Goal: Transaction & Acquisition: Obtain resource

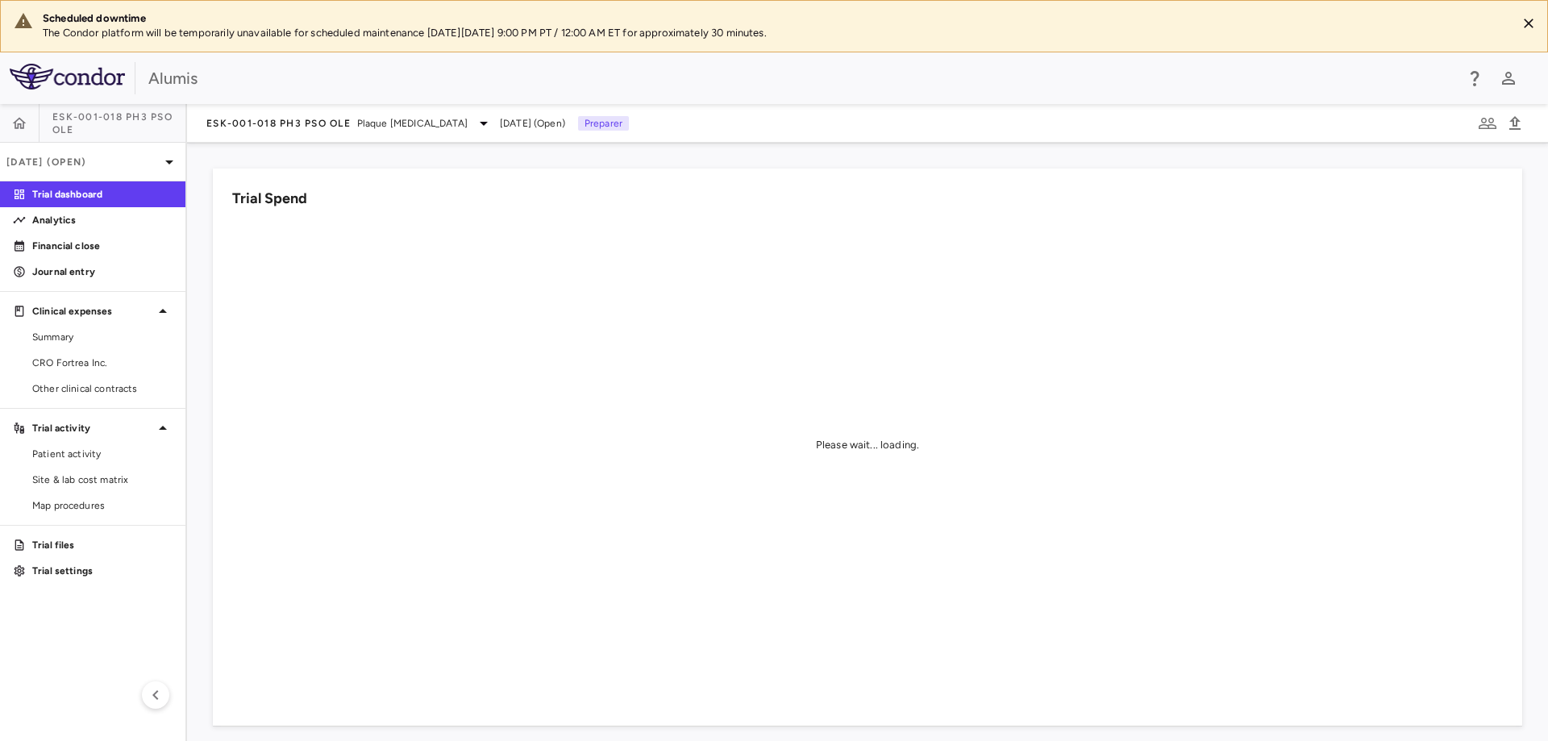
click at [443, 441] on div "Please wait... loading." at bounding box center [867, 445] width 1271 height 445
click at [88, 366] on span "CRO Fortrea Inc." at bounding box center [102, 363] width 140 height 15
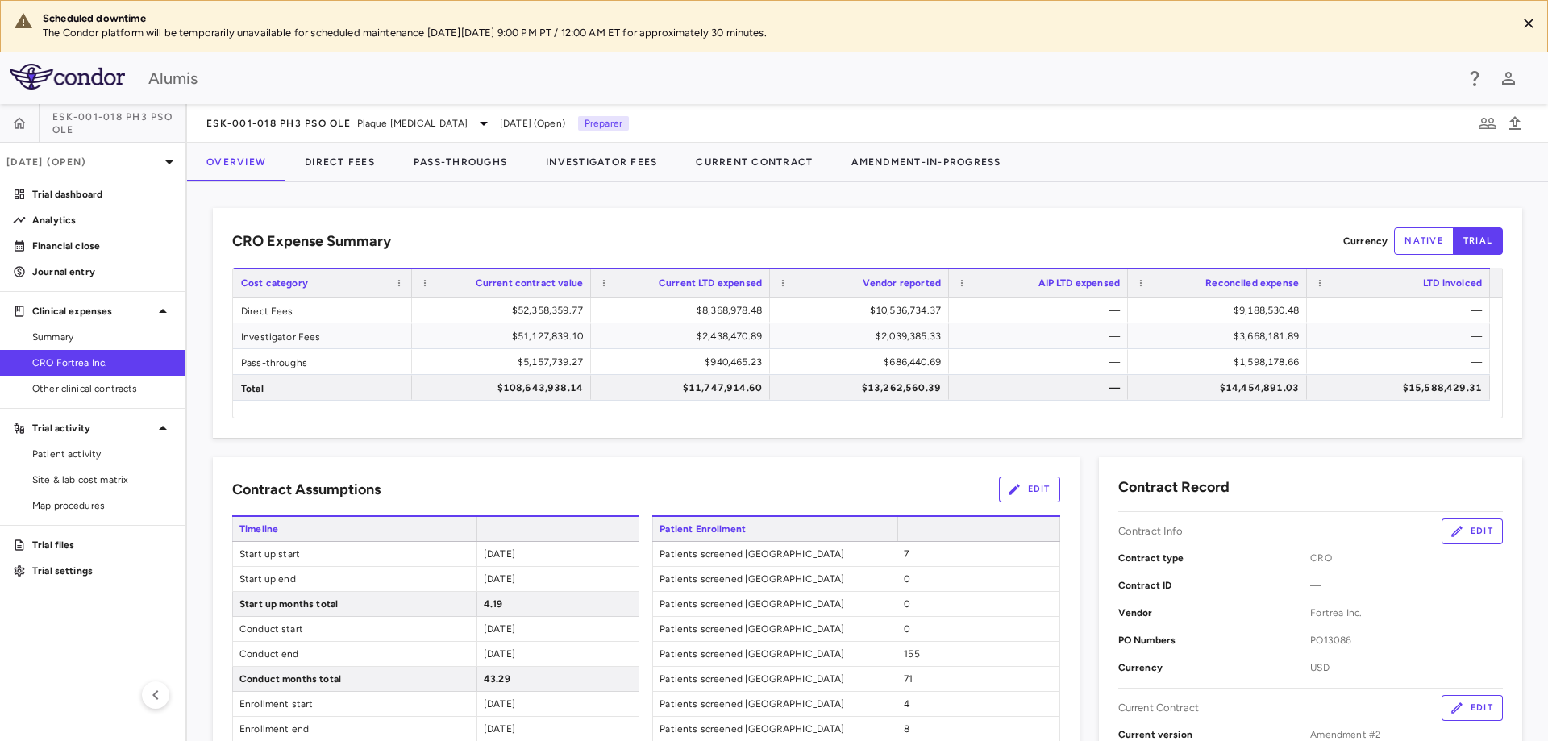
click at [147, 739] on aside "ESK-001-018 Ph3 PsO OLE Jun 2025 (Open) Trial dashboard Analytics Financial clo…" at bounding box center [93, 422] width 187 height 637
click at [344, 157] on button "Direct Fees" at bounding box center [339, 162] width 109 height 39
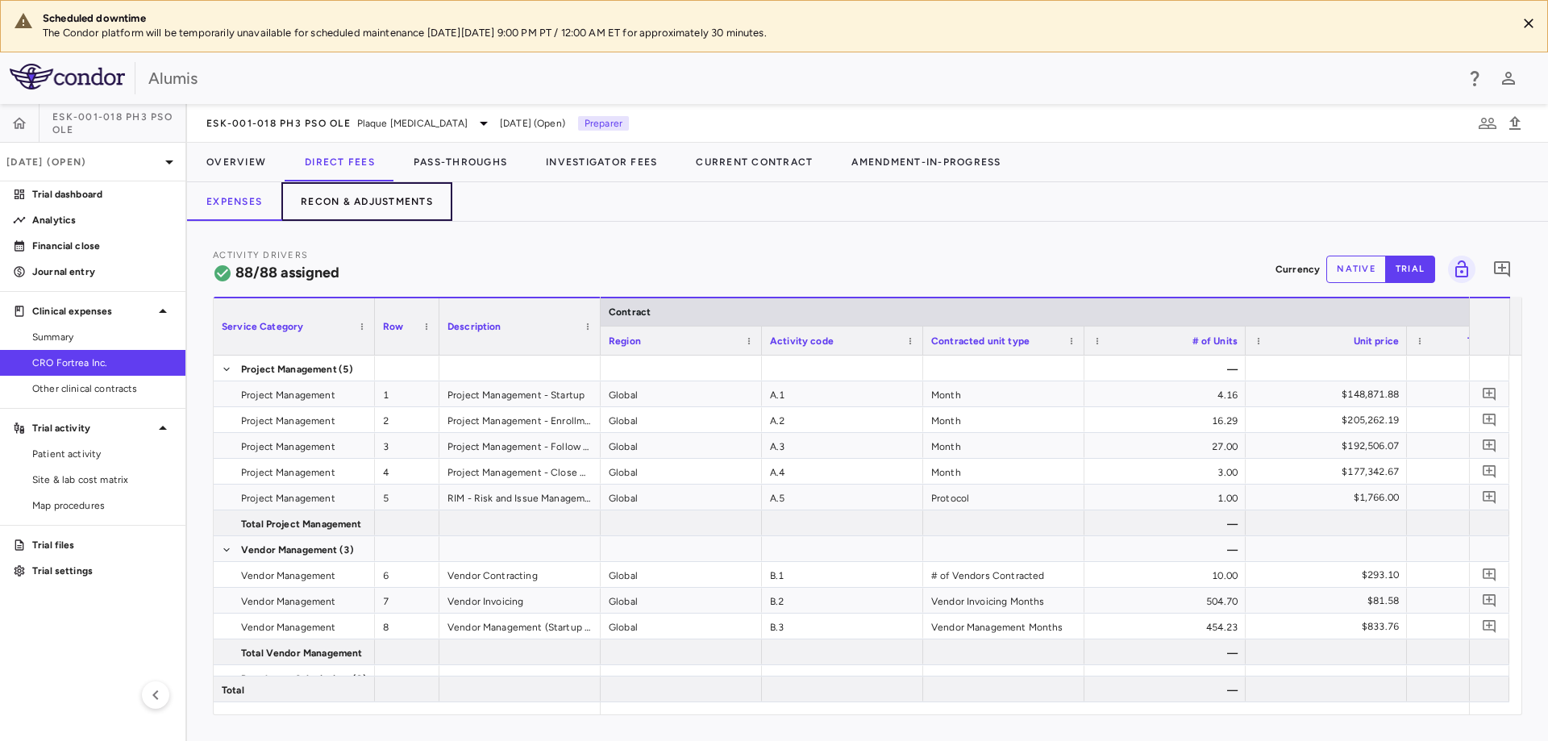
click at [363, 202] on button "Recon & Adjustments" at bounding box center [366, 201] width 171 height 39
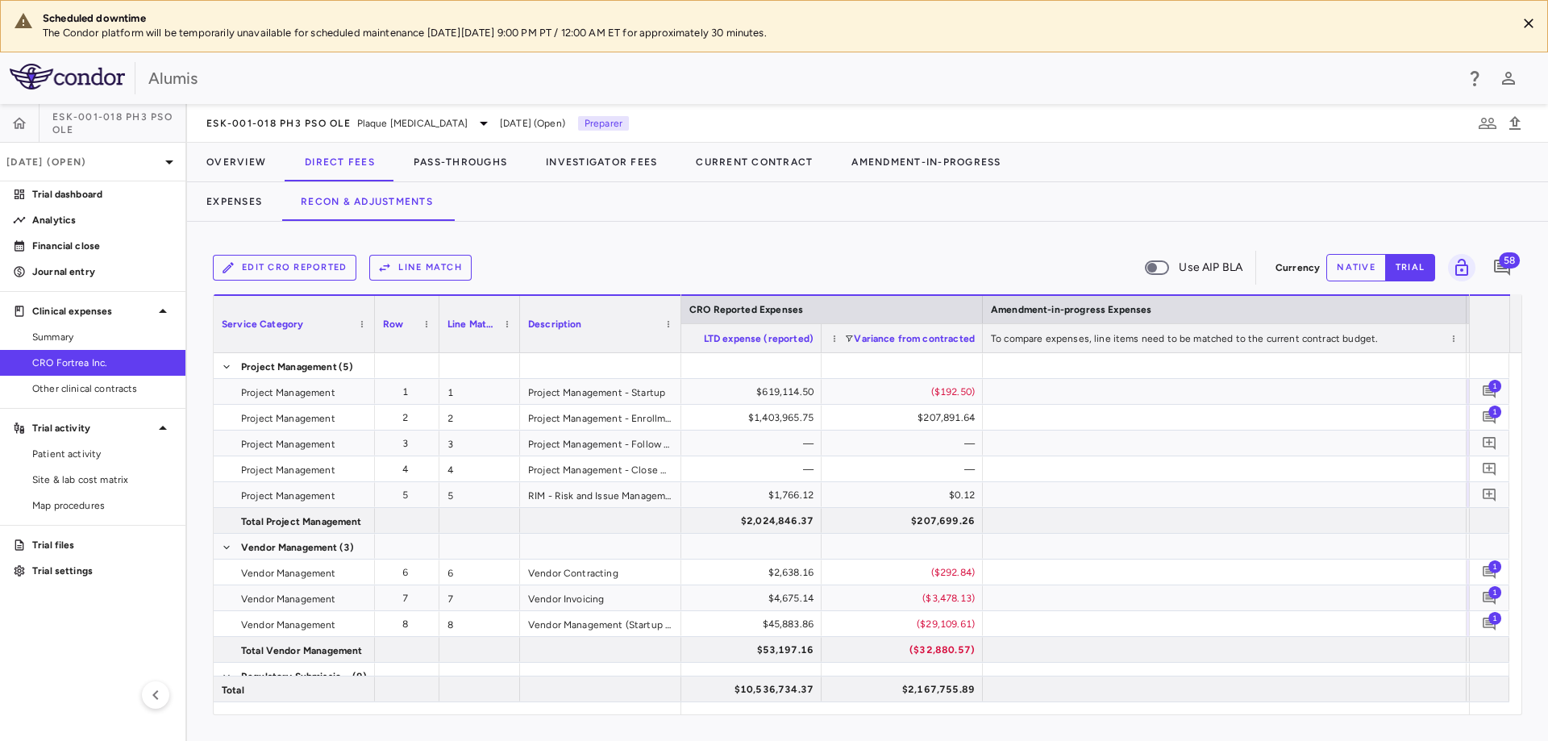
click at [858, 331] on div "Variance from contracted" at bounding box center [914, 338] width 121 height 20
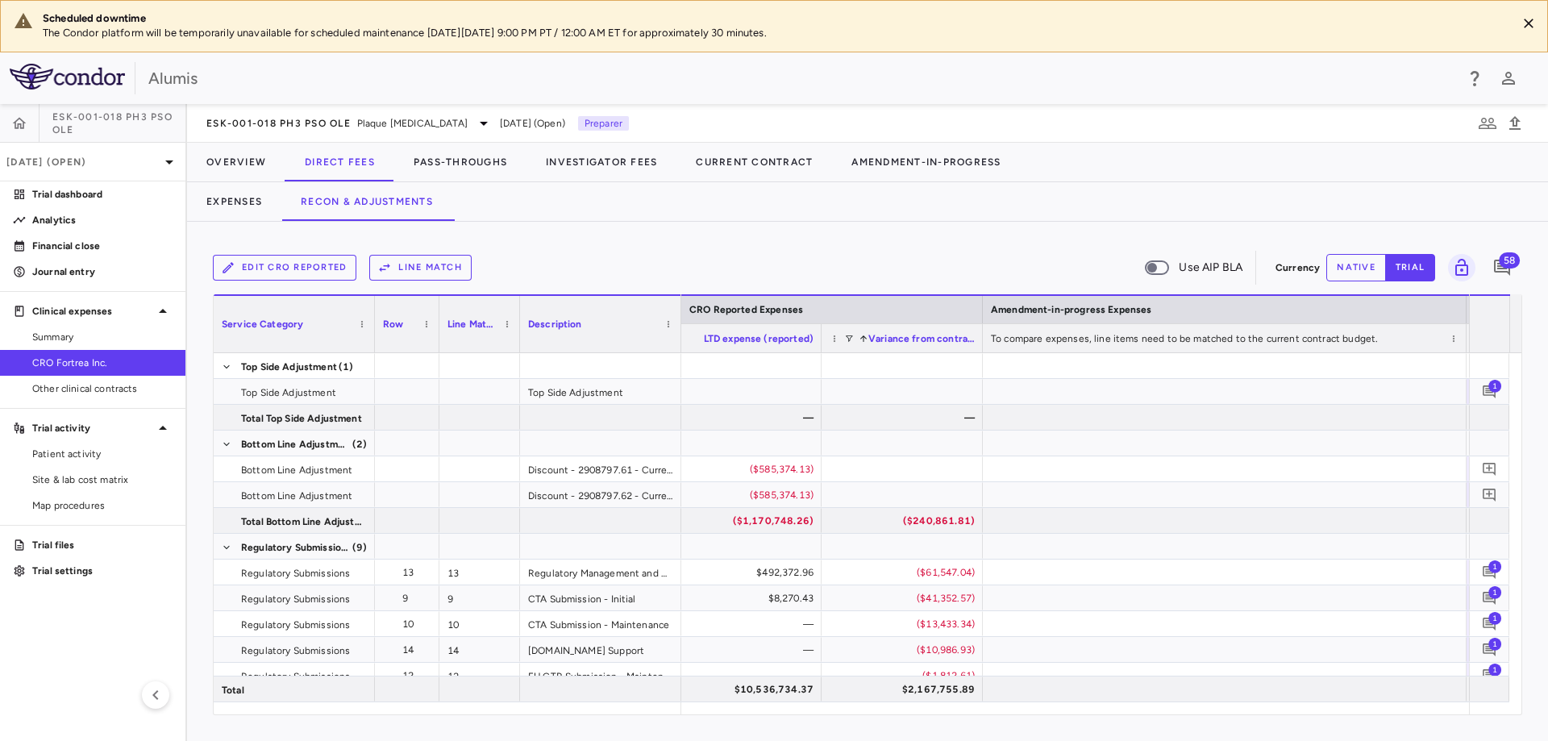
click at [858, 331] on div "Variance from contracted 1" at bounding box center [914, 338] width 121 height 20
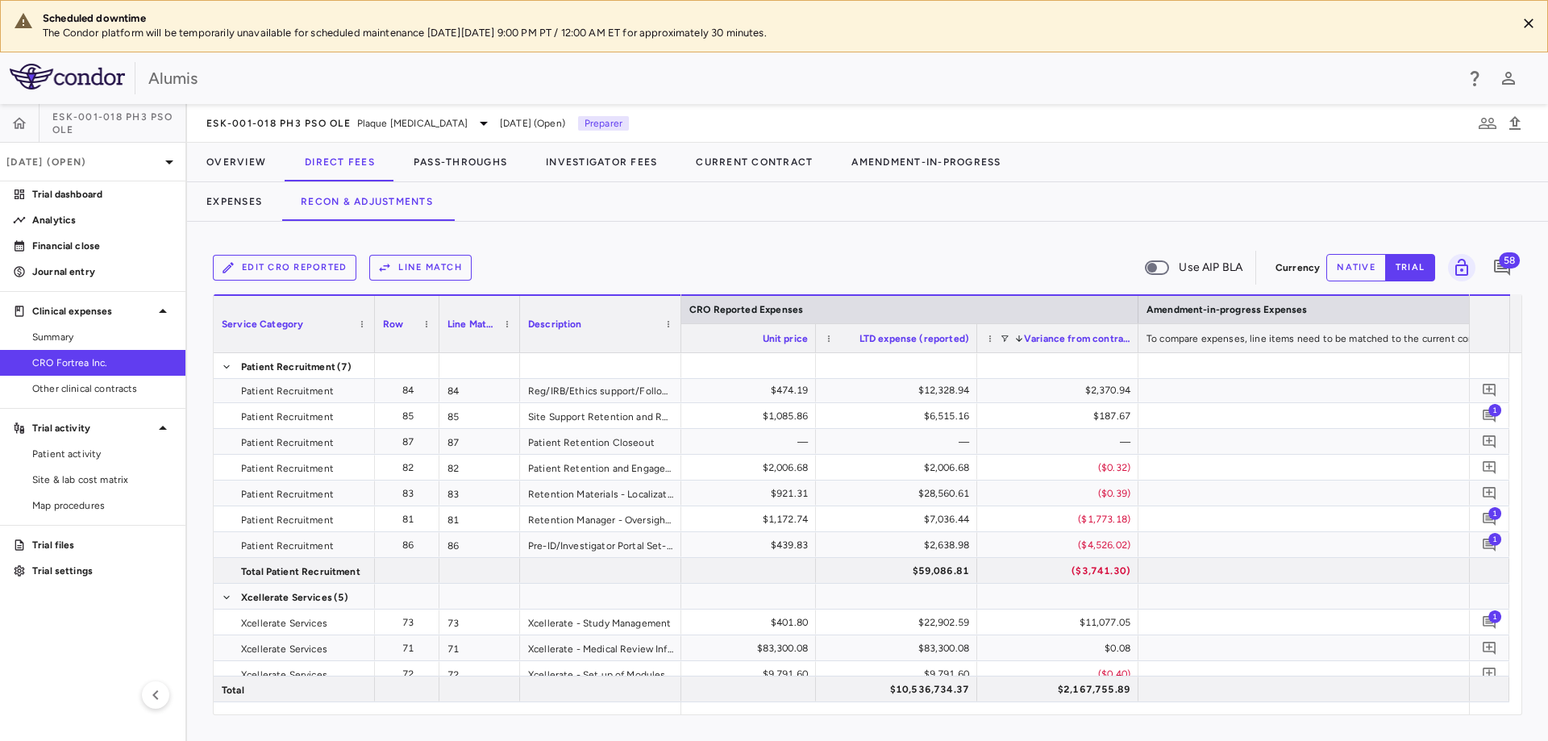
click at [1032, 344] on span "Variance from contracted" at bounding box center [1077, 338] width 106 height 11
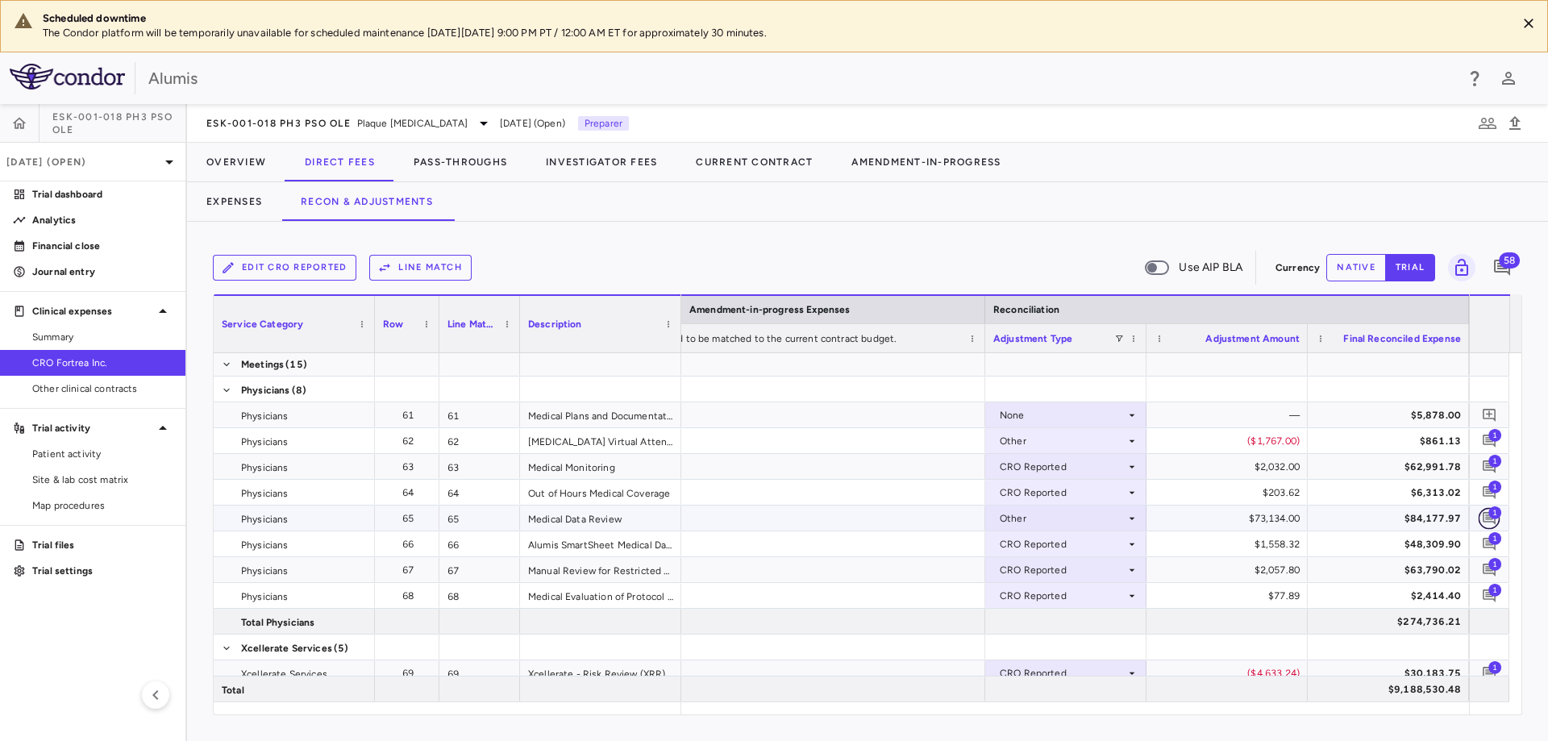
click at [1493, 519] on icon "Add comment" at bounding box center [1489, 517] width 15 height 15
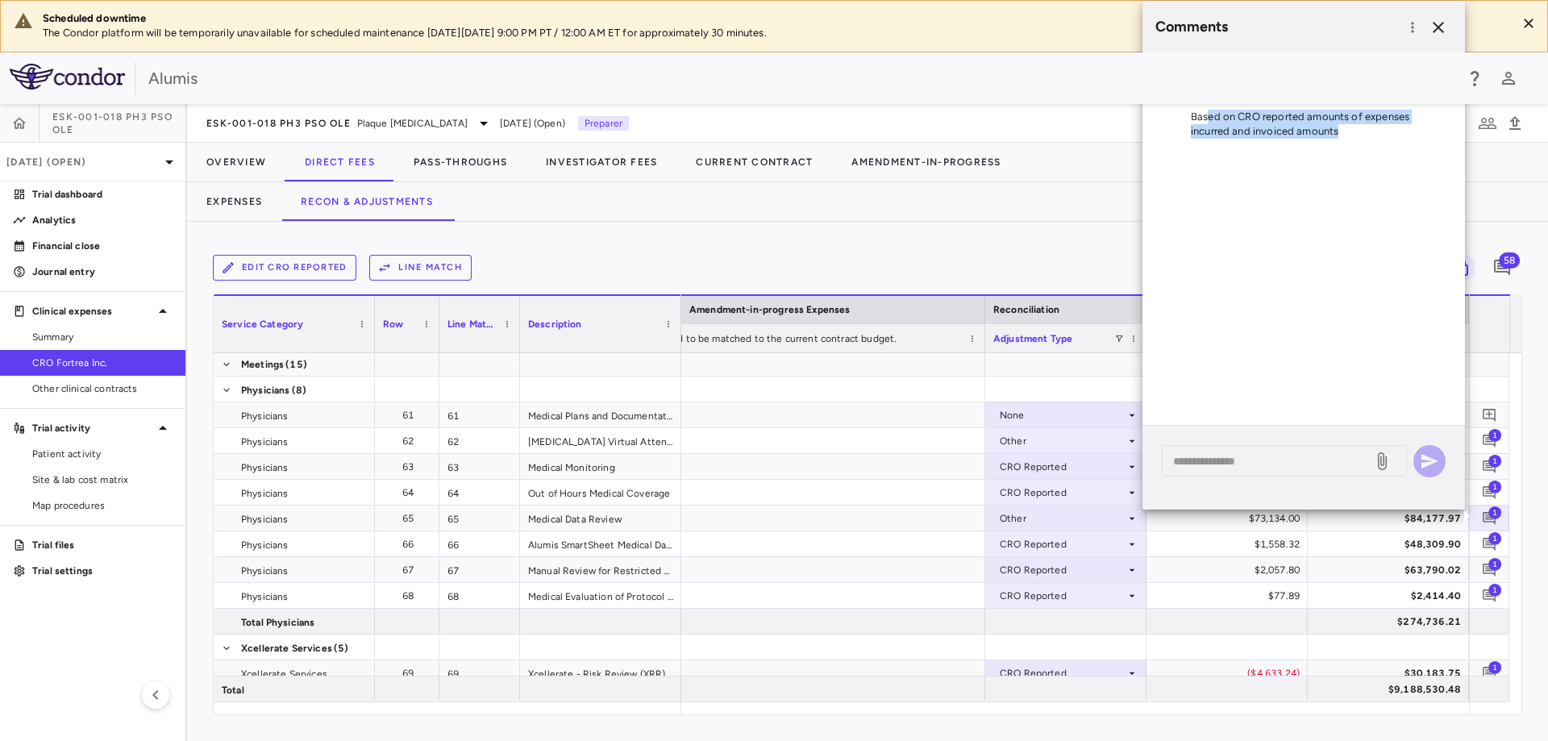
drag, startPoint x: 1210, startPoint y: 118, endPoint x: 1354, endPoint y: 128, distance: 144.7
click at [1354, 128] on p "Based on CRO reported amounts of expenses incurred and invoiced amounts" at bounding box center [1304, 124] width 284 height 29
click at [1336, 147] on div "K Kaela Crowley Aug 13, 2025, 6:18:10 PM GMT-7 Based on CRO reported amounts of…" at bounding box center [1304, 106] width 323 height 103
drag, startPoint x: 1254, startPoint y: 131, endPoint x: 1360, endPoint y: 135, distance: 105.7
click at [1360, 135] on p "Based on CRO reported amounts of expenses incurred and invoiced amounts" at bounding box center [1304, 124] width 284 height 29
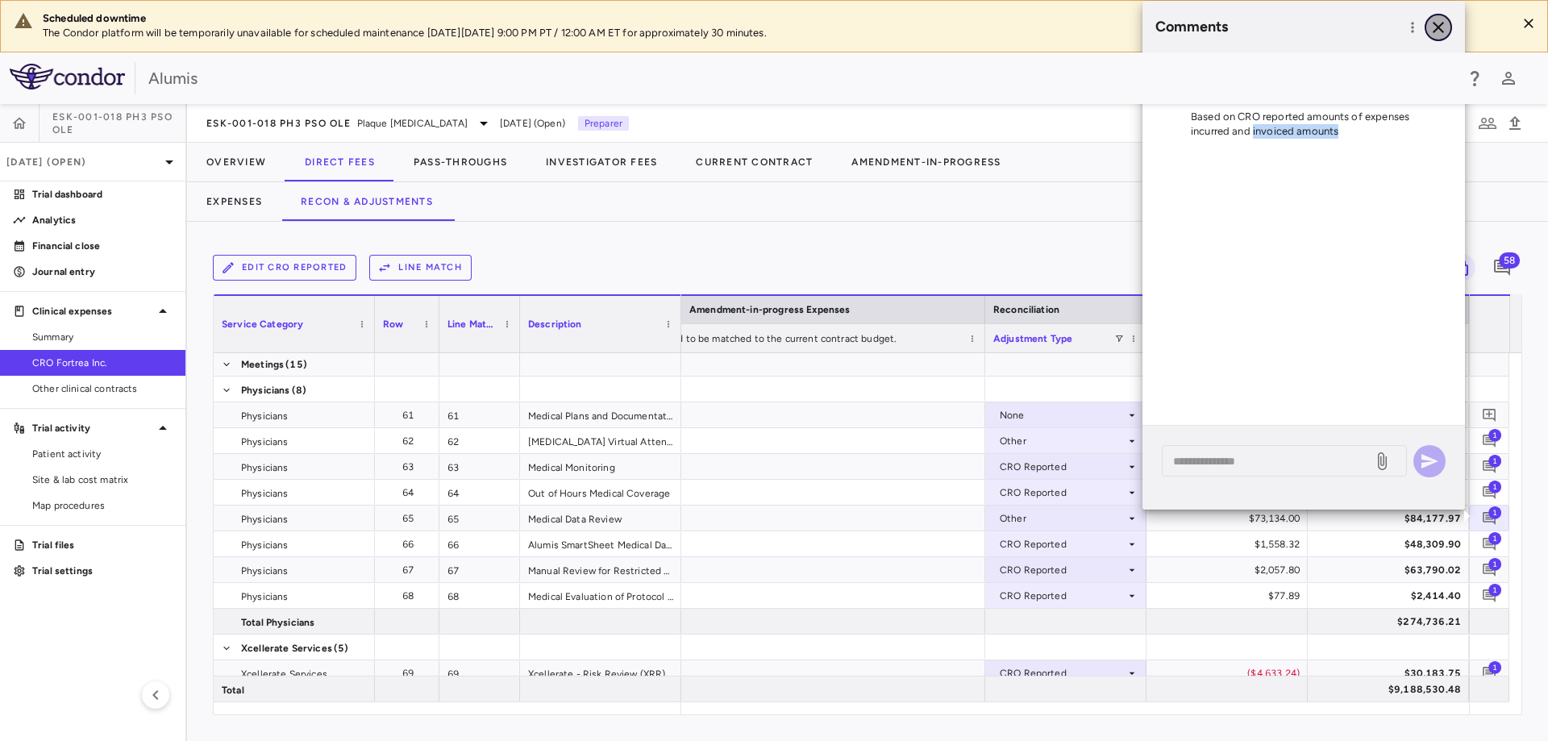
click at [1441, 27] on icon "button" at bounding box center [1438, 27] width 19 height 19
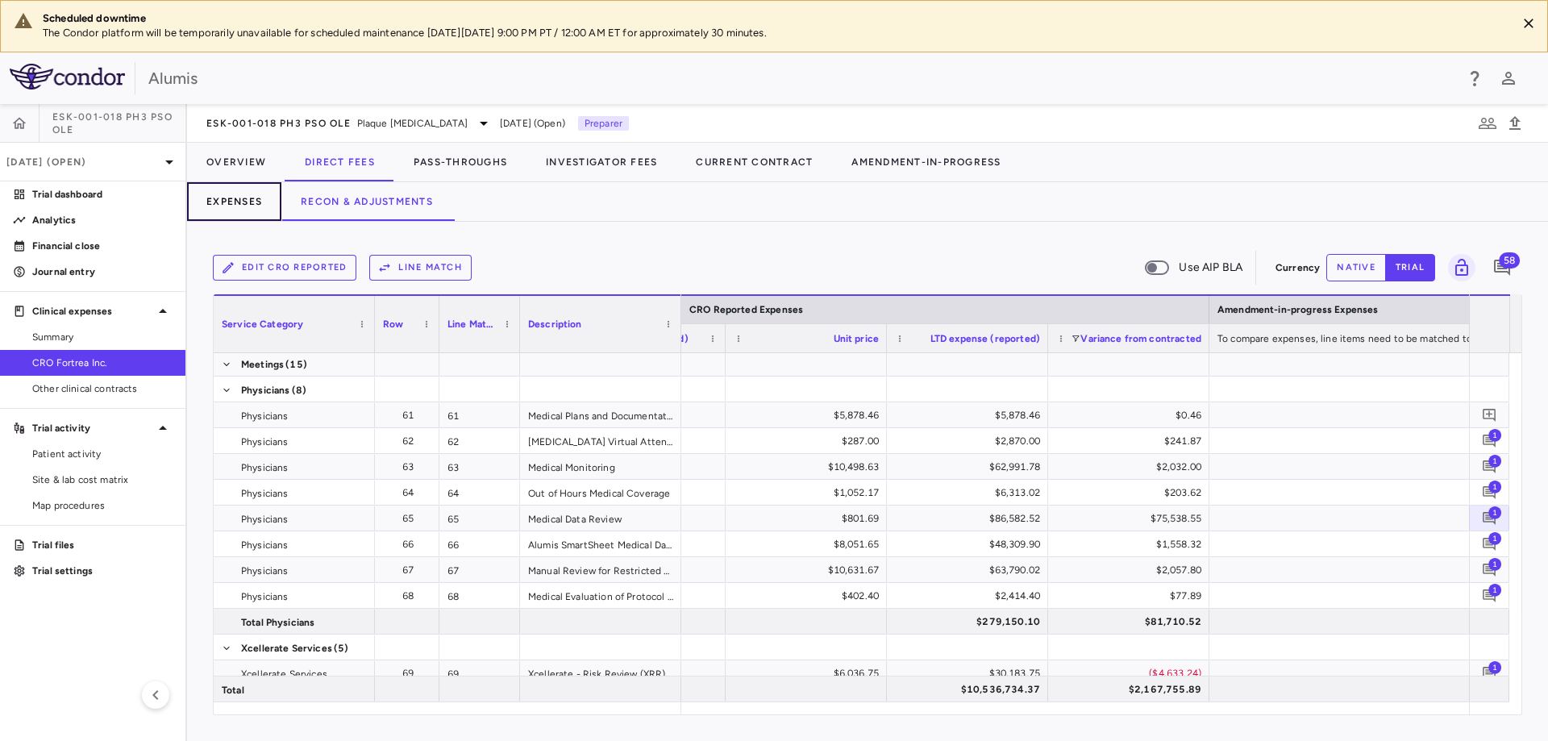
click at [249, 211] on button "Expenses" at bounding box center [234, 201] width 94 height 39
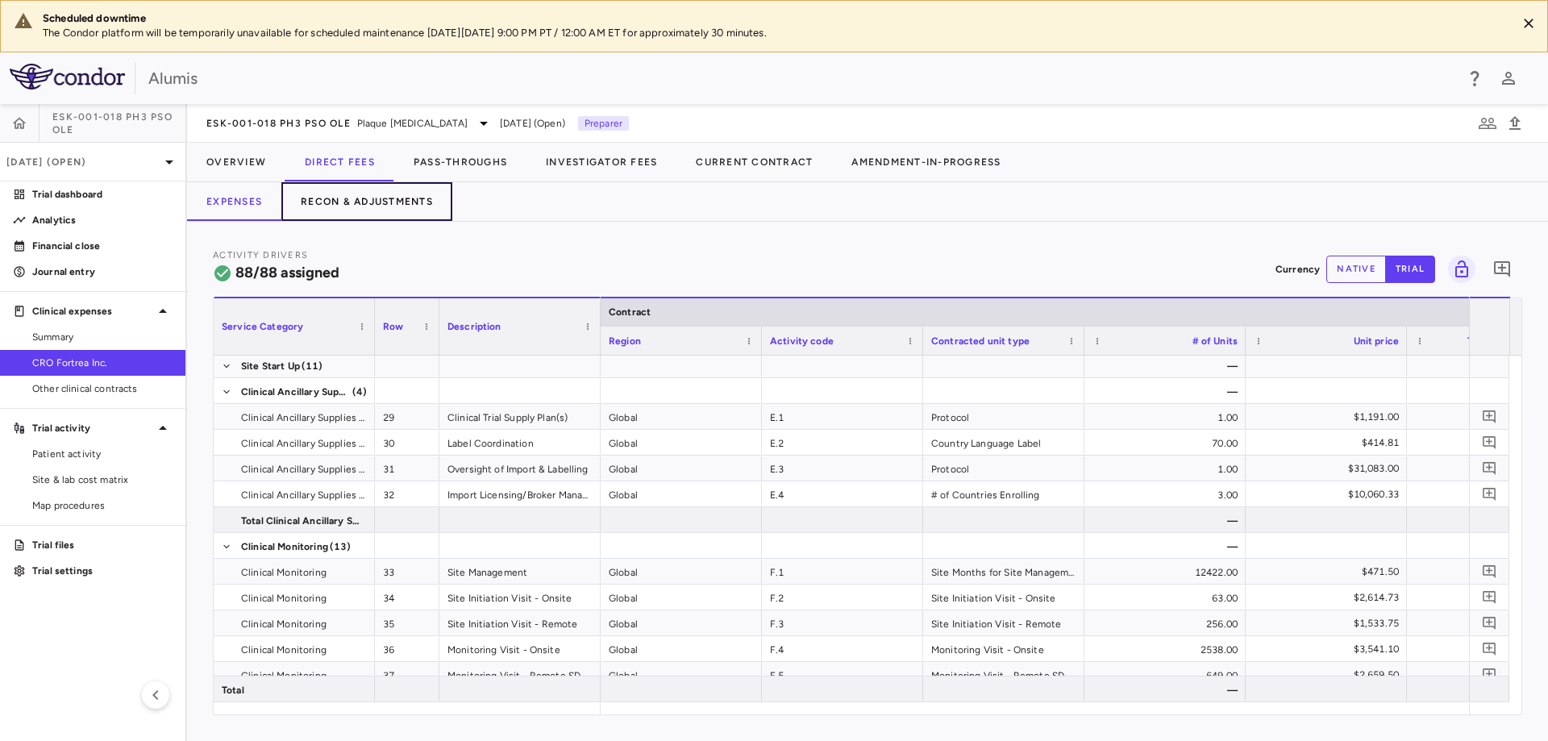
click at [407, 201] on button "Recon & Adjustments" at bounding box center [366, 201] width 171 height 39
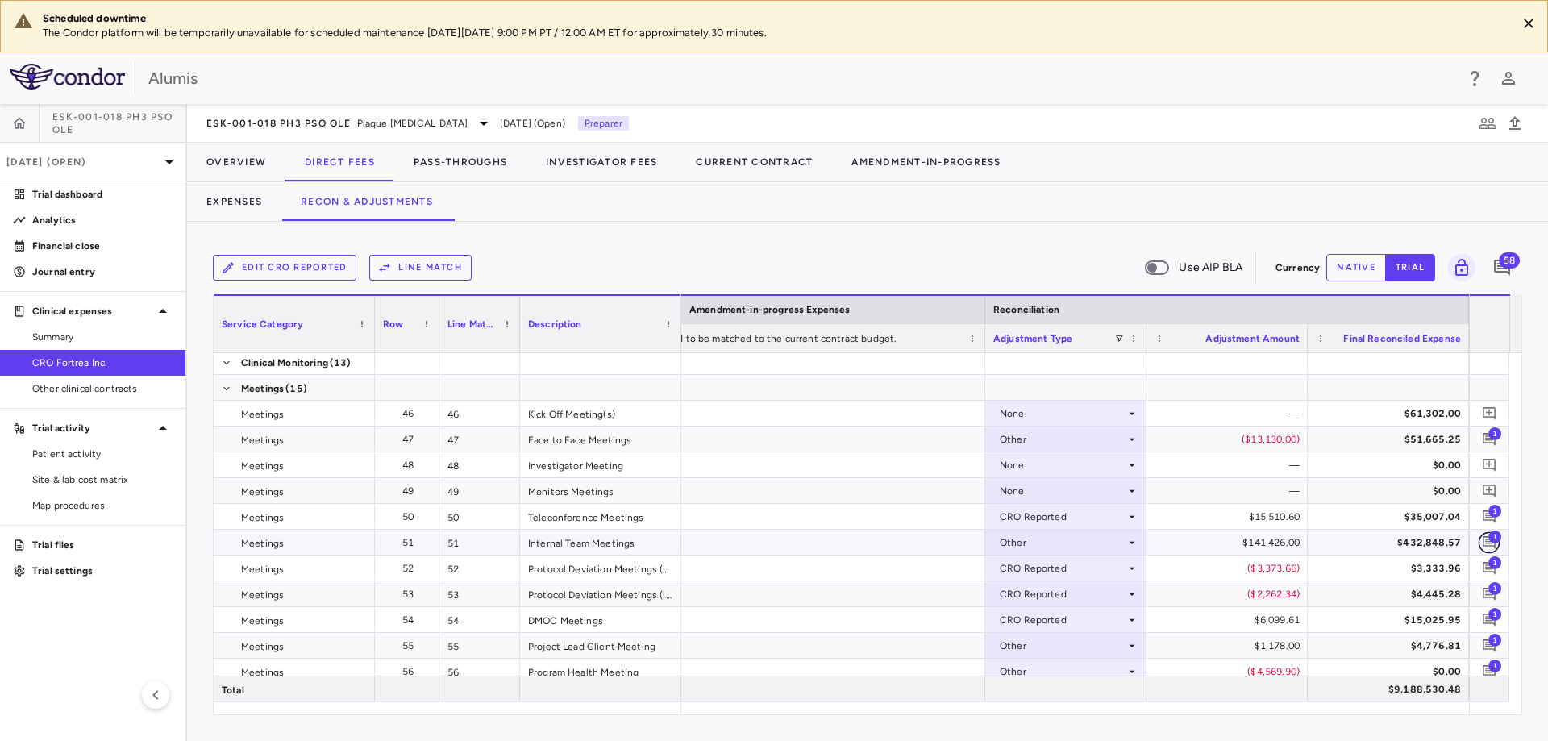
click at [1490, 547] on icon "Add comment" at bounding box center [1489, 542] width 15 height 15
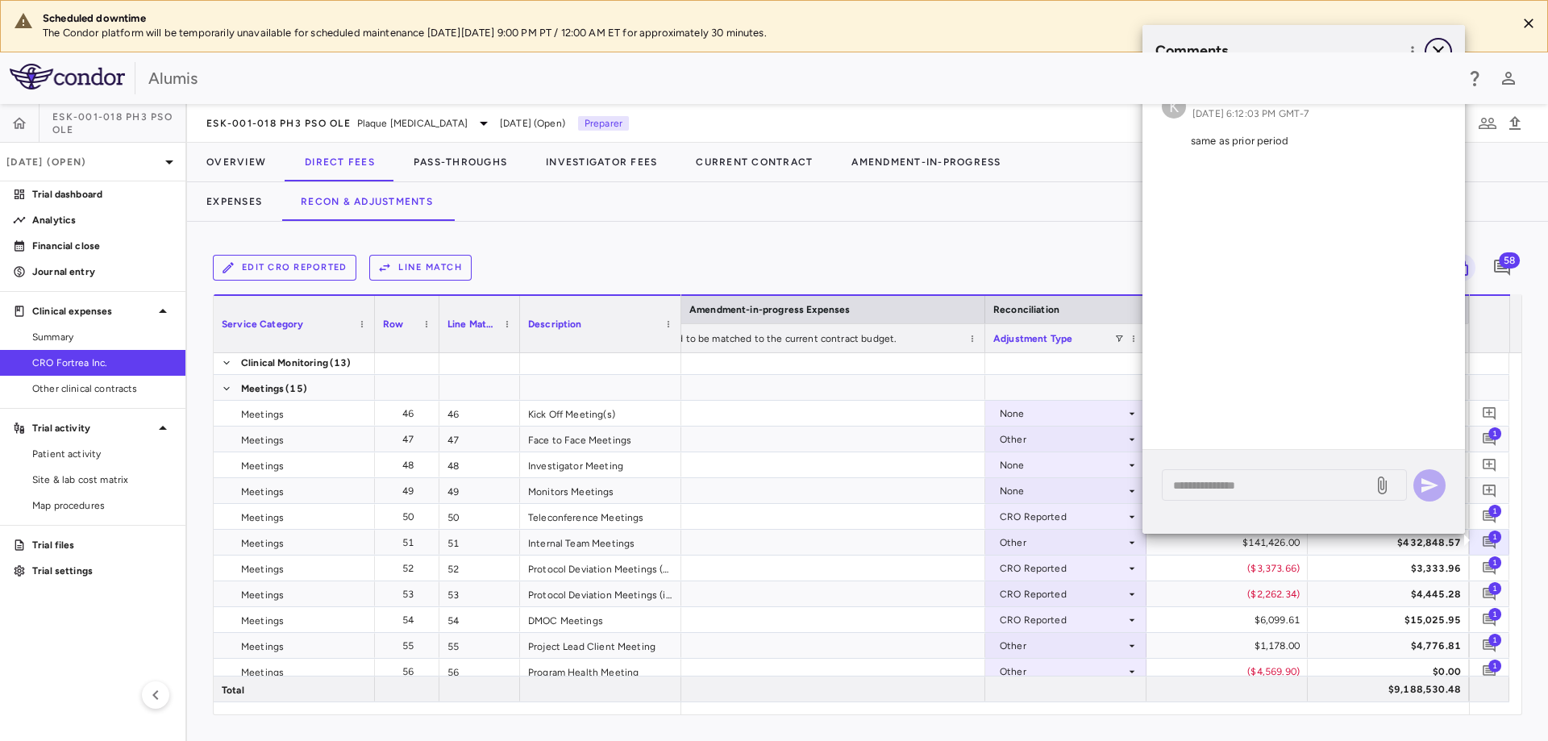
click at [1440, 46] on icon "button" at bounding box center [1438, 51] width 19 height 19
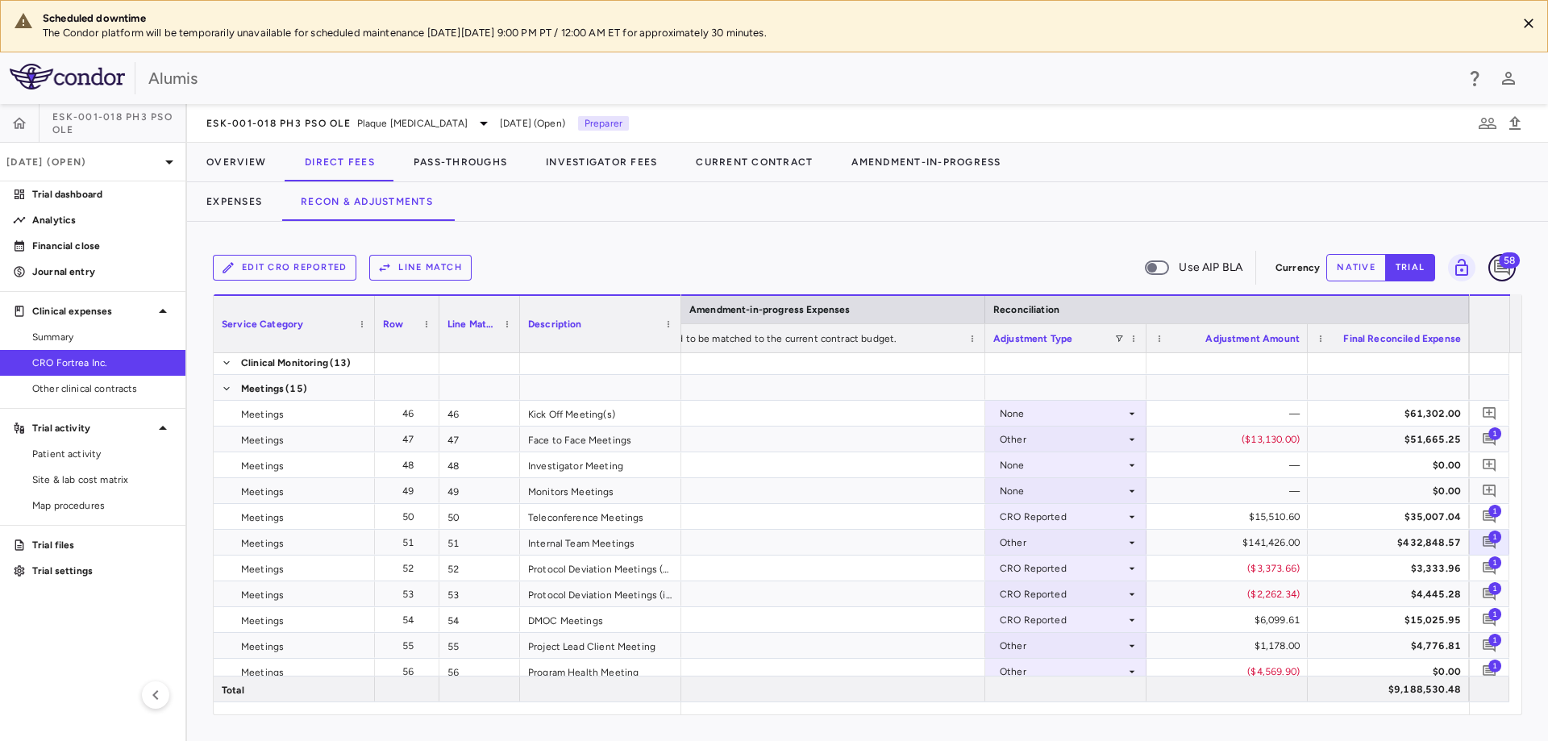
click at [1510, 270] on icon "Add comment" at bounding box center [1502, 267] width 19 height 19
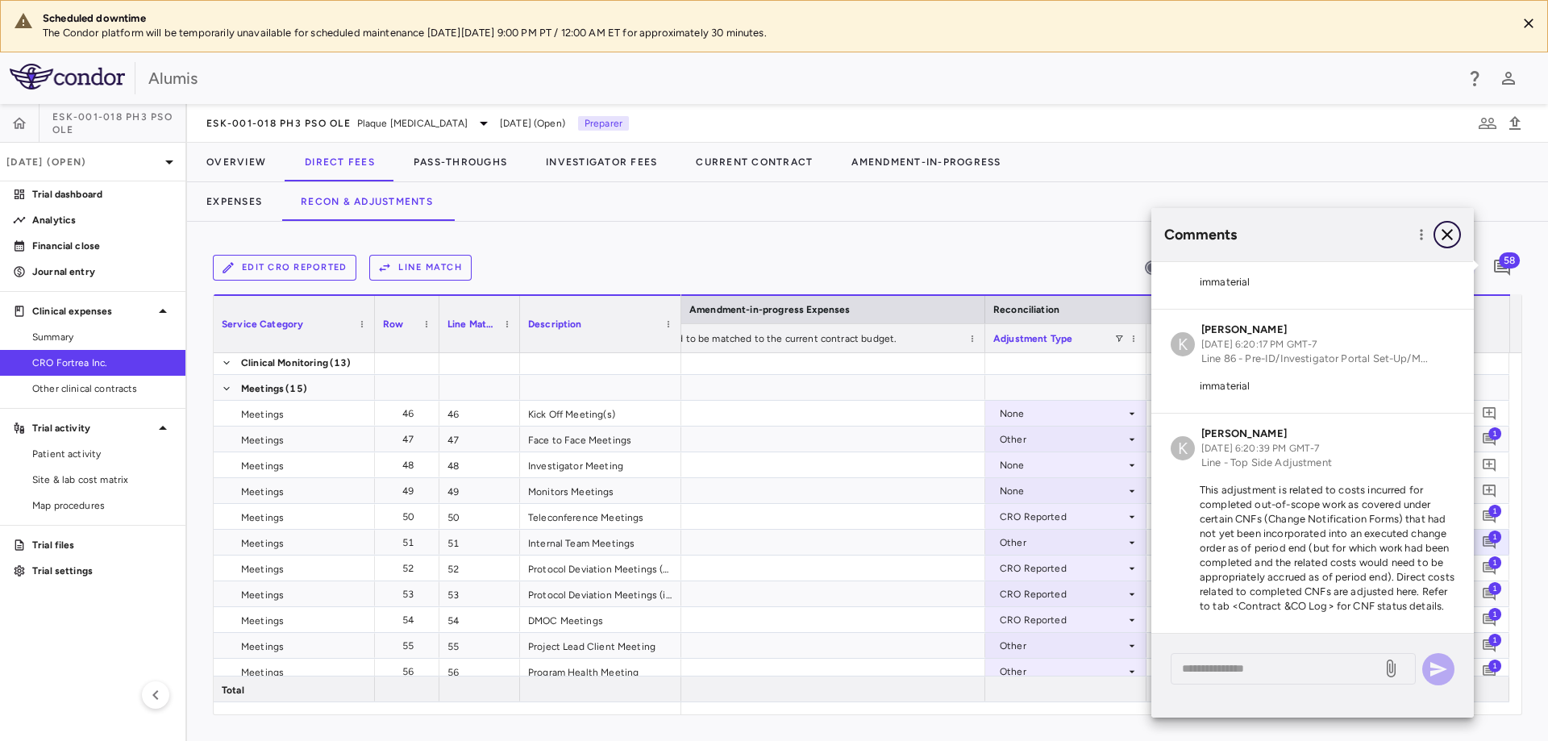
click at [1452, 233] on icon "button" at bounding box center [1447, 234] width 19 height 19
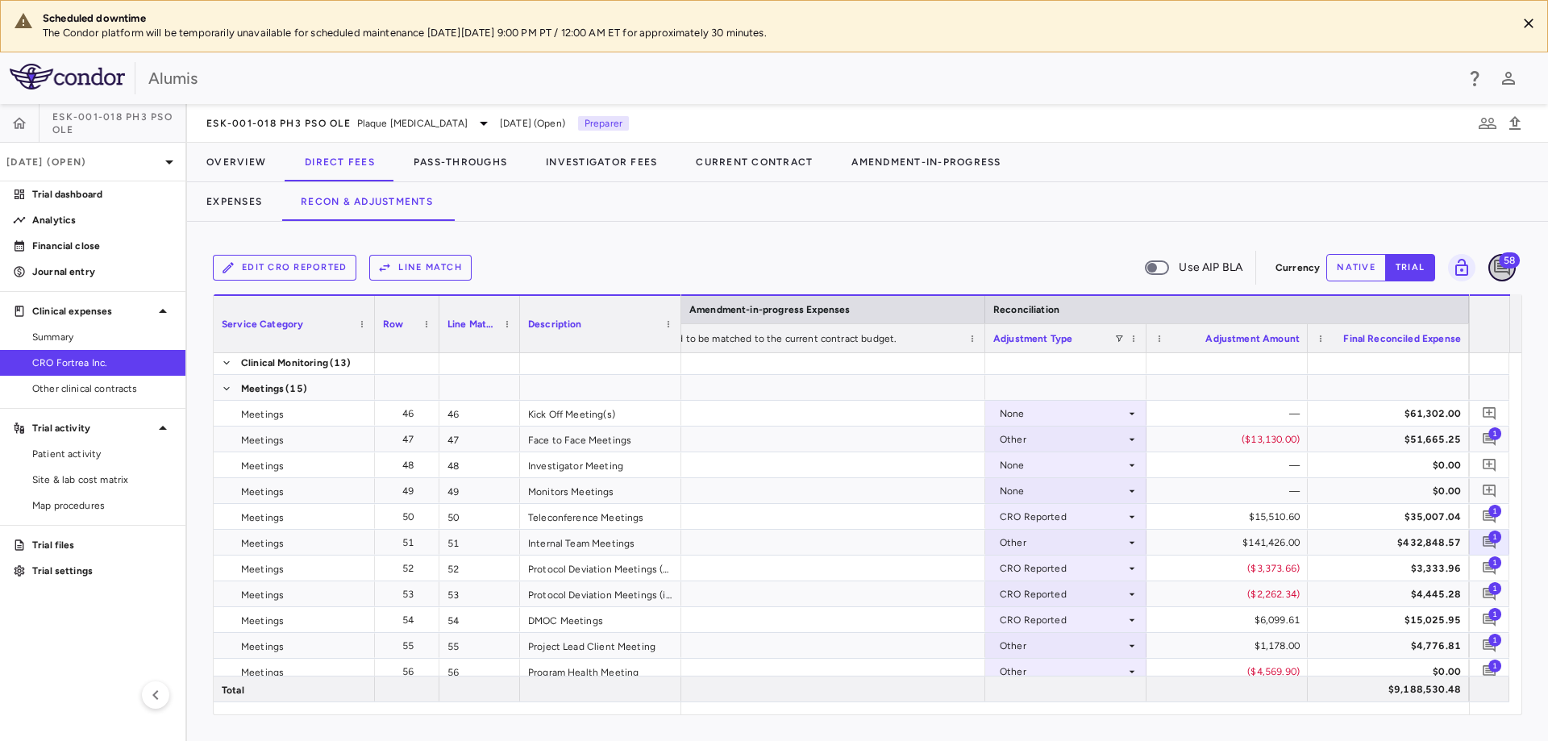
click at [1504, 270] on icon "Add comment" at bounding box center [1502, 267] width 19 height 19
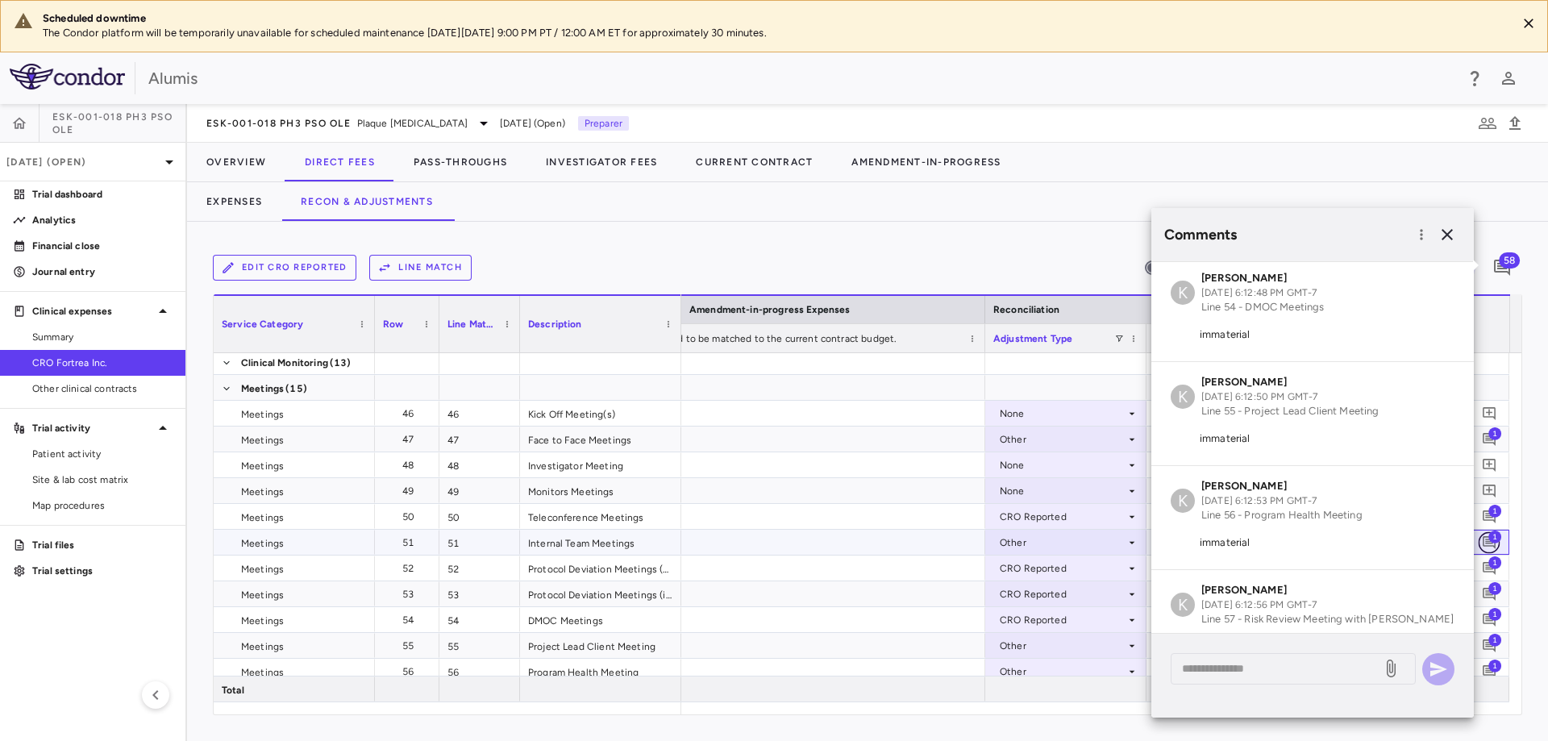
click at [1493, 543] on icon "Add comment" at bounding box center [1489, 542] width 15 height 15
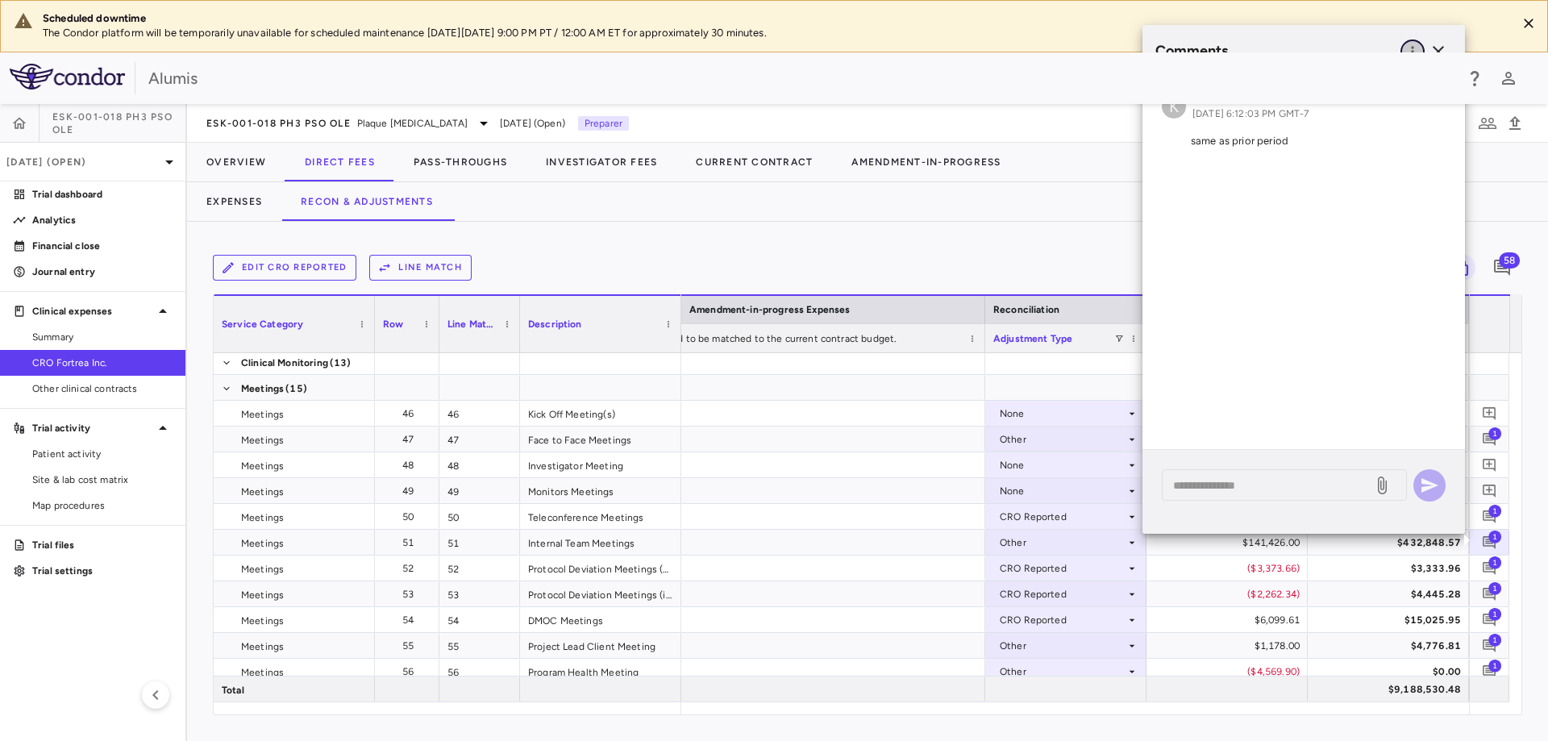
click at [1411, 44] on icon "button" at bounding box center [1413, 52] width 16 height 16
click at [1385, 81] on div "Show prior period comments" at bounding box center [1329, 84] width 189 height 29
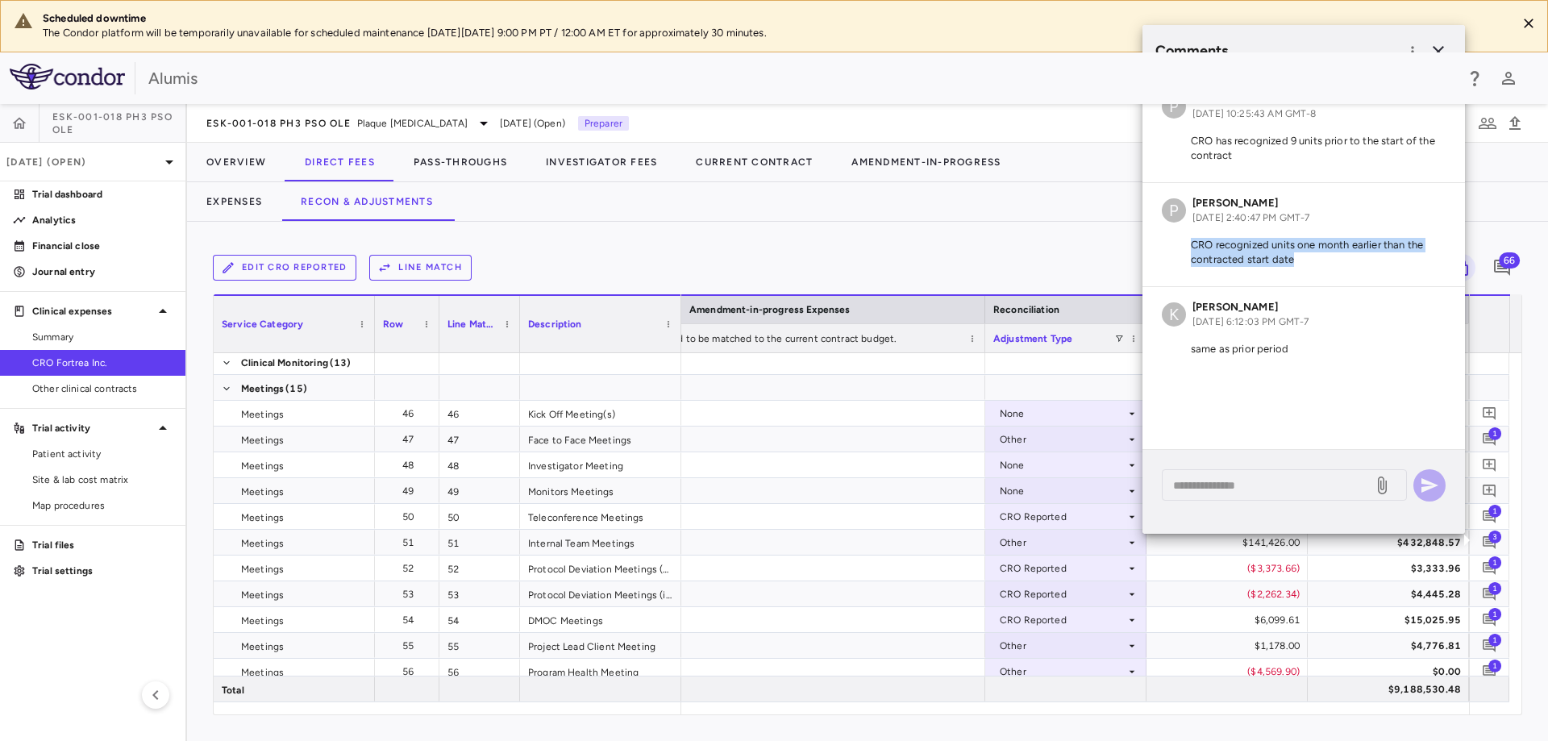
drag, startPoint x: 1307, startPoint y: 258, endPoint x: 1172, endPoint y: 179, distance: 156.1
click at [1191, 249] on p "CRO recognized units one month earlier than the contracted start date" at bounding box center [1304, 252] width 284 height 29
click at [1009, 212] on div "Expenses Recon & Adjustments" at bounding box center [867, 201] width 1361 height 39
click at [1440, 46] on icon "button" at bounding box center [1438, 51] width 19 height 19
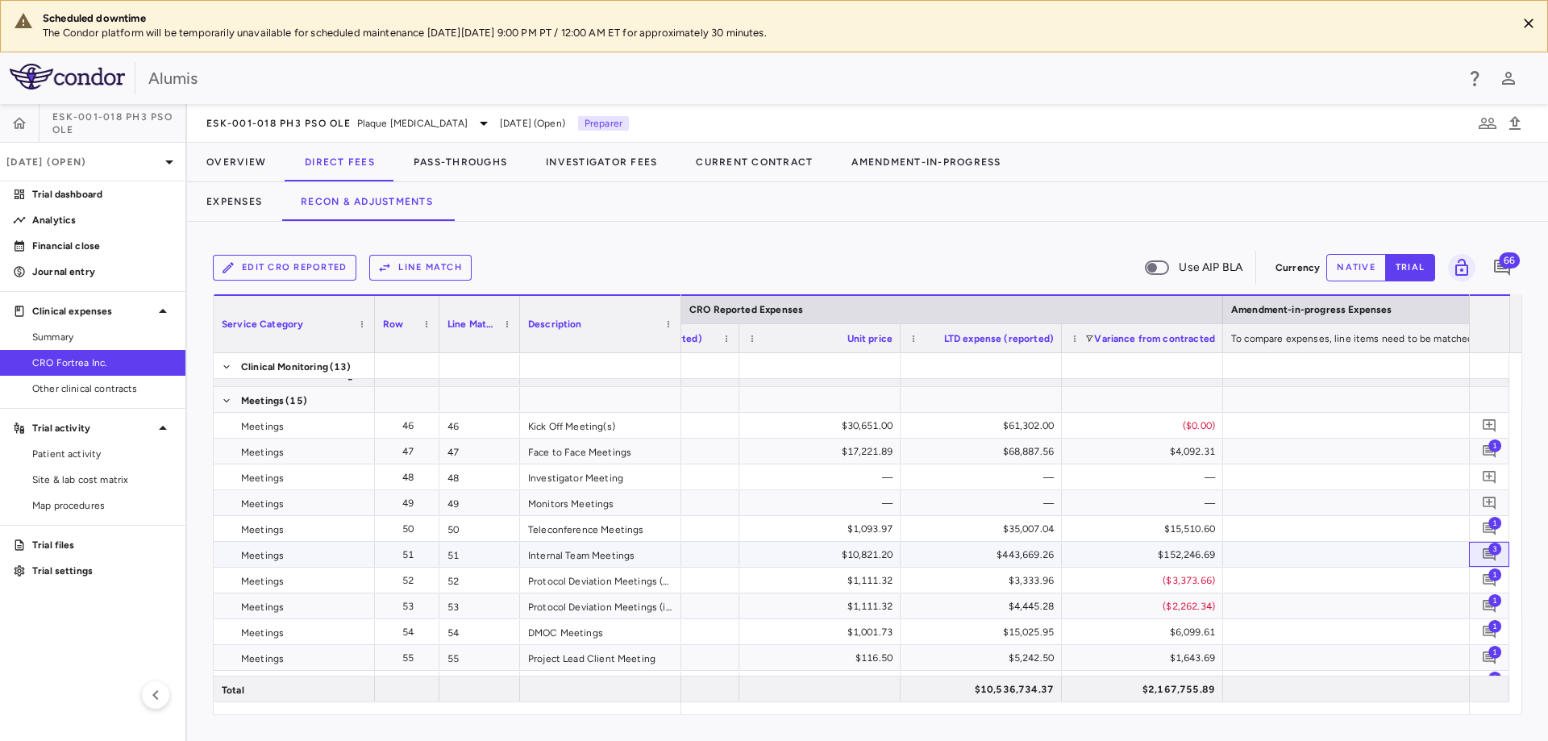
click at [1491, 548] on span "3" at bounding box center [1495, 548] width 13 height 13
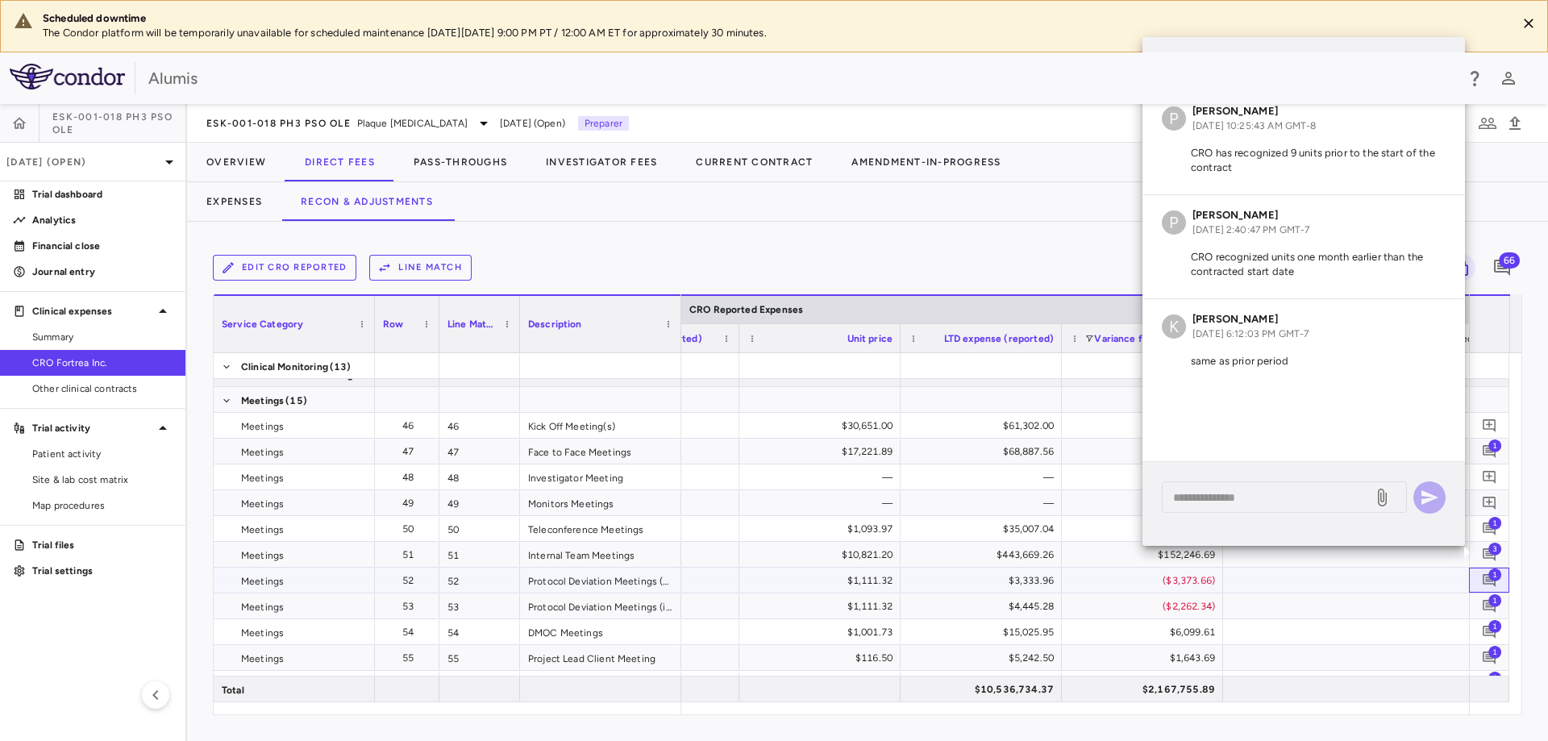
click at [1490, 576] on span "1" at bounding box center [1495, 574] width 13 height 13
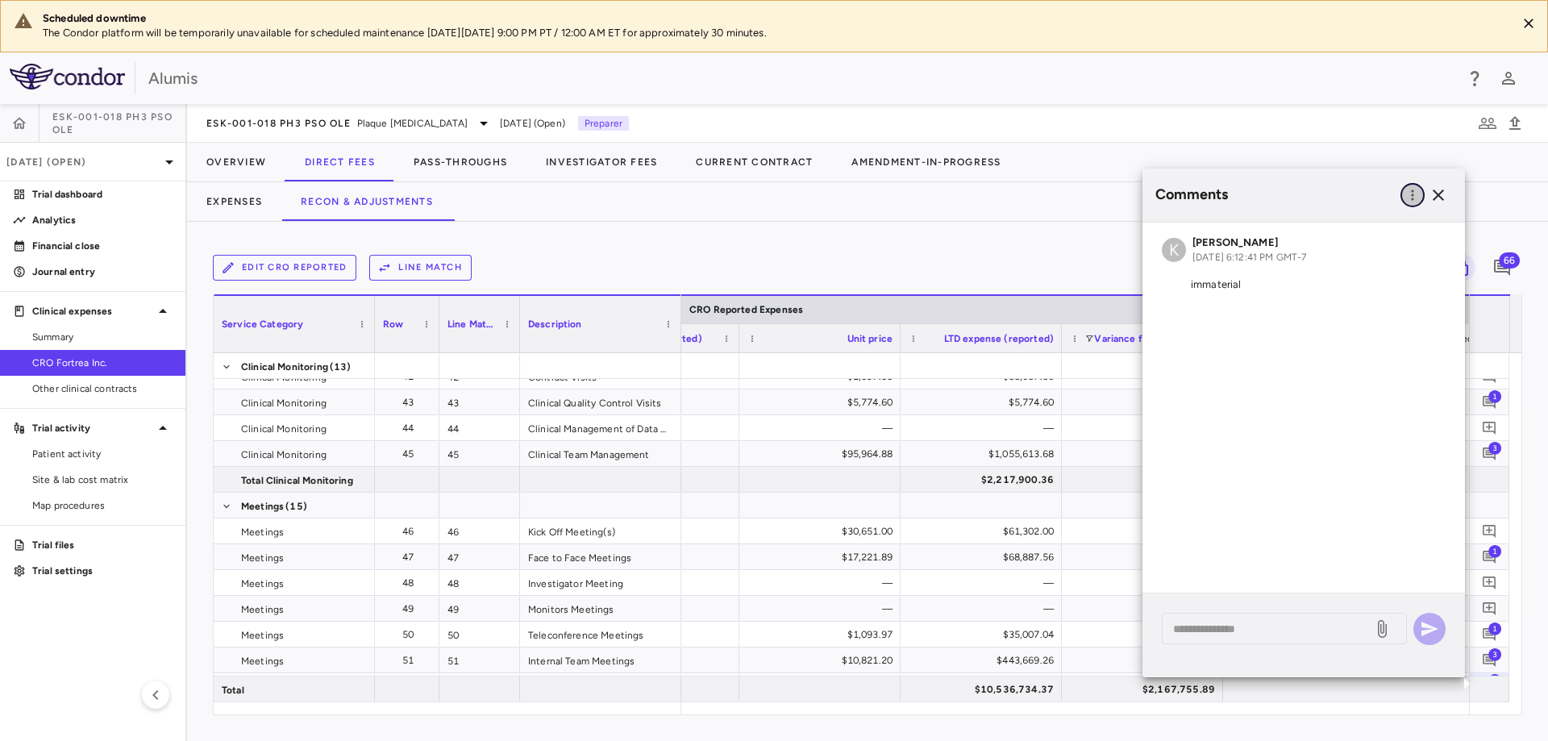
click at [1412, 195] on icon "button" at bounding box center [1412, 194] width 2 height 10
click at [1441, 198] on div at bounding box center [774, 370] width 1548 height 741
click at [1441, 198] on icon "button" at bounding box center [1438, 194] width 19 height 19
click at [1441, 198] on div "Expenses Recon & Adjustments" at bounding box center [867, 201] width 1361 height 39
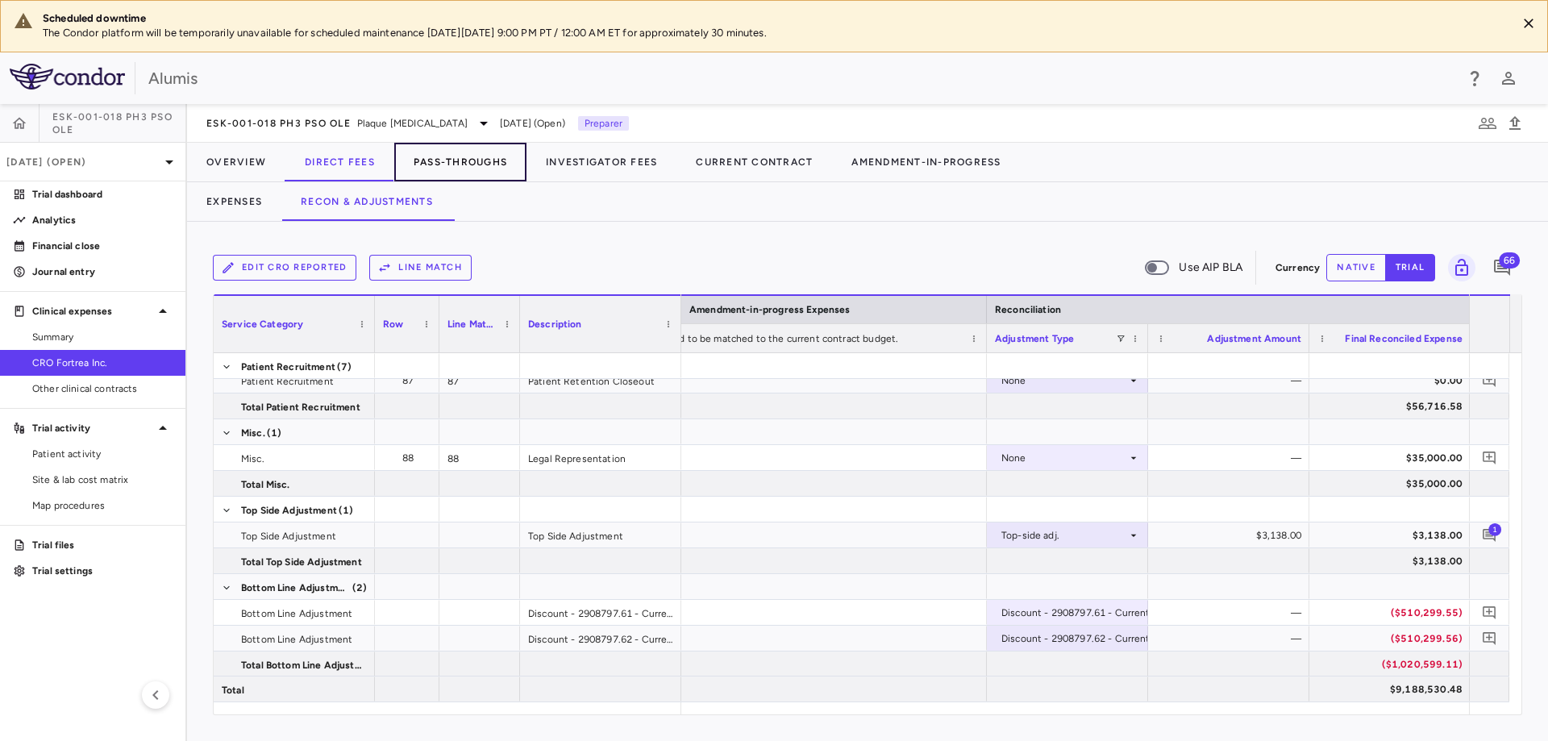
click at [474, 164] on button "Pass-Throughs" at bounding box center [460, 162] width 132 height 39
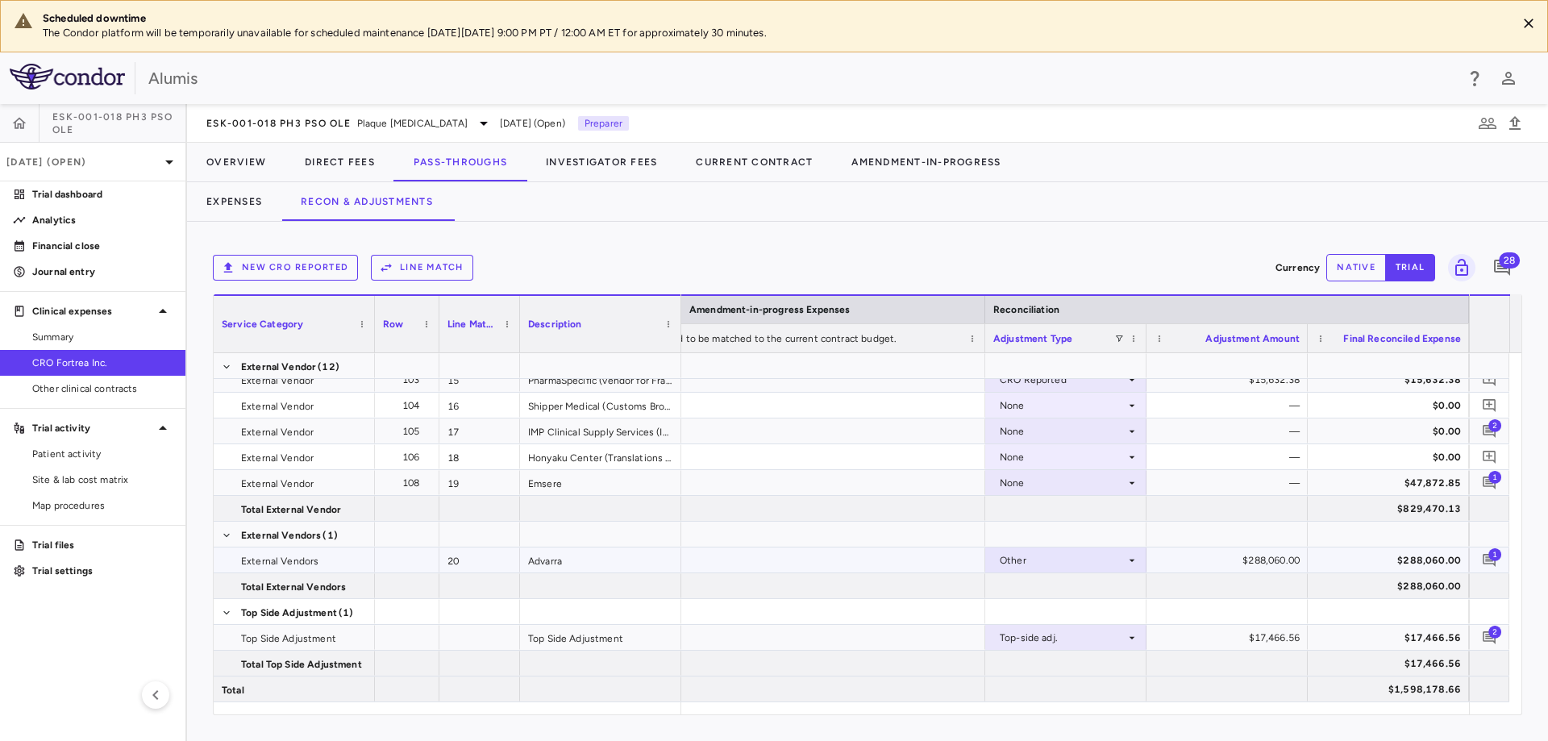
click at [1492, 552] on span "1" at bounding box center [1495, 554] width 13 height 13
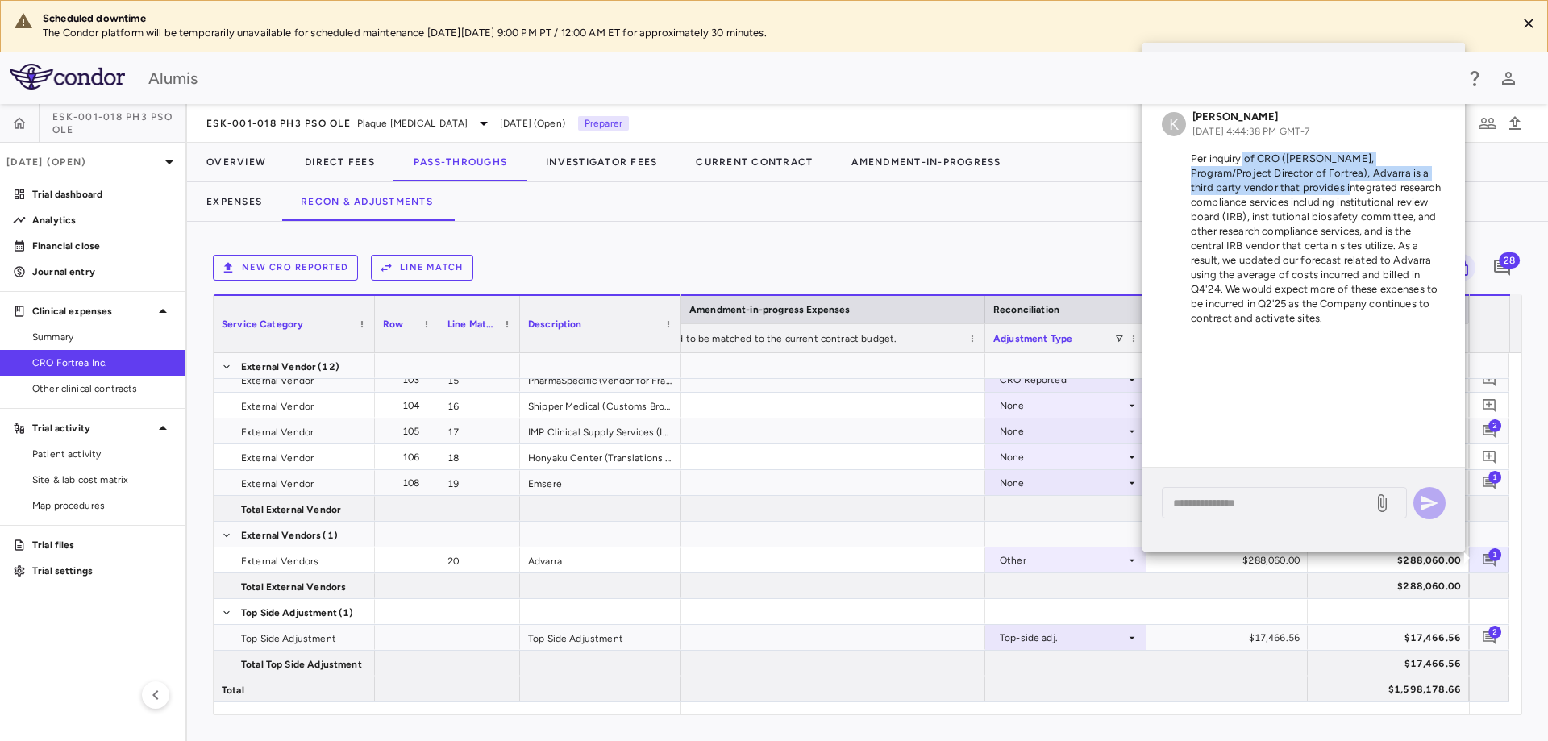
drag, startPoint x: 1242, startPoint y: 158, endPoint x: 1339, endPoint y: 185, distance: 100.6
click at [1339, 185] on p "Per inquiry of CRO (Jamie Muhlenfeld, Program/Project Director of Fortrea), Adv…" at bounding box center [1304, 239] width 284 height 174
click at [1368, 219] on p "Per inquiry of CRO (Jamie Muhlenfeld, Program/Project Director of Fortrea), Adv…" at bounding box center [1304, 239] width 284 height 174
drag, startPoint x: 1309, startPoint y: 175, endPoint x: 1369, endPoint y: 215, distance: 72.7
click at [1369, 215] on p "Per inquiry of CRO (Jamie Muhlenfeld, Program/Project Director of Fortrea), Adv…" at bounding box center [1304, 239] width 284 height 174
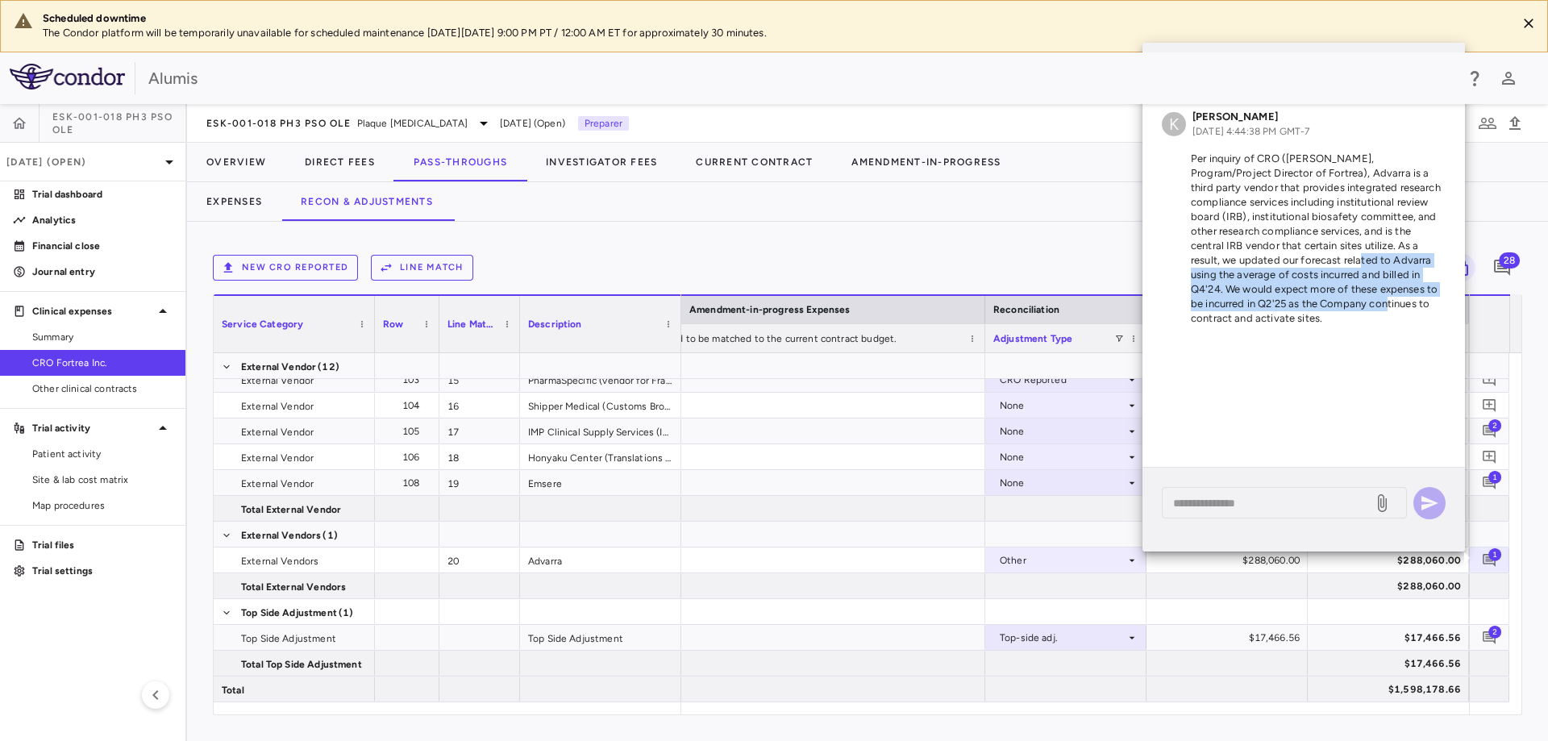
drag, startPoint x: 1347, startPoint y: 257, endPoint x: 1372, endPoint y: 299, distance: 48.8
click at [1372, 299] on p "Per inquiry of CRO (Jamie Muhlenfeld, Program/Project Director of Fortrea), Adv…" at bounding box center [1304, 239] width 284 height 174
click at [866, 356] on div at bounding box center [744, 365] width 484 height 25
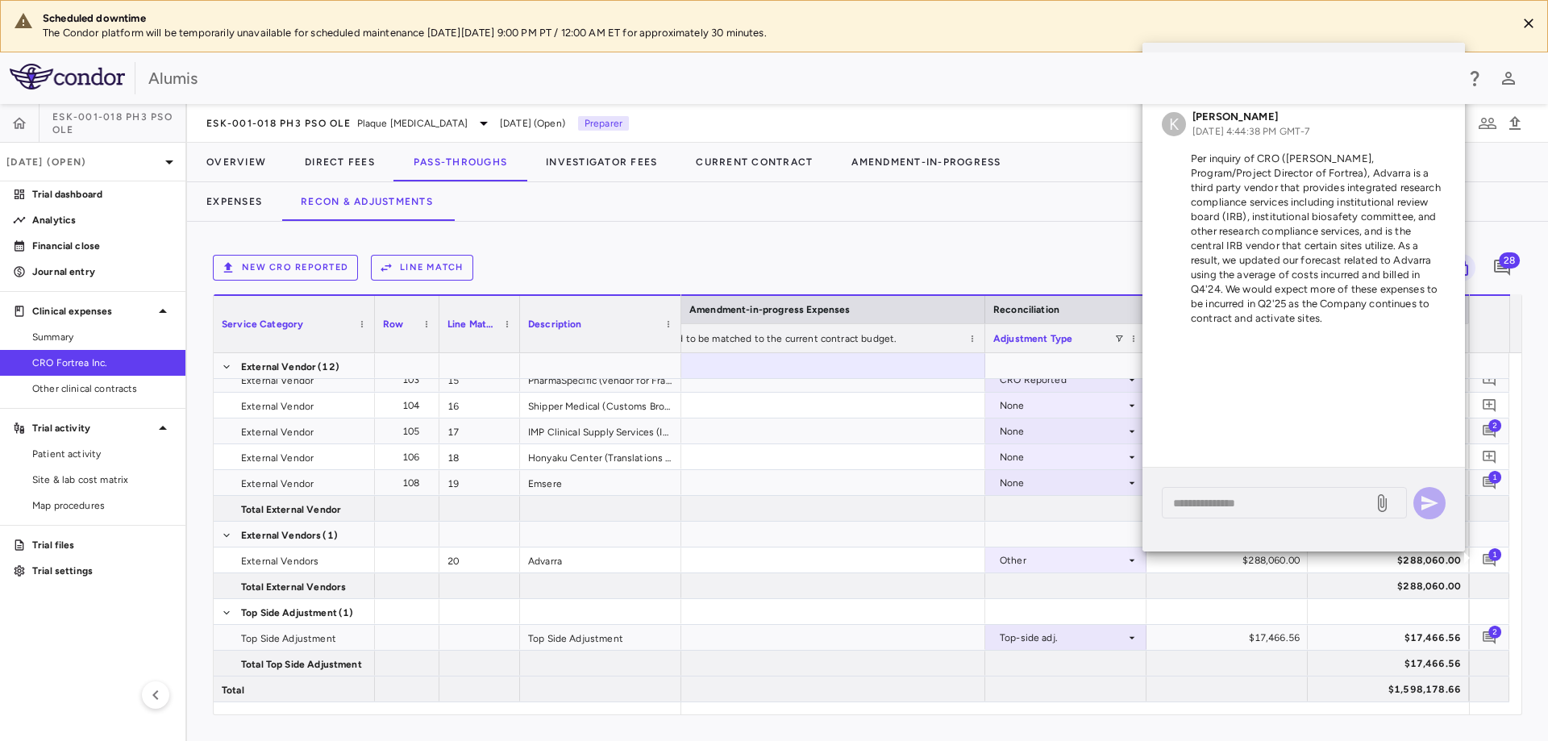
click at [907, 273] on div "New CRO reported Line Match" at bounding box center [741, 268] width 1056 height 26
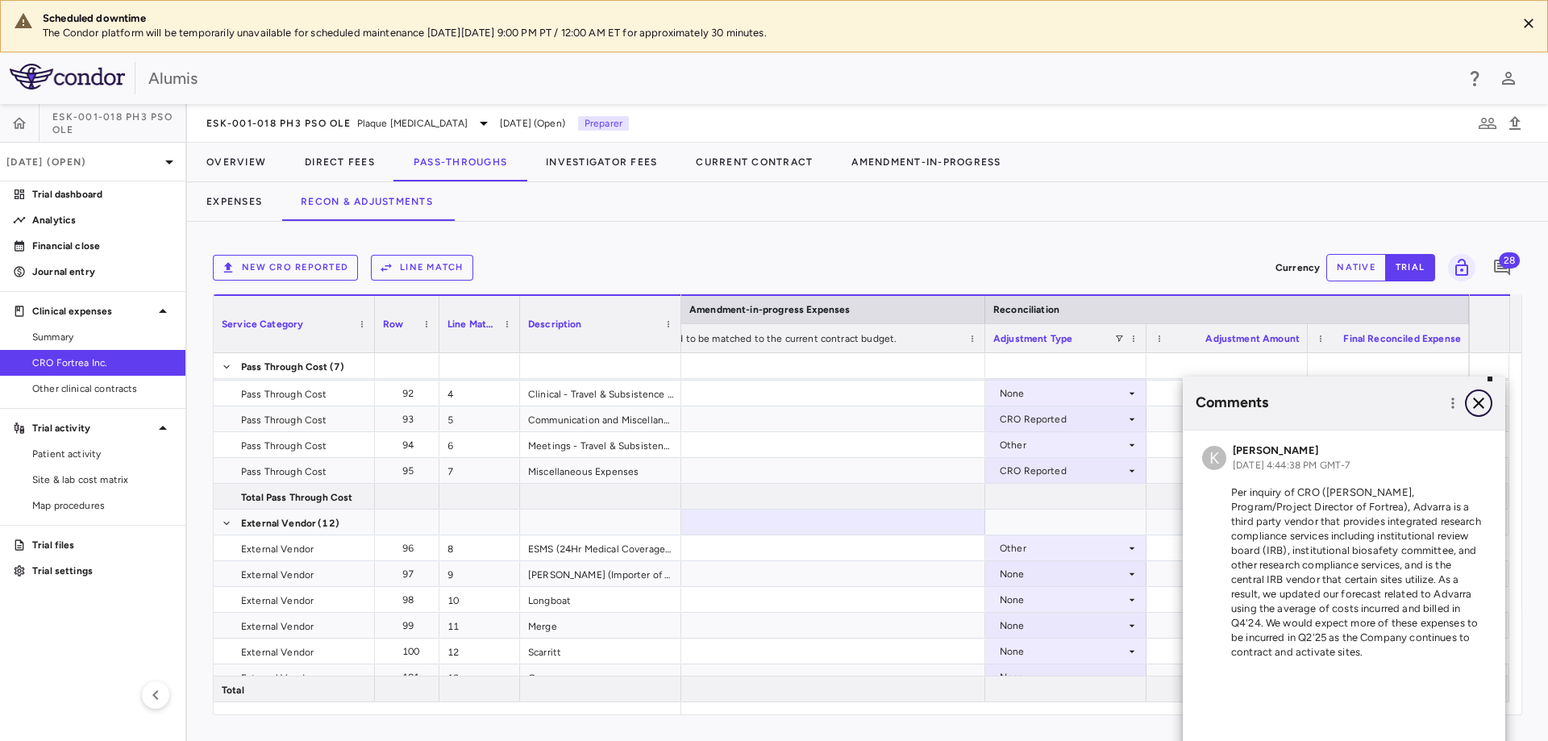
click at [1475, 403] on icon "button" at bounding box center [1478, 403] width 19 height 19
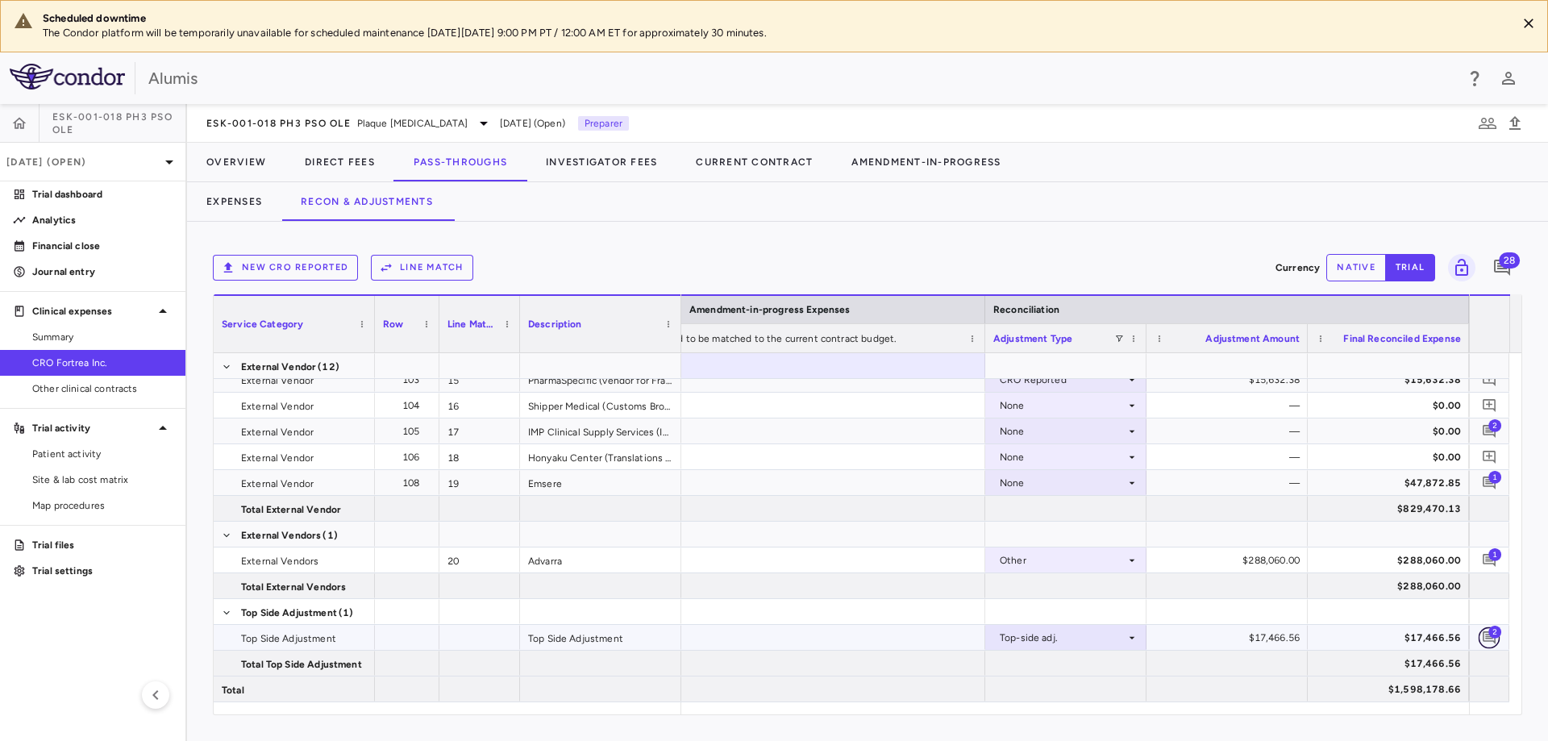
click at [1490, 643] on icon "Add comment" at bounding box center [1489, 637] width 15 height 15
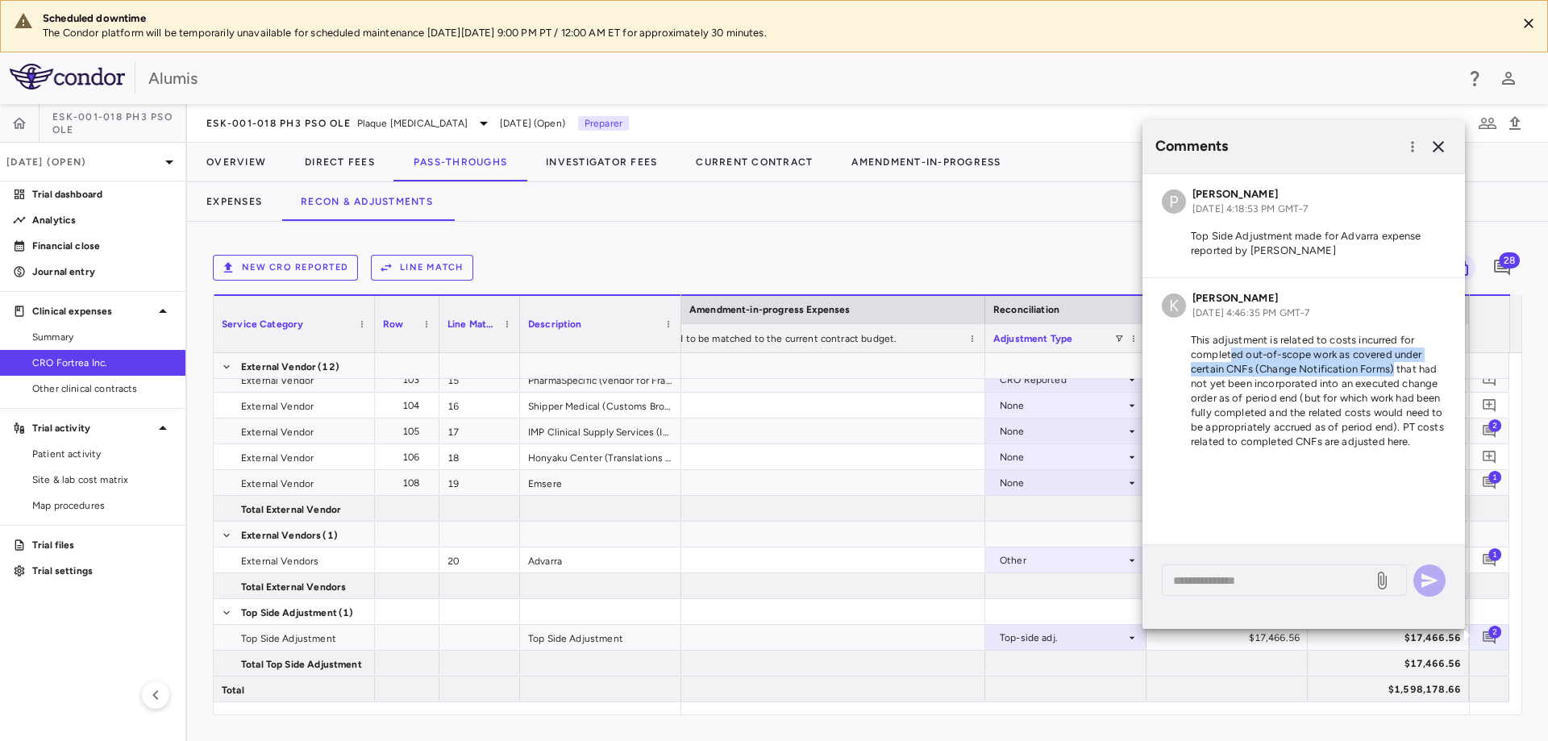
drag, startPoint x: 1229, startPoint y: 356, endPoint x: 1393, endPoint y: 369, distance: 164.2
click at [1393, 369] on p "This adjustment is related to costs incurred for completed out-of-scope work as…" at bounding box center [1304, 391] width 284 height 116
click at [1331, 409] on p "This adjustment is related to costs incurred for completed out-of-scope work as…" at bounding box center [1304, 391] width 284 height 116
click at [1437, 152] on icon "button" at bounding box center [1438, 146] width 19 height 19
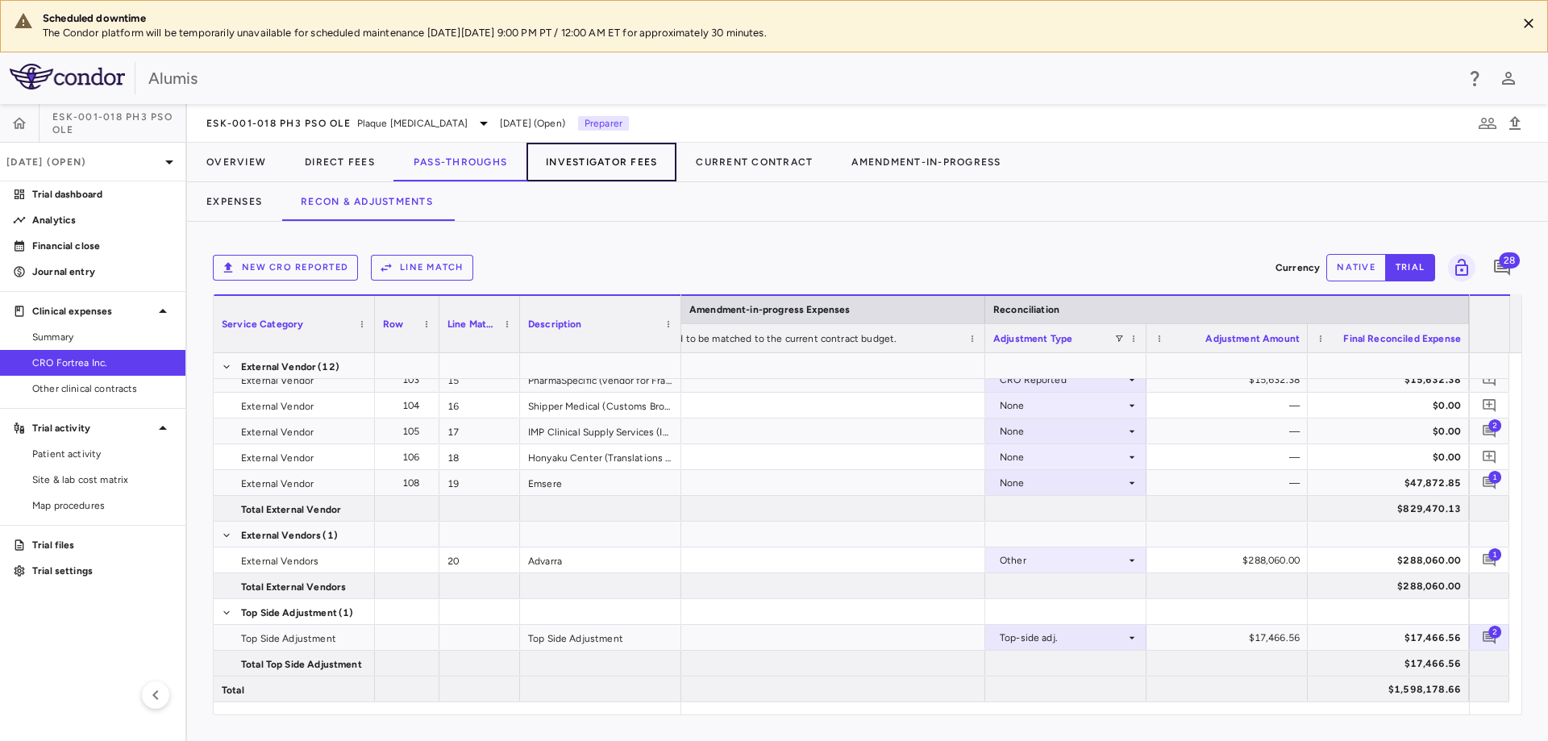
click at [592, 170] on button "Investigator Fees" at bounding box center [602, 162] width 150 height 39
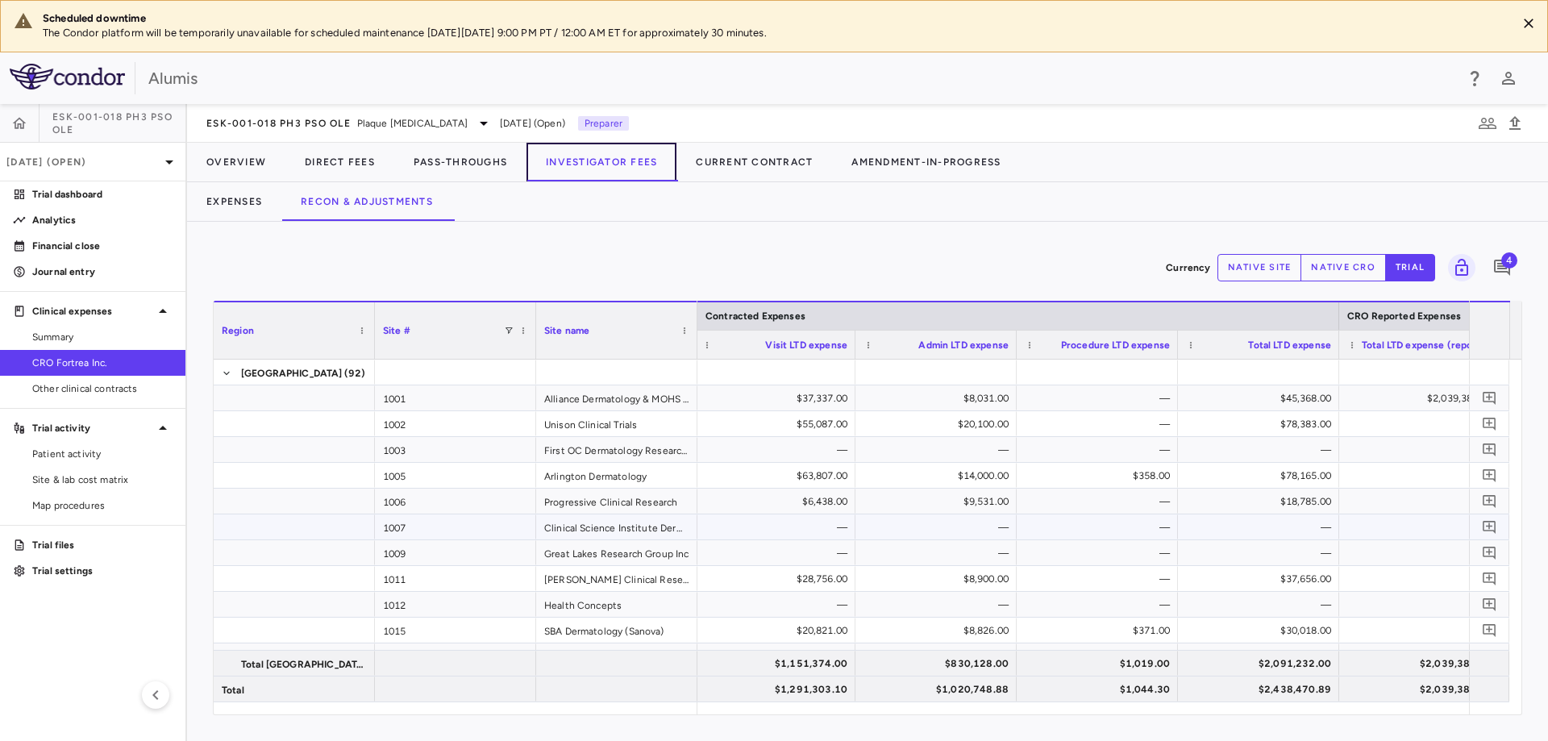
scroll to position [0, 164]
click at [110, 478] on span "Site & lab cost matrix" at bounding box center [102, 480] width 140 height 15
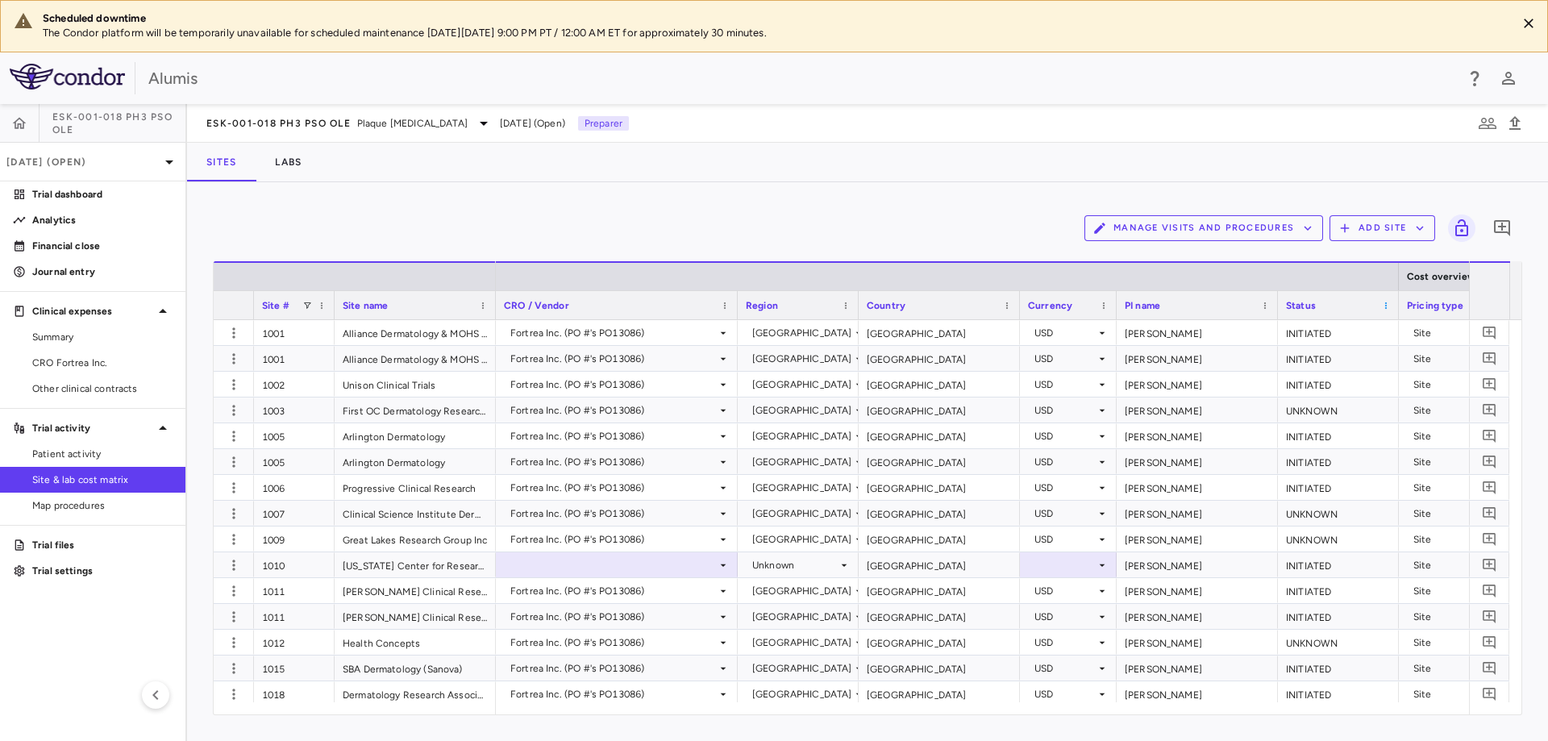
click at [1385, 309] on span at bounding box center [1386, 306] width 10 height 10
click at [1318, 299] on div "Status" at bounding box center [1331, 305] width 90 height 20
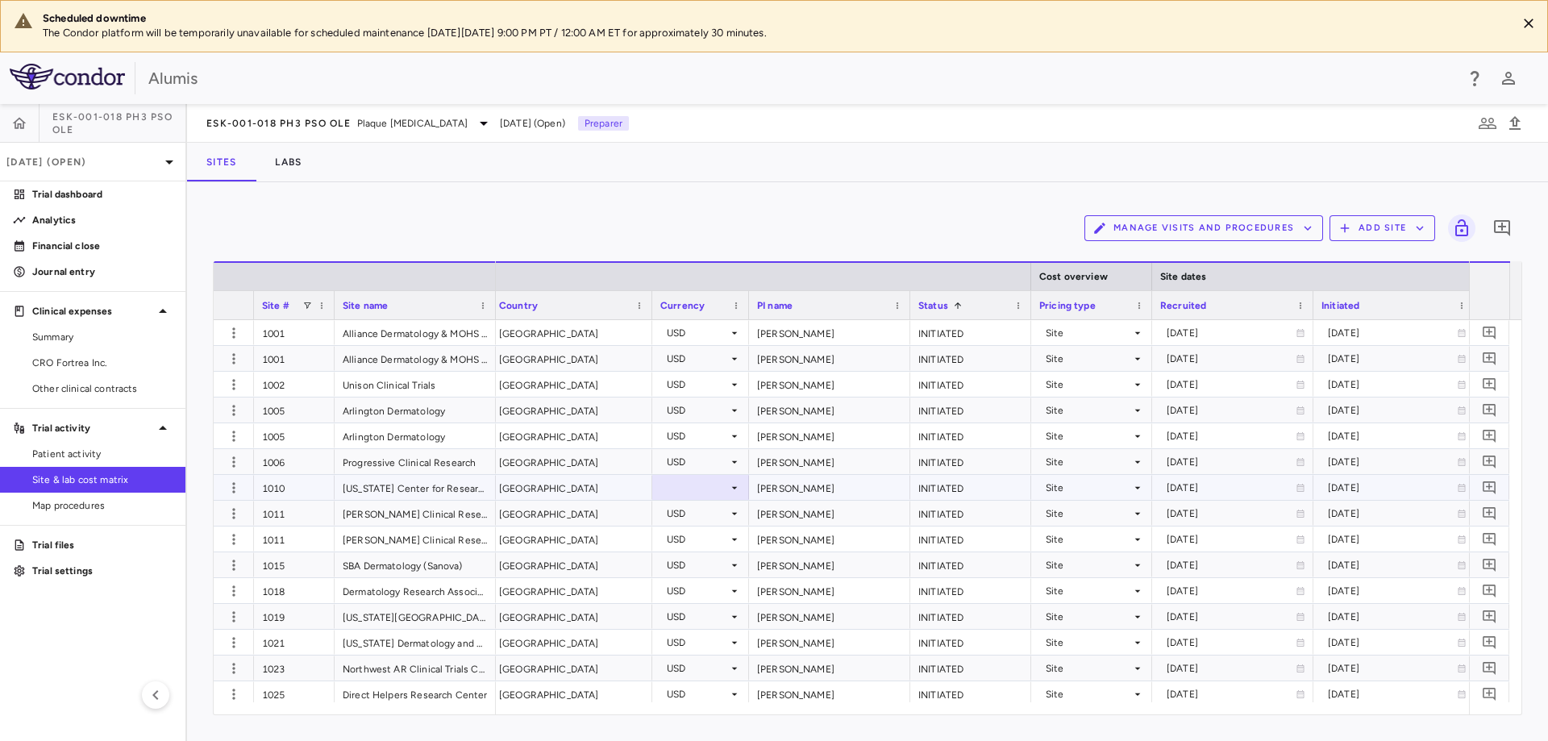
scroll to position [0, 681]
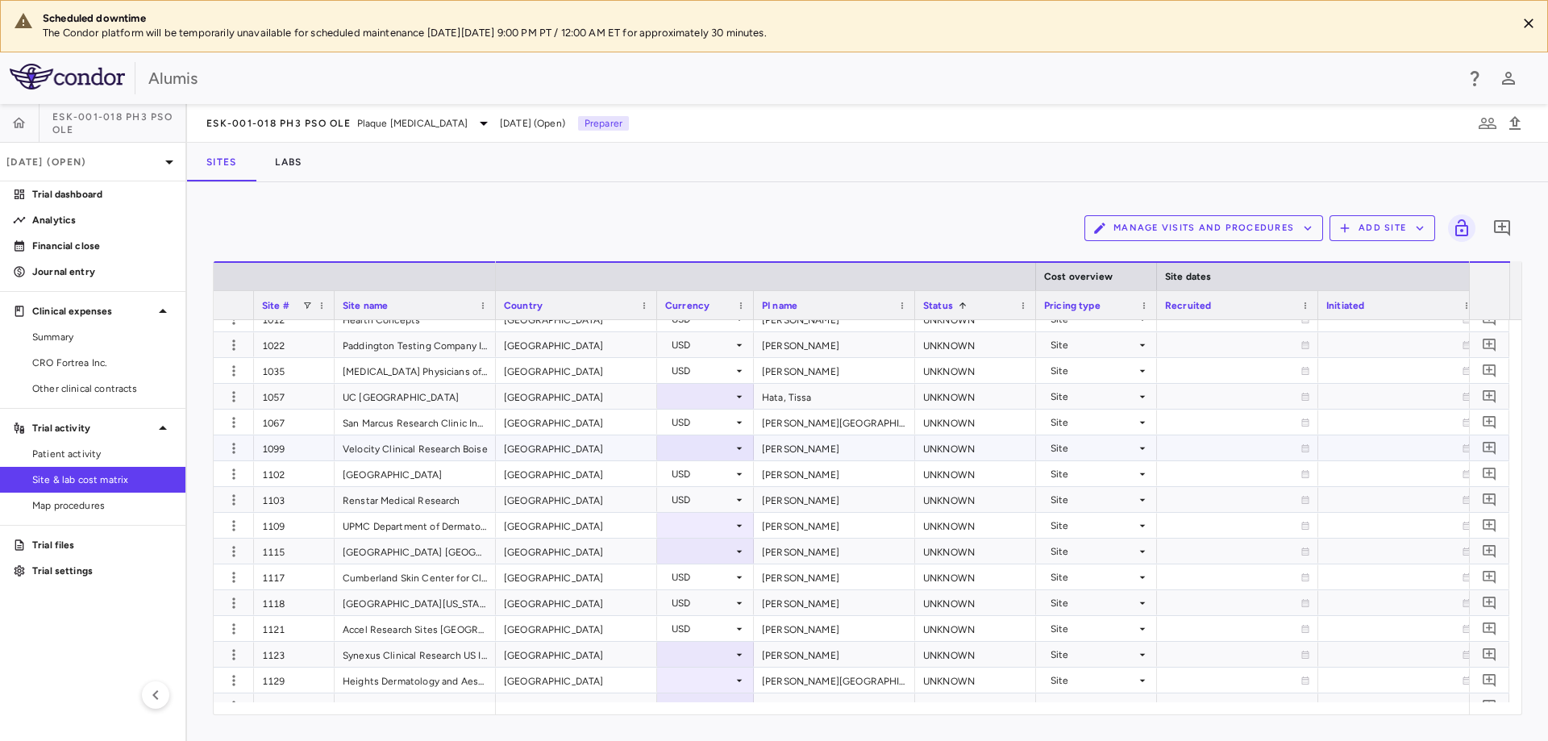
scroll to position [0, 315]
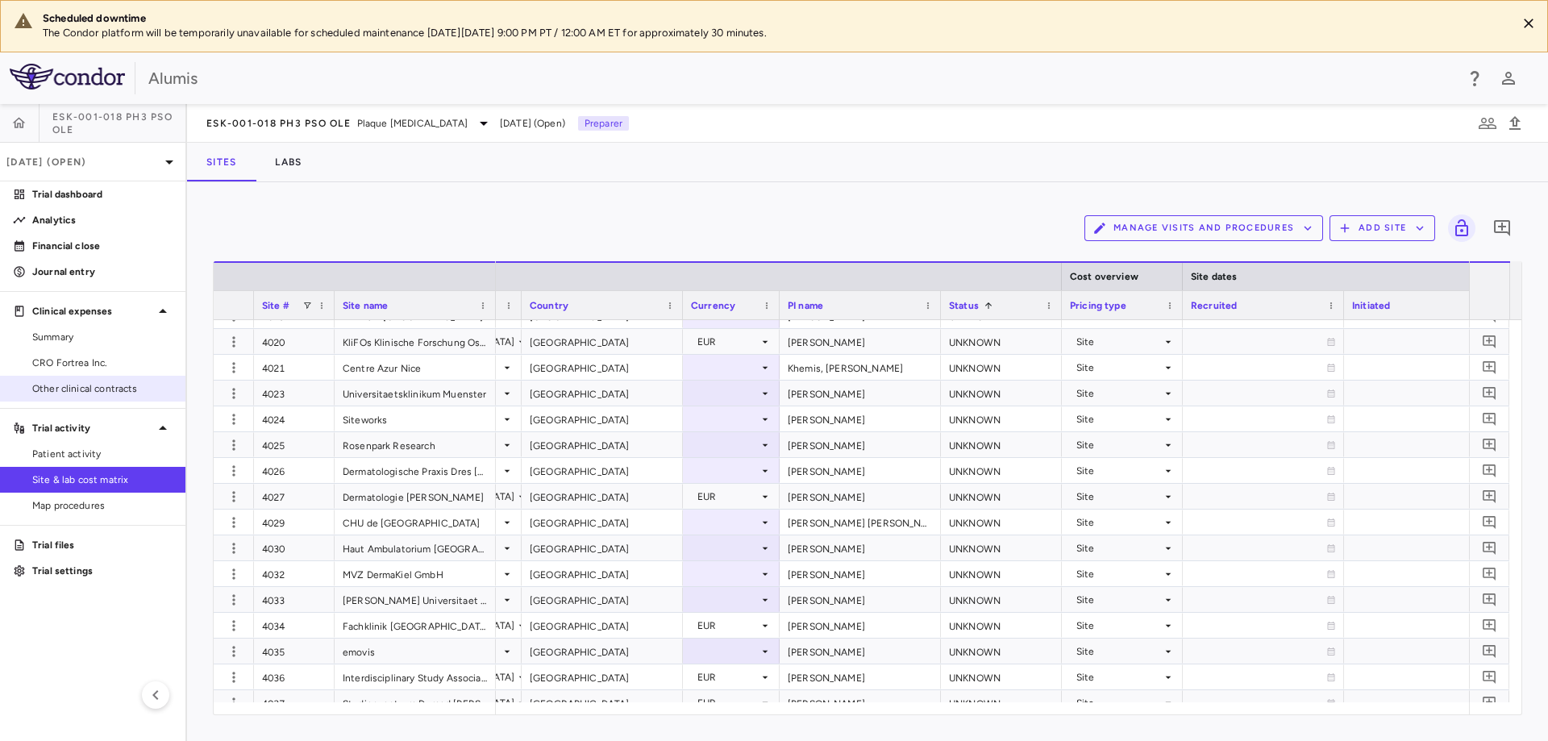
click at [60, 385] on span "Other clinical contracts" at bounding box center [102, 388] width 140 height 15
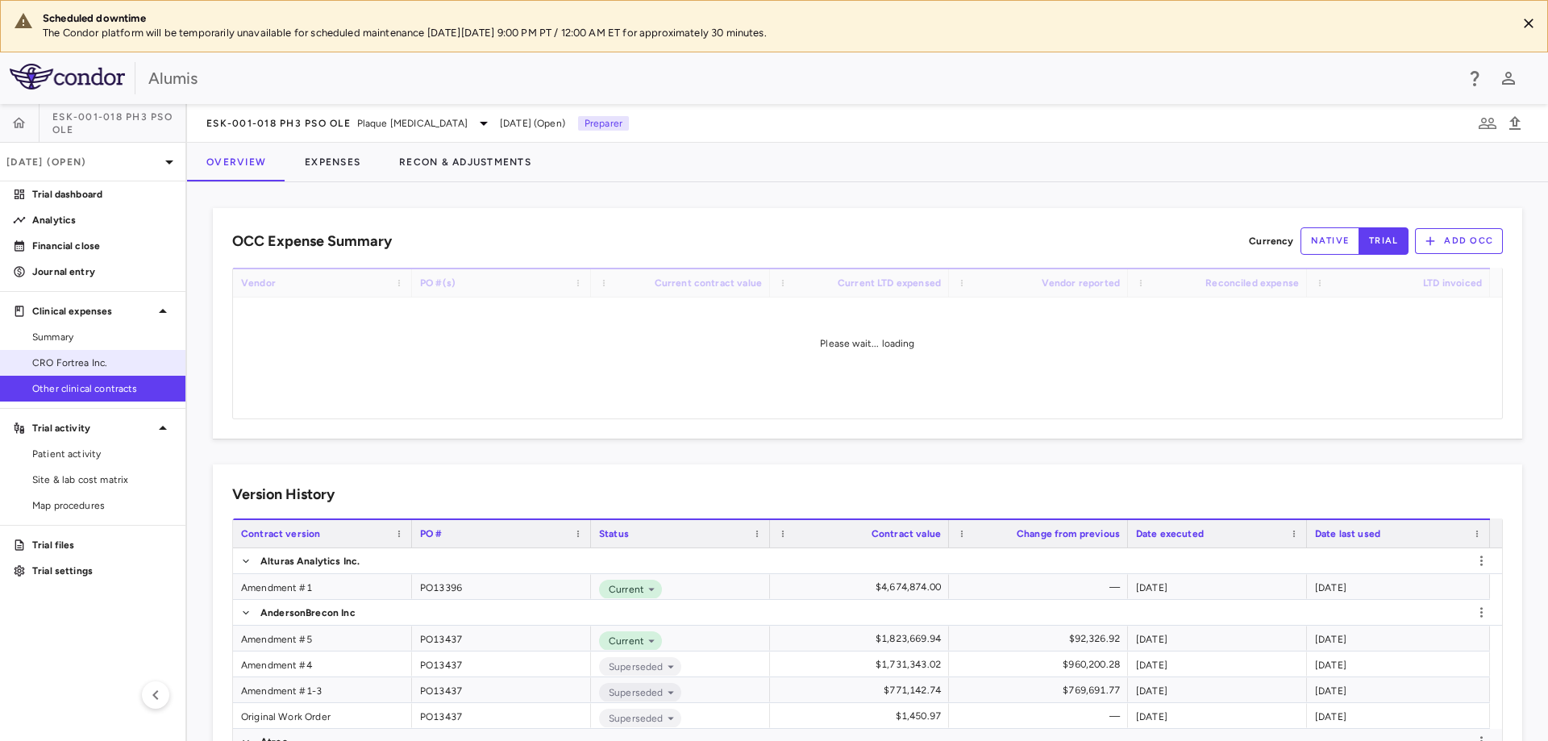
click at [57, 362] on span "CRO Fortrea Inc." at bounding box center [102, 363] width 140 height 15
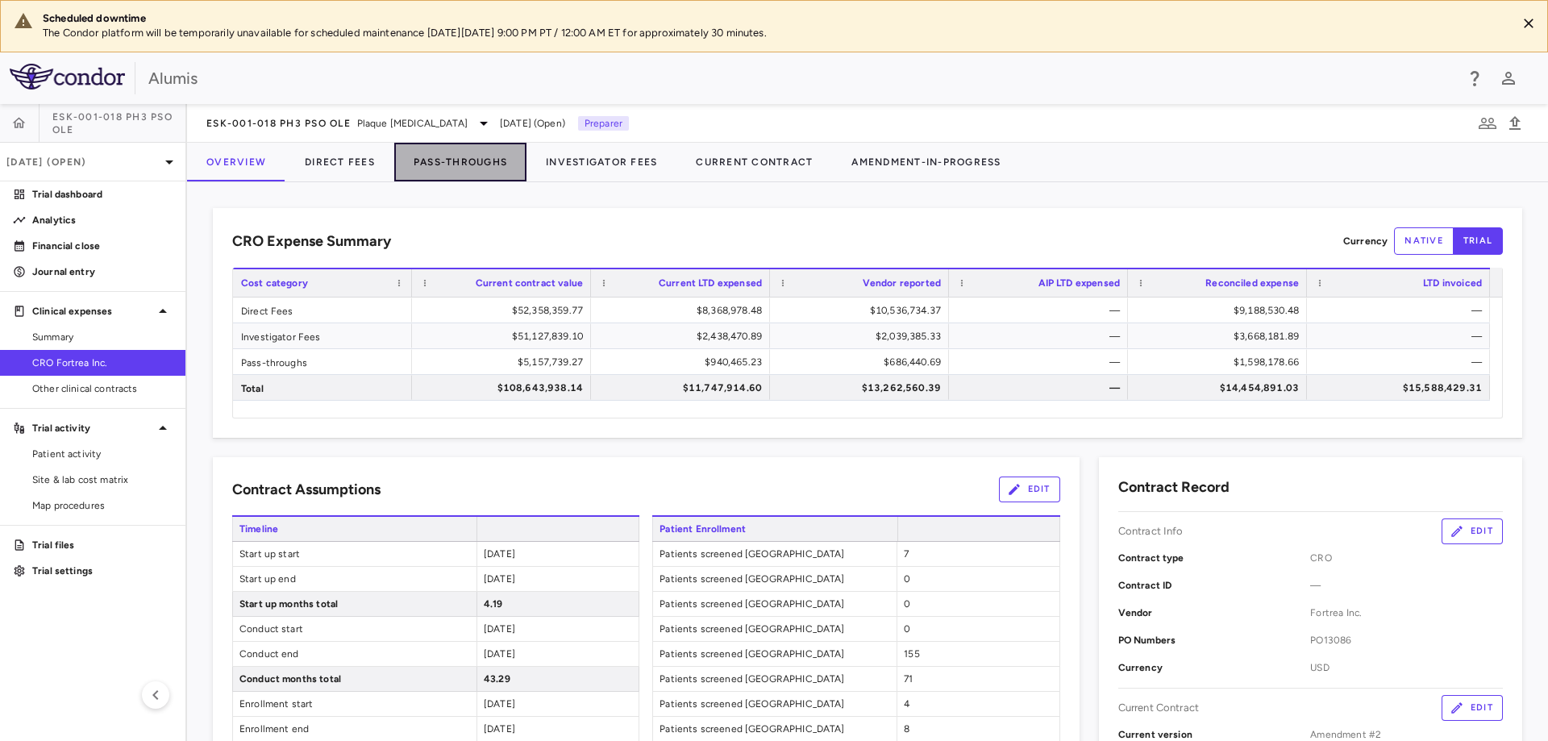
click at [492, 150] on button "Pass-Throughs" at bounding box center [460, 162] width 132 height 39
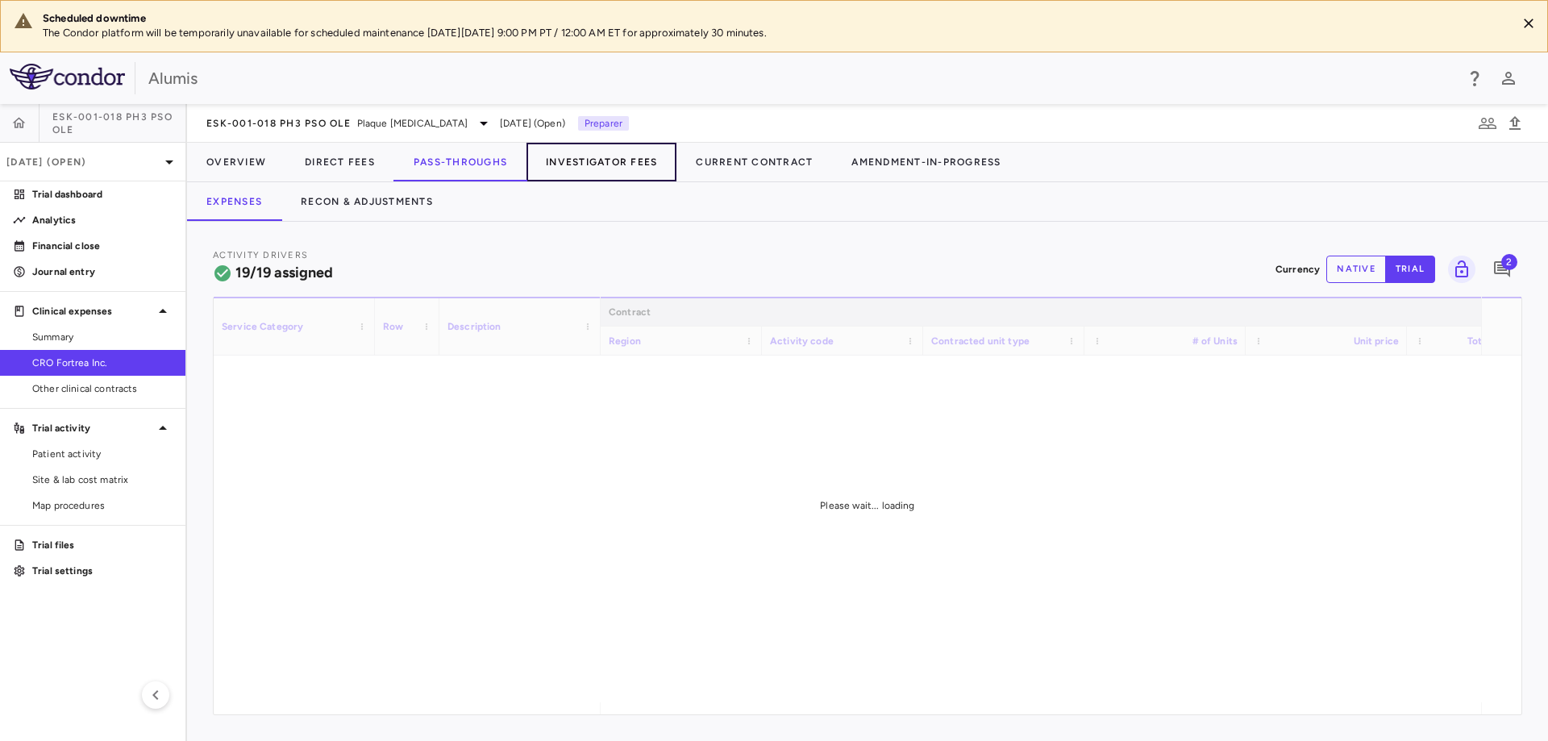
click at [560, 164] on button "Investigator Fees" at bounding box center [602, 162] width 150 height 39
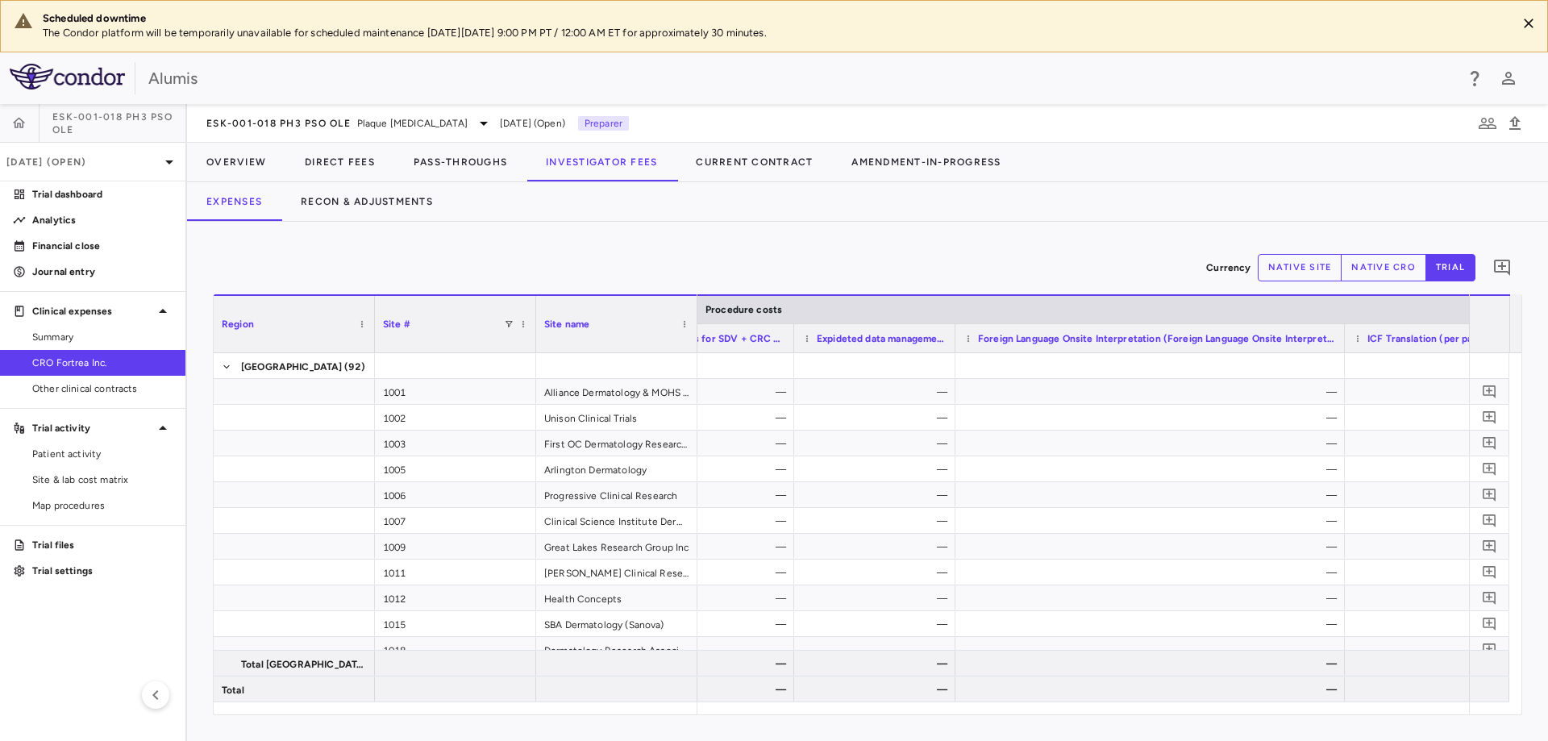
drag, startPoint x: 1115, startPoint y: 339, endPoint x: 1344, endPoint y: 338, distance: 229.0
click at [1344, 338] on div at bounding box center [1344, 338] width 6 height 28
drag, startPoint x: 1068, startPoint y: 339, endPoint x: 1193, endPoint y: 362, distance: 126.4
click at [1193, 362] on div "Region Site # Site name Procedure costs" at bounding box center [868, 504] width 1308 height 420
click at [97, 481] on span "Site & lab cost matrix" at bounding box center [102, 480] width 140 height 15
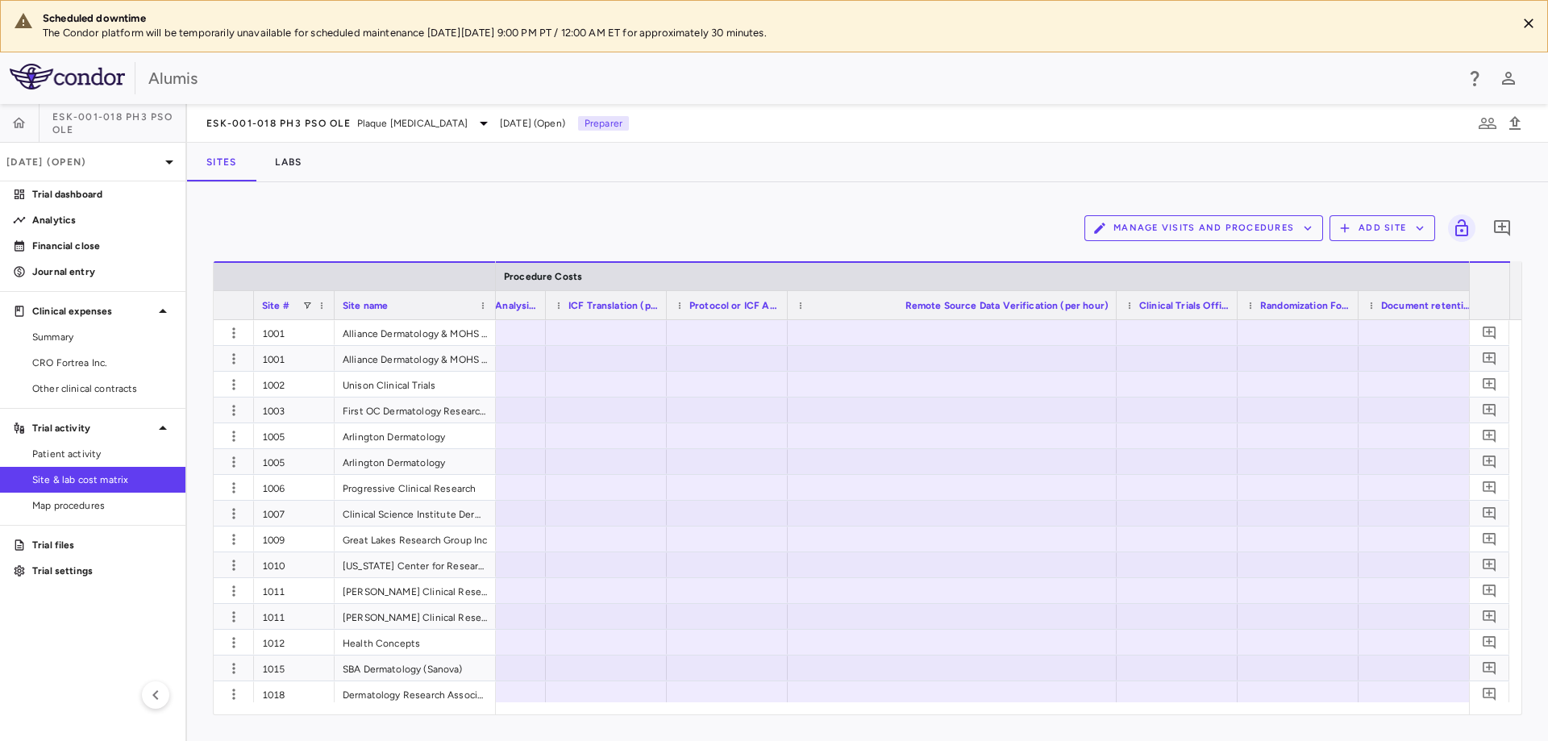
drag, startPoint x: 905, startPoint y: 305, endPoint x: 1113, endPoint y: 348, distance: 212.6
click at [1113, 348] on div "Site # Site name Procedure Costs Drug preparation (per preparation)" at bounding box center [868, 487] width 1308 height 453
click at [1039, 302] on span "Remote Source Data Verification (per hour)" at bounding box center [1007, 305] width 203 height 11
click at [988, 304] on span "Remote Source Data Verification (per hour)" at bounding box center [1007, 305] width 203 height 11
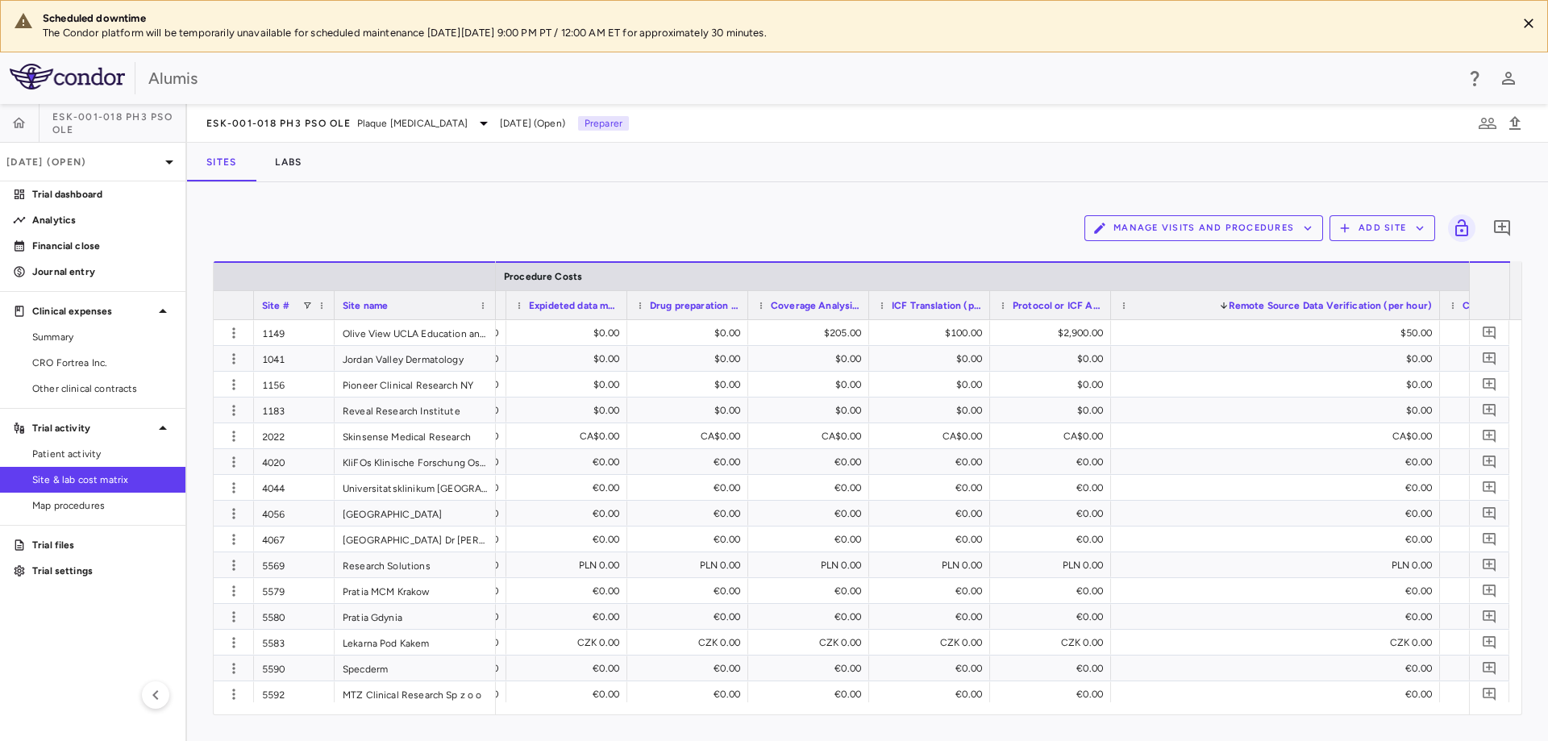
click at [1047, 298] on div "Protocol or ICF Amendment" at bounding box center [1058, 305] width 90 height 20
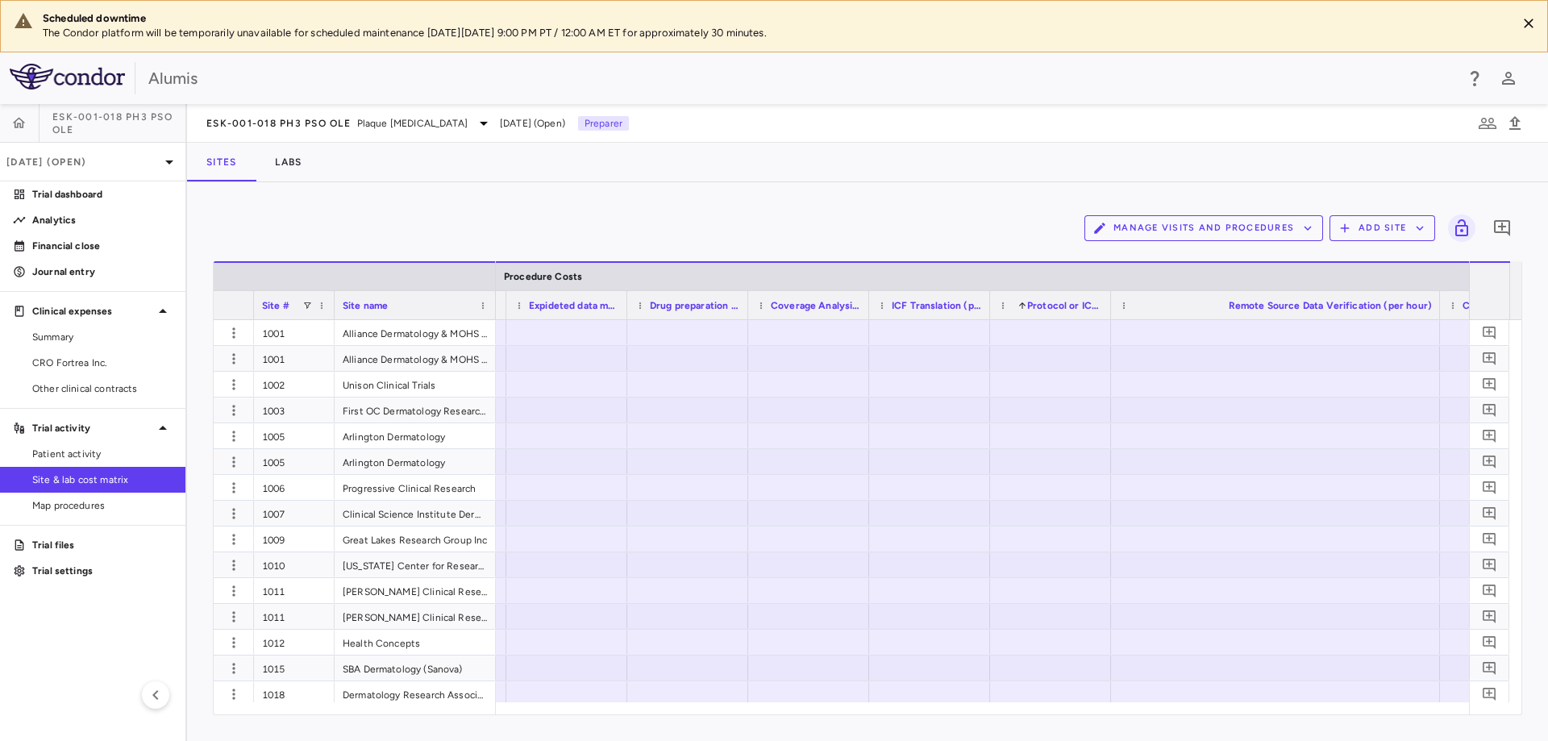
click at [1047, 300] on span "Protocol or ICF Amendment" at bounding box center [1065, 305] width 76 height 11
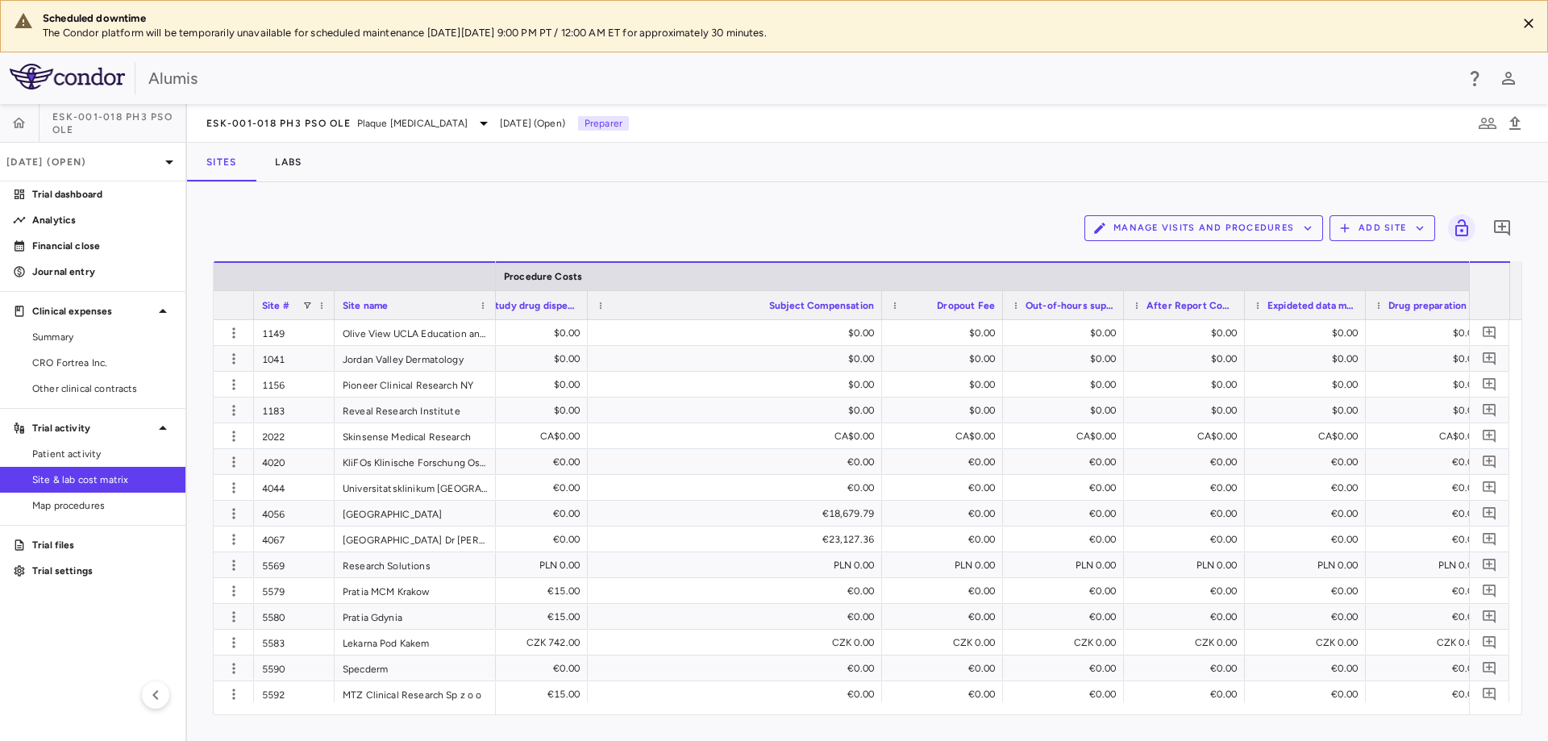
drag, startPoint x: 707, startPoint y: 306, endPoint x: 881, endPoint y: 293, distance: 173.9
click at [810, 306] on span "Subject Compensation" at bounding box center [821, 305] width 105 height 11
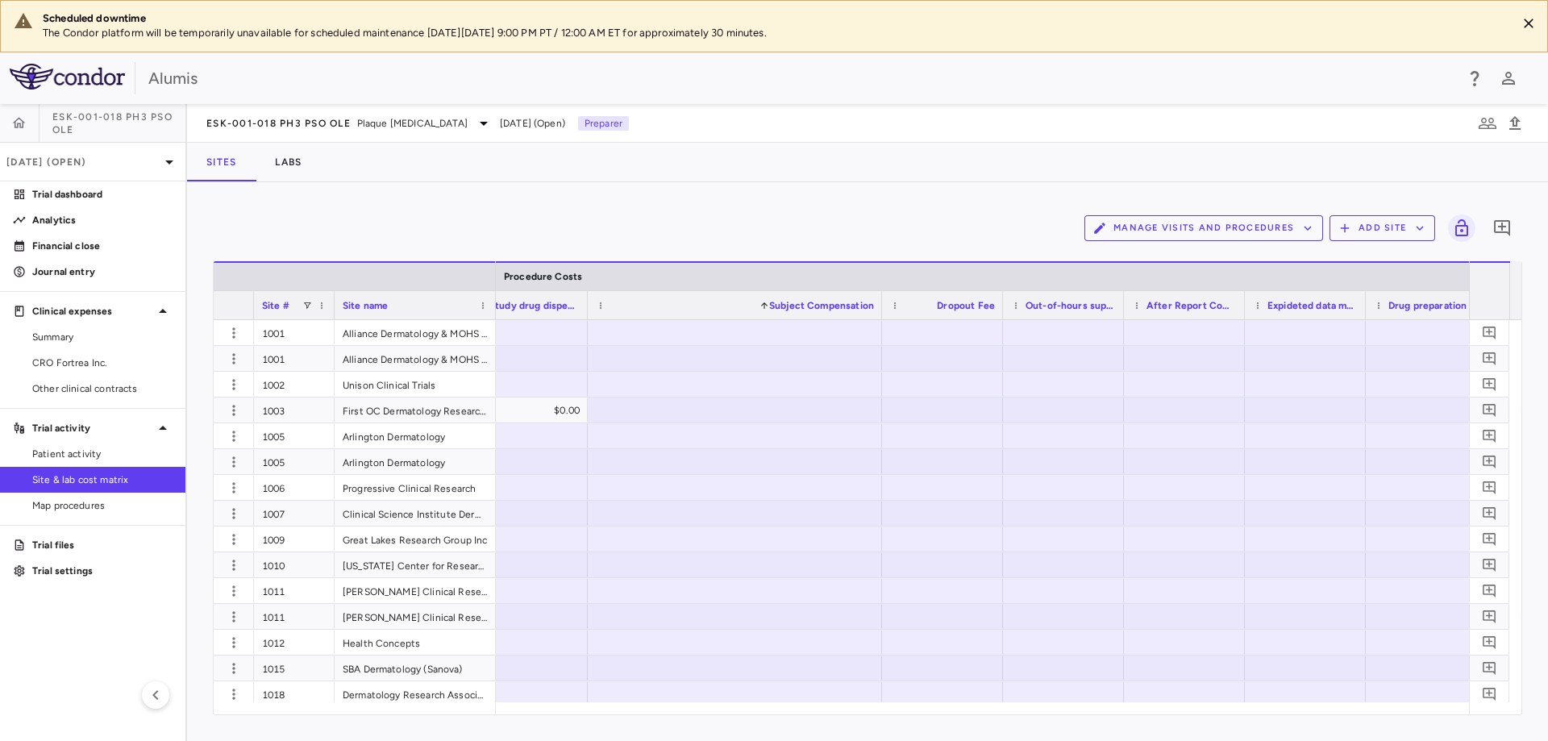
click at [810, 306] on span "Subject Compensation" at bounding box center [821, 305] width 105 height 11
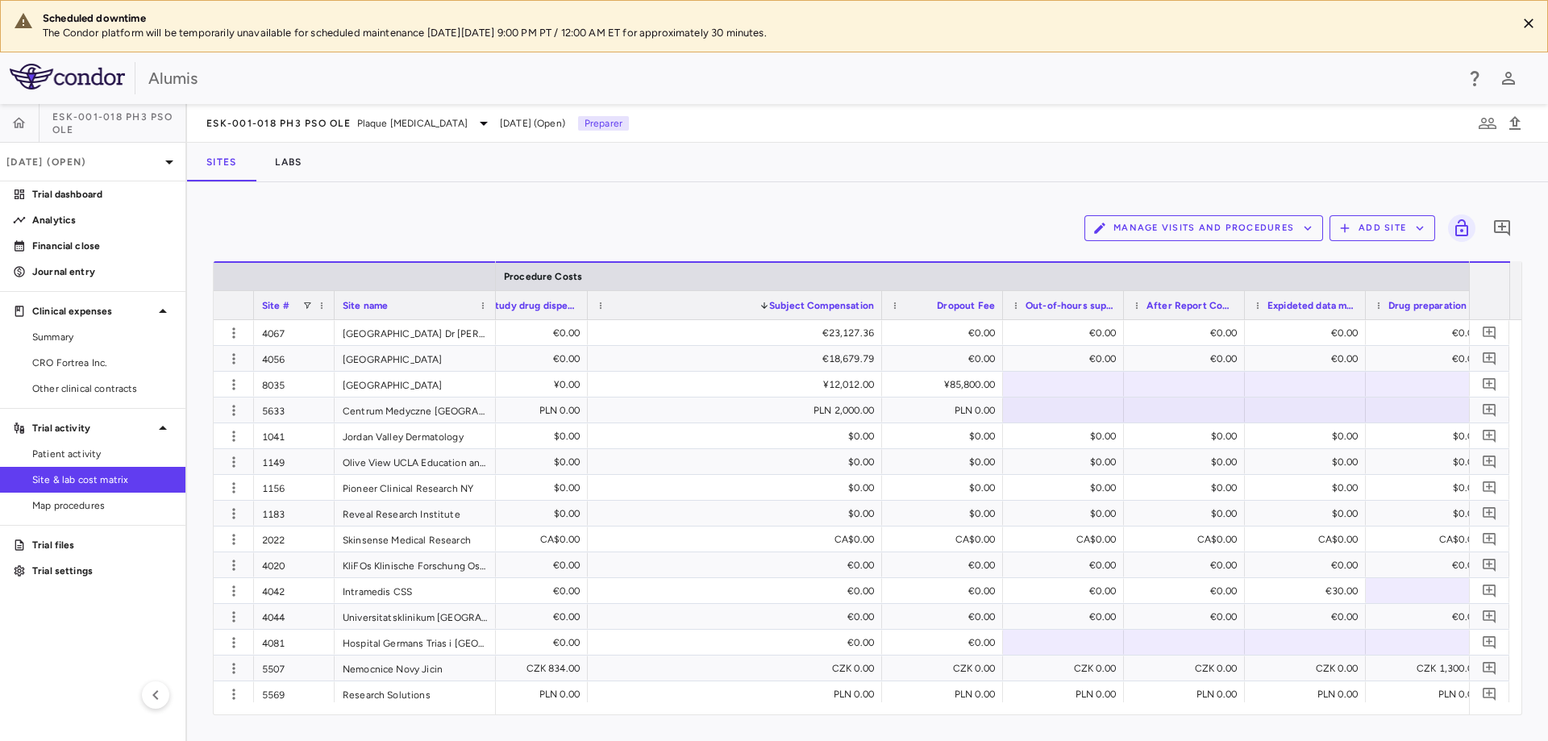
click at [971, 306] on span "Dropout Fee" at bounding box center [966, 305] width 58 height 11
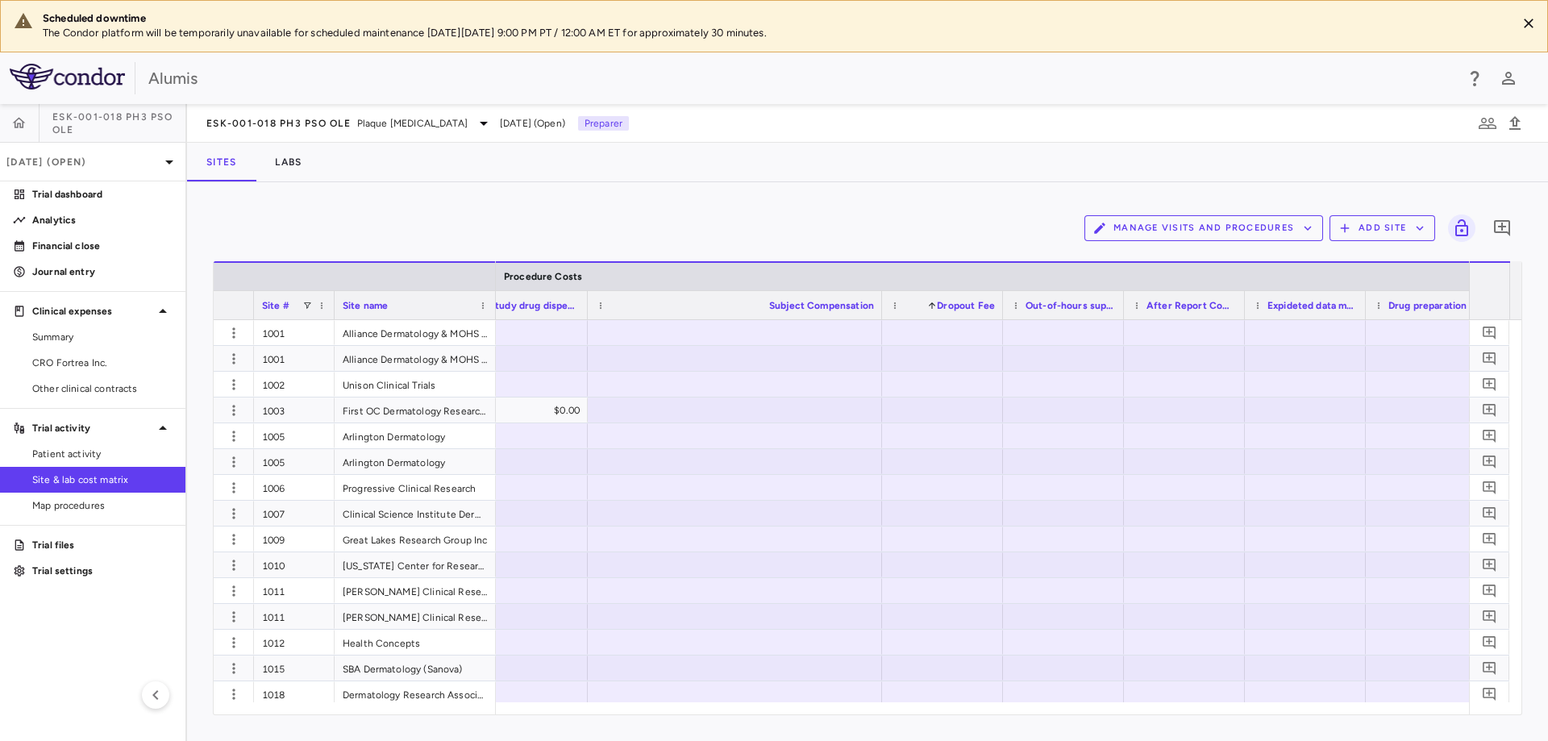
click at [971, 306] on span "Dropout Fee" at bounding box center [966, 305] width 58 height 11
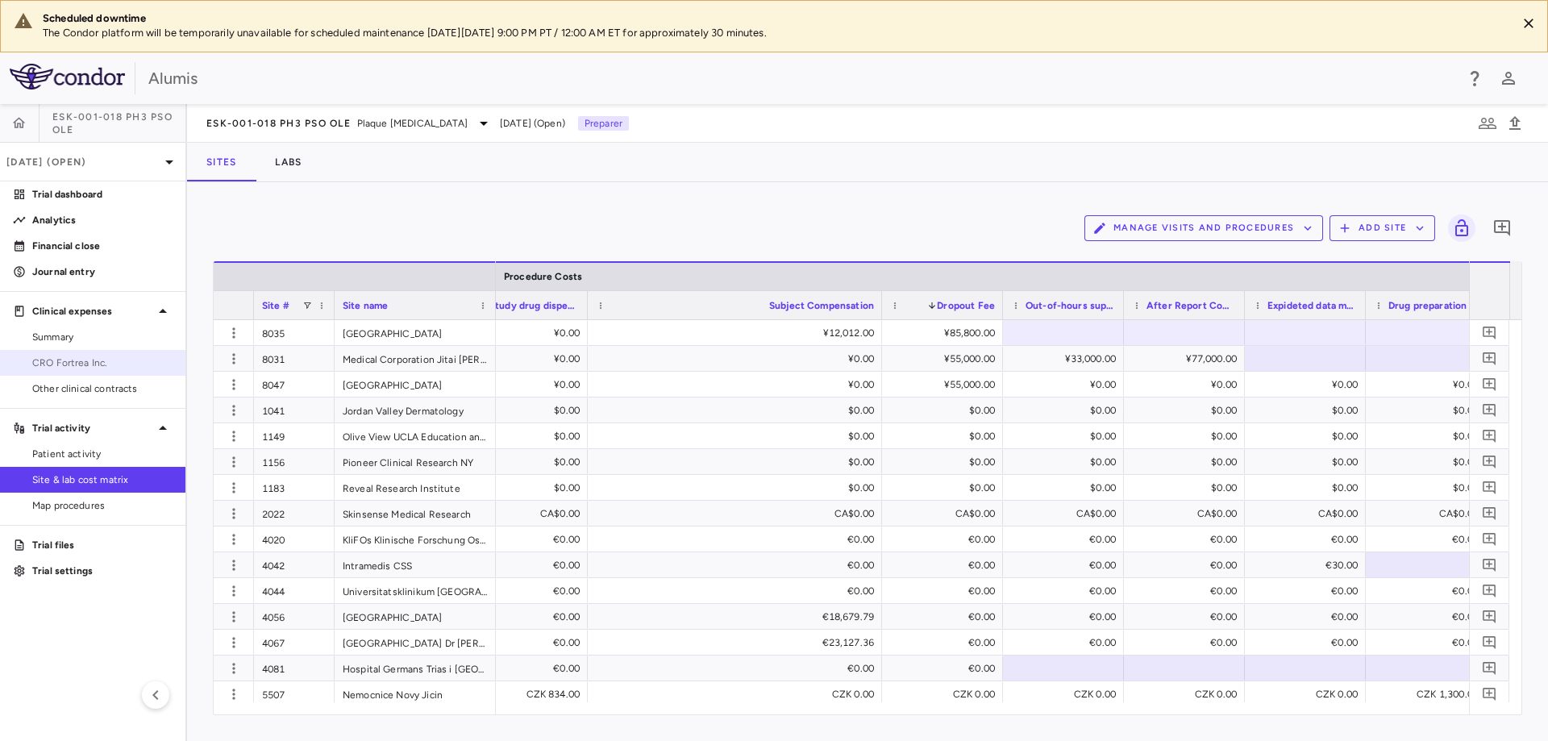
click at [124, 362] on span "CRO Fortrea Inc." at bounding box center [102, 363] width 140 height 15
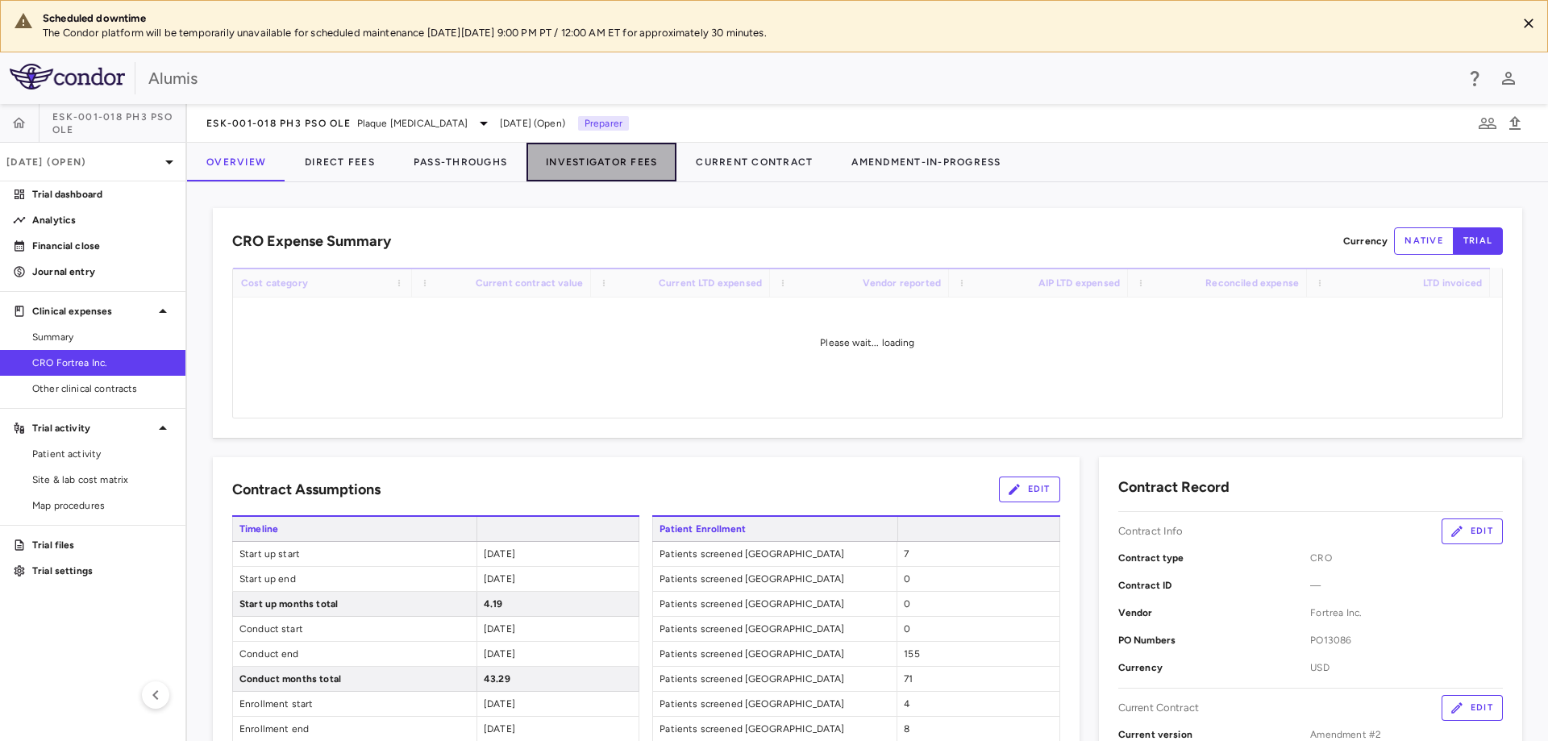
click at [584, 168] on button "Investigator Fees" at bounding box center [602, 162] width 150 height 39
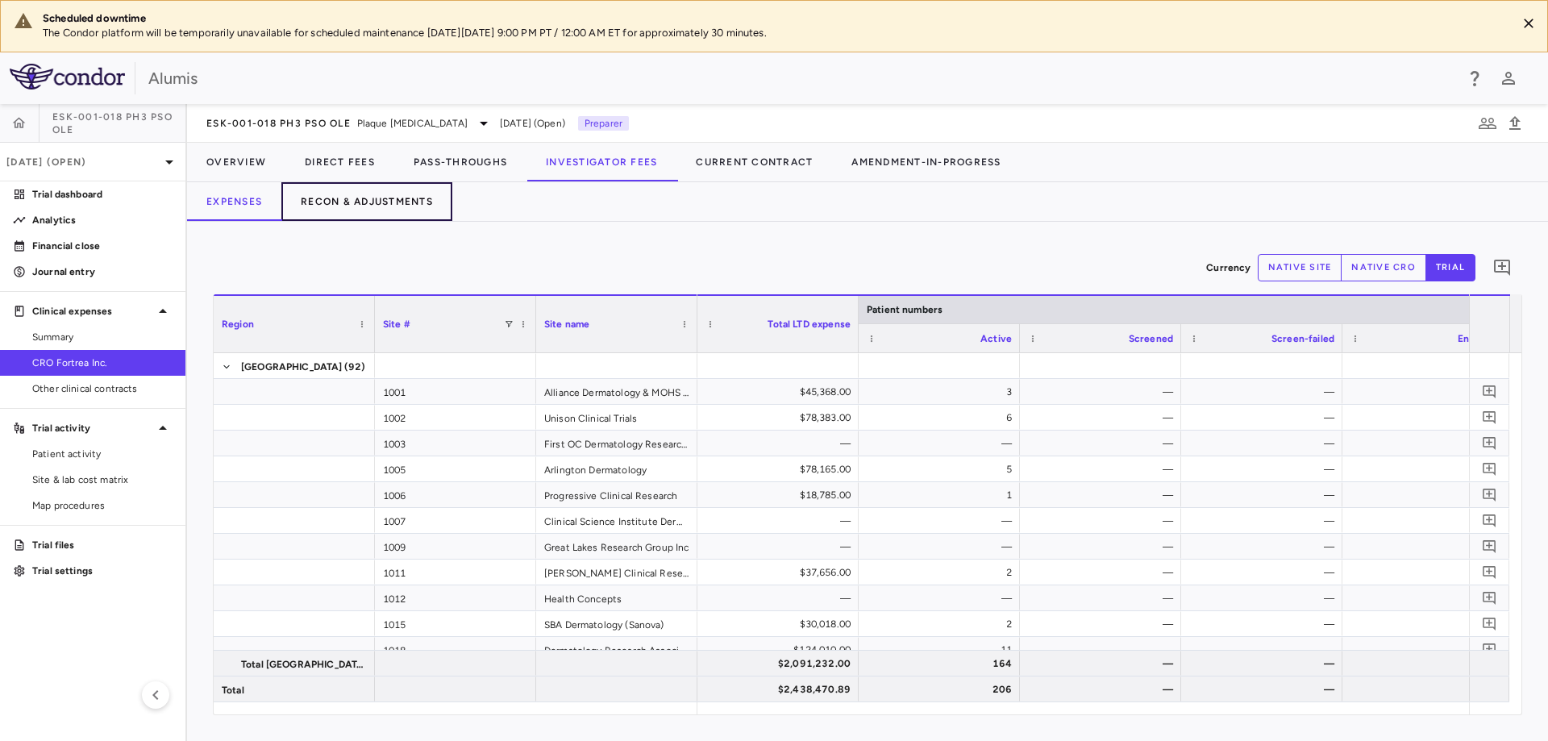
click at [406, 197] on button "Recon & Adjustments" at bounding box center [366, 201] width 171 height 39
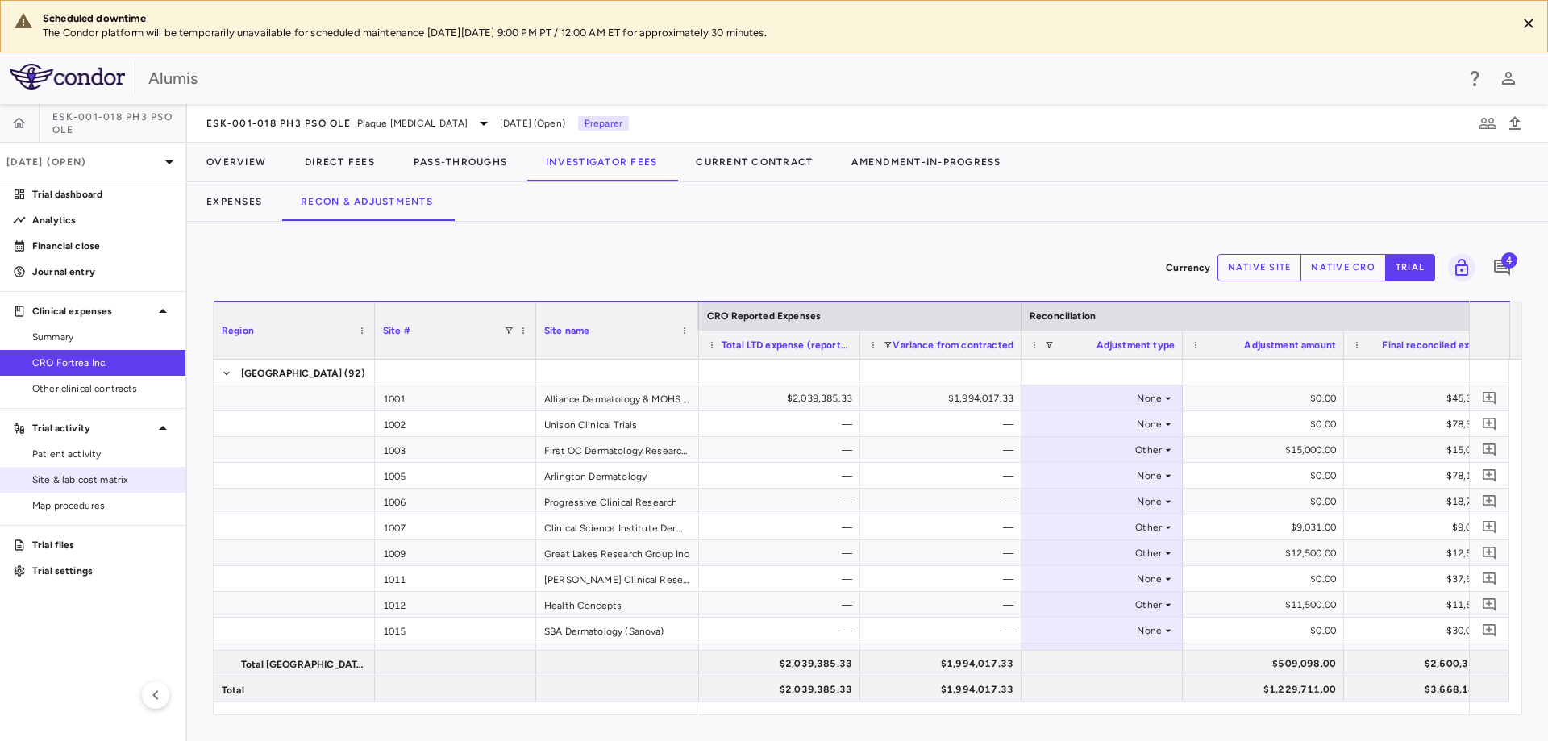
click at [72, 486] on span "Site & lab cost matrix" at bounding box center [102, 480] width 140 height 15
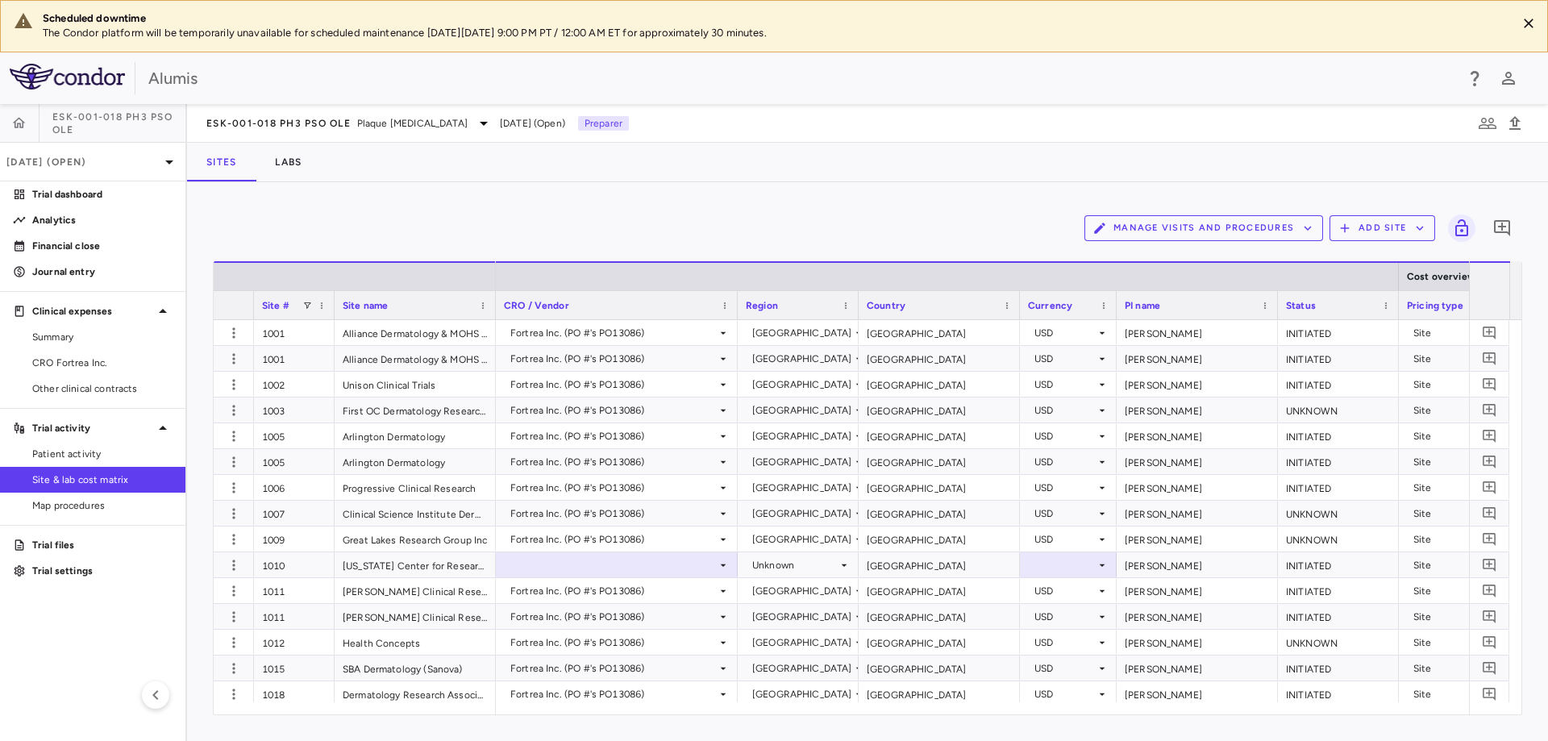
click at [848, 310] on div "Region" at bounding box center [798, 305] width 105 height 28
click at [843, 305] on span at bounding box center [846, 306] width 10 height 10
click at [800, 298] on div "Region" at bounding box center [791, 305] width 90 height 20
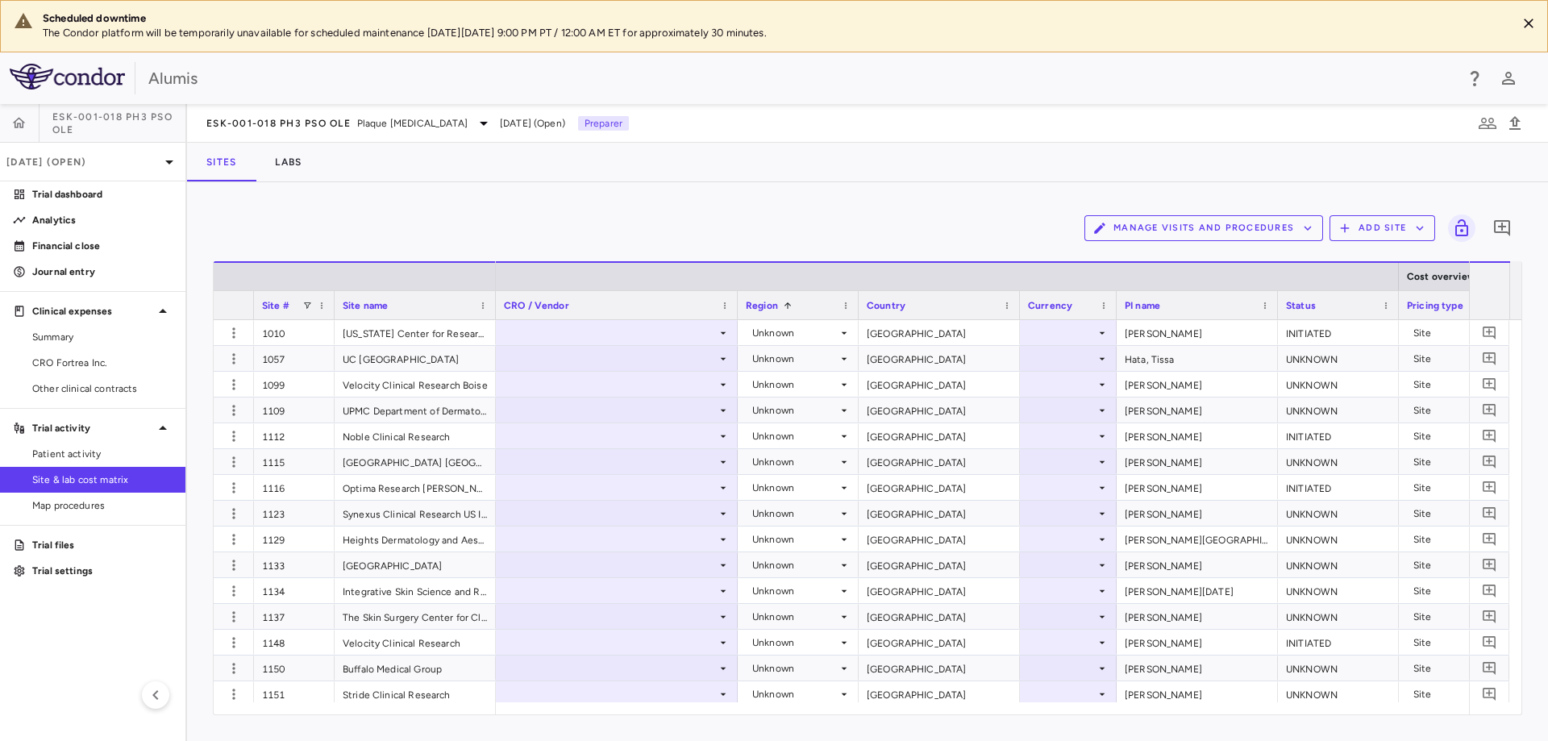
click at [800, 298] on div "Region 1" at bounding box center [791, 305] width 90 height 20
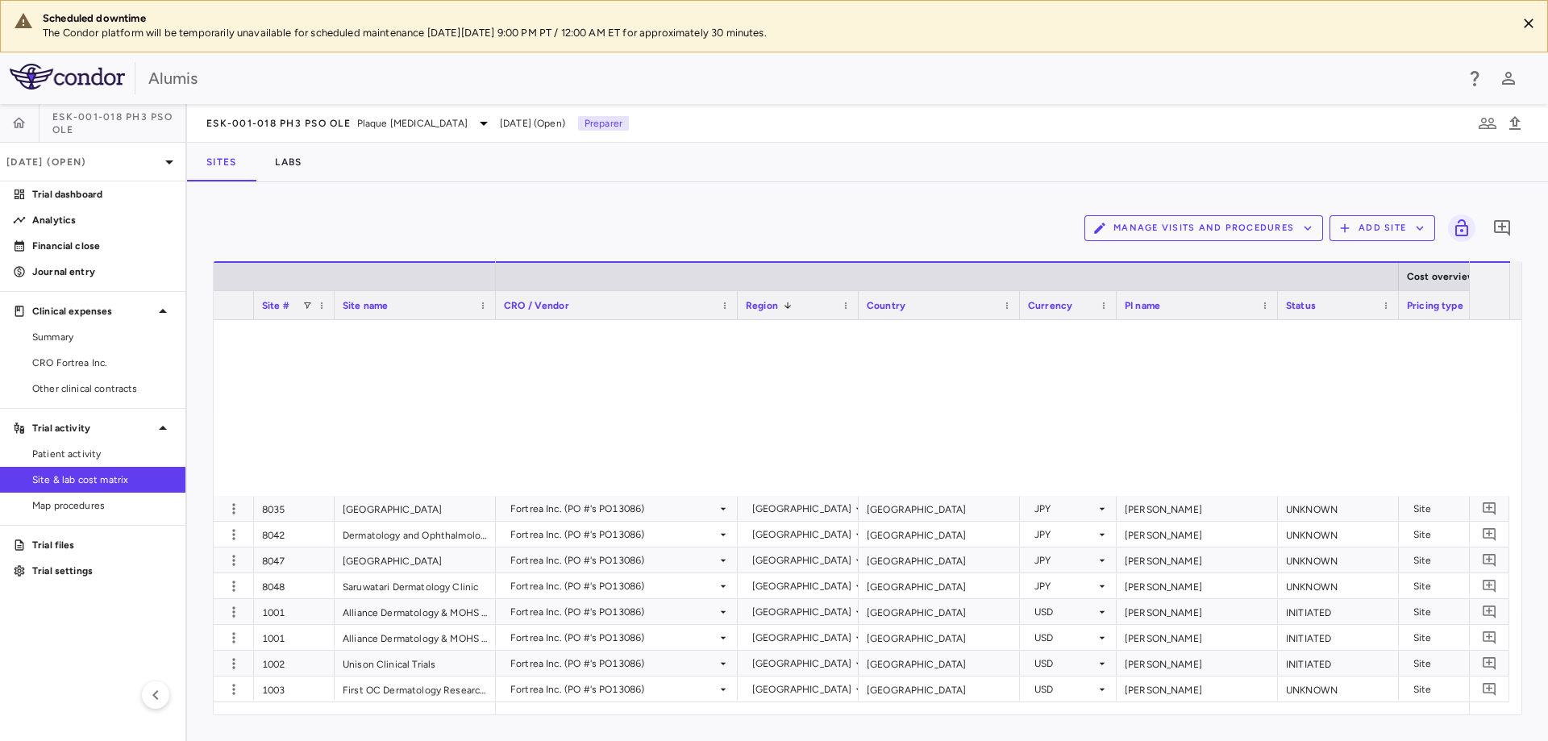
scroll to position [1134, 0]
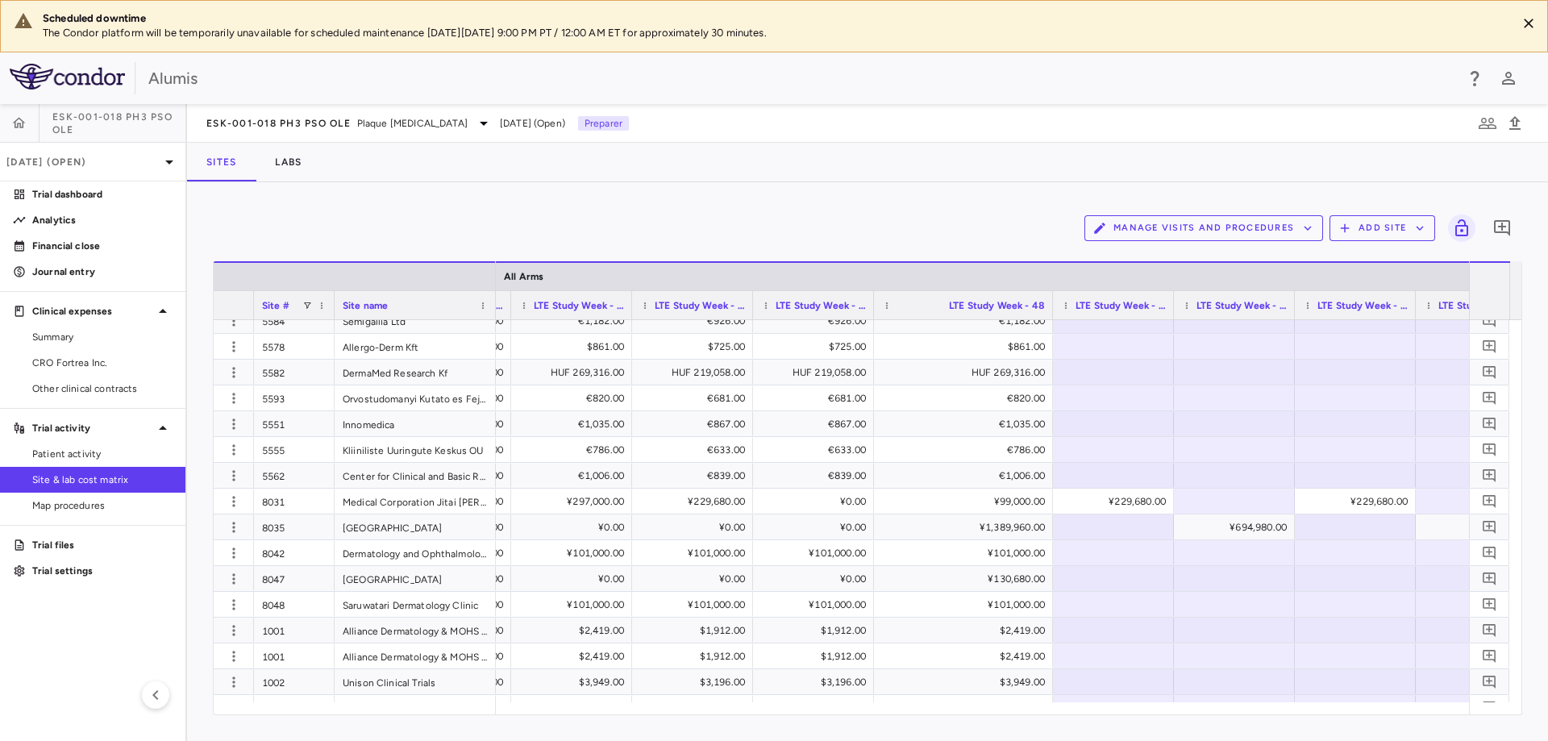
drag, startPoint x: 994, startPoint y: 302, endPoint x: 1052, endPoint y: 299, distance: 58.1
click at [1052, 299] on div at bounding box center [1052, 305] width 6 height 28
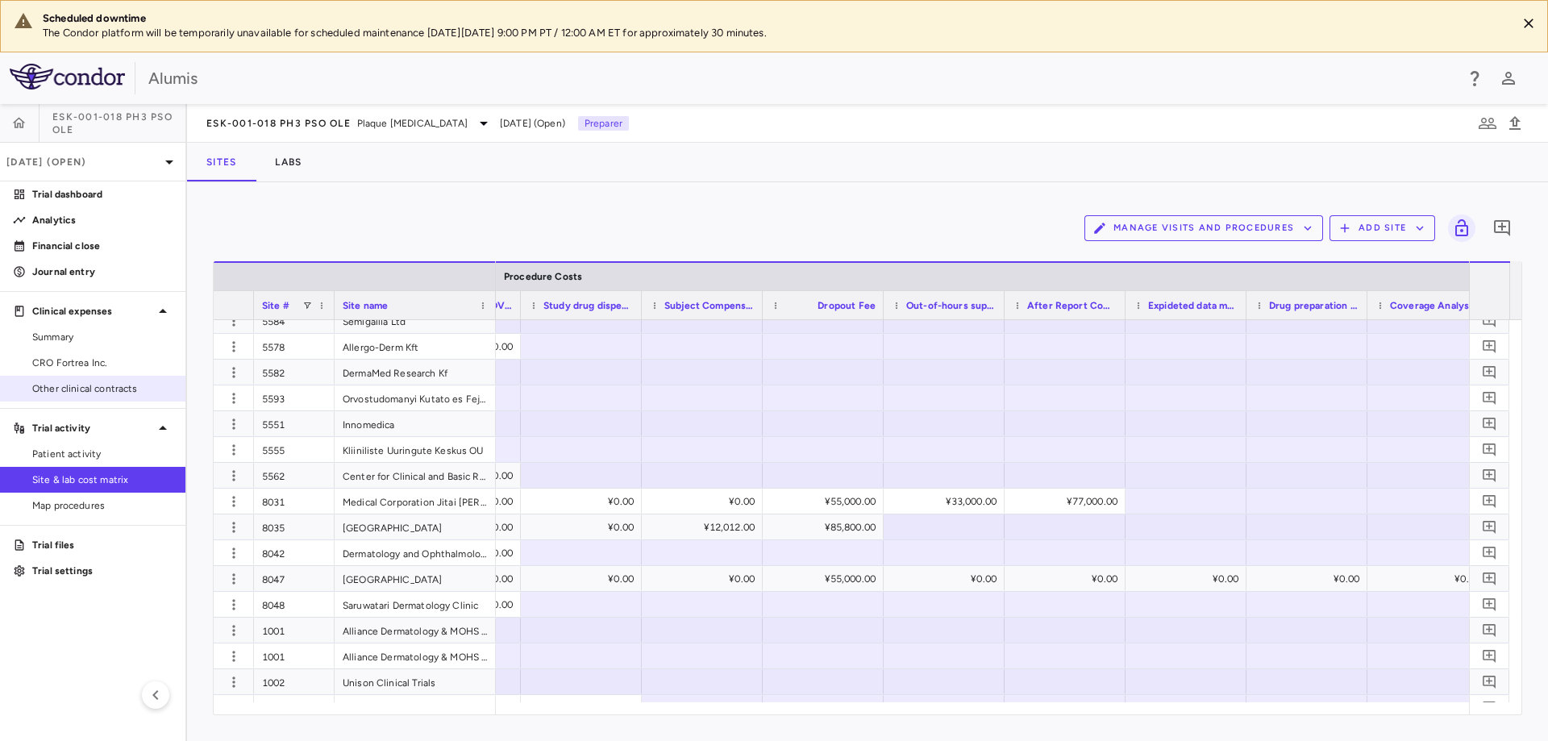
click at [81, 394] on span "Other clinical contracts" at bounding box center [102, 388] width 140 height 15
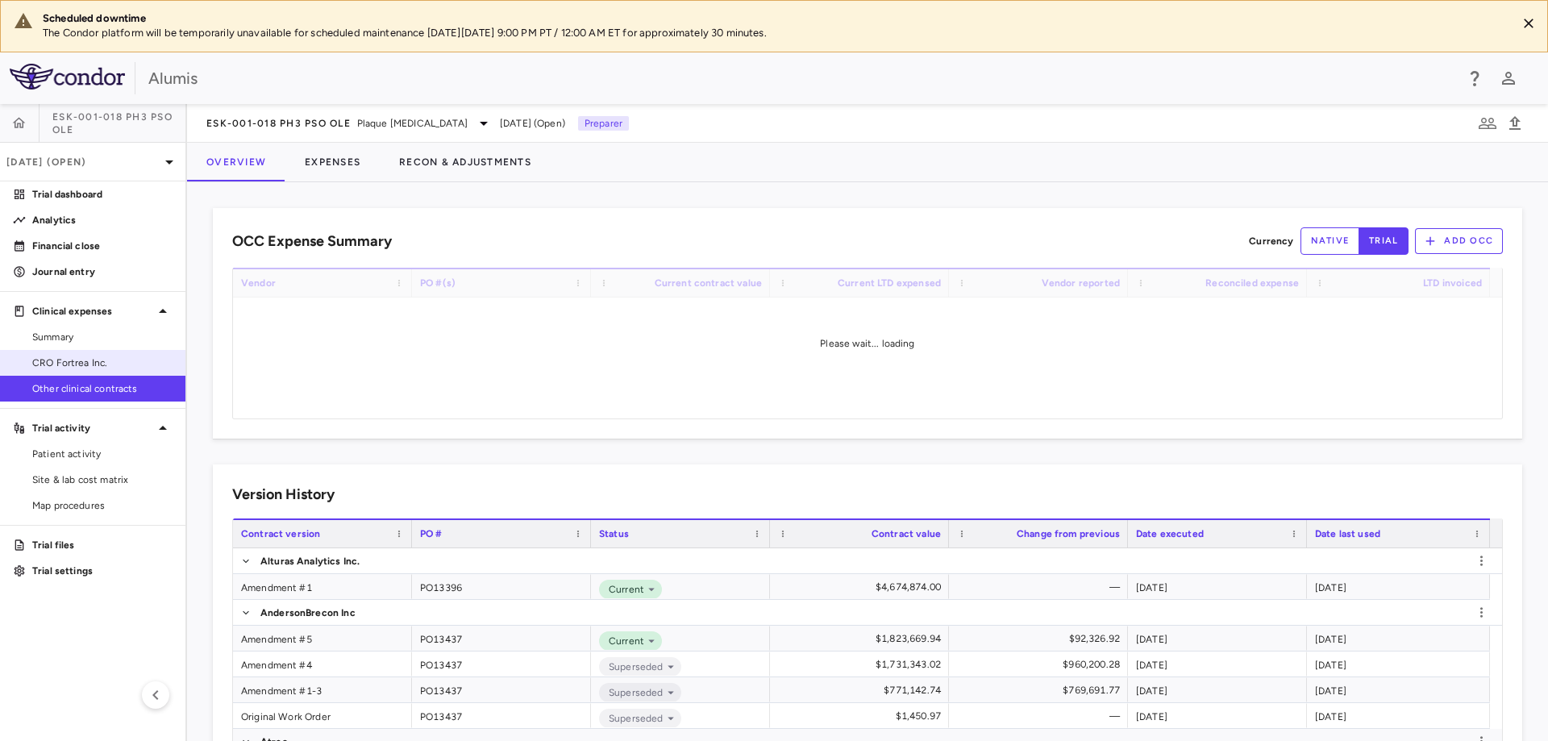
click at [69, 364] on span "CRO Fortrea Inc." at bounding box center [102, 363] width 140 height 15
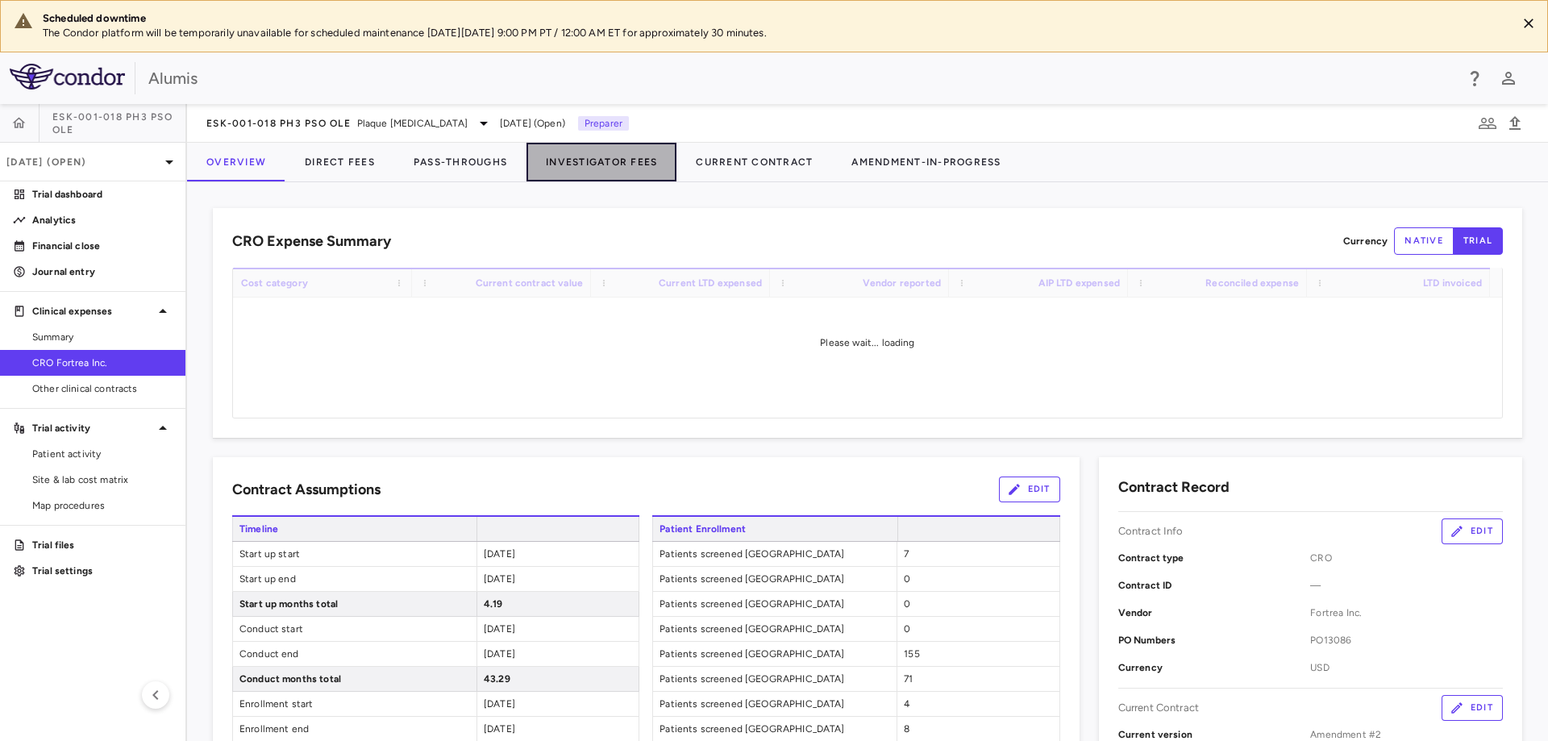
click at [644, 173] on button "Investigator Fees" at bounding box center [602, 162] width 150 height 39
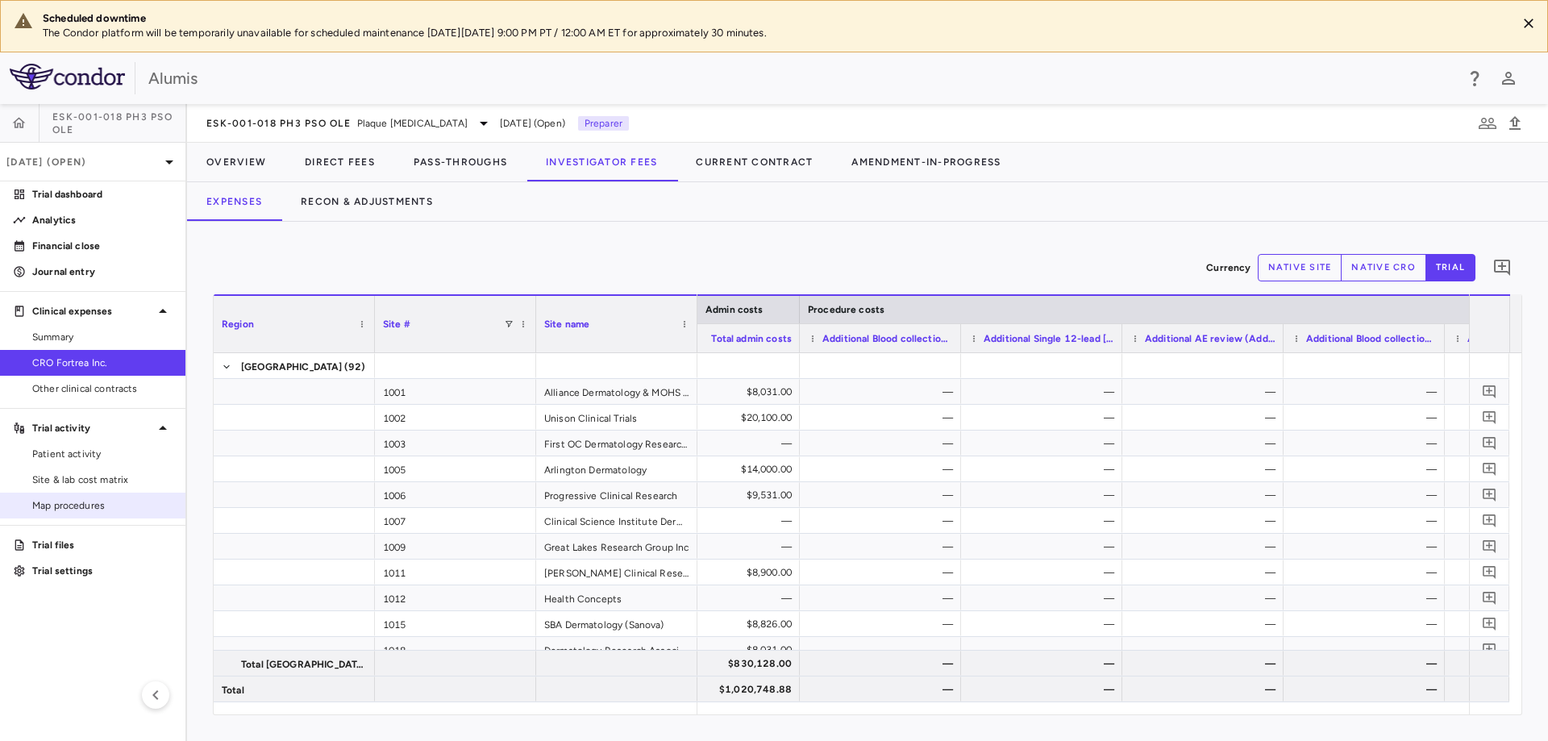
click at [76, 512] on span "Map procedures" at bounding box center [102, 505] width 140 height 15
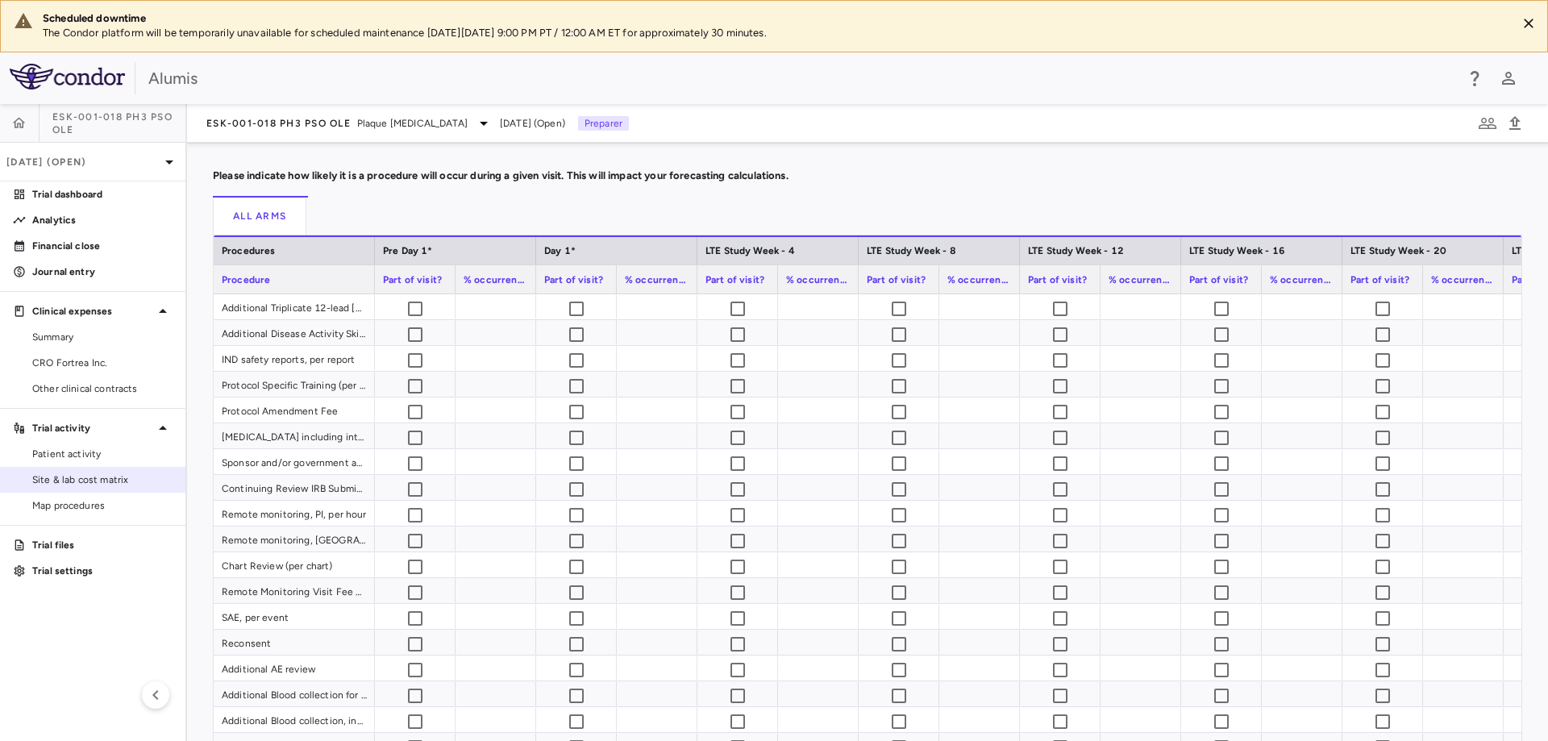
click at [69, 483] on span "Site & lab cost matrix" at bounding box center [102, 480] width 140 height 15
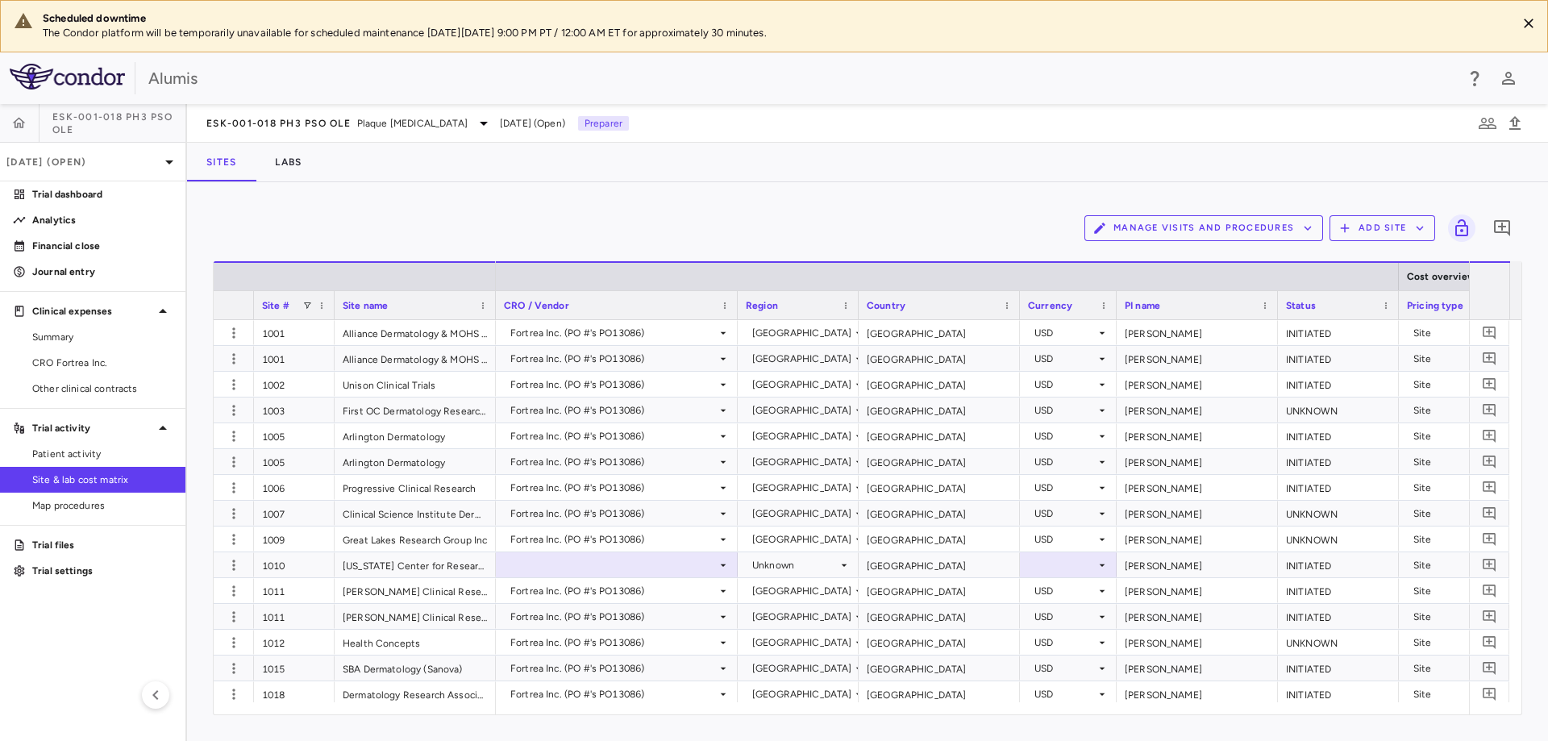
click at [1235, 230] on button "Manage Visits and Procedures" at bounding box center [1204, 228] width 239 height 26
type input "**********"
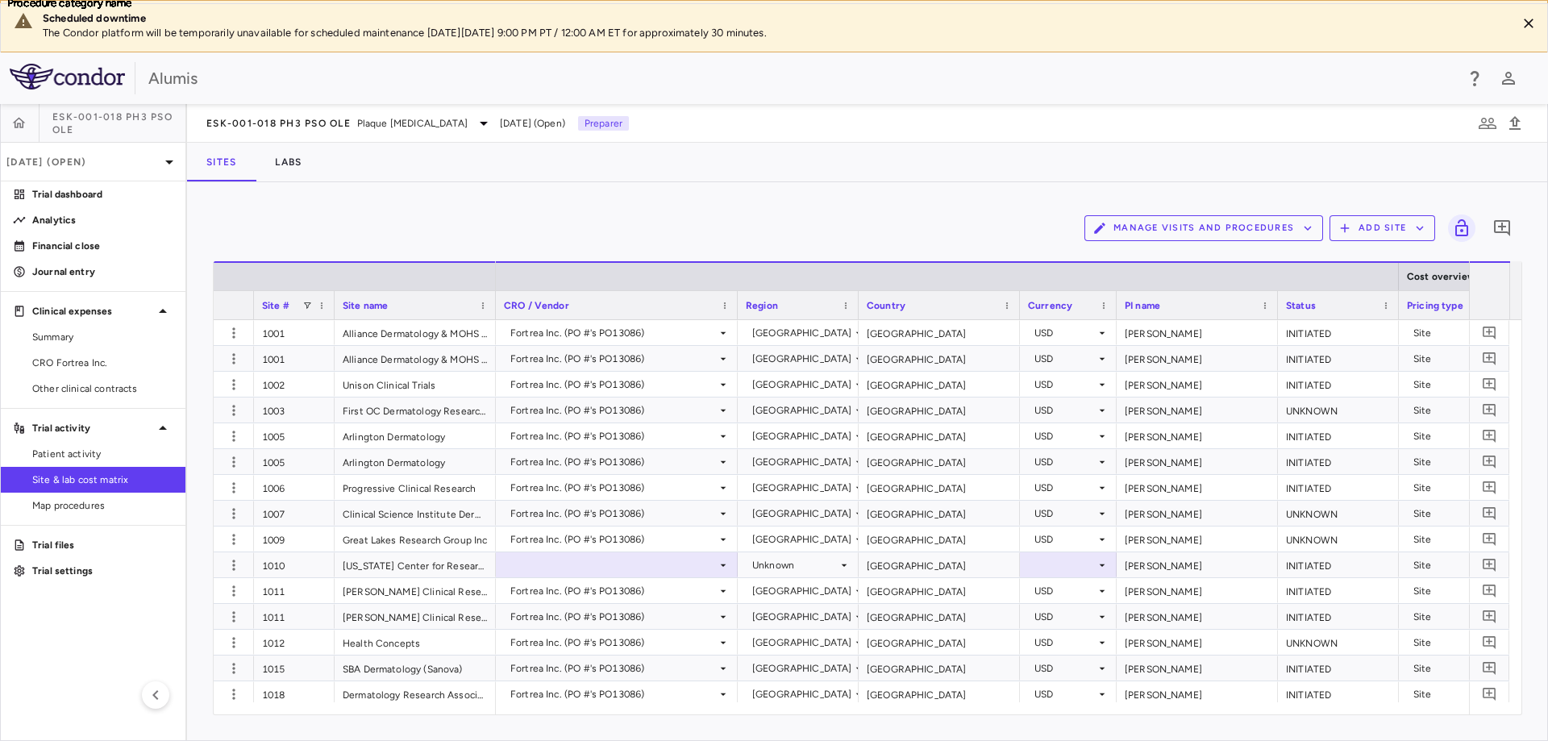
type input "**********"
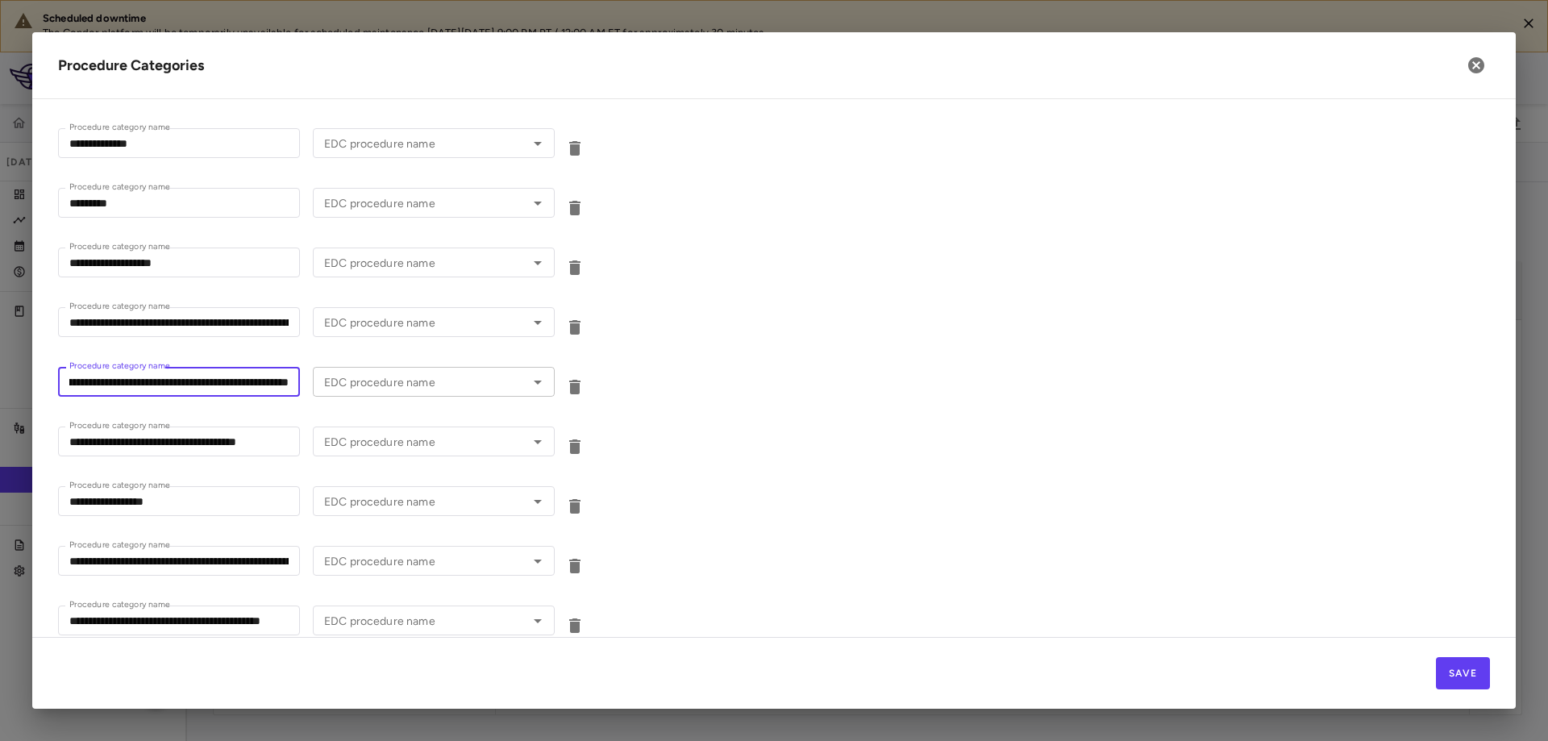
scroll to position [0, 1068]
click at [254, 377] on input "**********" at bounding box center [179, 382] width 242 height 30
click at [398, 407] on div "**********" at bounding box center [774, 384] width 1432 height 60
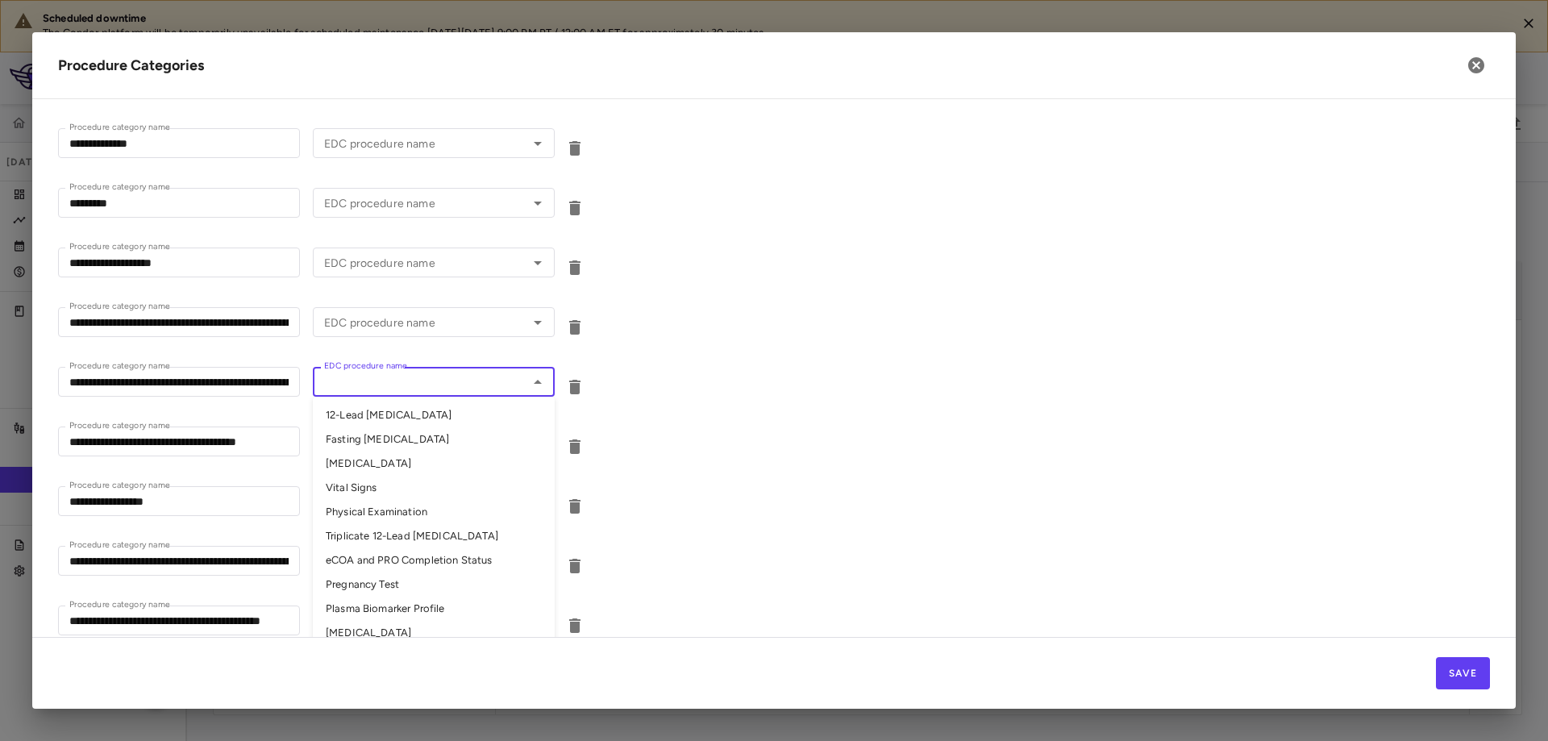
click at [399, 390] on input "EDC procedure name" at bounding box center [421, 382] width 206 height 20
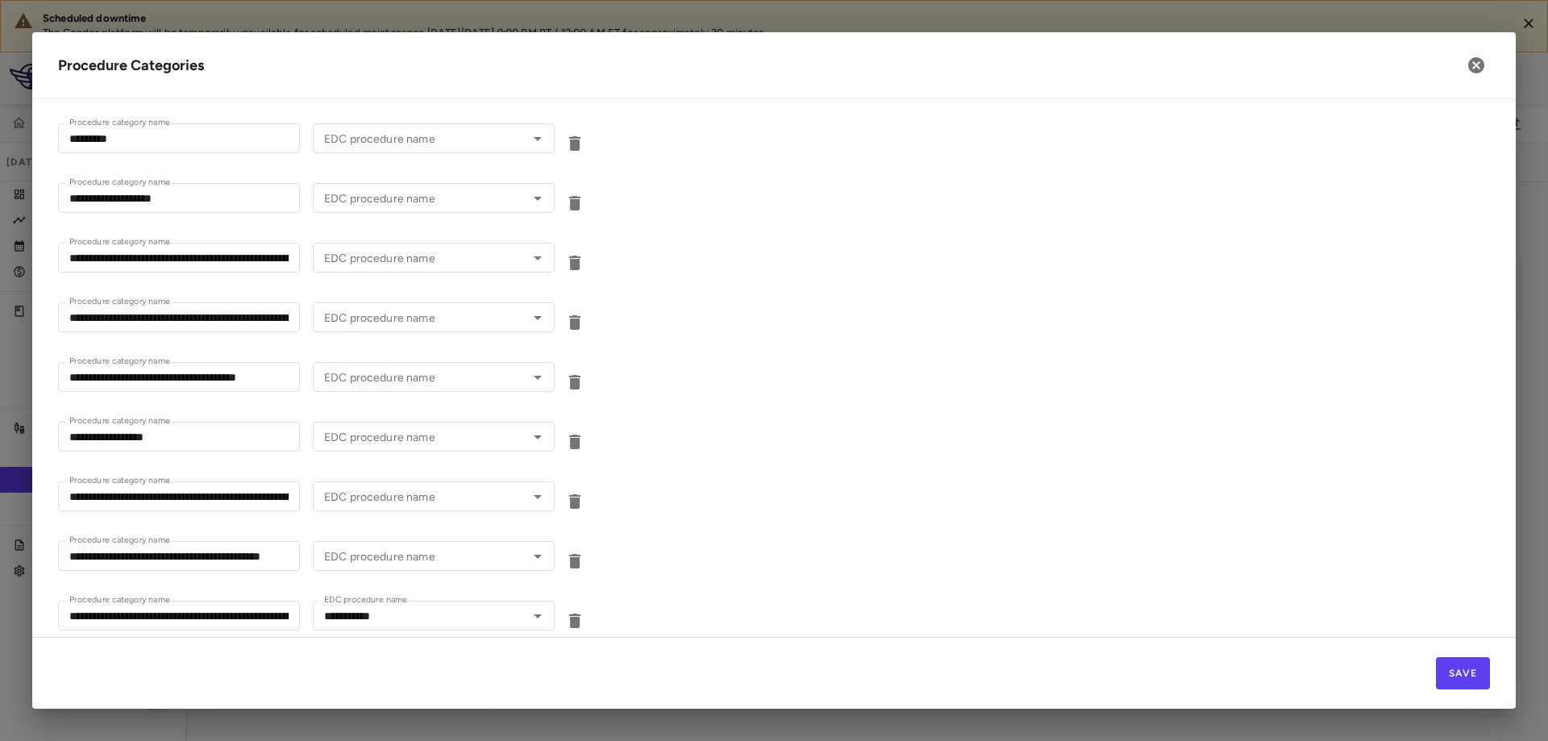
click at [885, 310] on div "**********" at bounding box center [774, 319] width 1432 height 60
click at [1477, 70] on icon "button" at bounding box center [1476, 65] width 16 height 16
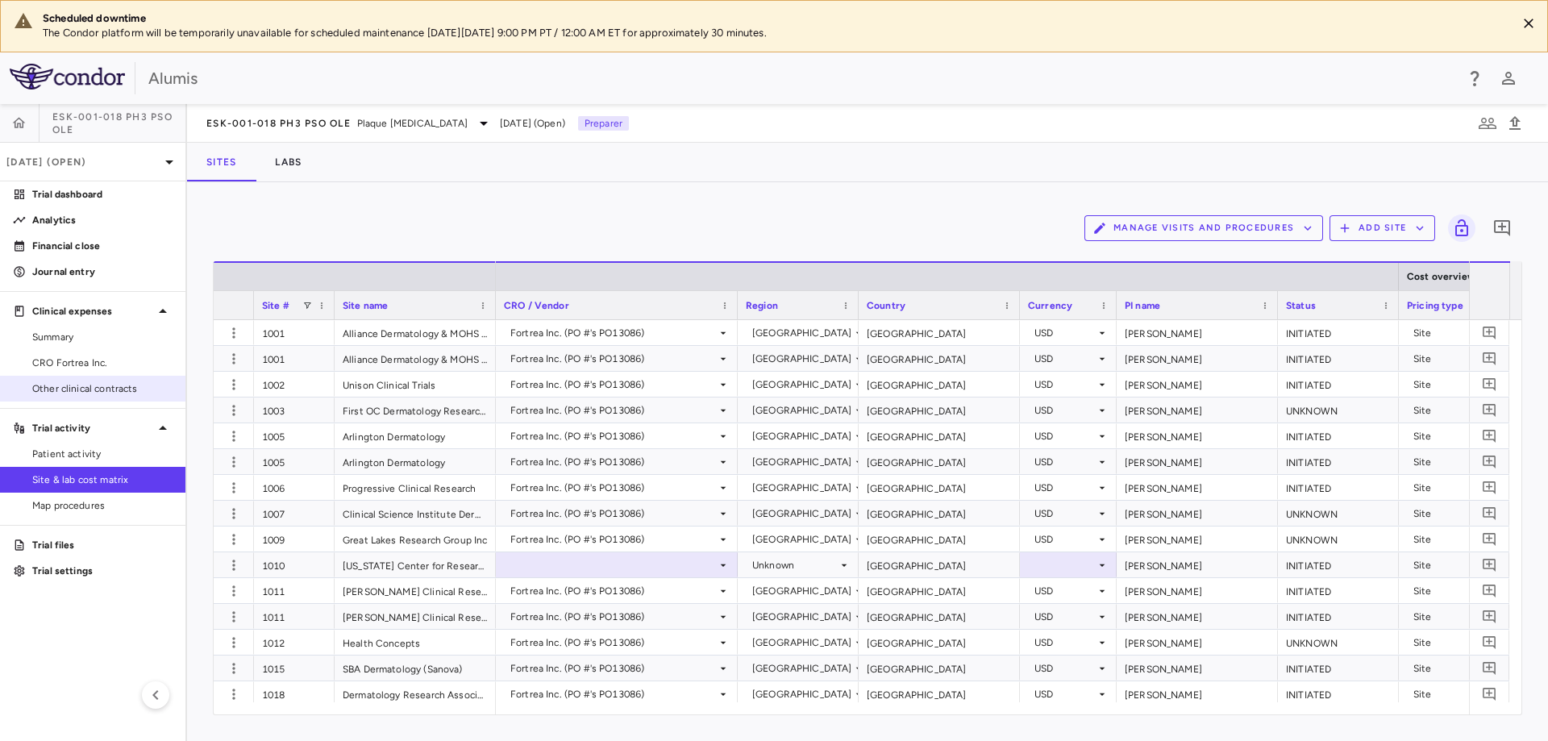
click at [83, 381] on link "Other clinical contracts" at bounding box center [92, 389] width 185 height 24
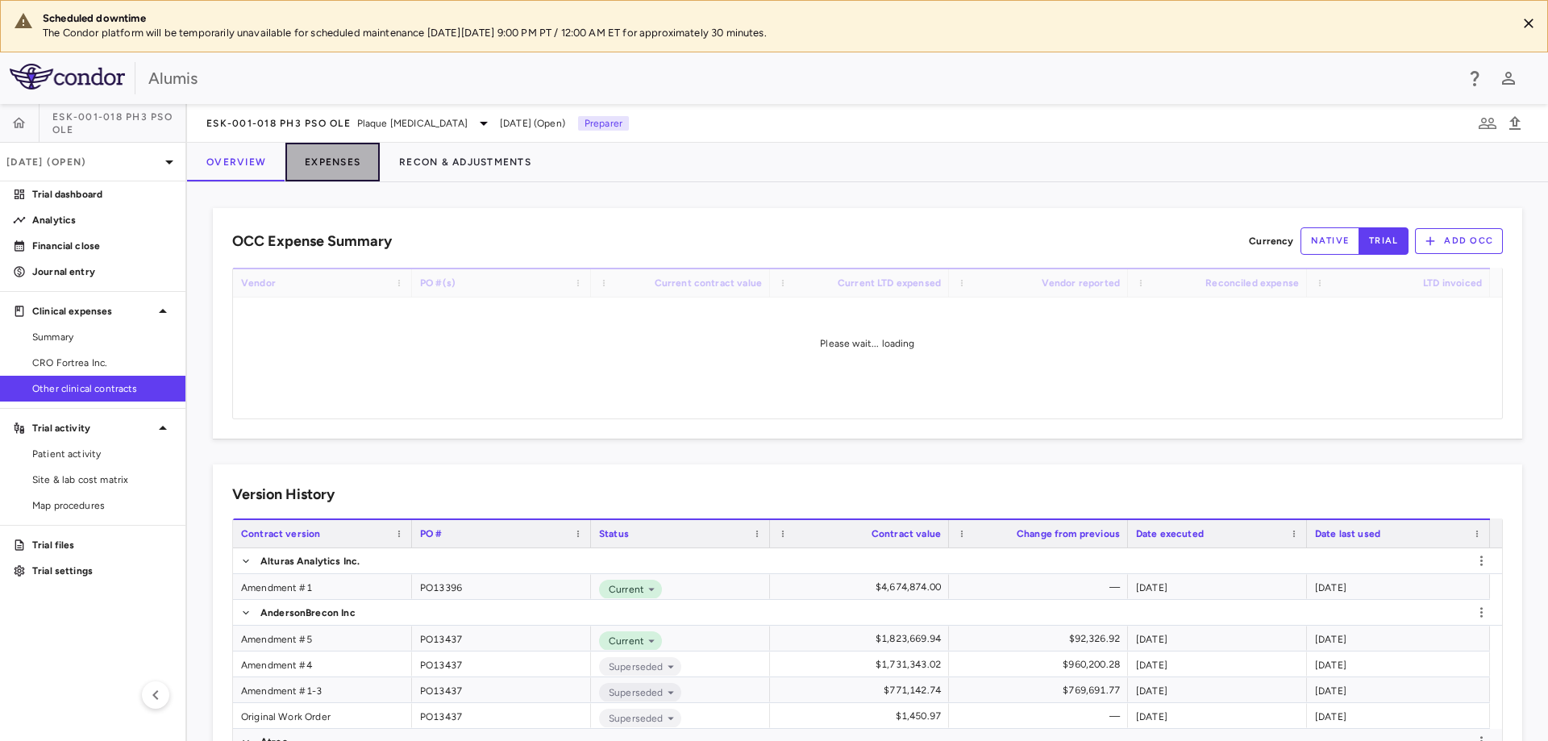
click at [349, 170] on button "Expenses" at bounding box center [332, 162] width 94 height 39
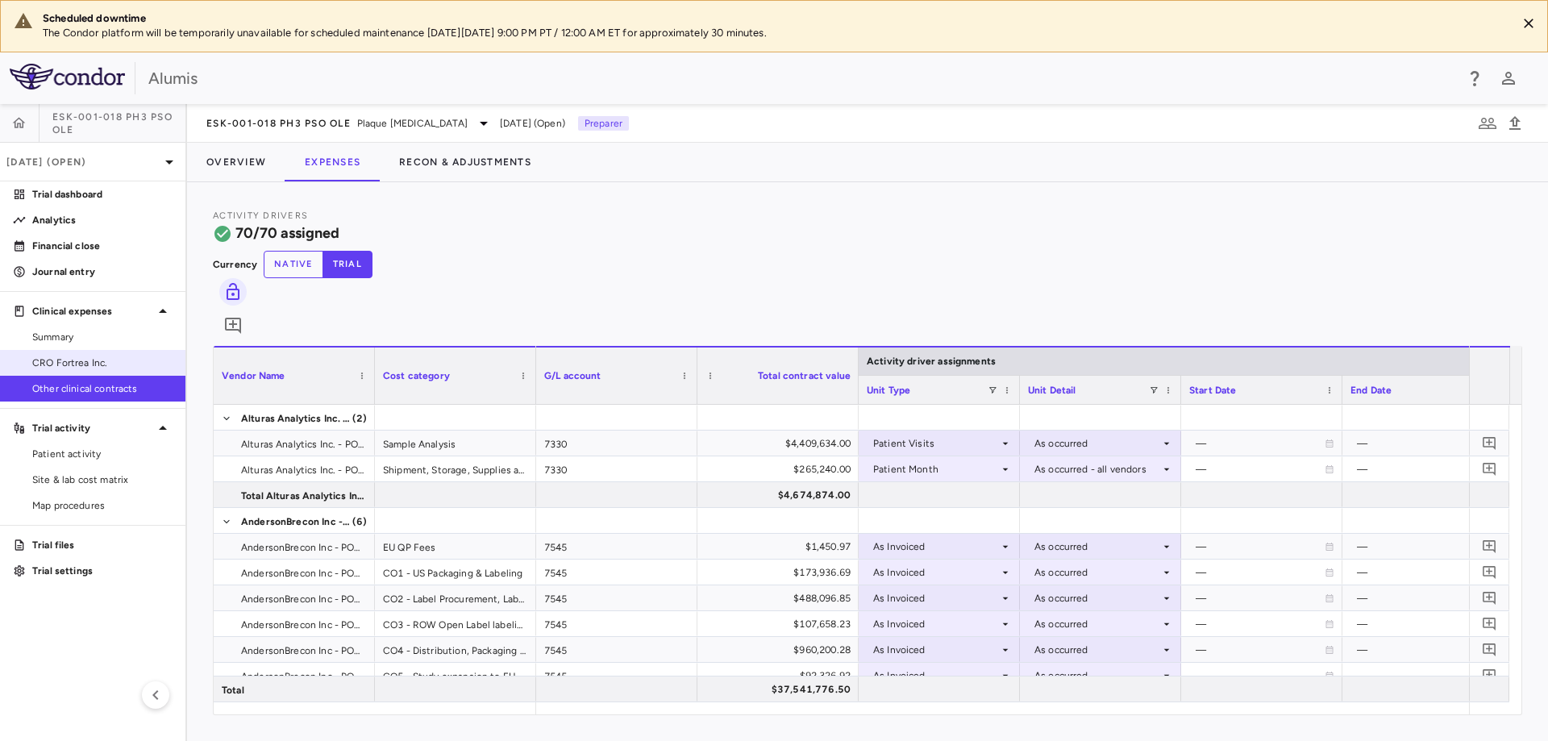
click at [69, 359] on span "CRO Fortrea Inc." at bounding box center [102, 363] width 140 height 15
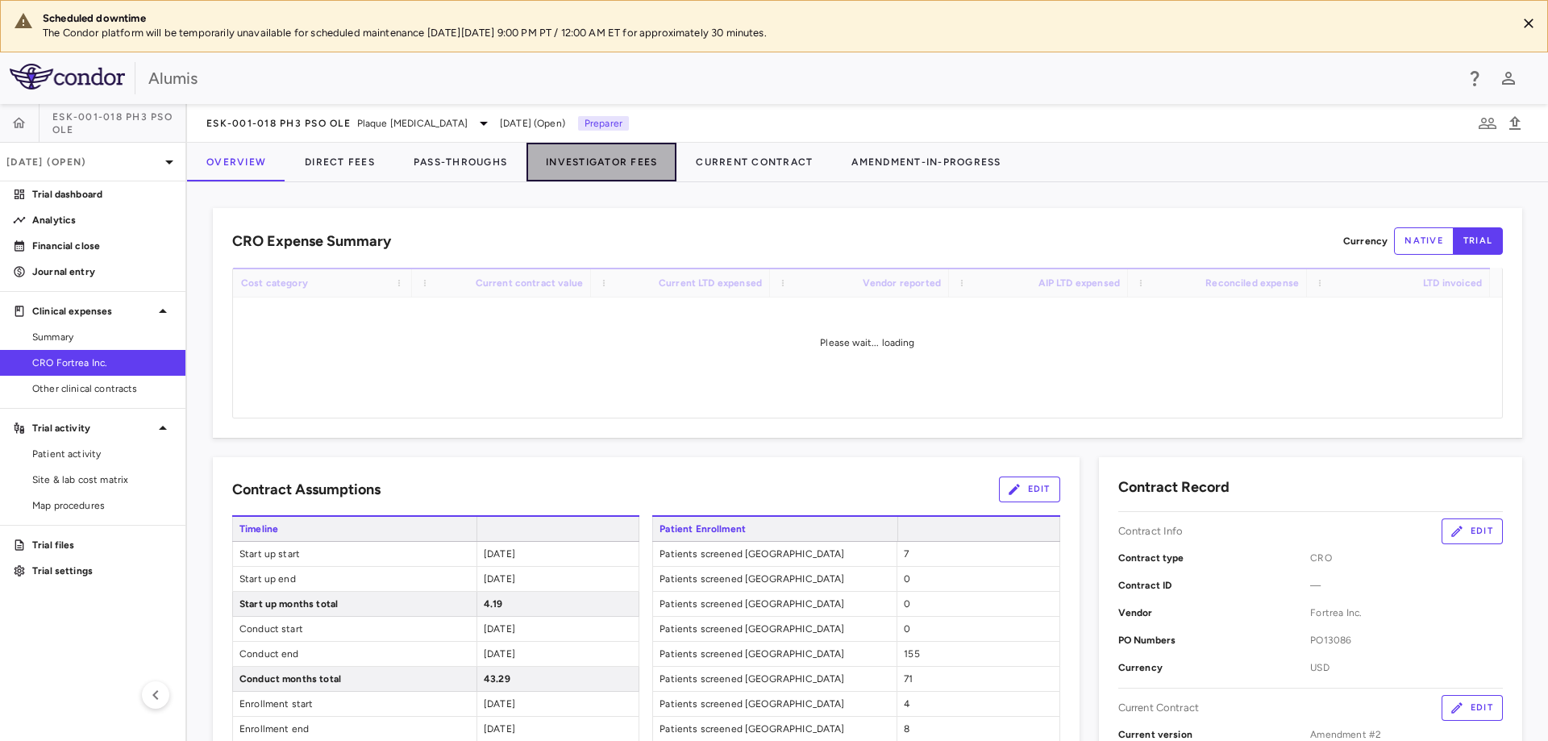
click at [635, 169] on button "Investigator Fees" at bounding box center [602, 162] width 150 height 39
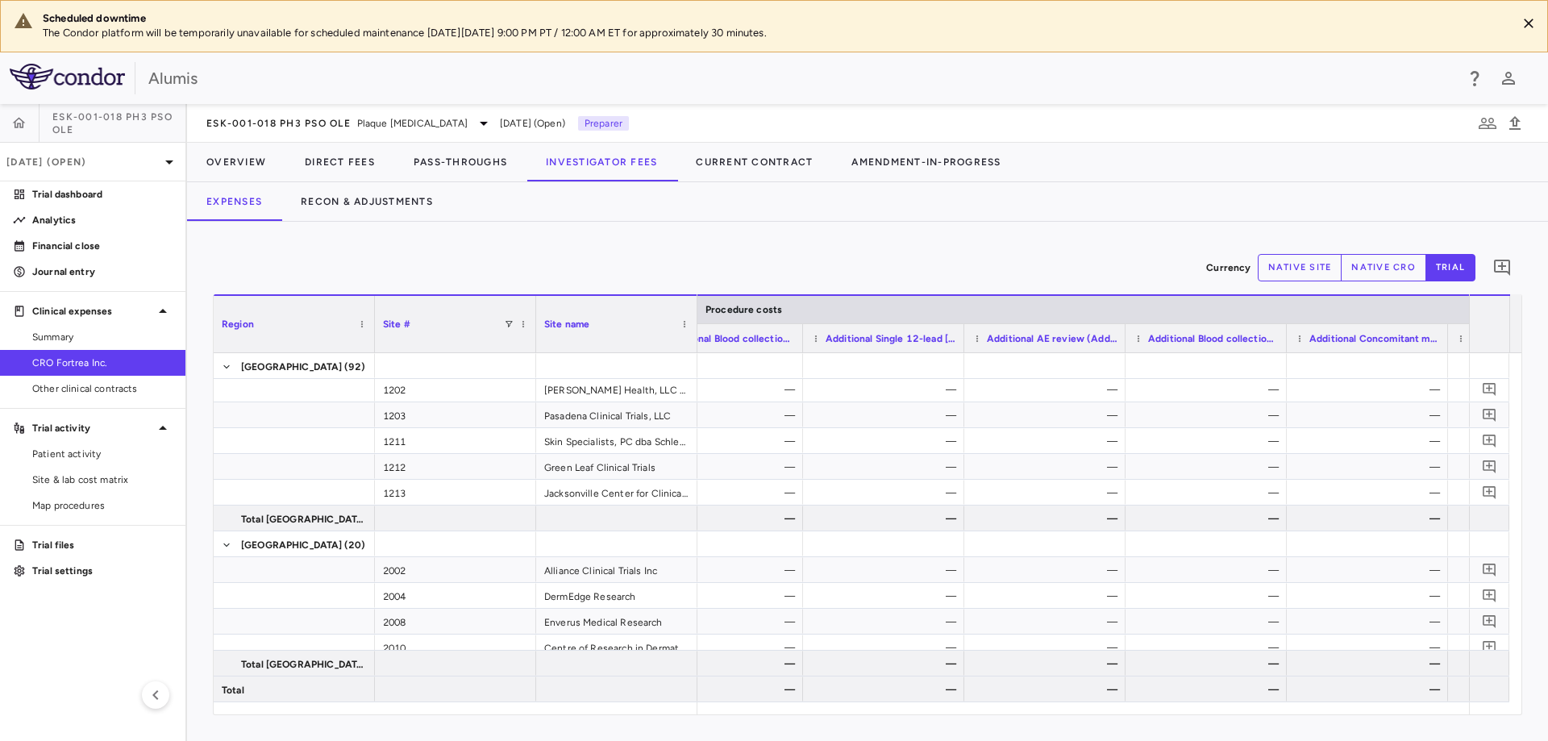
click at [918, 341] on span "Additional Single 12-lead ECG, includes interpretation and report (12-Lead ECG)" at bounding box center [891, 338] width 131 height 11
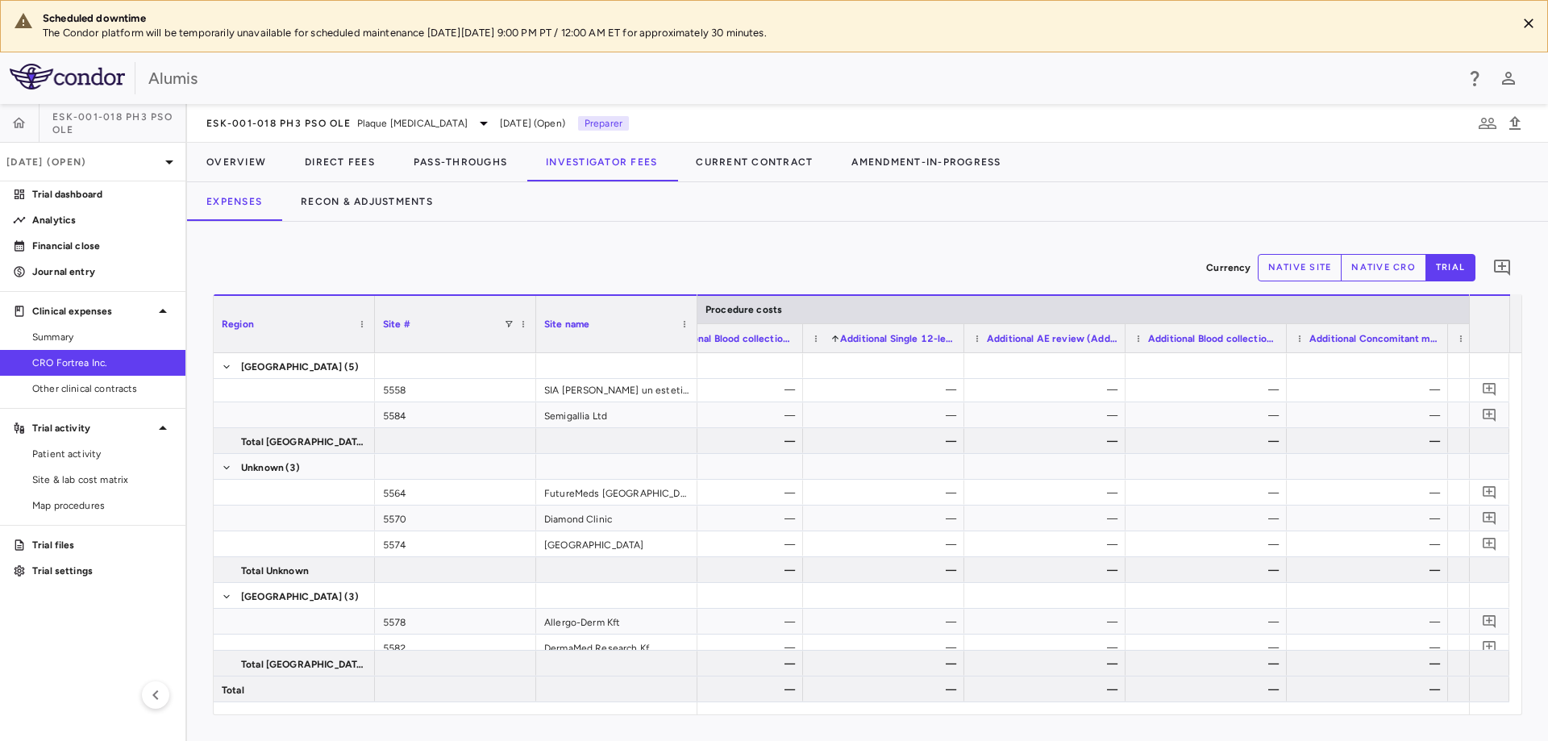
click at [960, 341] on div "Additional Single 12-lead ECG, includes interpretation and report (12-Lead ECG)…" at bounding box center [883, 337] width 161 height 29
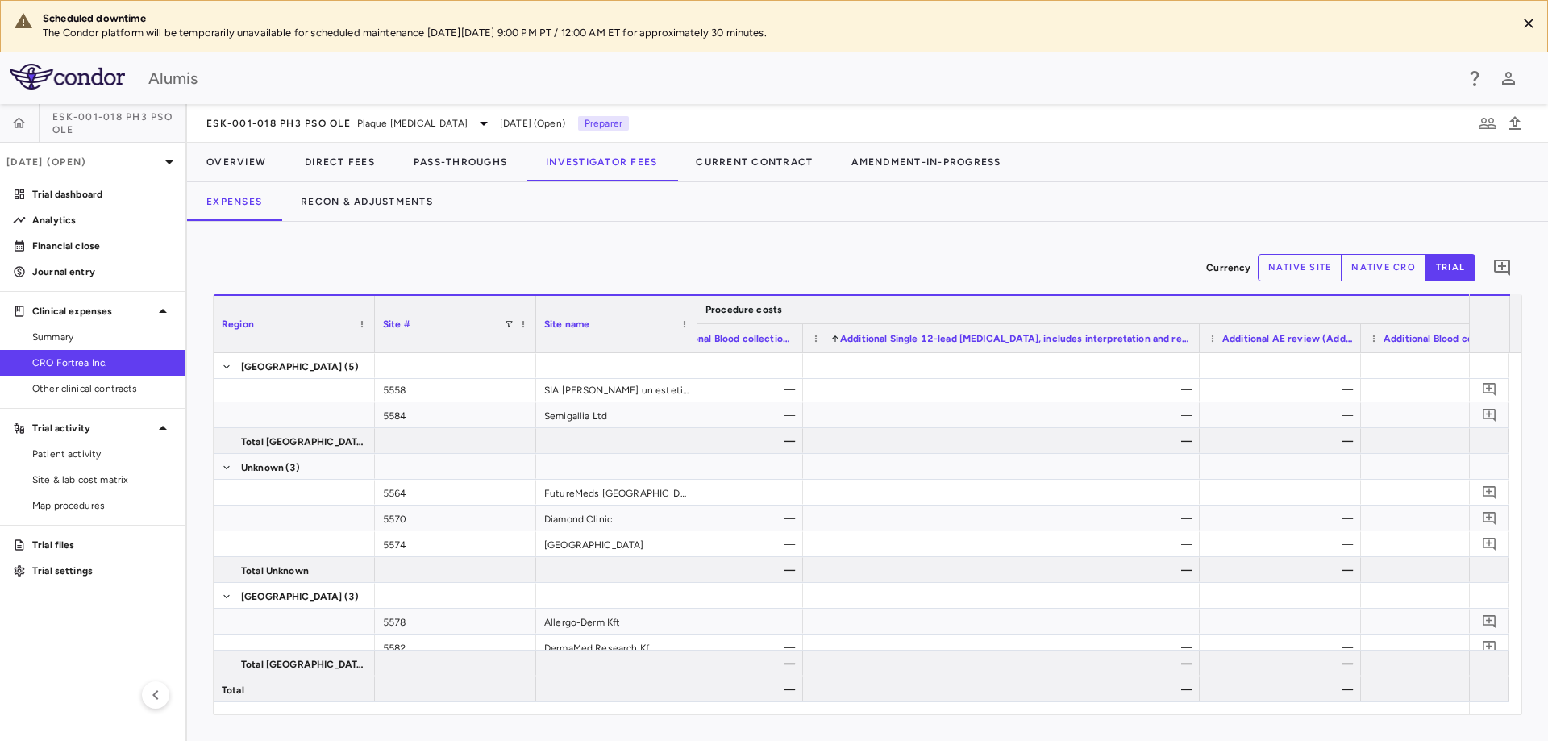
drag, startPoint x: 962, startPoint y: 339, endPoint x: 1201, endPoint y: 307, distance: 240.7
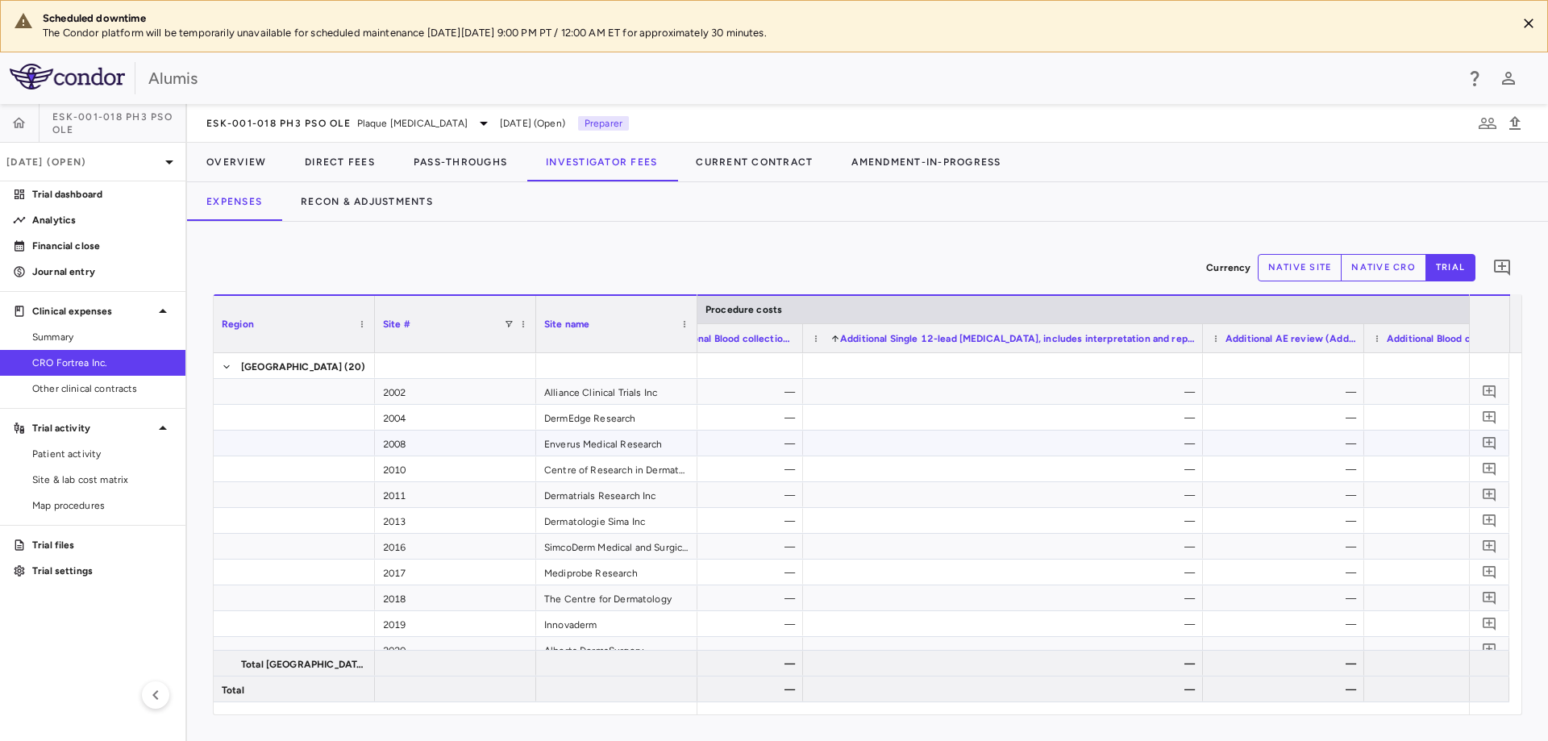
scroll to position [1, 0]
click at [142, 467] on div "Site & lab cost matrix" at bounding box center [92, 480] width 185 height 26
click at [126, 485] on span "Site & lab cost matrix" at bounding box center [102, 480] width 140 height 15
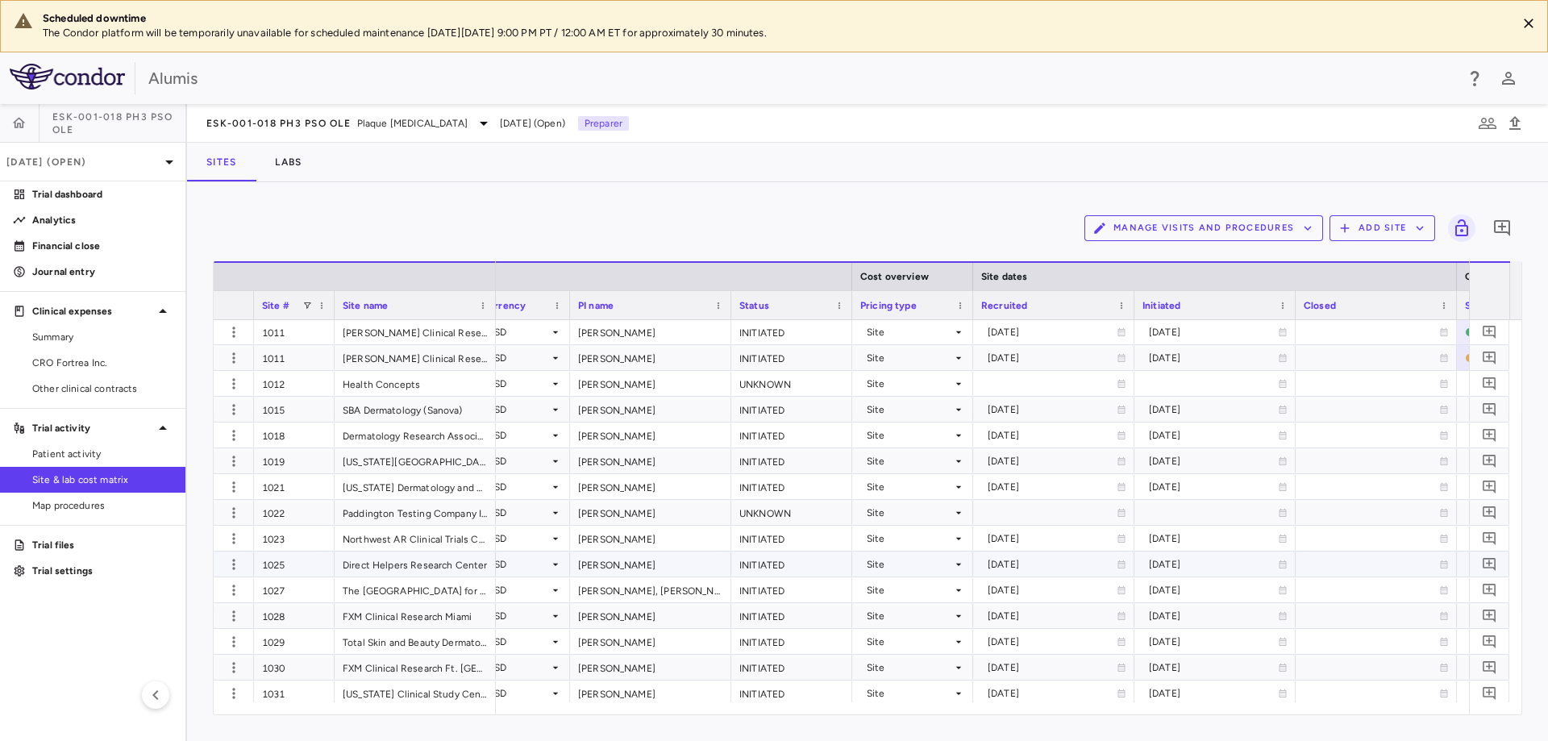
scroll to position [0, 564]
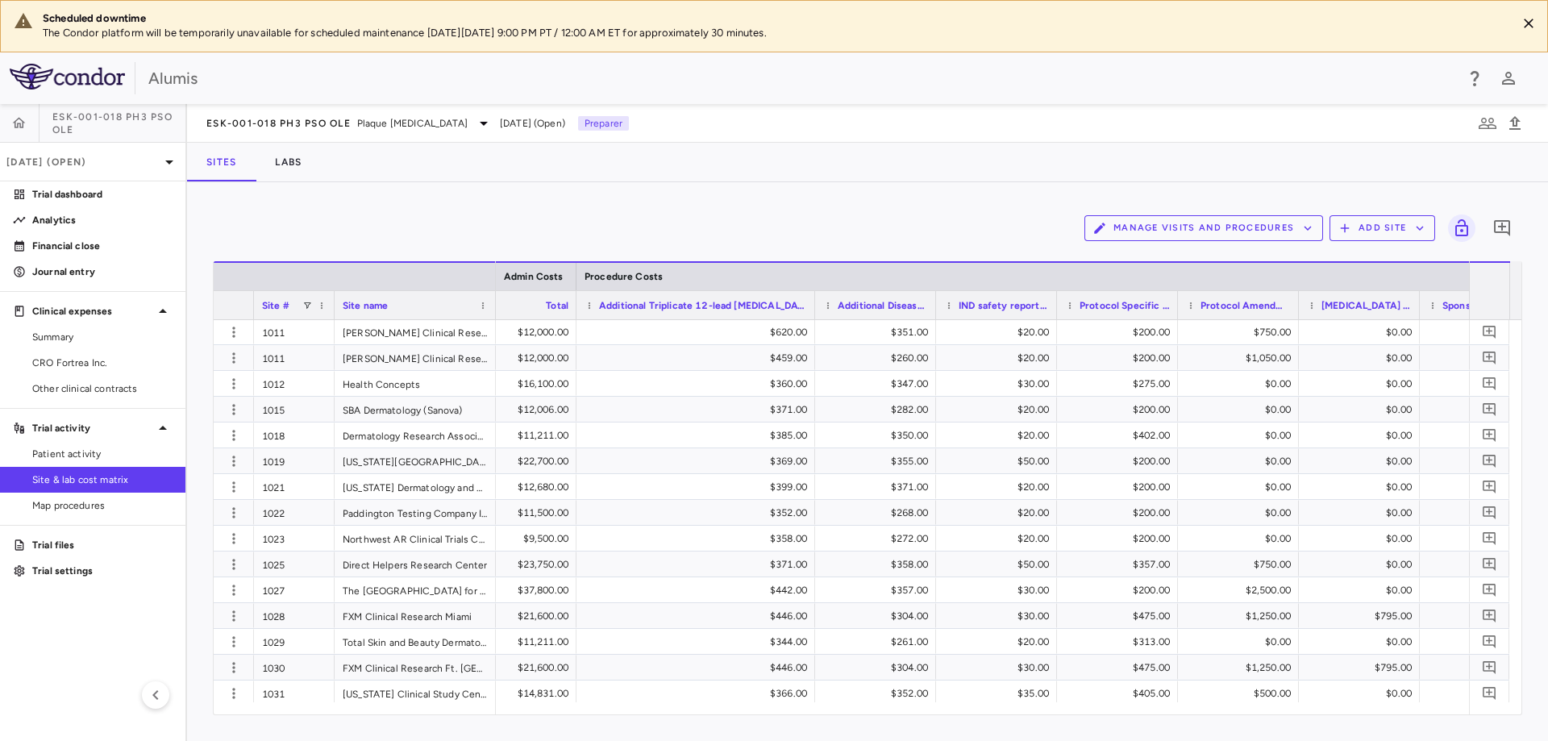
drag, startPoint x: 696, startPoint y: 302, endPoint x: 812, endPoint y: 308, distance: 116.3
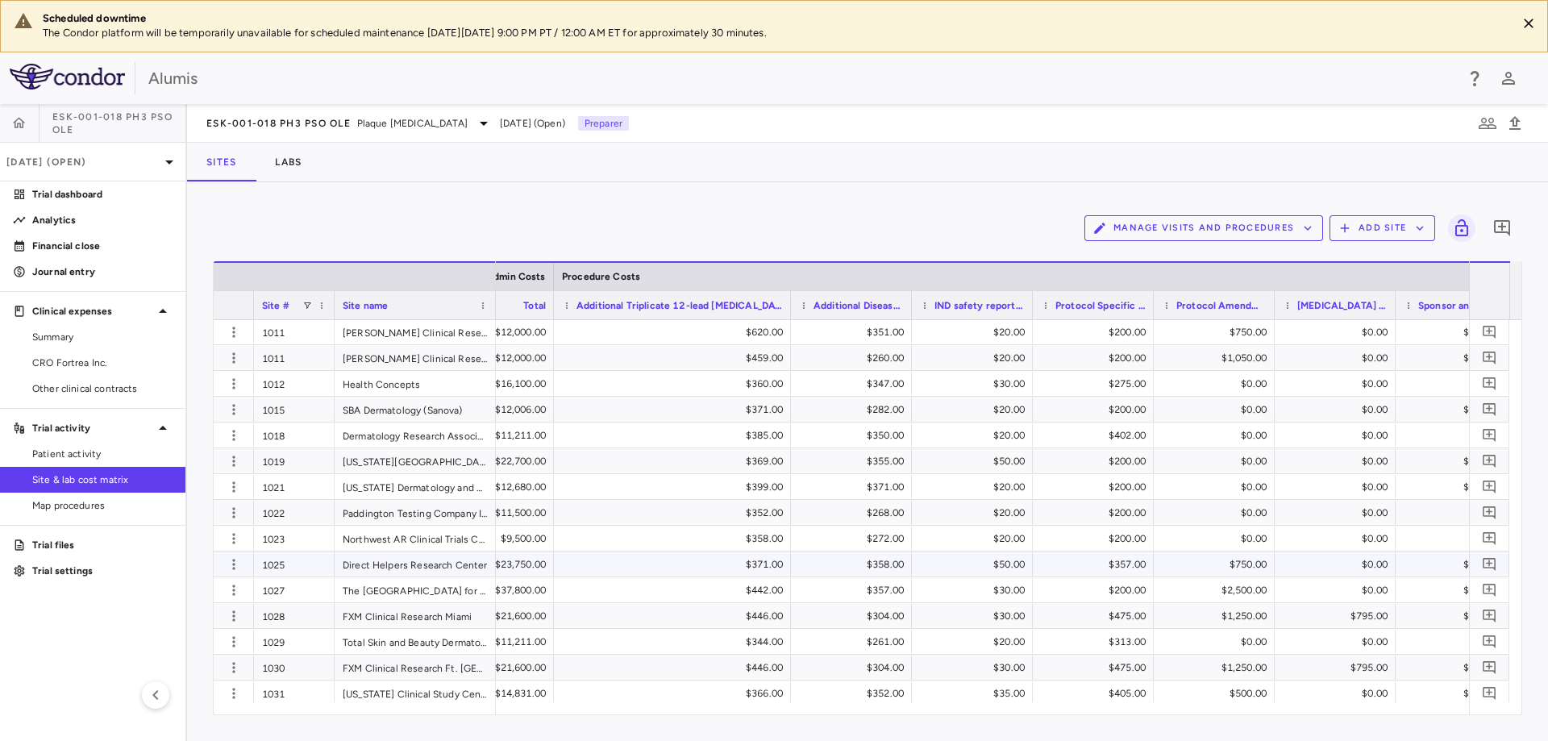
scroll to position [0, 6473]
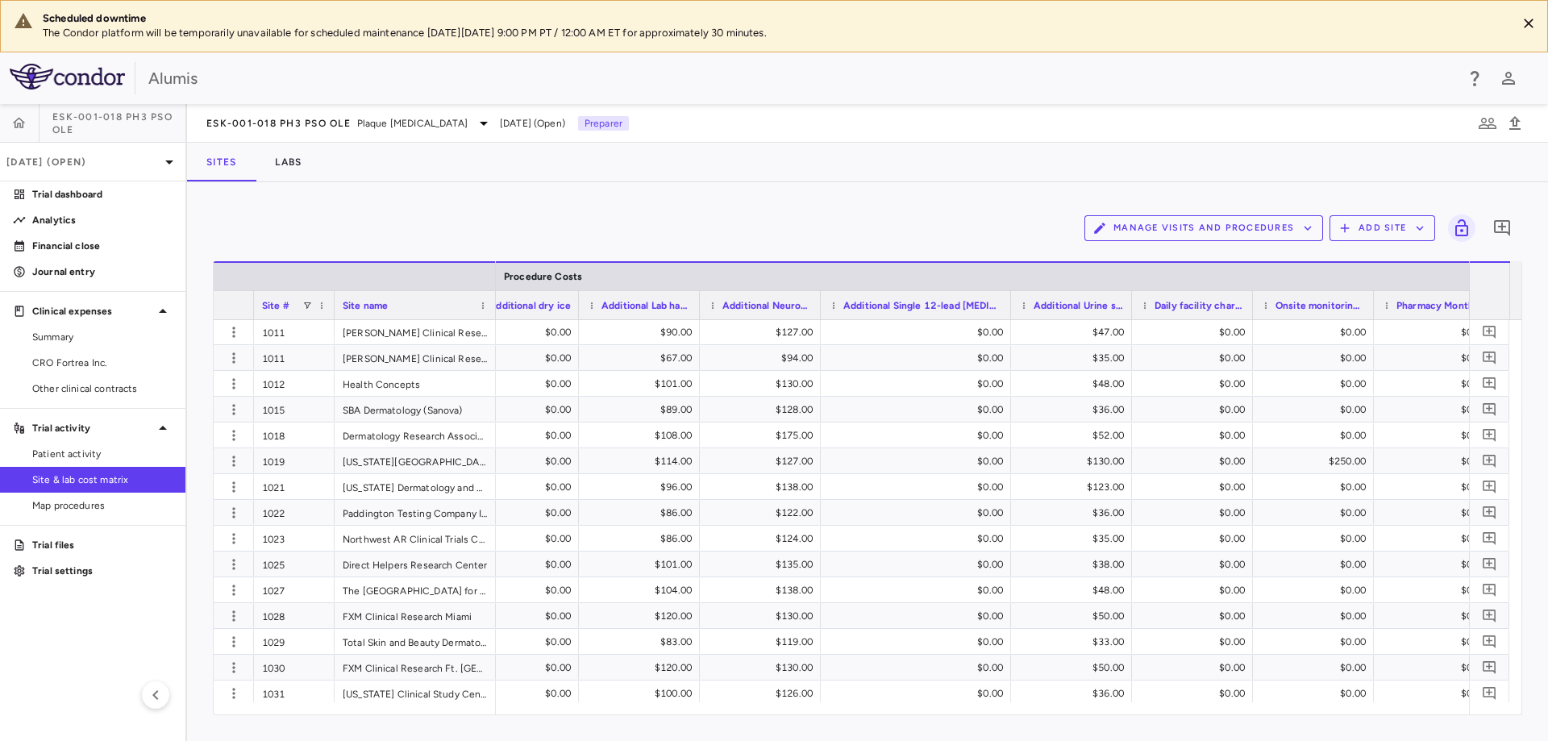
drag, startPoint x: 941, startPoint y: 310, endPoint x: 1010, endPoint y: 316, distance: 69.6
click at [1010, 316] on div at bounding box center [1010, 305] width 6 height 28
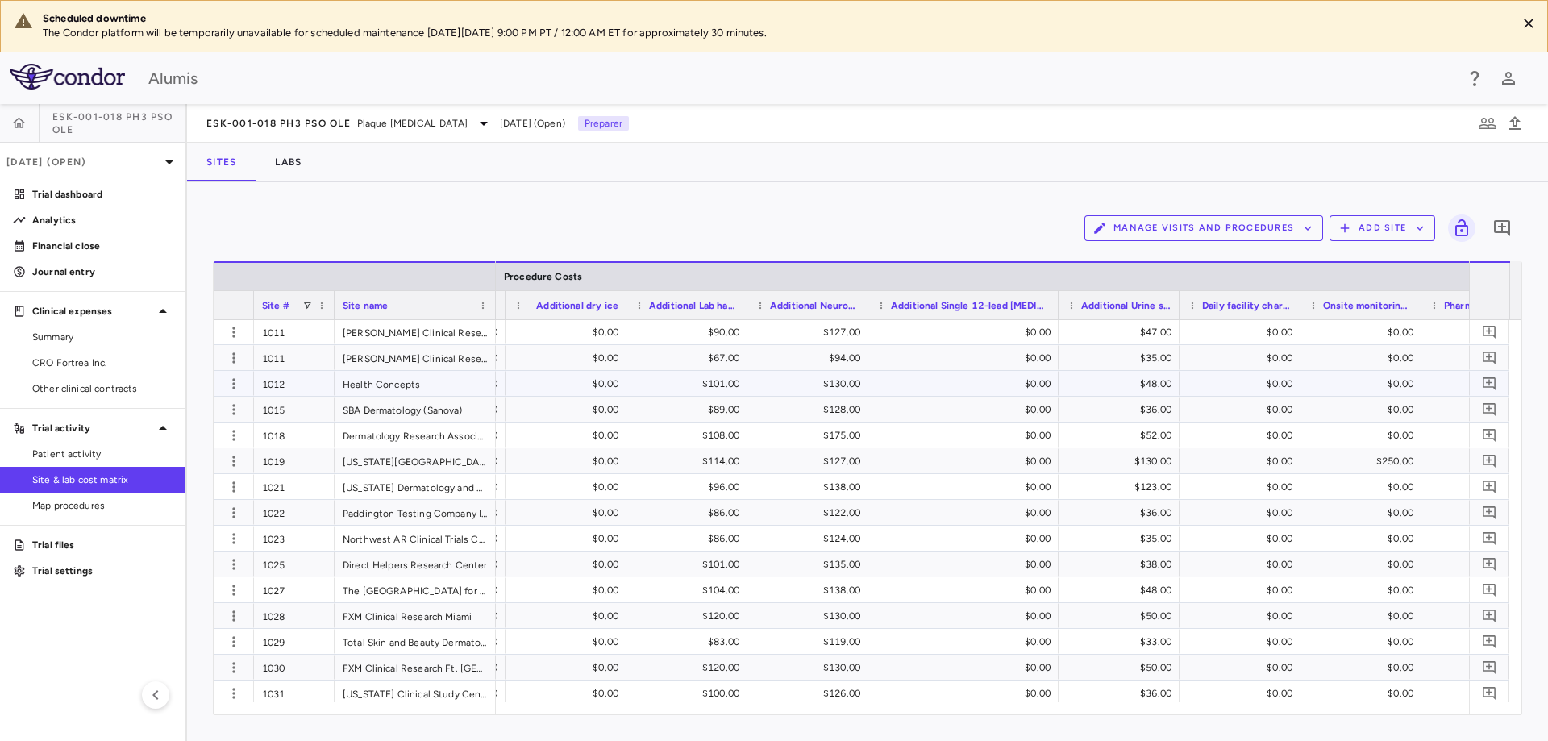
scroll to position [0, 8690]
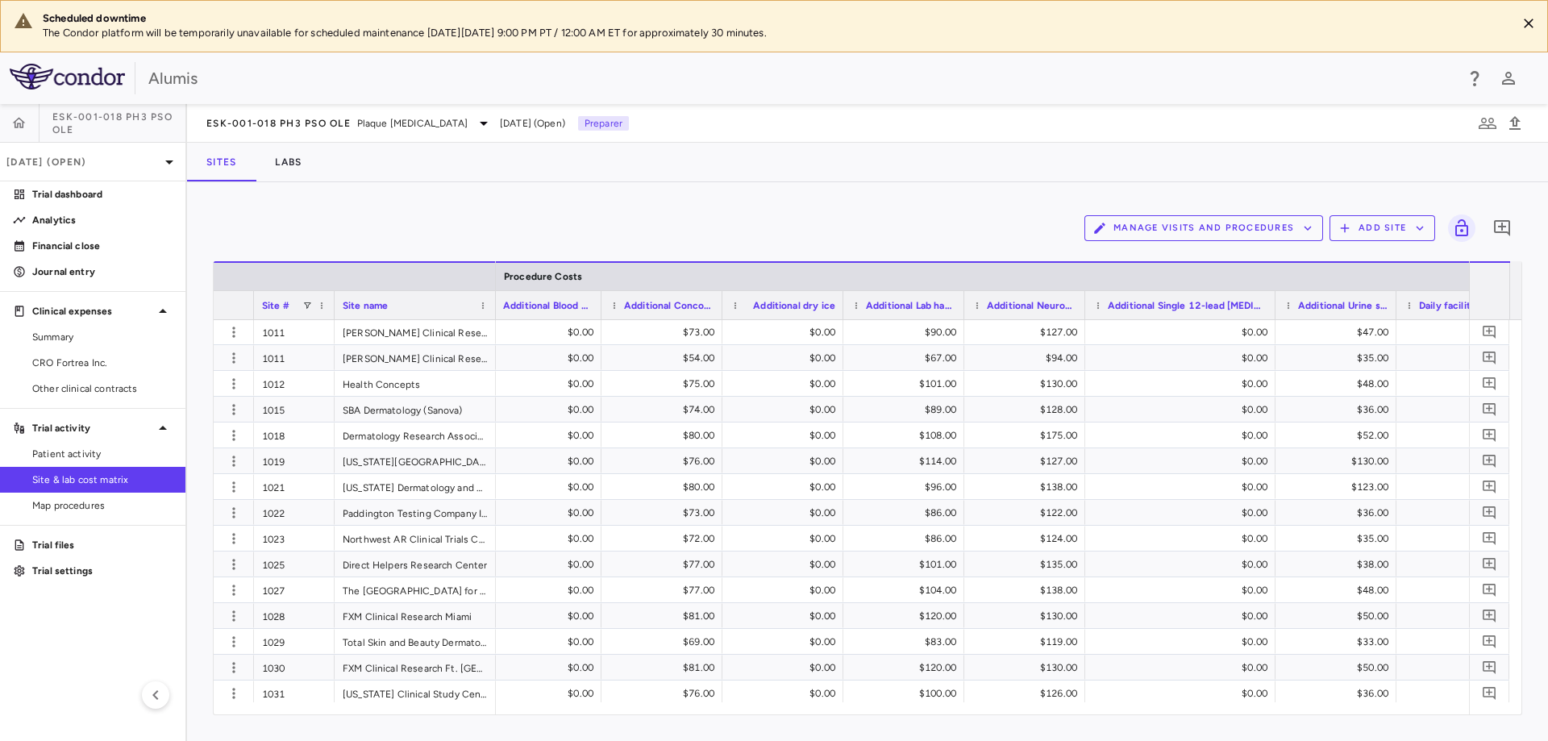
click at [1209, 227] on button "Manage Visits and Procedures" at bounding box center [1204, 228] width 239 height 26
click at [1178, 287] on li "Manage Procedure Categories" at bounding box center [1187, 284] width 172 height 24
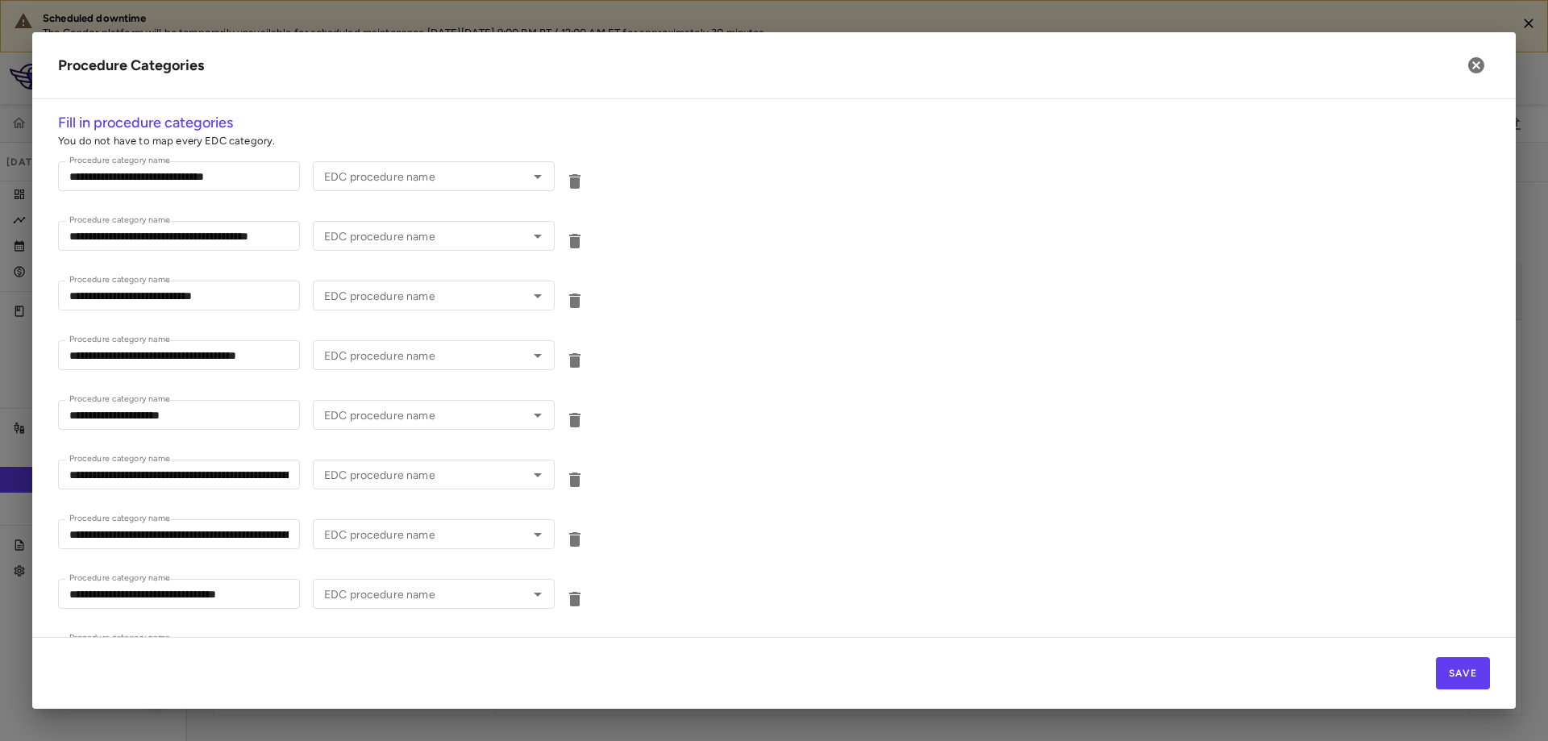
type input "**********"
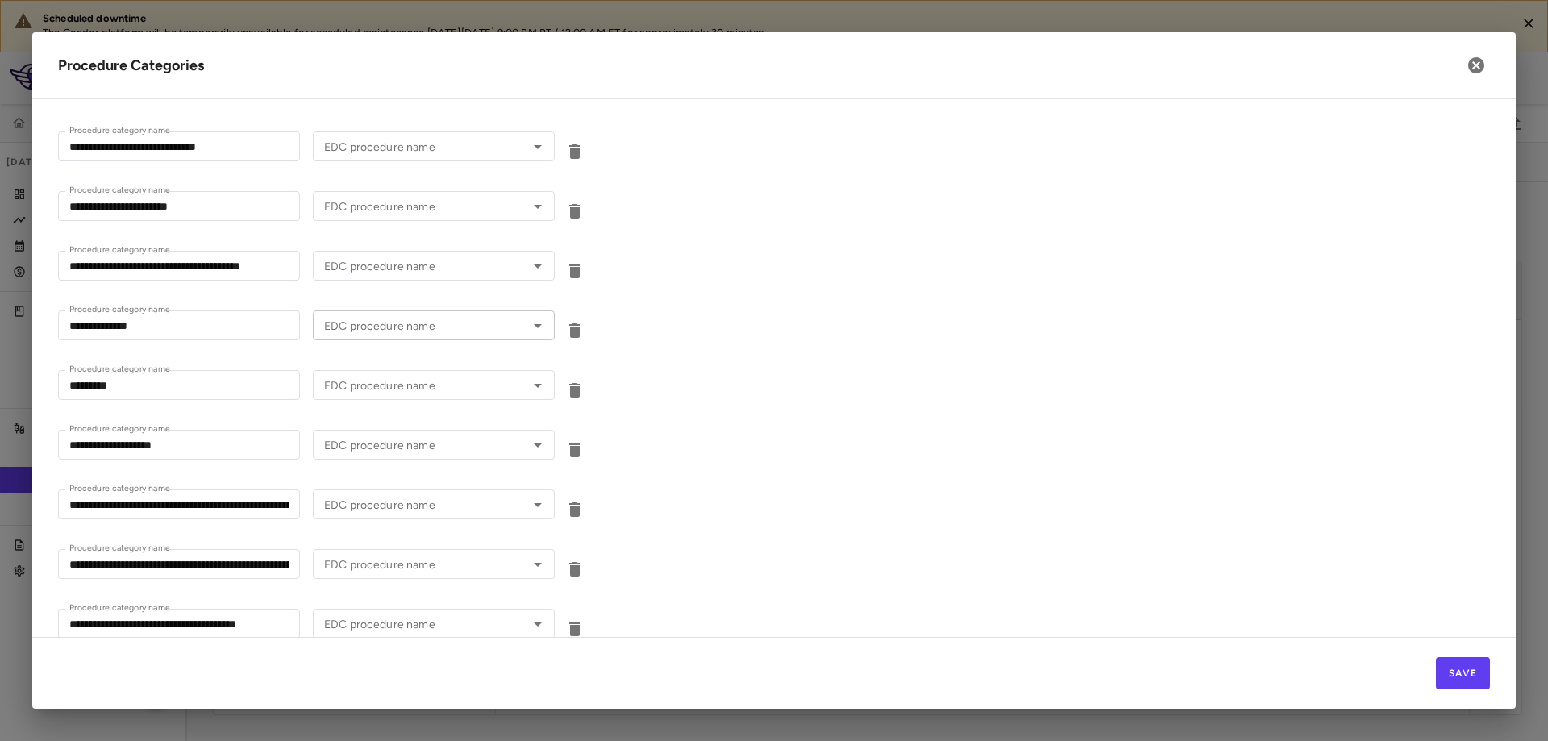
scroll to position [573, 0]
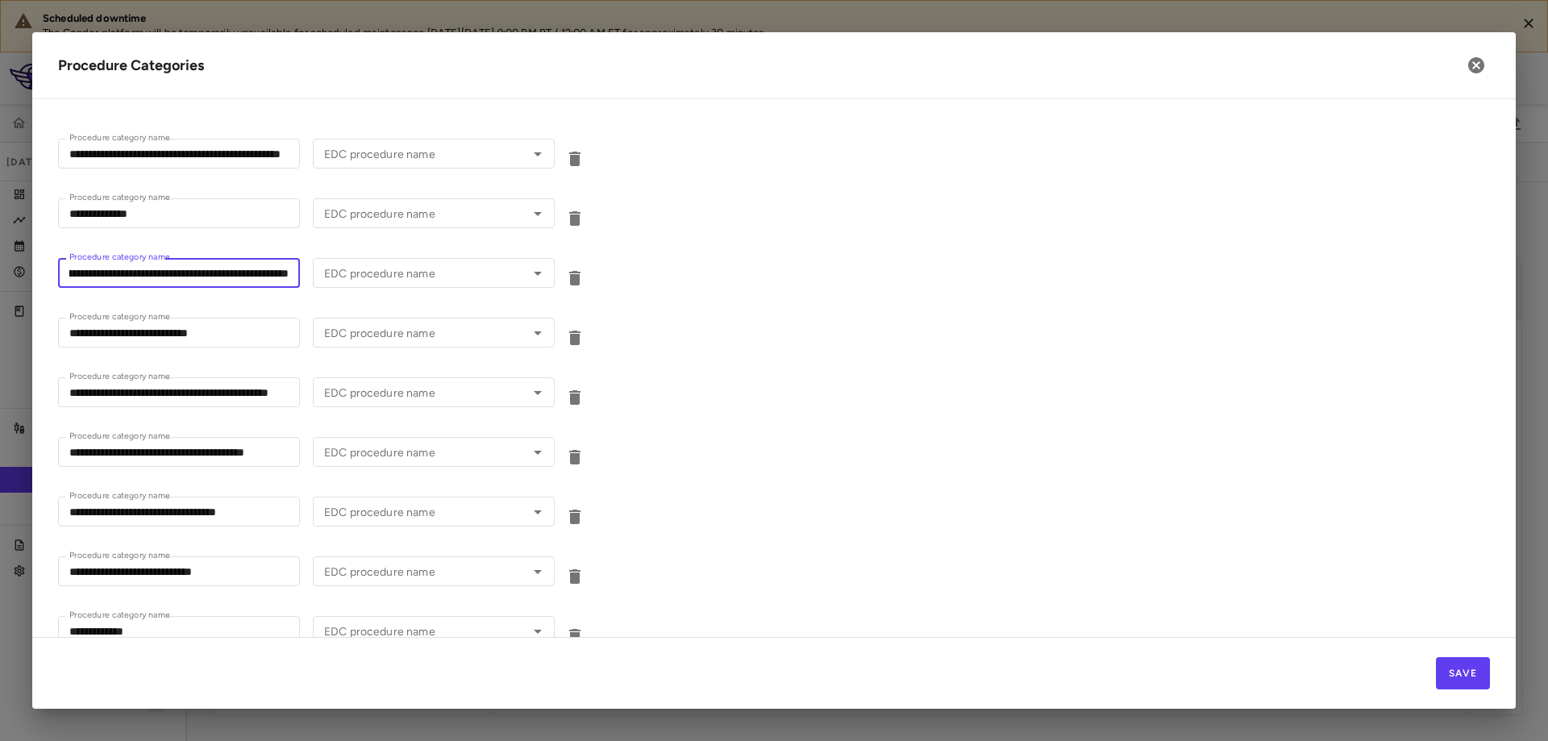
drag, startPoint x: 272, startPoint y: 277, endPoint x: 302, endPoint y: 277, distance: 30.7
click at [302, 277] on div "**********" at bounding box center [322, 275] width 528 height 34
click at [261, 303] on div "**********" at bounding box center [774, 275] width 1432 height 60
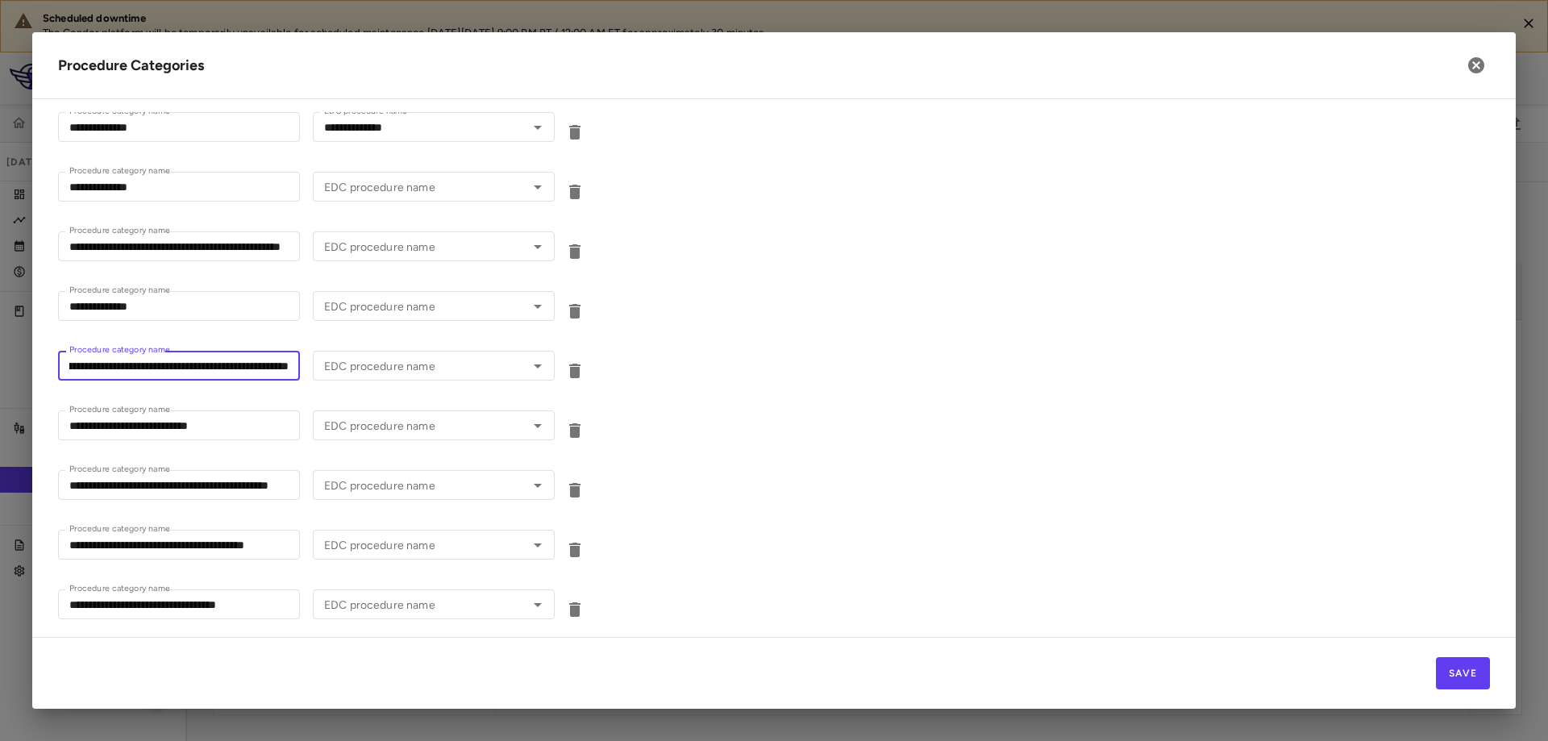
drag, startPoint x: 142, startPoint y: 367, endPoint x: 271, endPoint y: 373, distance: 129.2
click at [271, 373] on input "**********" at bounding box center [179, 366] width 242 height 30
click at [255, 406] on div "**********" at bounding box center [774, 428] width 1432 height 60
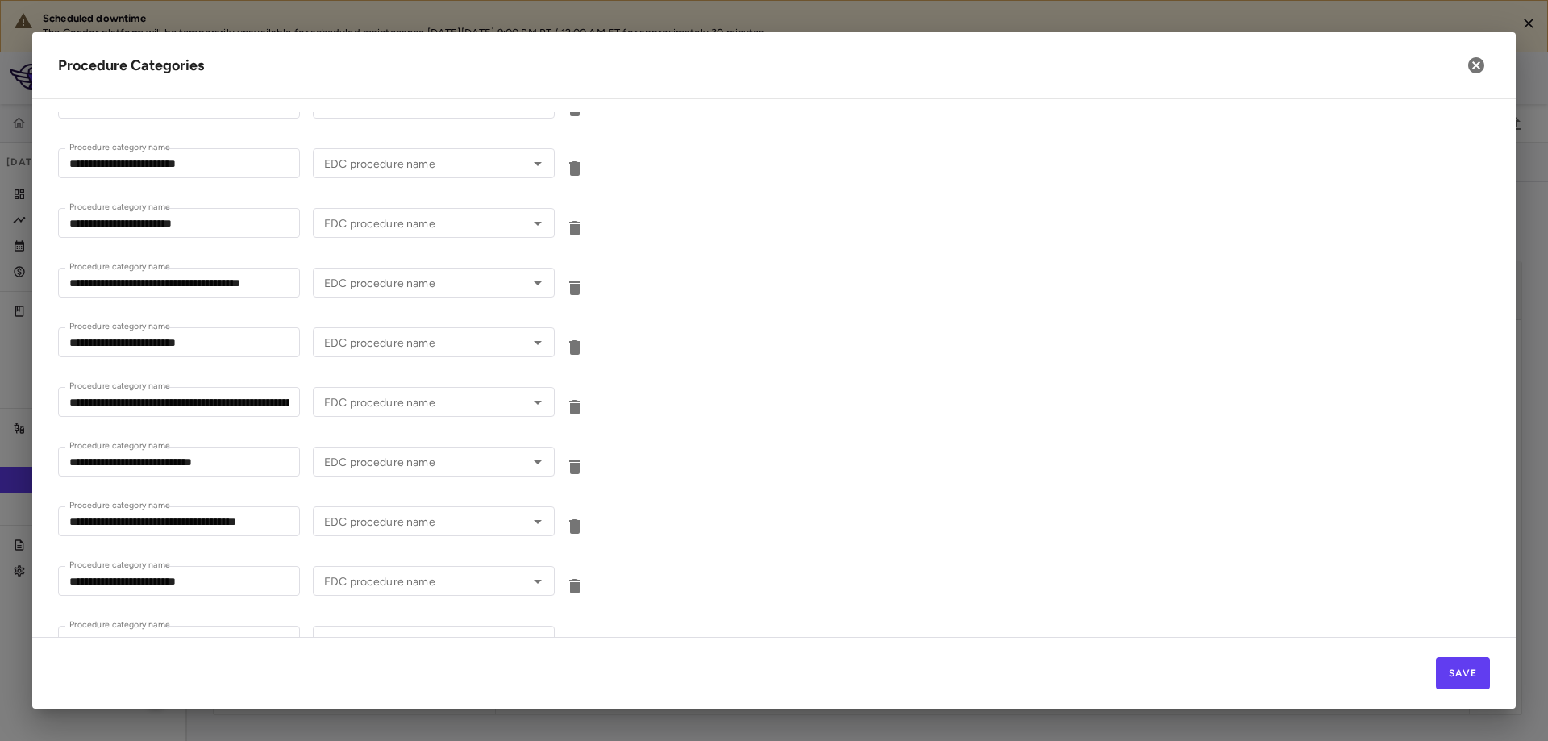
scroll to position [3912, 0]
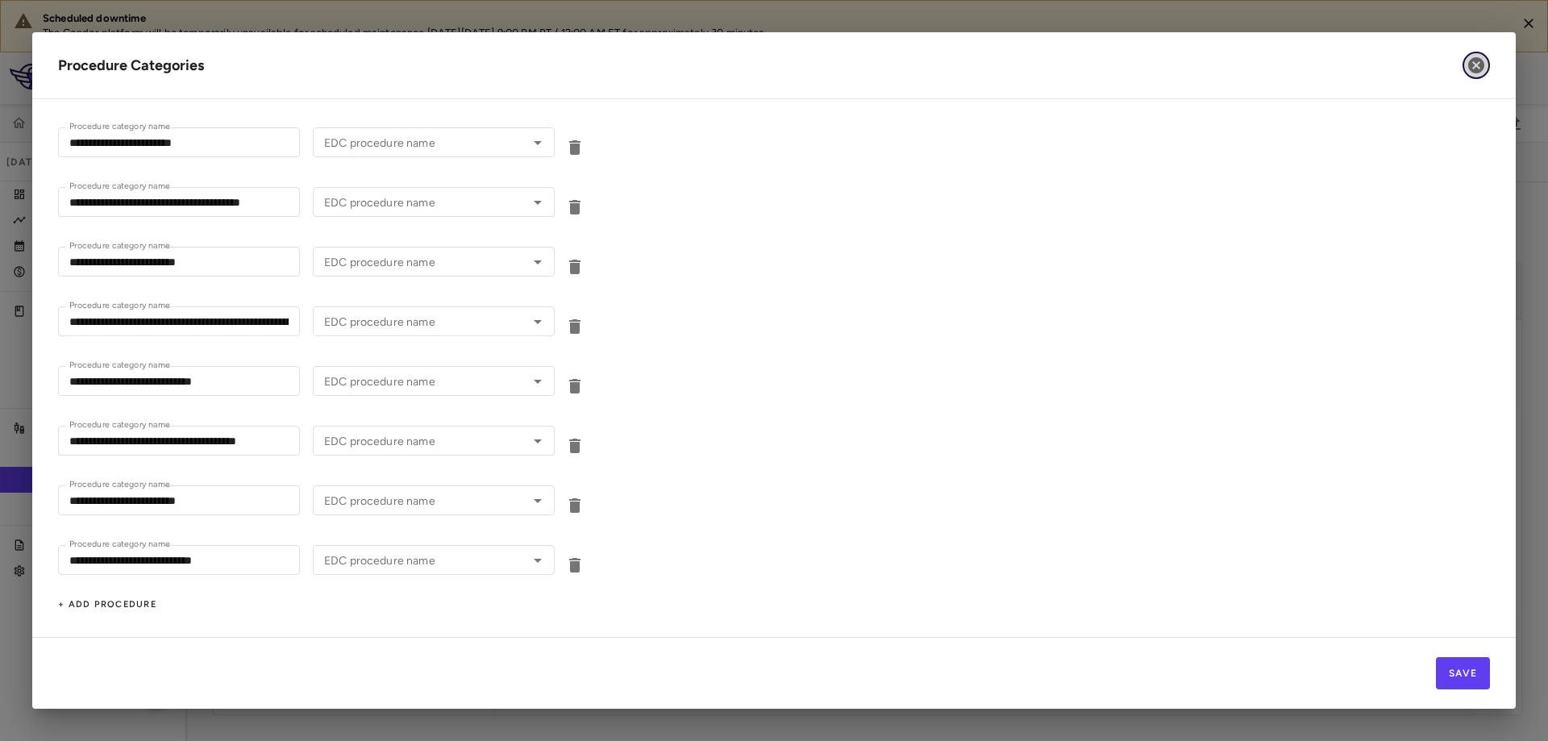
click at [1478, 67] on icon "button" at bounding box center [1476, 65] width 19 height 19
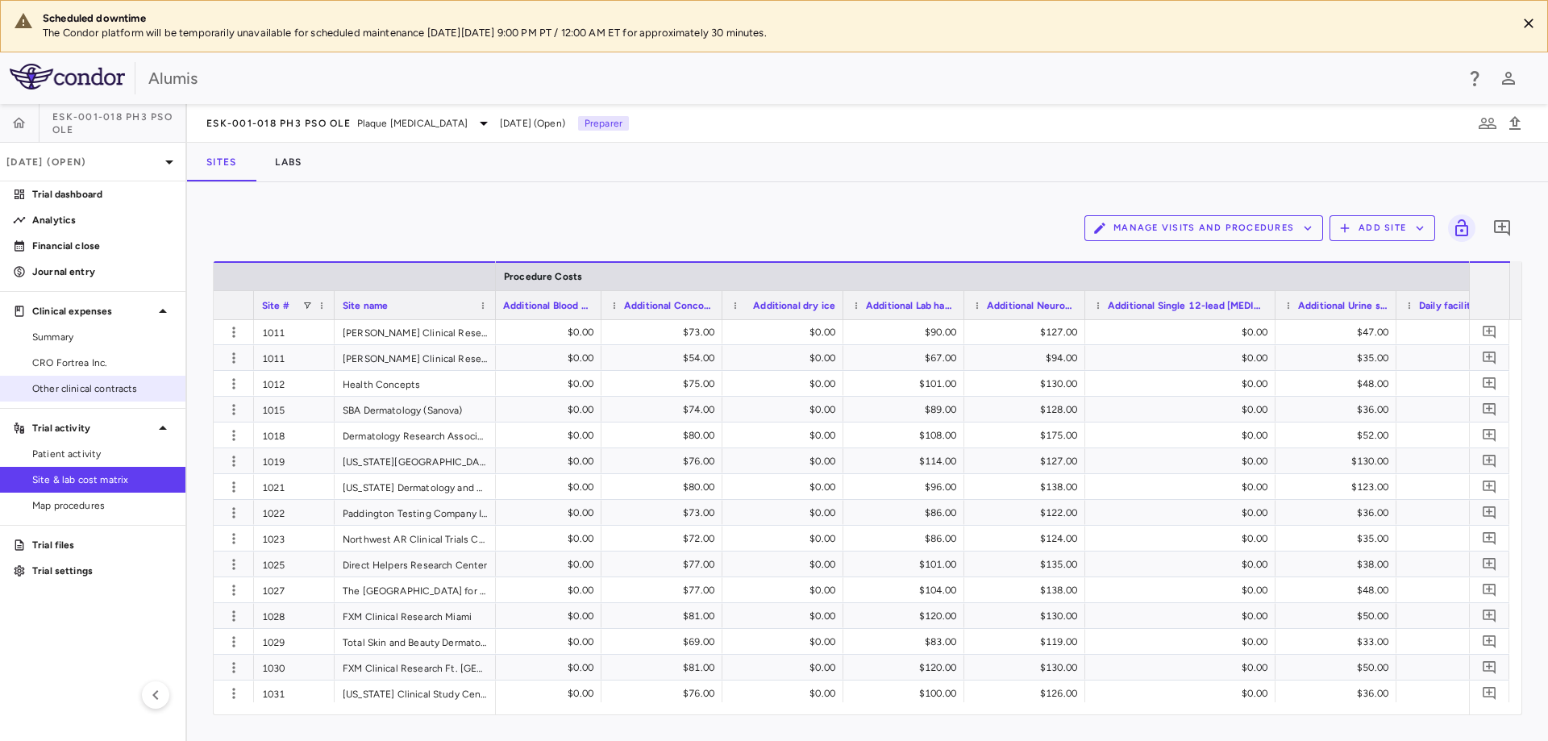
click at [85, 382] on span "Other clinical contracts" at bounding box center [102, 388] width 140 height 15
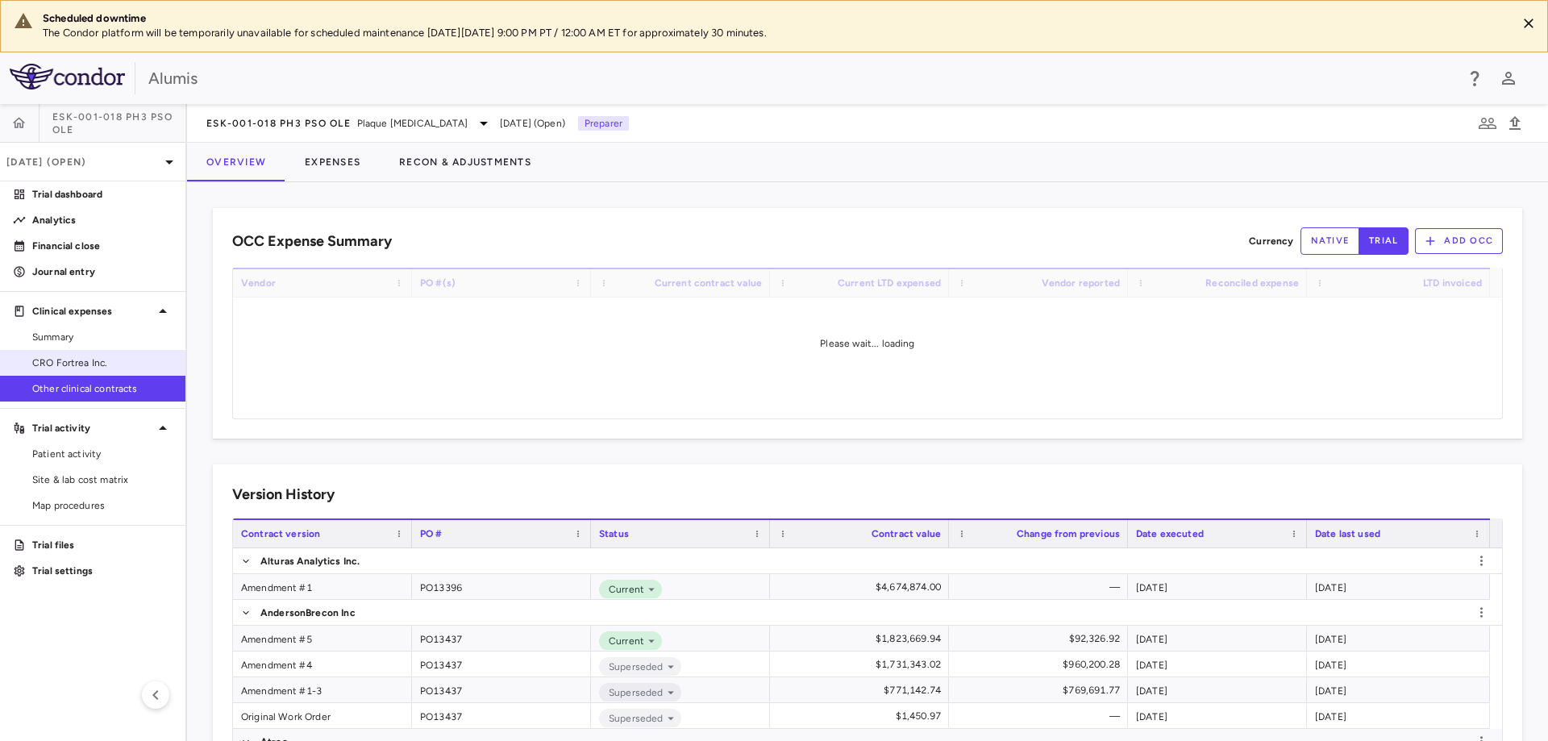
click at [73, 355] on link "CRO Fortrea Inc." at bounding box center [92, 363] width 185 height 24
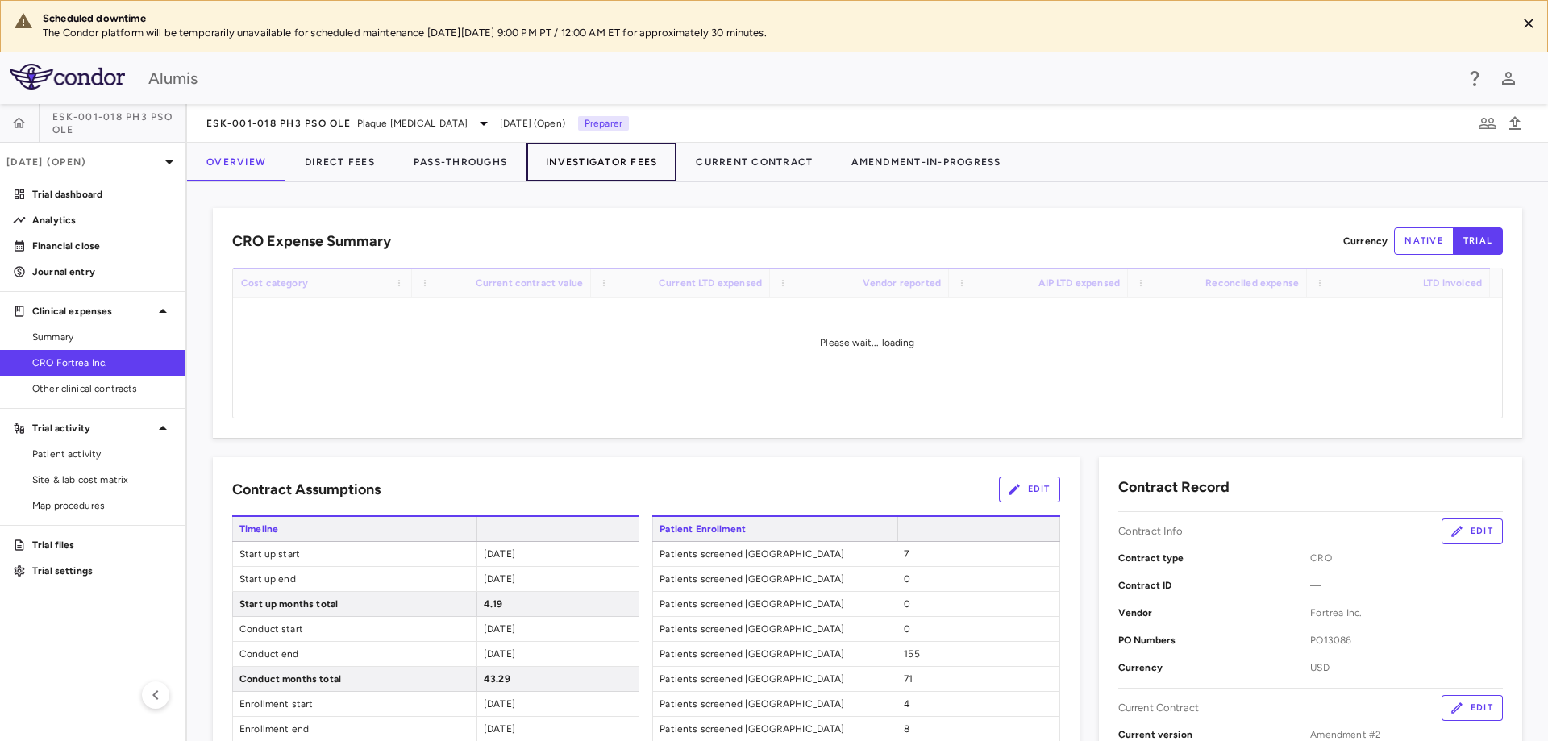
click at [544, 169] on button "Investigator Fees" at bounding box center [602, 162] width 150 height 39
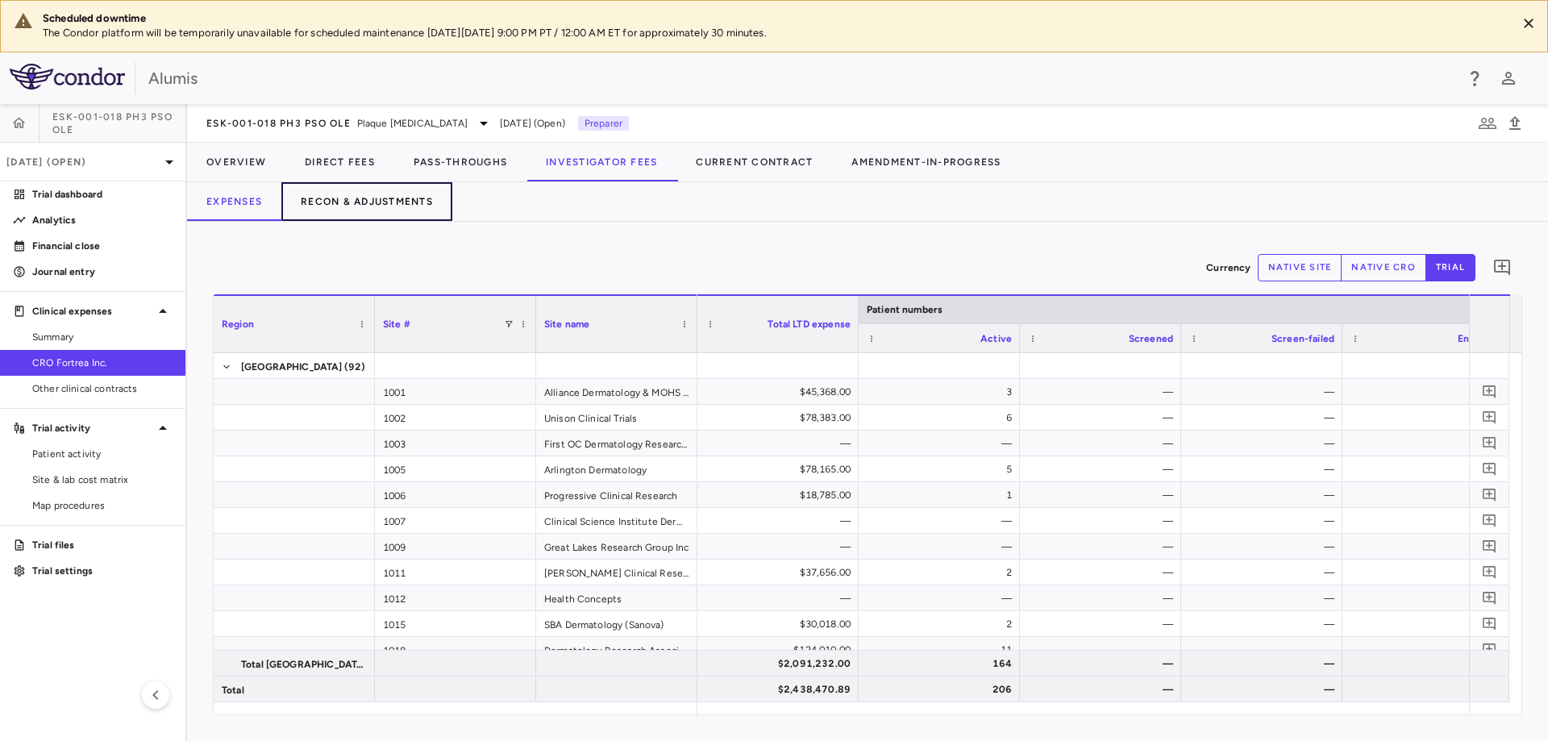
click at [354, 206] on button "Recon & Adjustments" at bounding box center [366, 201] width 171 height 39
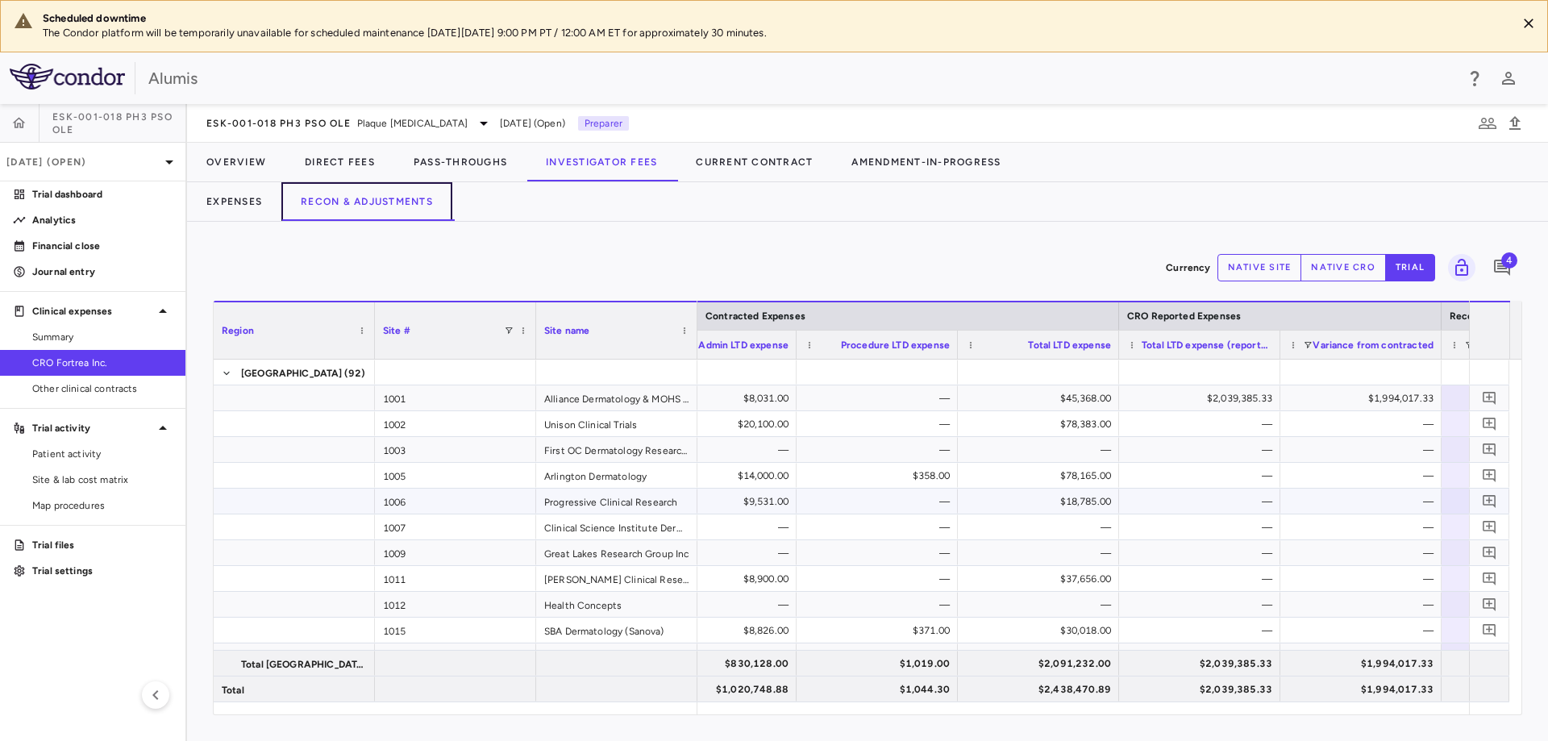
scroll to position [0, 422]
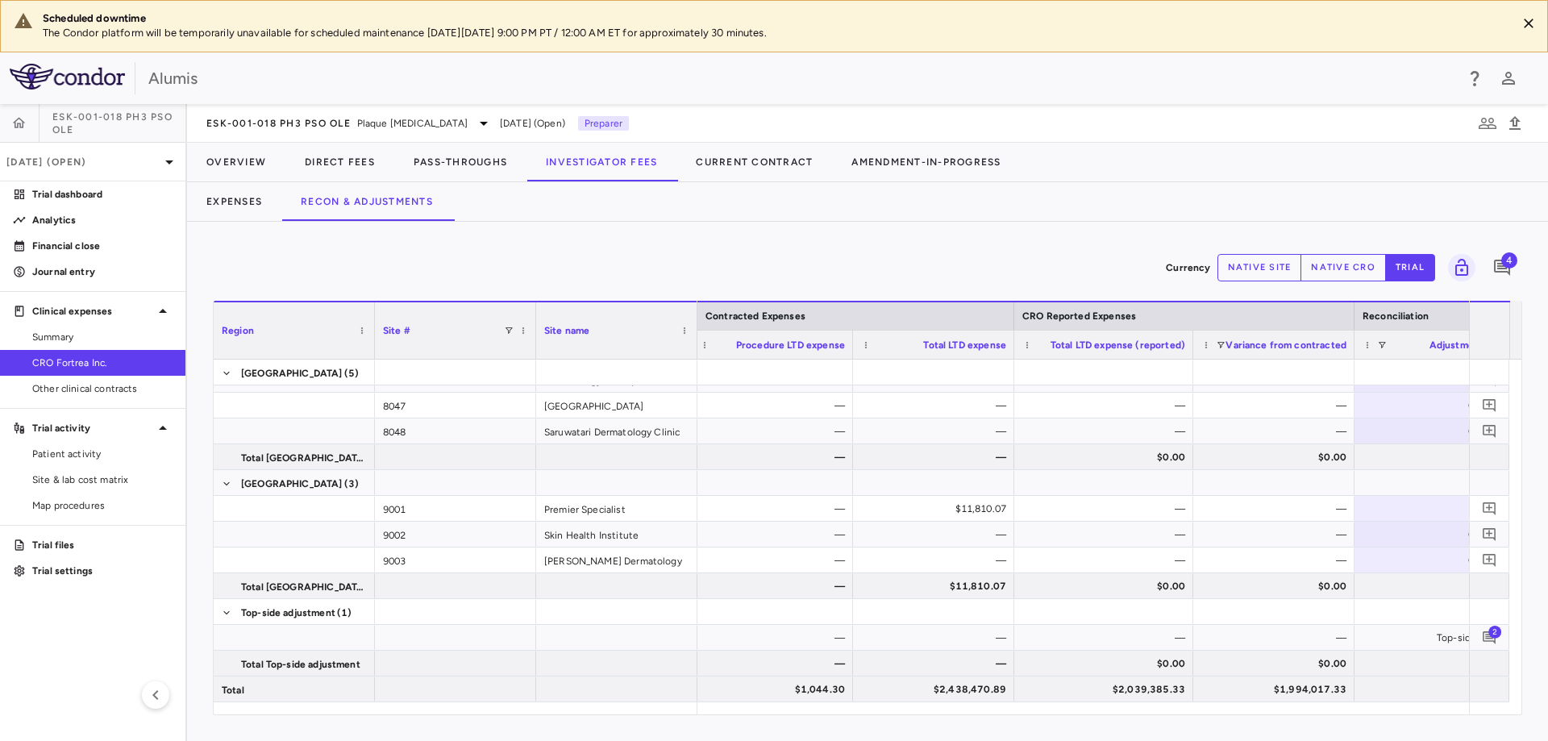
drag, startPoint x: 1172, startPoint y: 345, endPoint x: 1189, endPoint y: 341, distance: 18.2
click at [1189, 341] on div at bounding box center [1192, 345] width 6 height 28
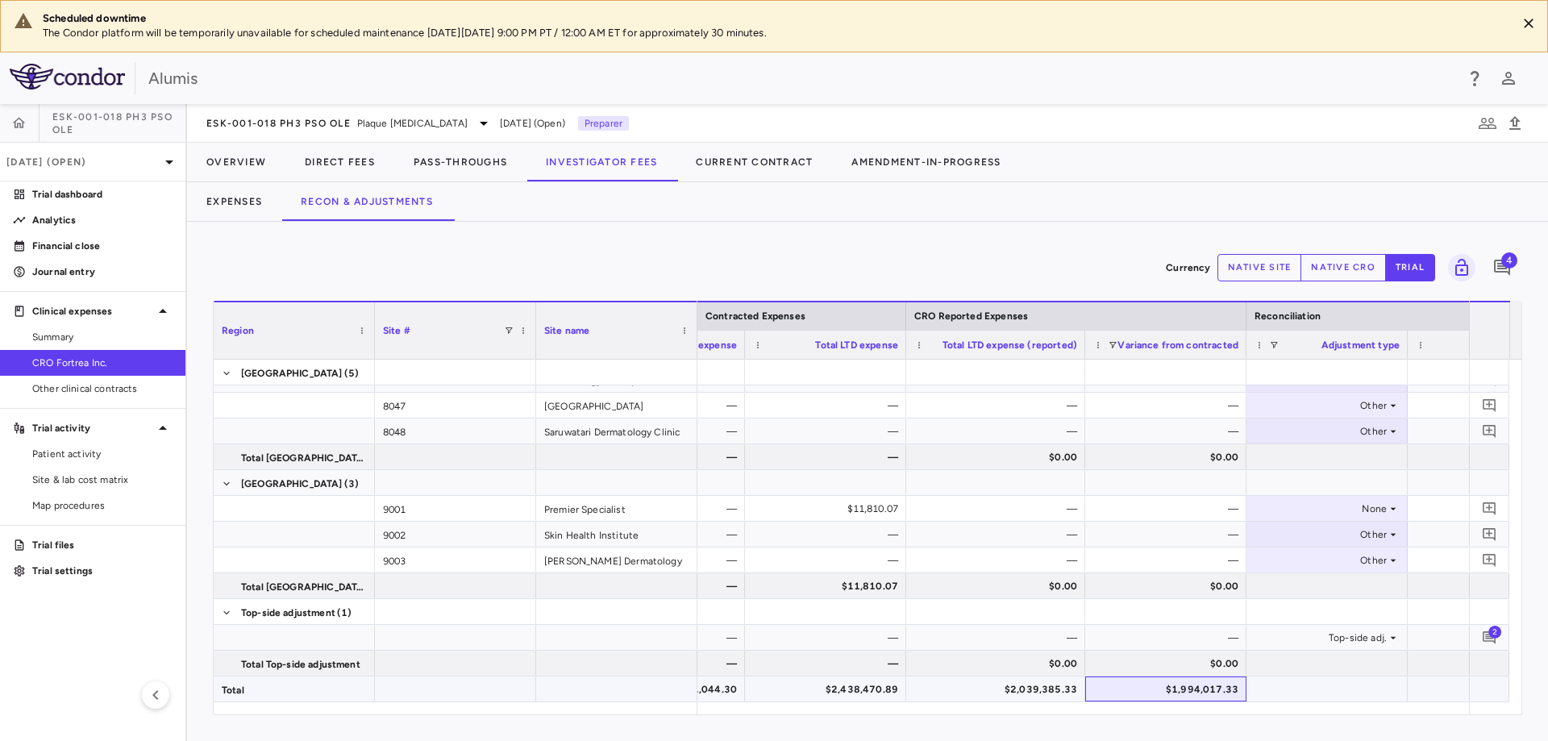
click at [1169, 687] on div "$1,994,017.33" at bounding box center [1169, 690] width 139 height 26
click at [1051, 698] on div "$2,039,385.33" at bounding box center [999, 690] width 156 height 26
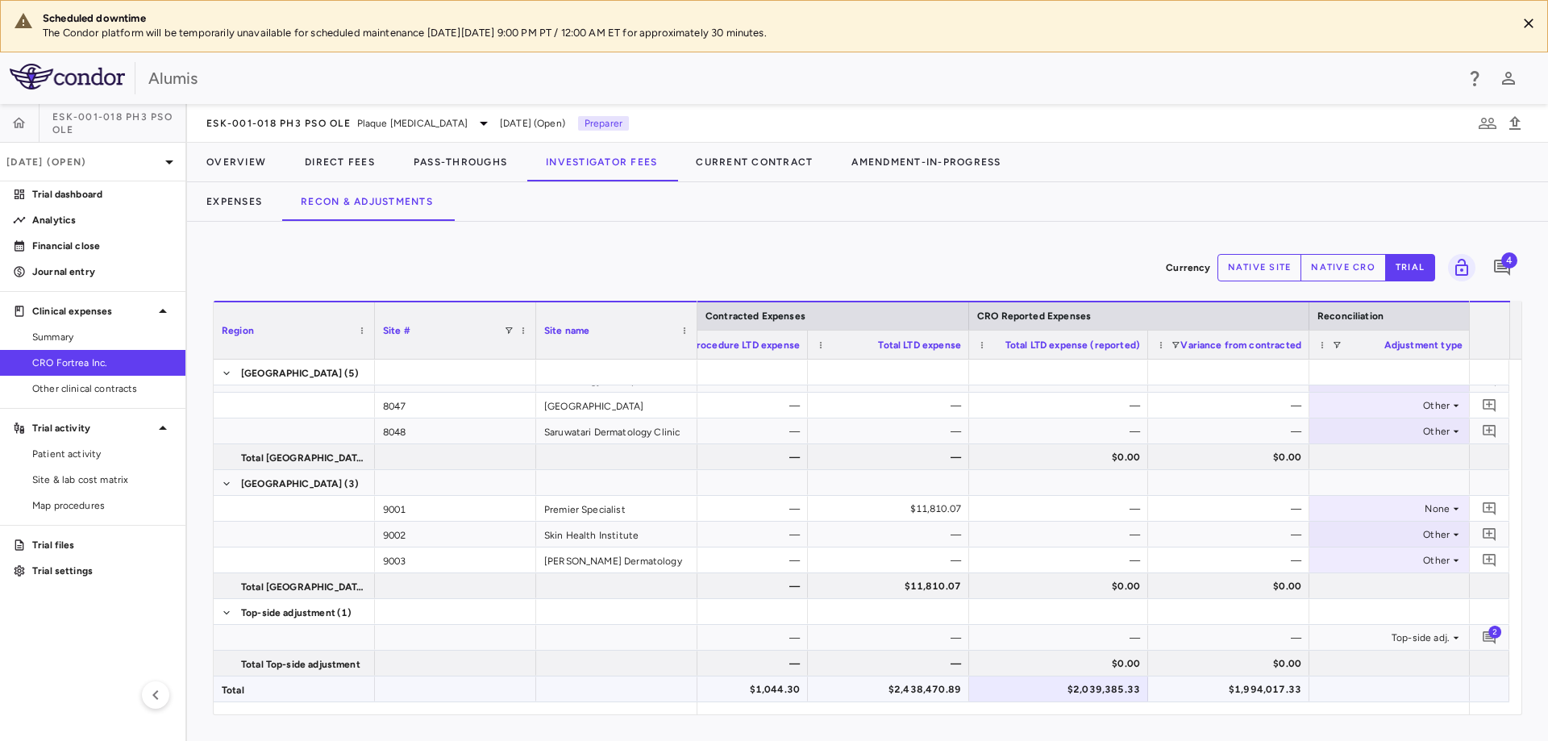
click at [1293, 685] on div "$1,994,017.33" at bounding box center [1232, 690] width 139 height 26
click at [1257, 349] on span "Variance from contracted" at bounding box center [1241, 344] width 121 height 11
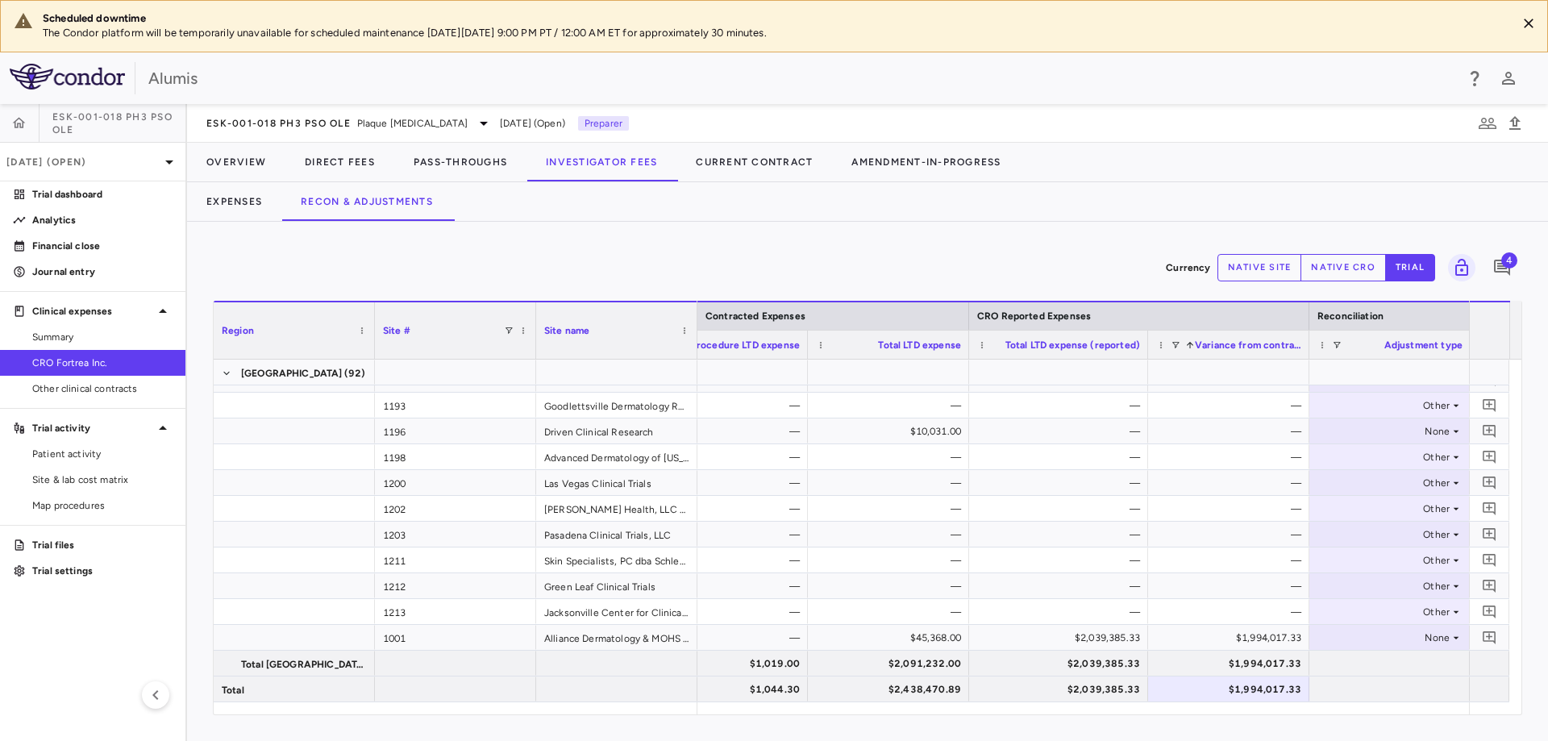
click at [1256, 355] on div "Variance from contracted 1" at bounding box center [1228, 345] width 145 height 28
click at [1243, 349] on span "Variance from contracted" at bounding box center [1248, 344] width 106 height 11
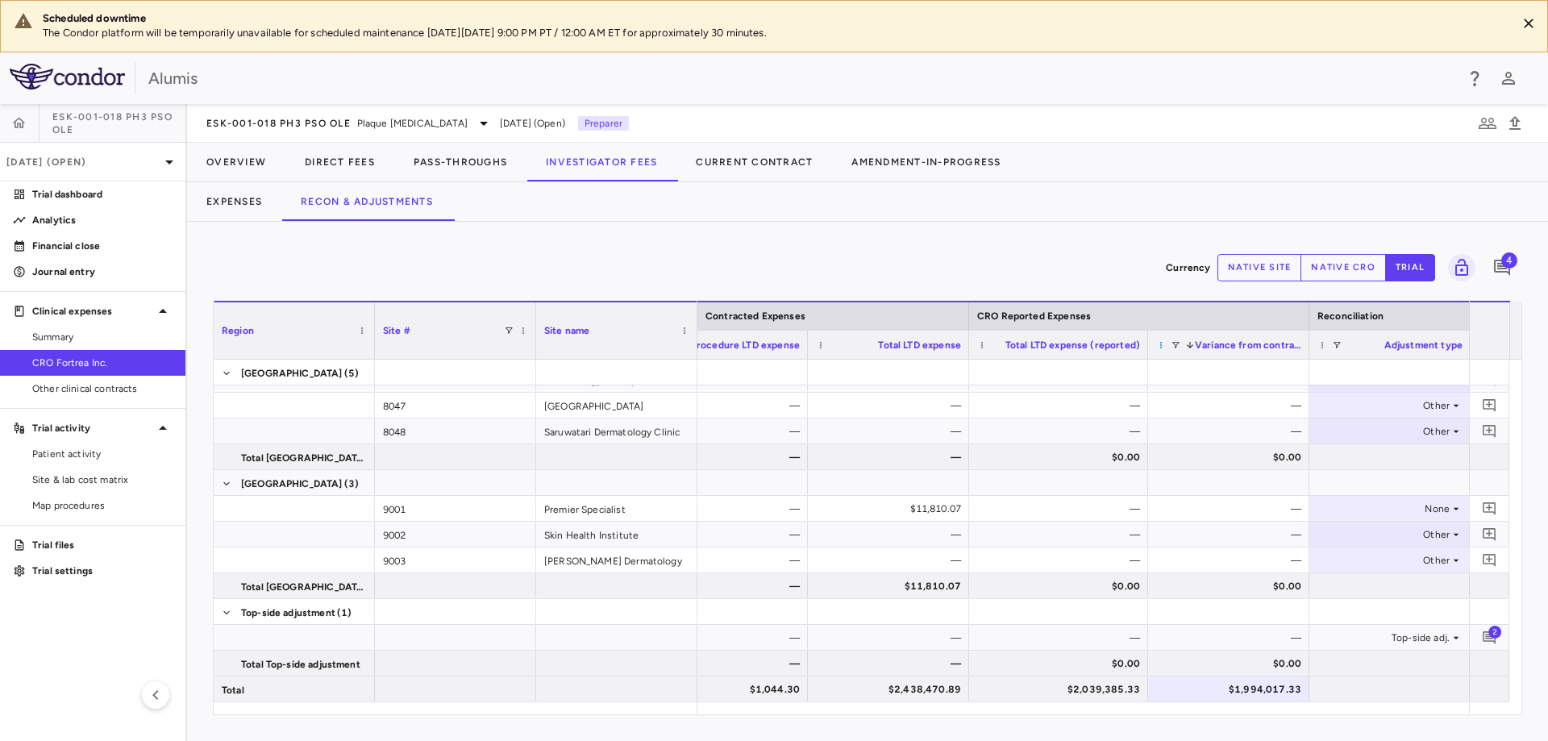
click at [1160, 346] on span at bounding box center [1161, 345] width 10 height 10
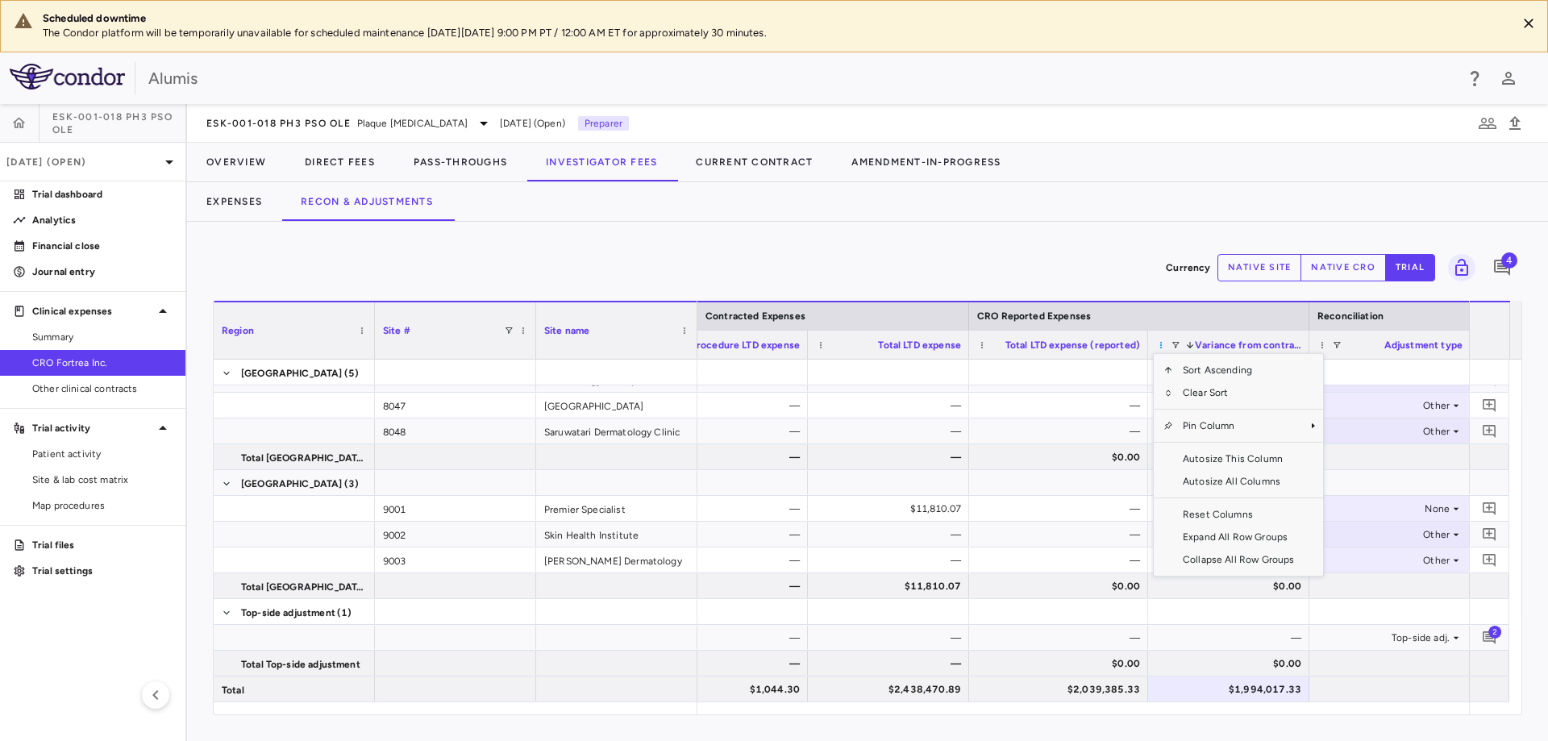
click at [1163, 348] on span at bounding box center [1161, 345] width 10 height 10
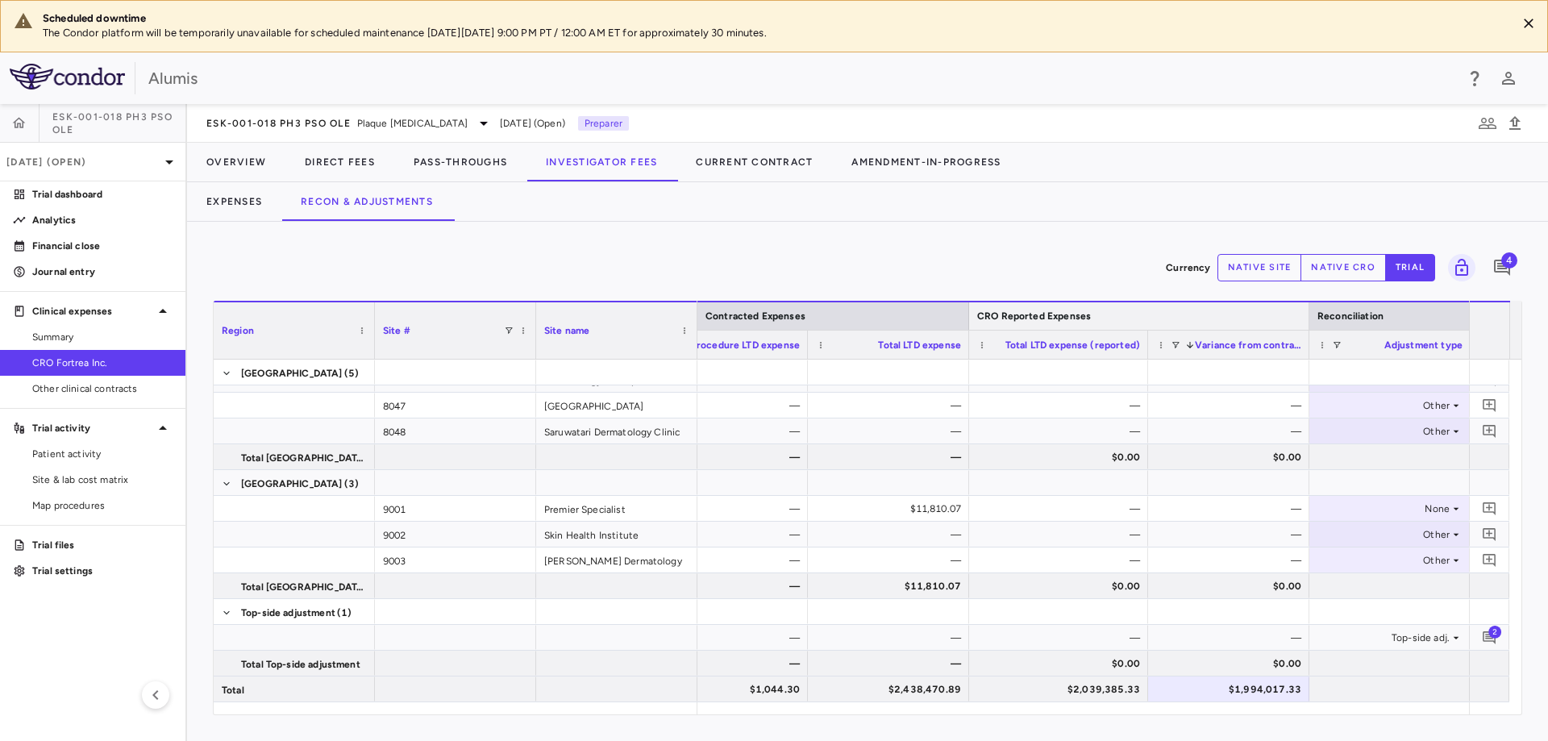
click at [1186, 313] on div "CRO Reported Expenses" at bounding box center [1139, 315] width 324 height 19
drag, startPoint x: 1306, startPoint y: 317, endPoint x: 1309, endPoint y: 332, distance: 15.5
click at [1309, 332] on div "Contracted Expenses CRO Reported Expenses Reconciliation Admin LTD expense Proc…" at bounding box center [979, 330] width 1633 height 58
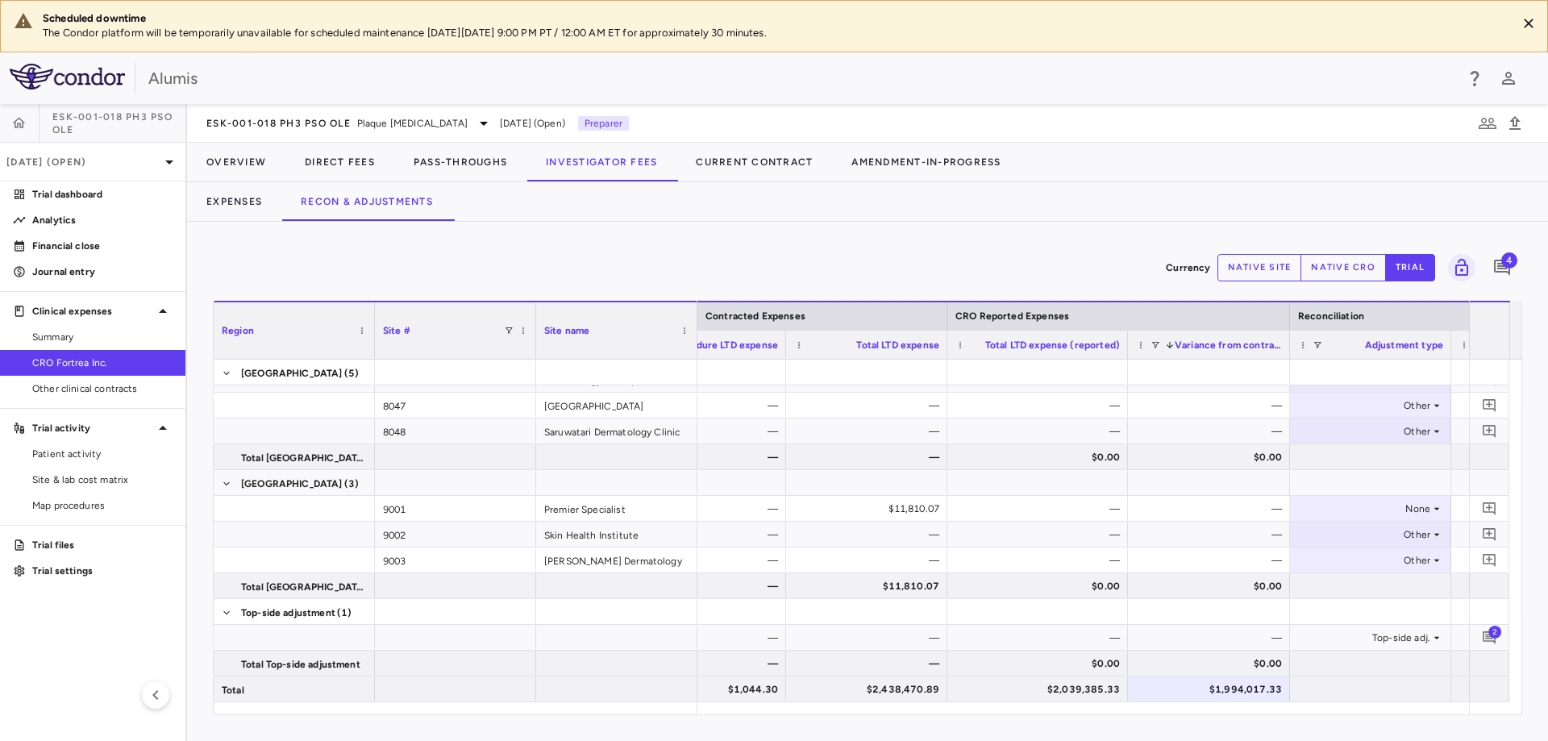
scroll to position [0, 585]
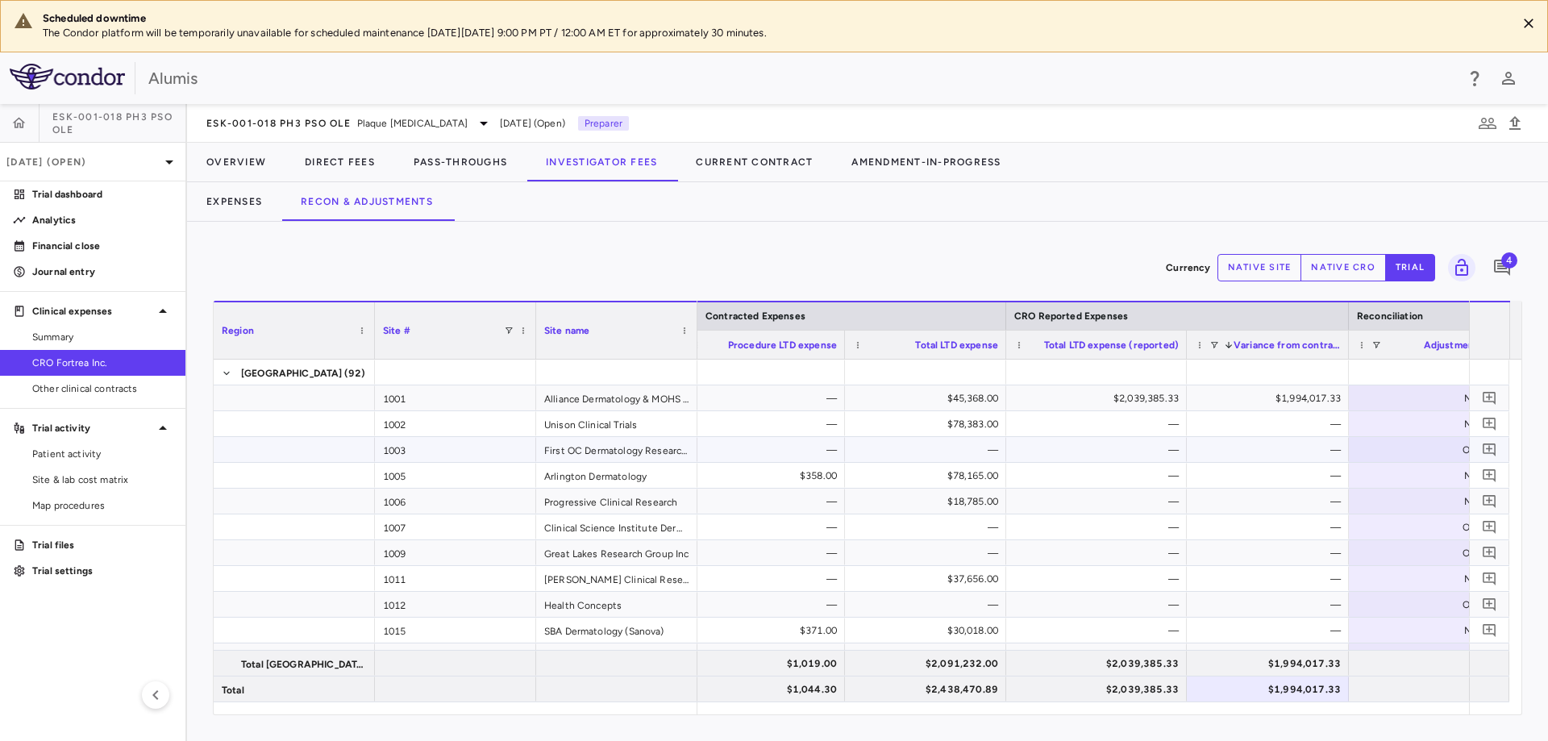
scroll to position [0, 489]
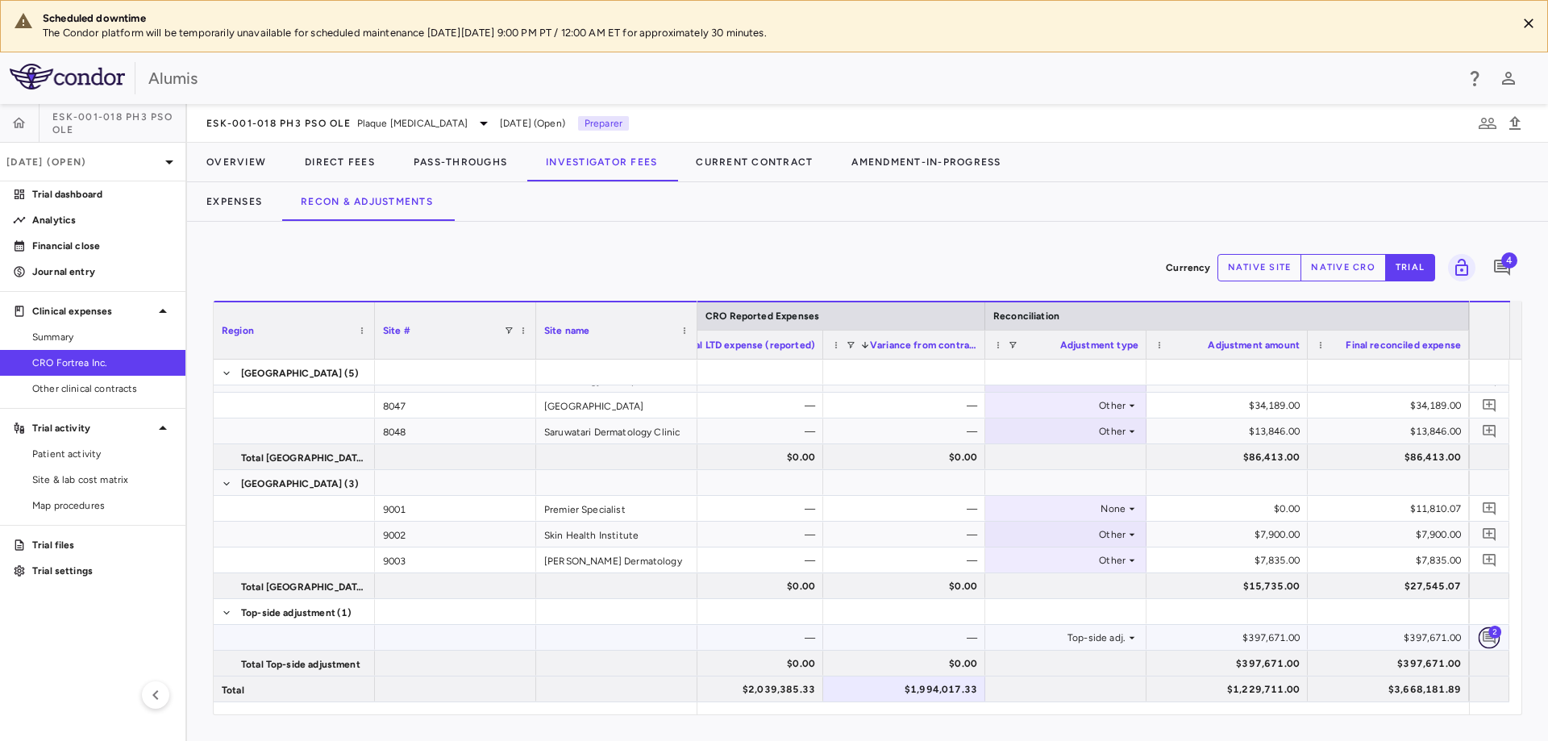
click at [1491, 643] on icon "Add comment" at bounding box center [1489, 637] width 15 height 15
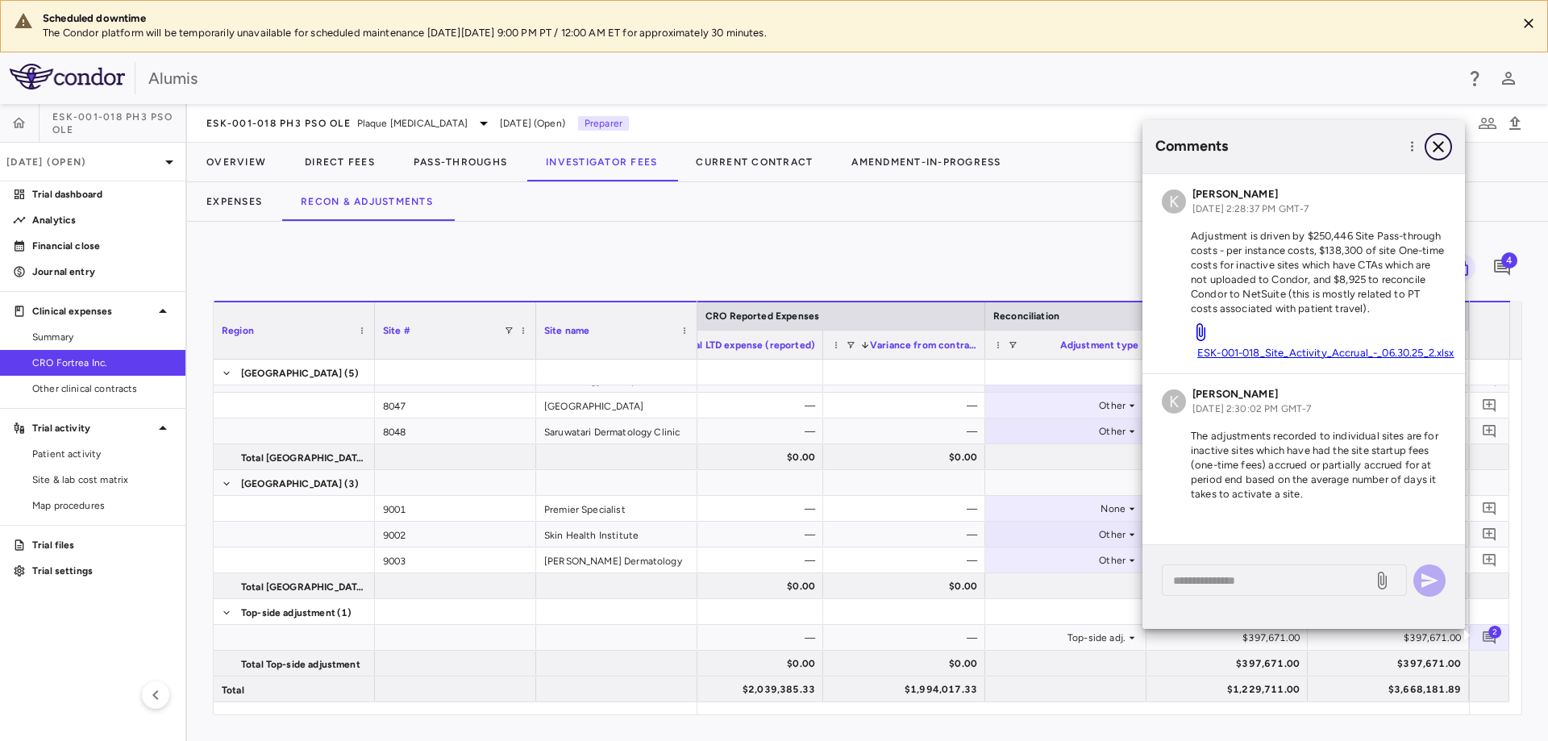
click at [1436, 152] on icon "button" at bounding box center [1438, 146] width 19 height 19
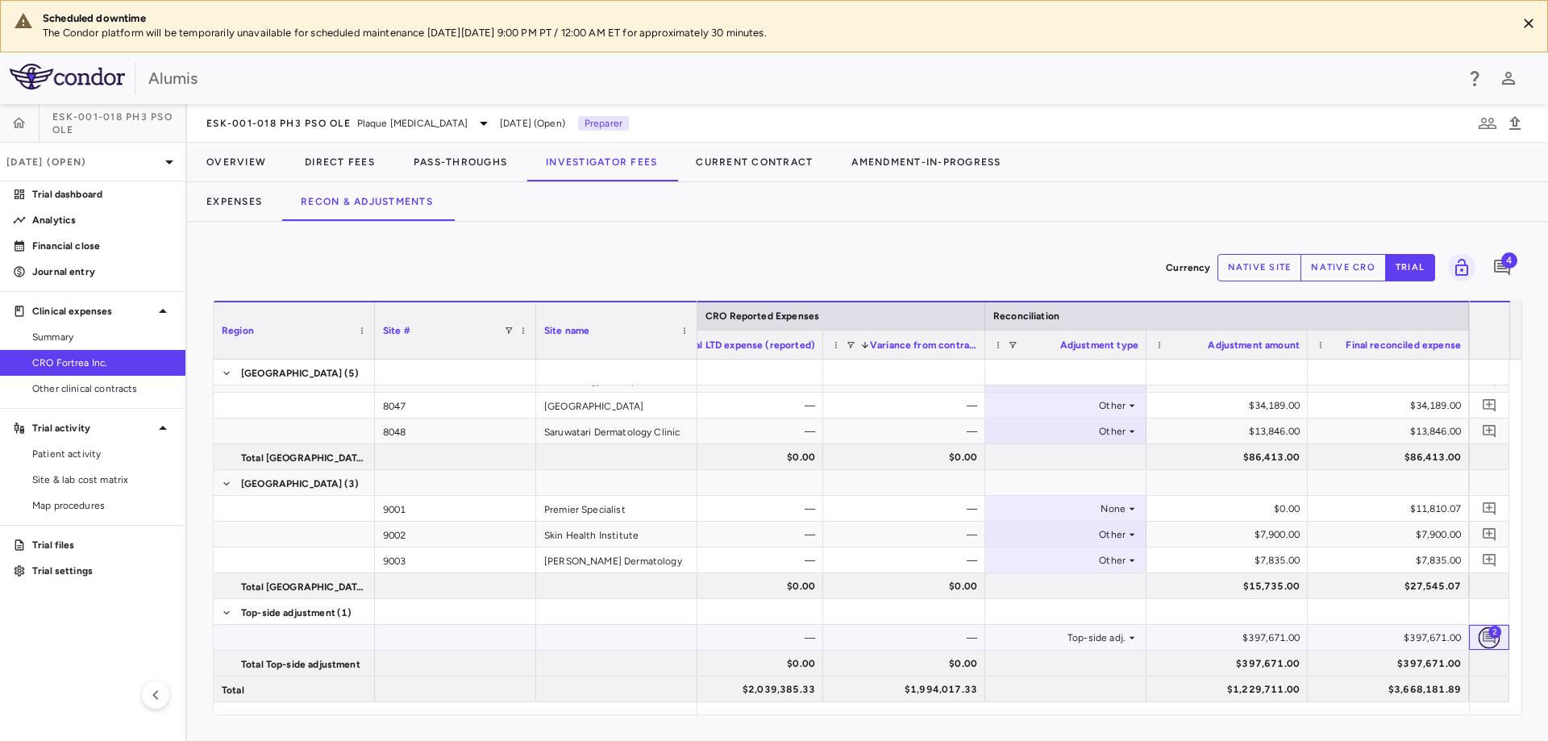
click at [1490, 643] on icon "Add comment" at bounding box center [1489, 637] width 15 height 15
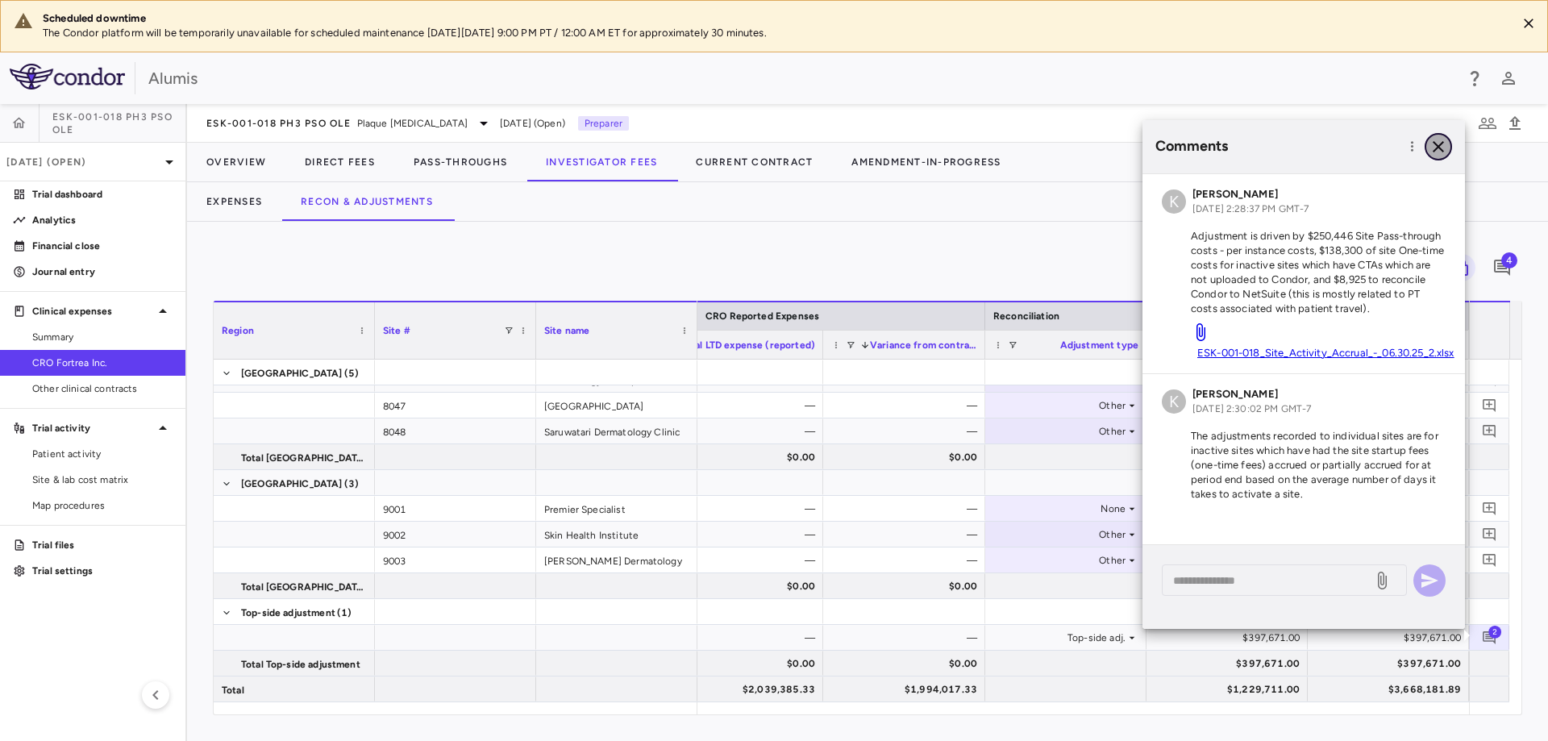
click at [1446, 147] on icon "button" at bounding box center [1438, 146] width 19 height 19
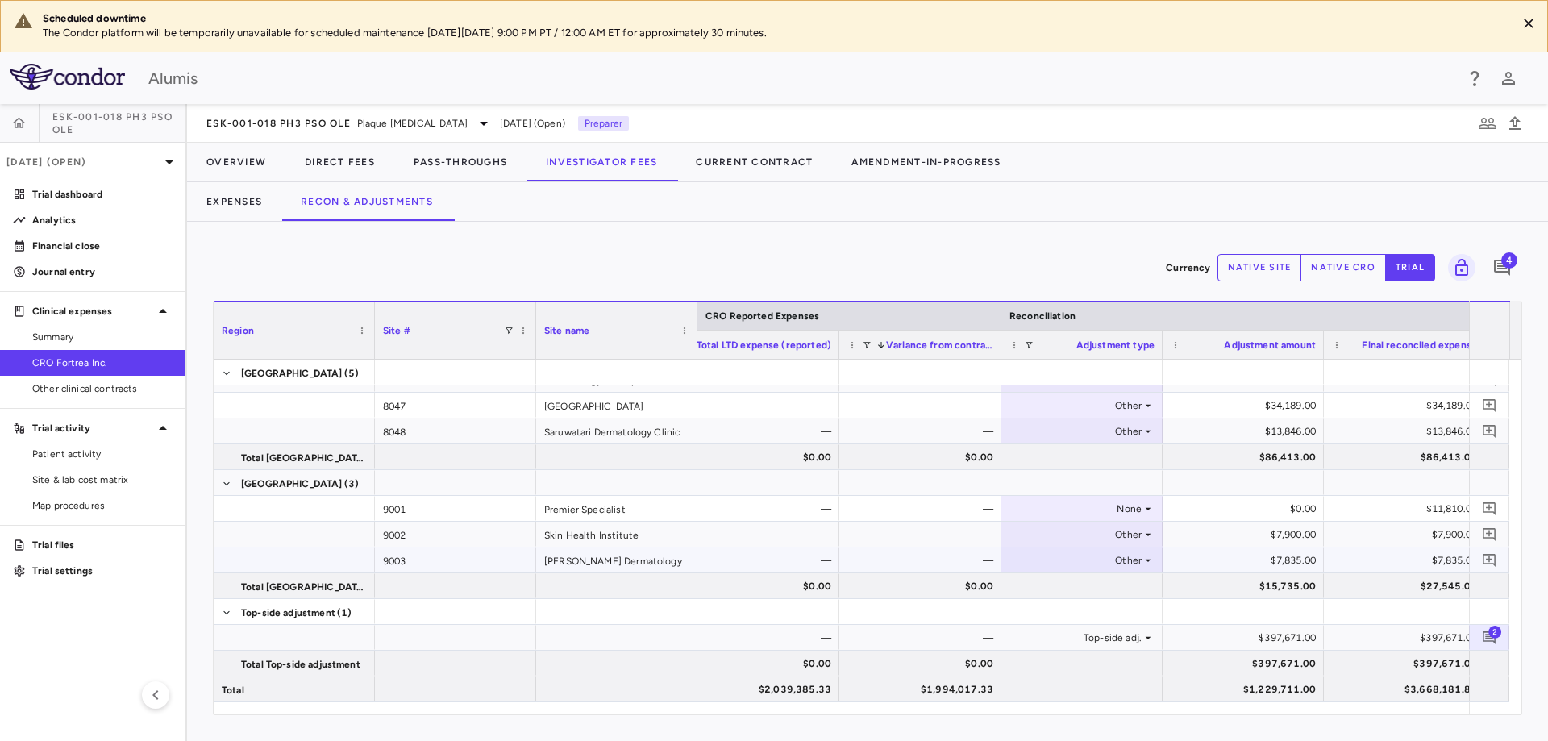
scroll to position [0, 841]
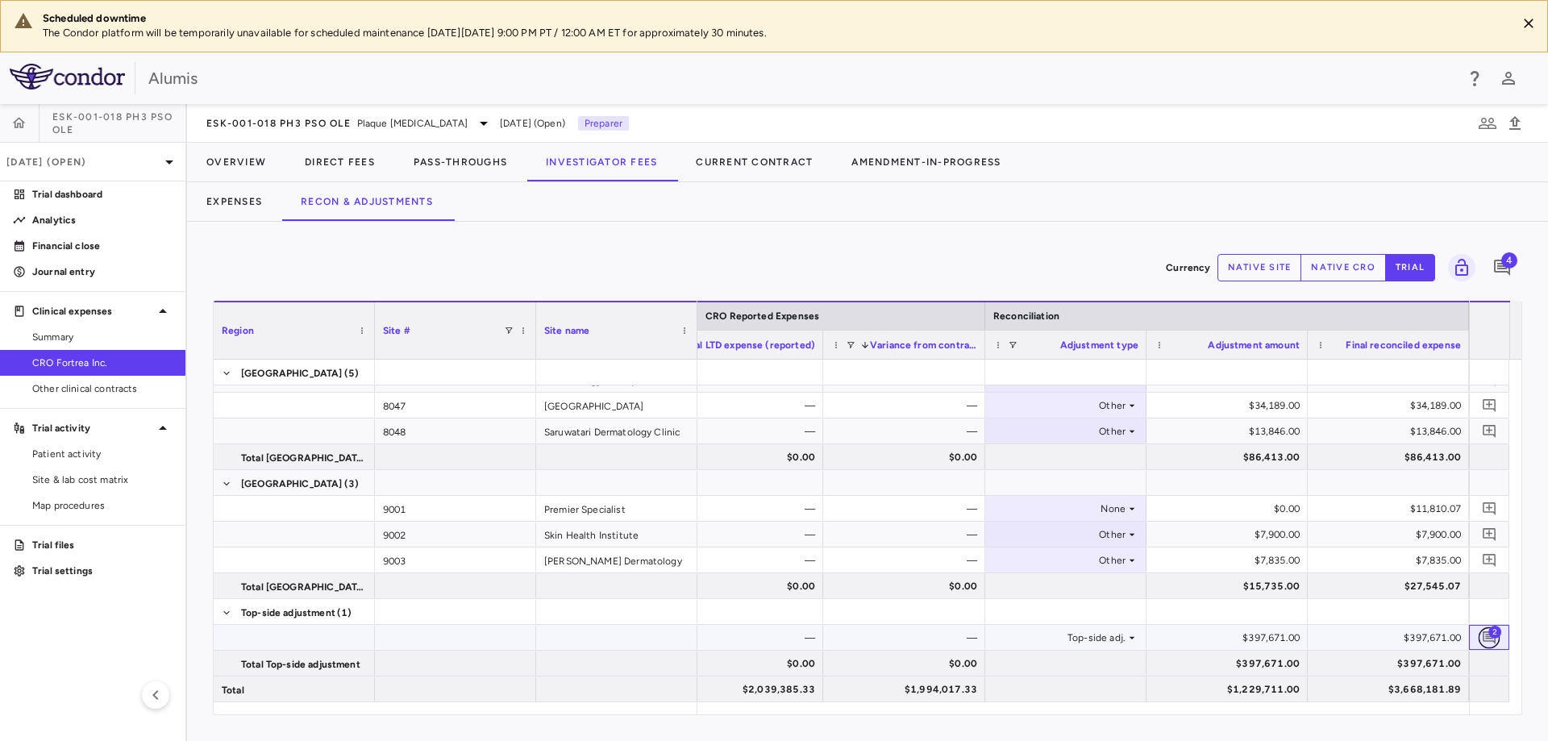
click at [1487, 639] on icon "Add comment" at bounding box center [1489, 637] width 13 height 13
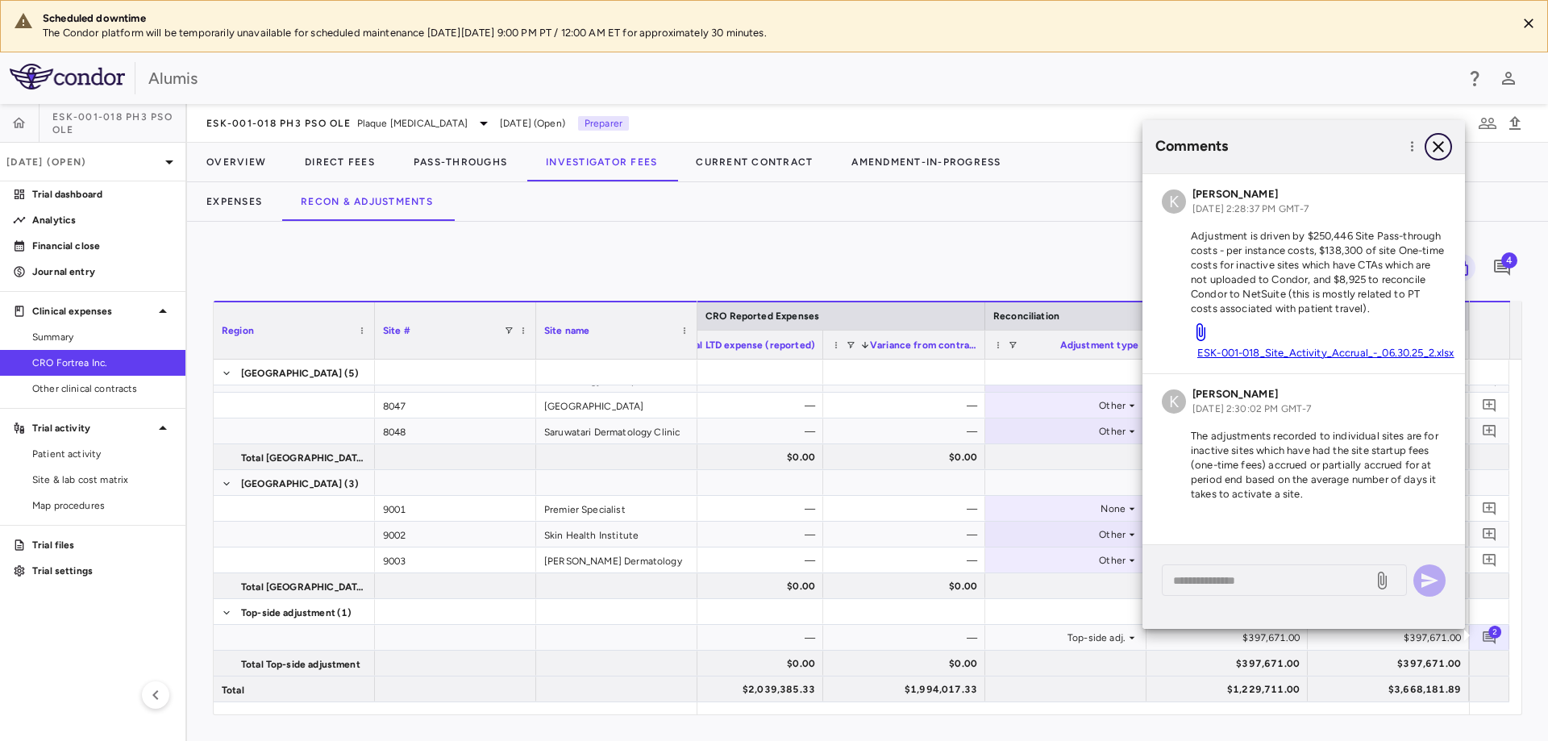
click at [1435, 150] on icon "button" at bounding box center [1438, 146] width 11 height 11
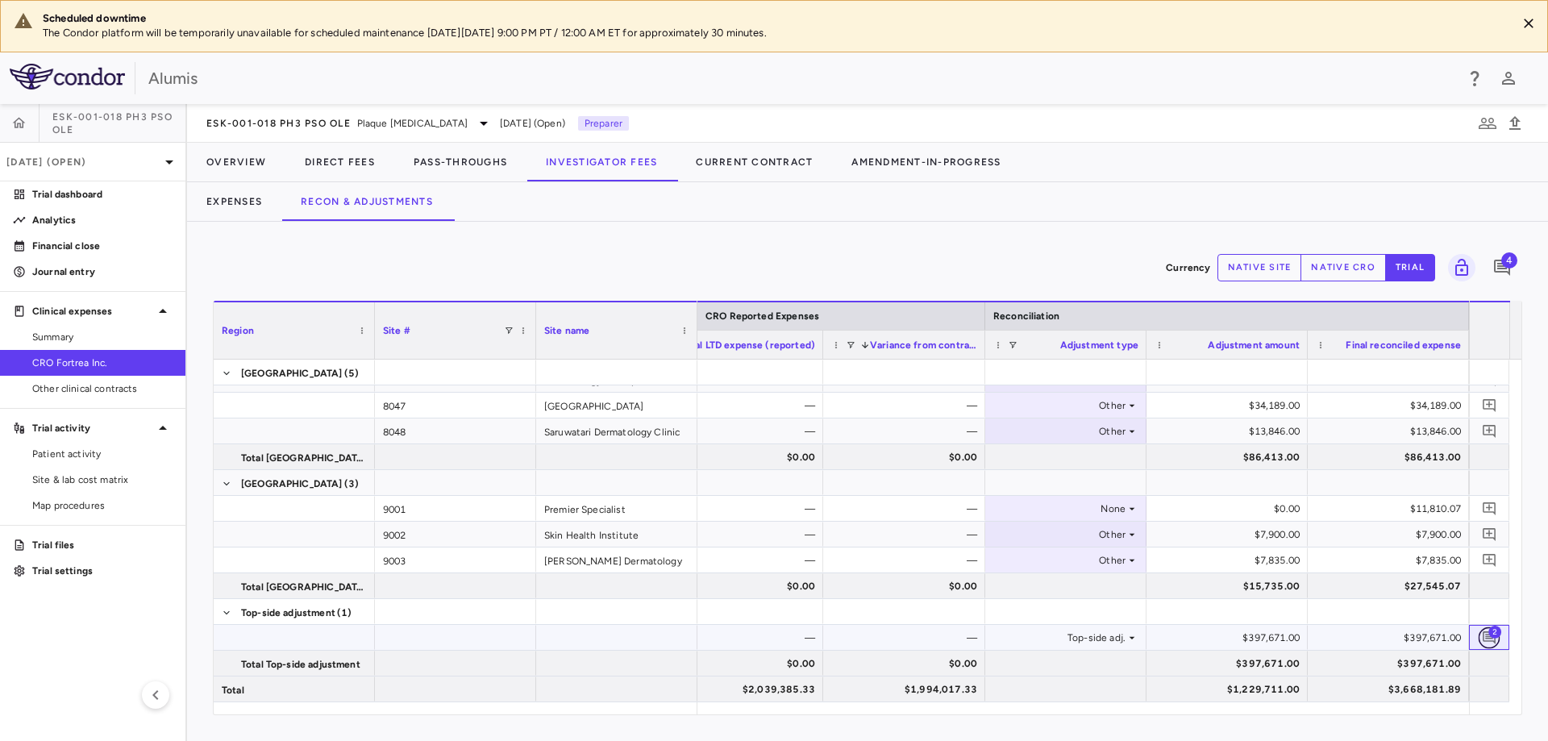
click at [1496, 639] on icon "Add comment" at bounding box center [1489, 637] width 15 height 15
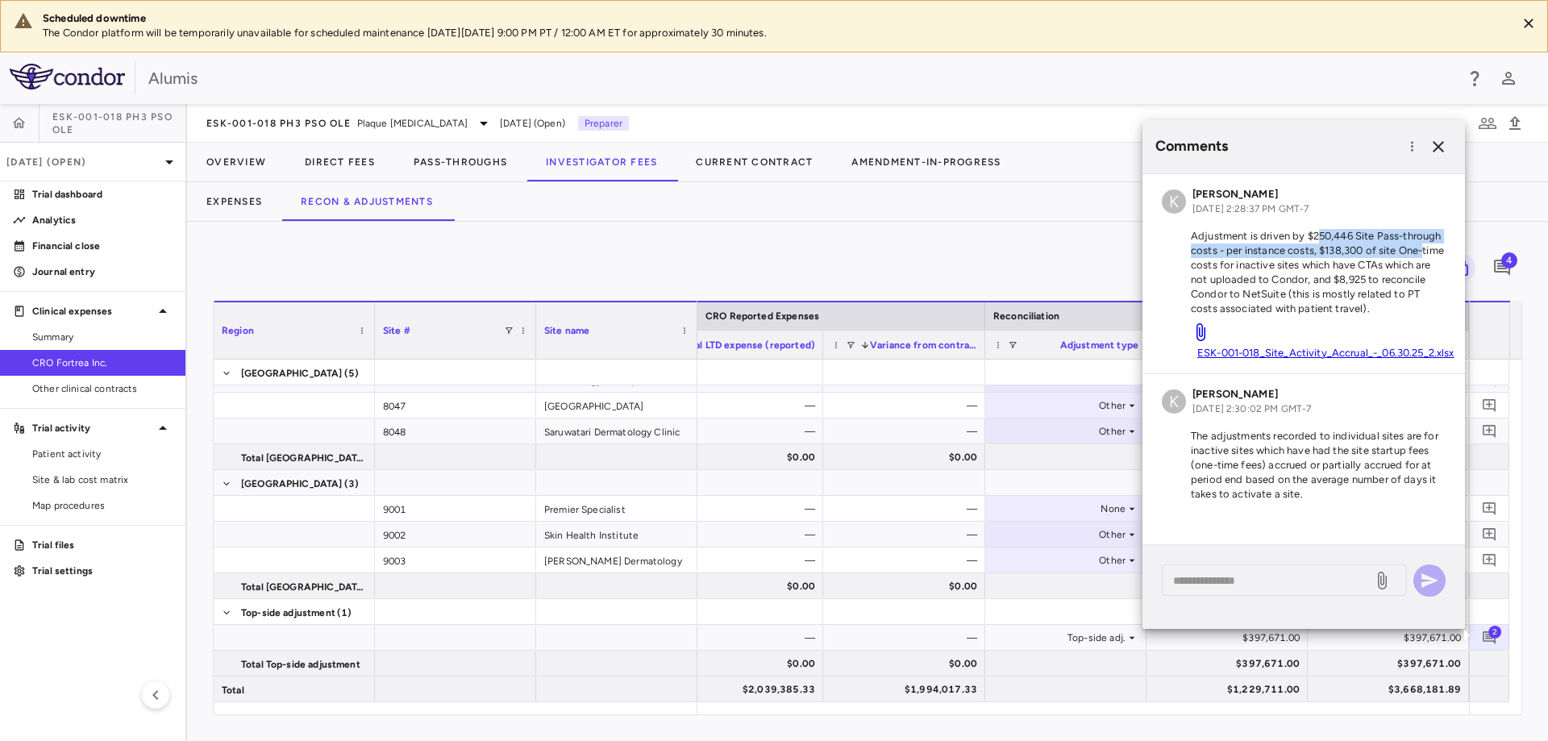
drag, startPoint x: 1317, startPoint y: 235, endPoint x: 1430, endPoint y: 245, distance: 113.4
click at [1430, 245] on p "Adjustment is driven by $250,446 Site Pass-through costs - per instance costs, …" at bounding box center [1304, 272] width 284 height 87
click at [1385, 347] on span "ESK-001-018_Site_Activity_Accrual_-_06.30.25_2.xlsx" at bounding box center [1326, 353] width 270 height 12
click at [986, 187] on div "Expenses Recon & Adjustments" at bounding box center [867, 201] width 1361 height 39
drag, startPoint x: 1322, startPoint y: 234, endPoint x: 1360, endPoint y: 235, distance: 37.9
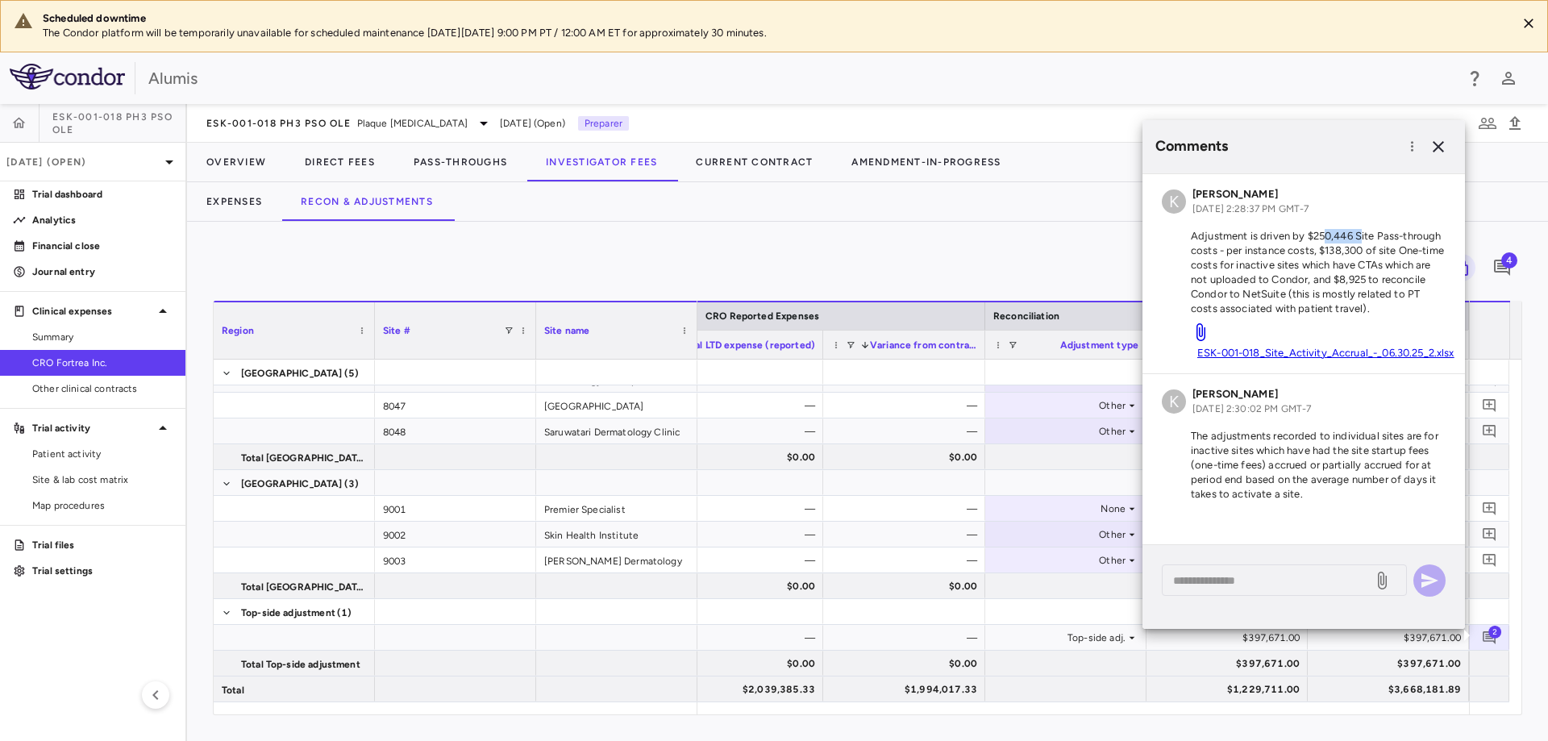
click at [1360, 235] on p "Adjustment is driven by $250,446 Site Pass-through costs - per instance costs, …" at bounding box center [1304, 272] width 284 height 87
drag, startPoint x: 1318, startPoint y: 248, endPoint x: 1366, endPoint y: 259, distance: 49.5
click at [1366, 259] on p "Adjustment is driven by $250,446 Site Pass-through costs - per instance costs, …" at bounding box center [1304, 272] width 284 height 87
click at [1347, 268] on p "Adjustment is driven by $250,446 Site Pass-through costs - per instance costs, …" at bounding box center [1304, 272] width 284 height 87
drag, startPoint x: 1314, startPoint y: 249, endPoint x: 1387, endPoint y: 264, distance: 75.0
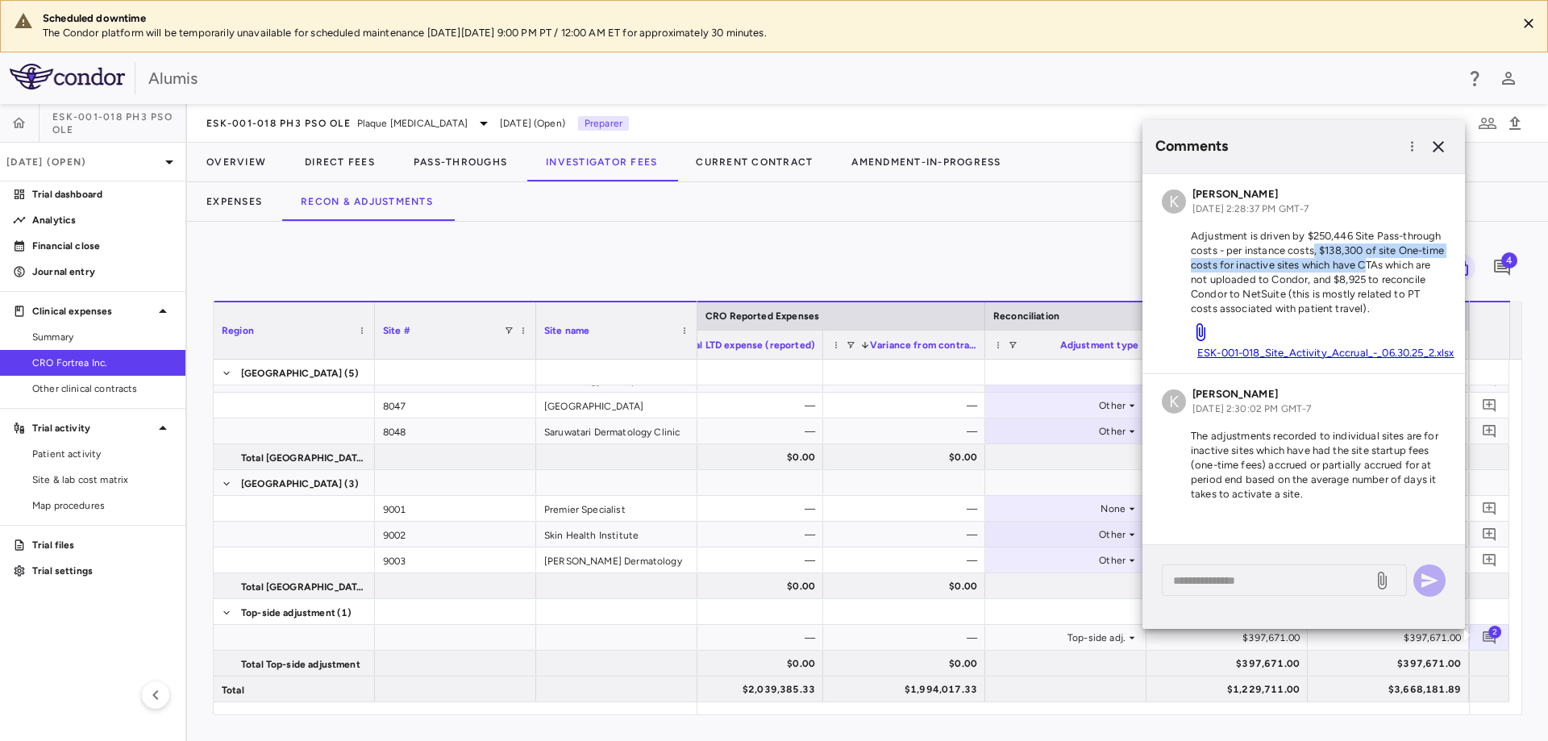
click at [1387, 264] on p "Adjustment is driven by $250,446 Site Pass-through costs - per instance costs, …" at bounding box center [1304, 272] width 284 height 87
click at [1445, 146] on icon "button" at bounding box center [1438, 146] width 19 height 19
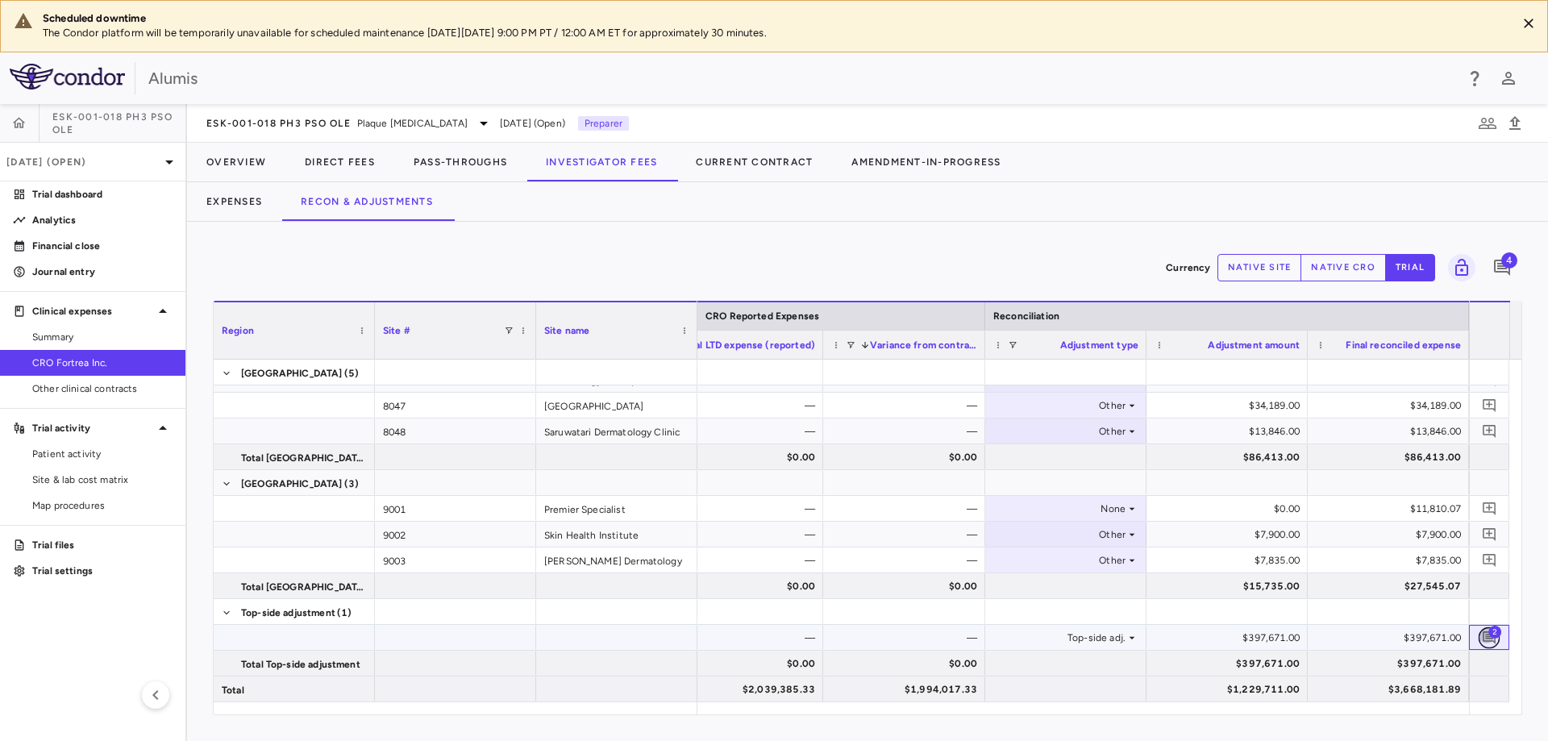
click at [1482, 637] on icon "Add comment" at bounding box center [1489, 637] width 15 height 15
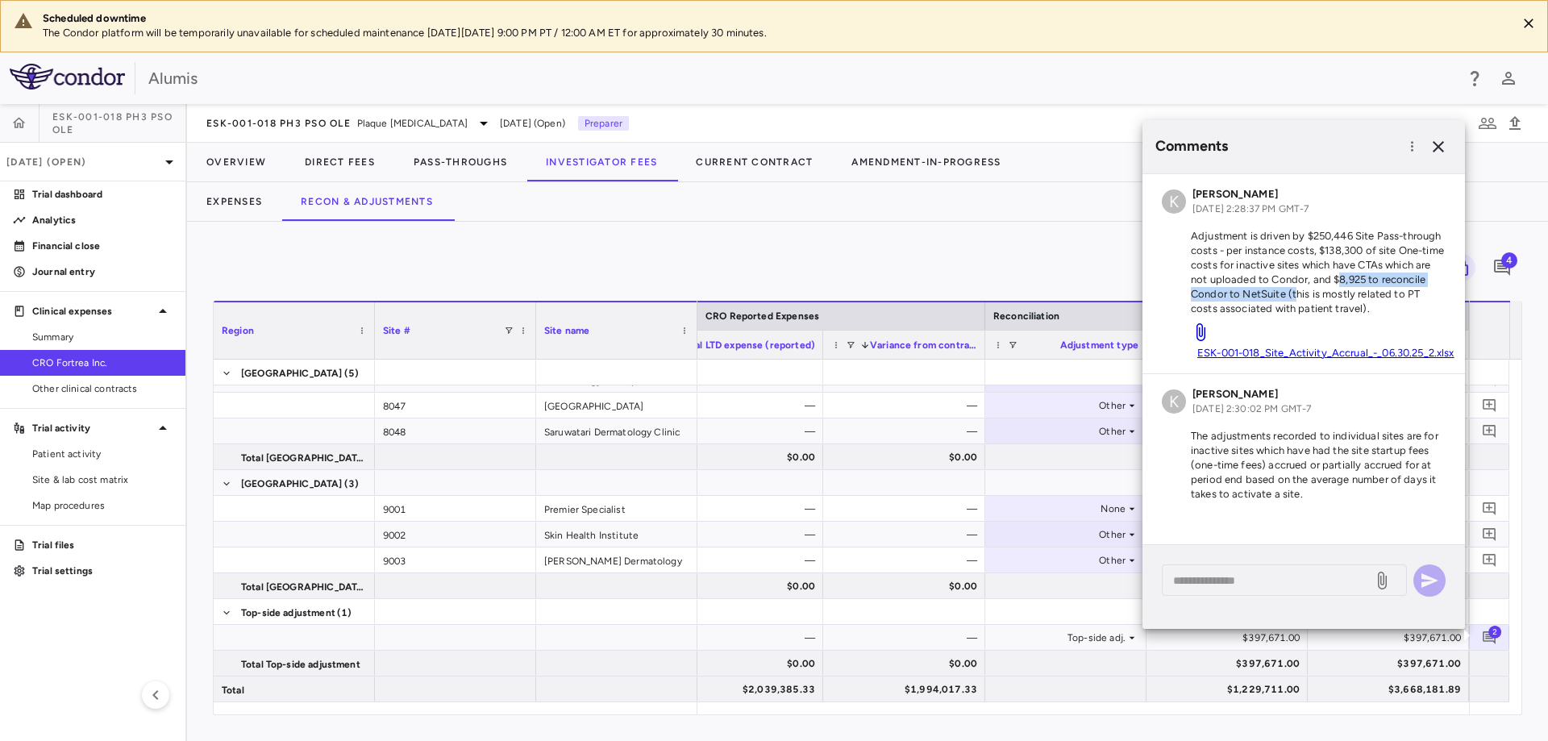
drag, startPoint x: 1353, startPoint y: 284, endPoint x: 1295, endPoint y: 289, distance: 58.3
click at [1295, 289] on p "Adjustment is driven by $250,446 Site Pass-through costs - per instance costs, …" at bounding box center [1304, 272] width 284 height 87
click at [1384, 297] on p "Adjustment is driven by $250,446 Site Pass-through costs - per instance costs, …" at bounding box center [1304, 272] width 284 height 87
drag, startPoint x: 1362, startPoint y: 294, endPoint x: 1412, endPoint y: 307, distance: 51.6
click at [1412, 307] on p "Adjustment is driven by $250,446 Site Pass-through costs - per instance costs, …" at bounding box center [1304, 272] width 284 height 87
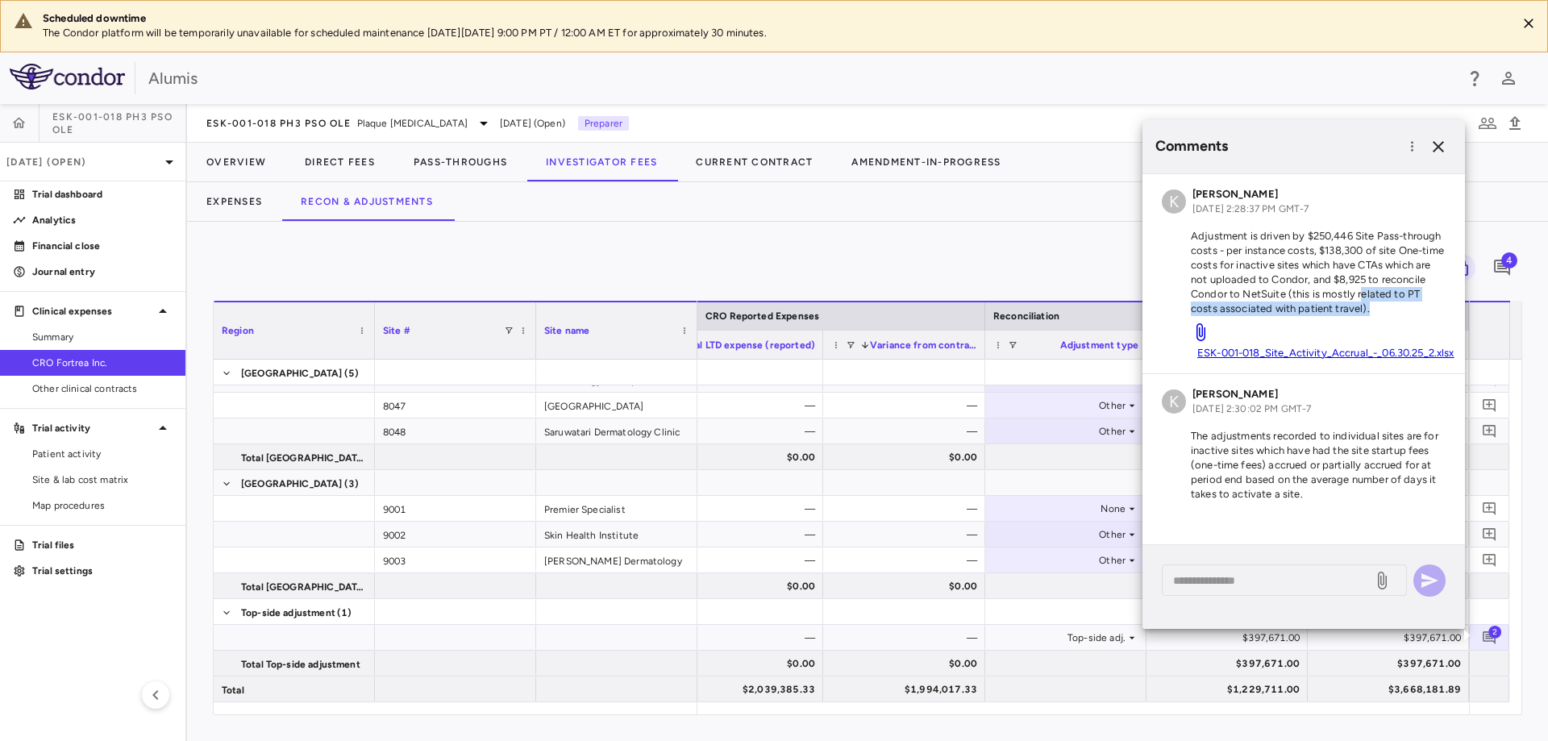
click at [1412, 307] on p "Adjustment is driven by $250,446 Site Pass-through costs - per instance costs, …" at bounding box center [1304, 272] width 284 height 87
click at [1443, 135] on button "button" at bounding box center [1438, 146] width 27 height 27
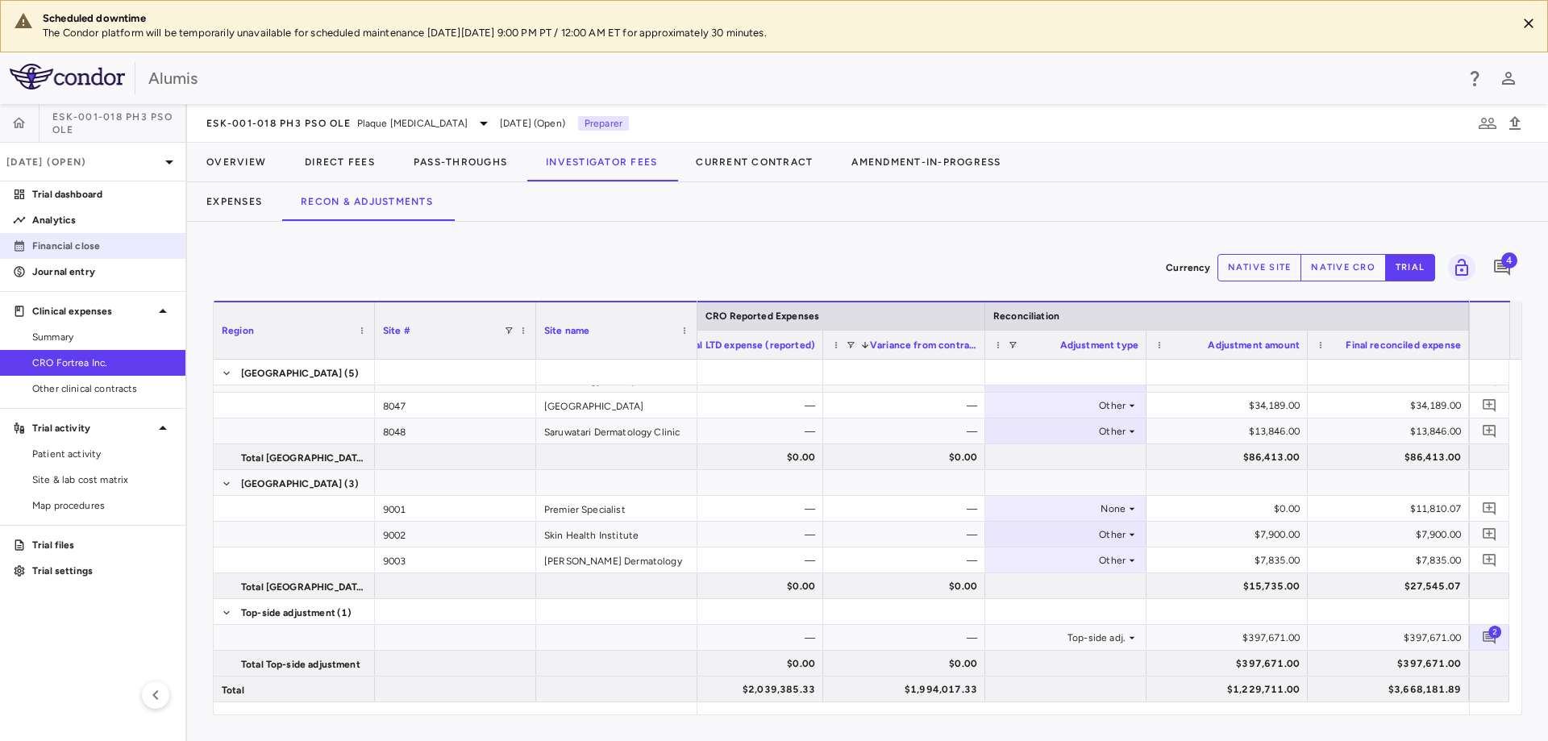
click at [101, 240] on p "Financial close" at bounding box center [102, 246] width 140 height 15
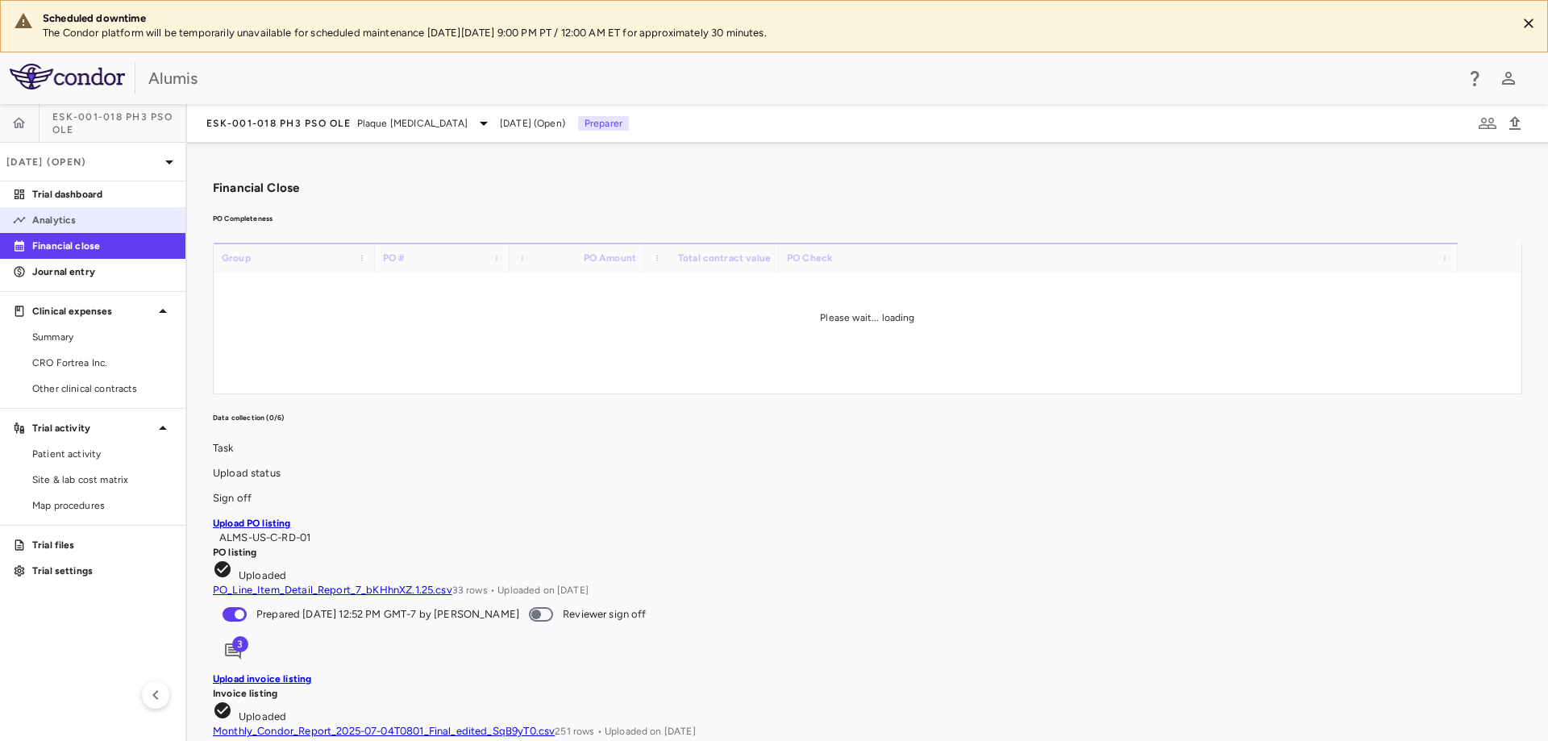
click at [108, 212] on link "Analytics" at bounding box center [92, 220] width 185 height 24
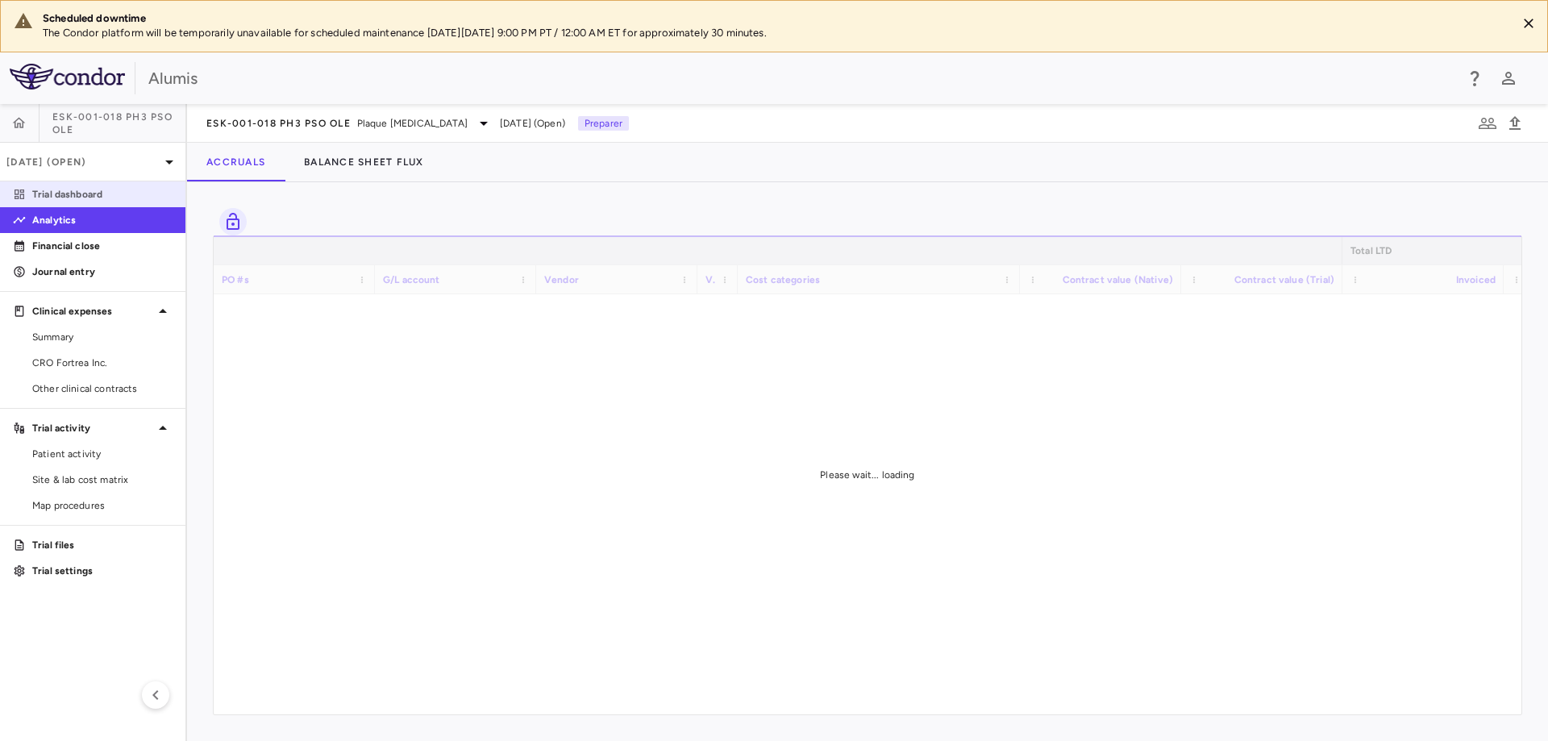
click at [101, 194] on p "Trial dashboard" at bounding box center [102, 194] width 140 height 15
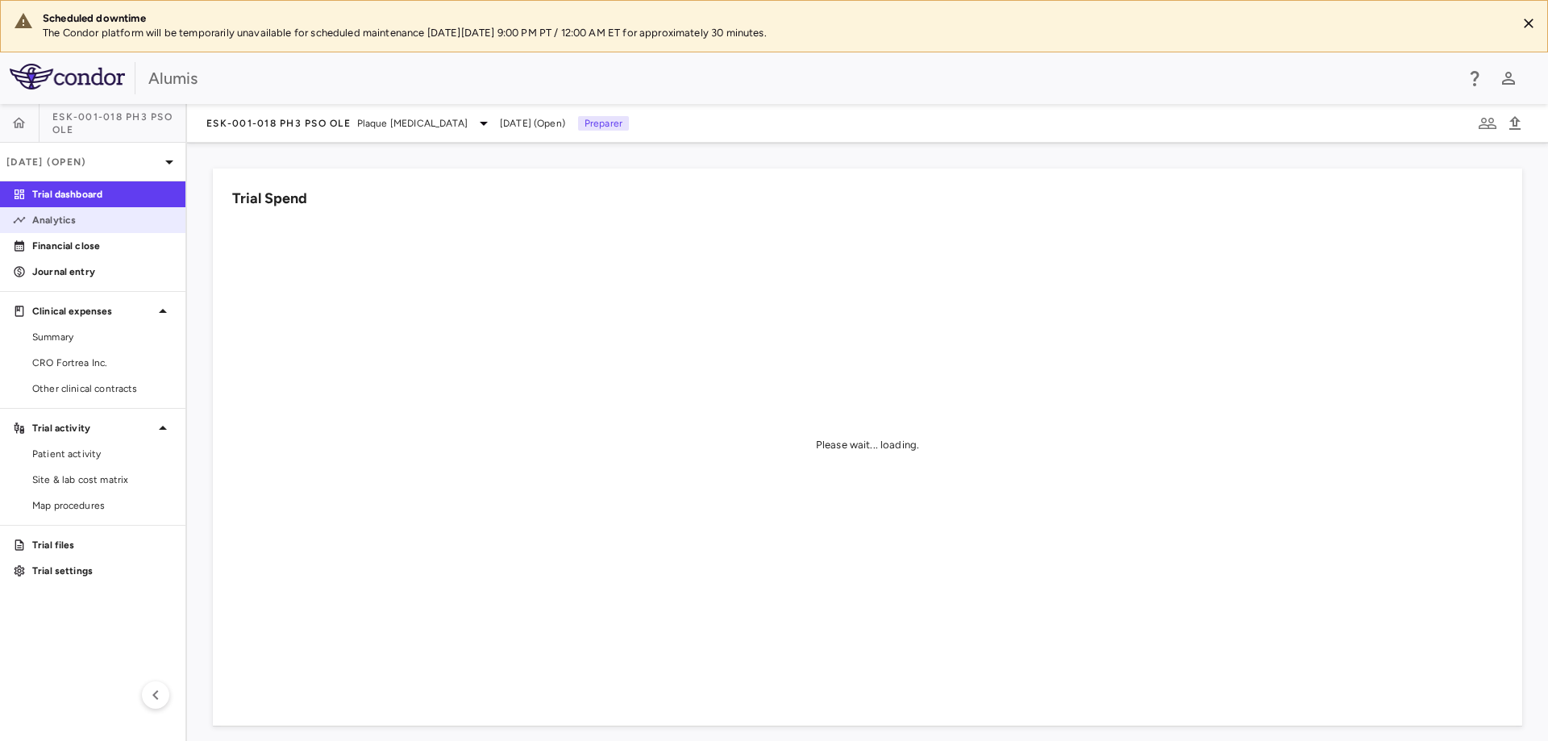
click at [79, 224] on p "Analytics" at bounding box center [102, 220] width 140 height 15
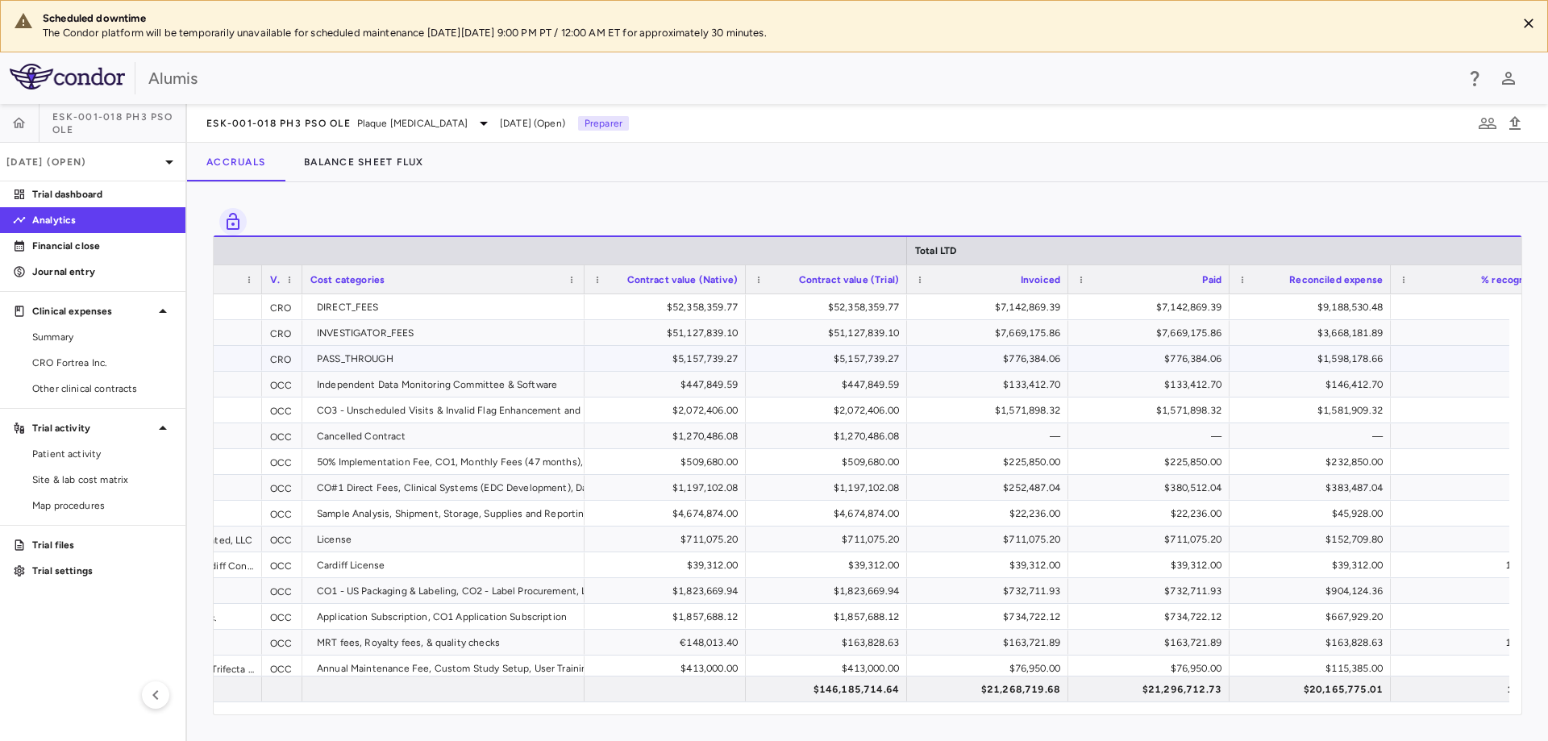
scroll to position [0, 441]
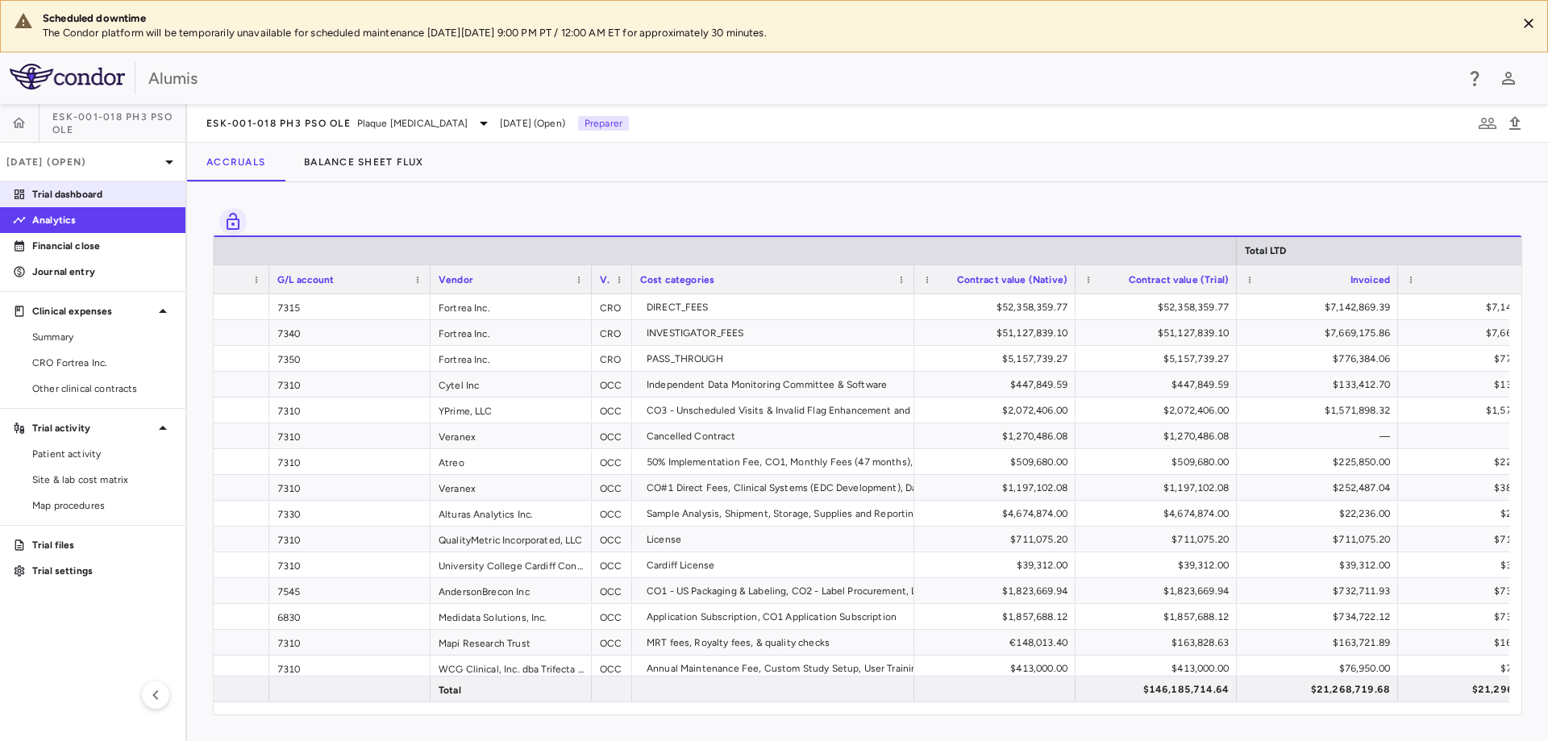
click at [67, 199] on p "Trial dashboard" at bounding box center [102, 194] width 140 height 15
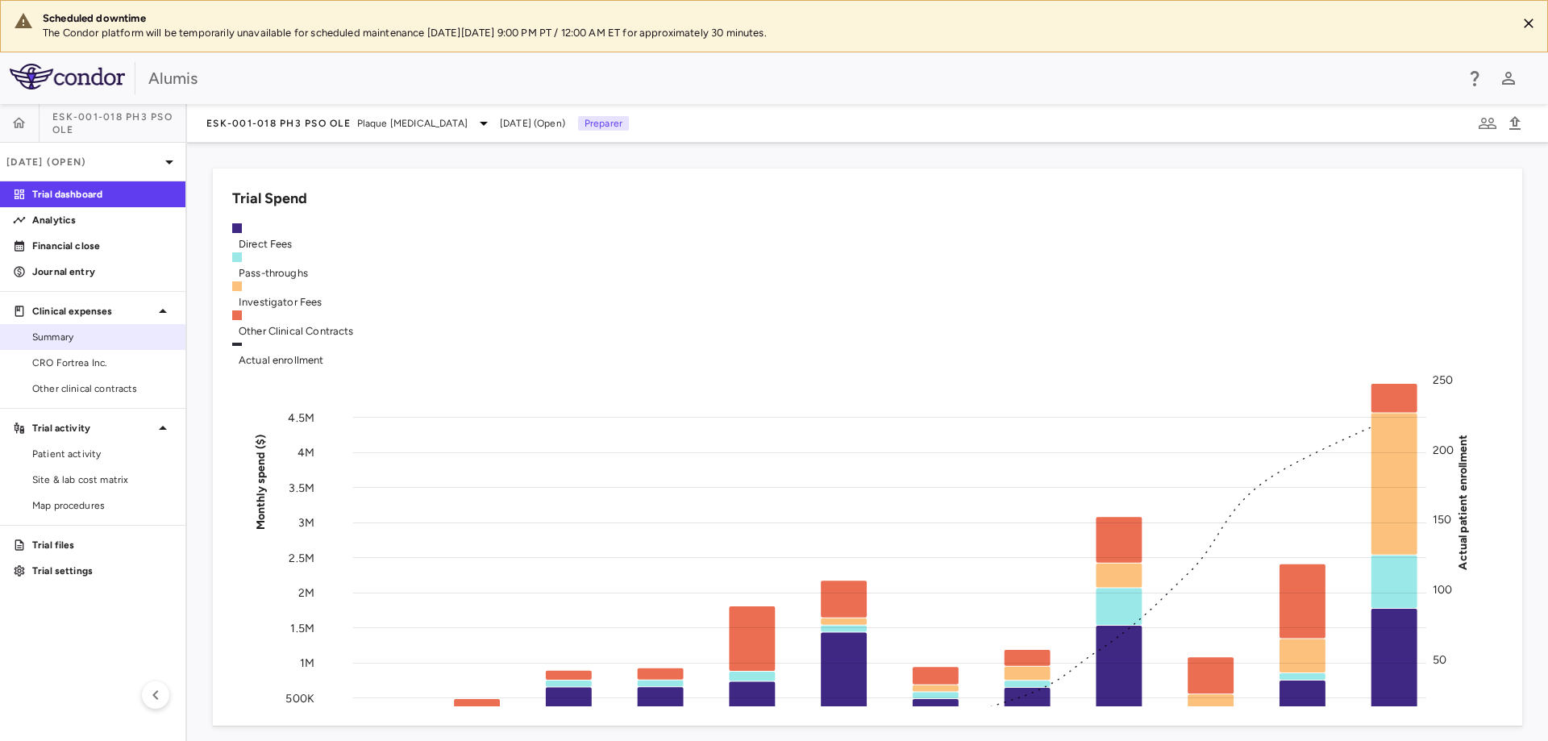
click at [102, 344] on link "Summary" at bounding box center [92, 337] width 185 height 24
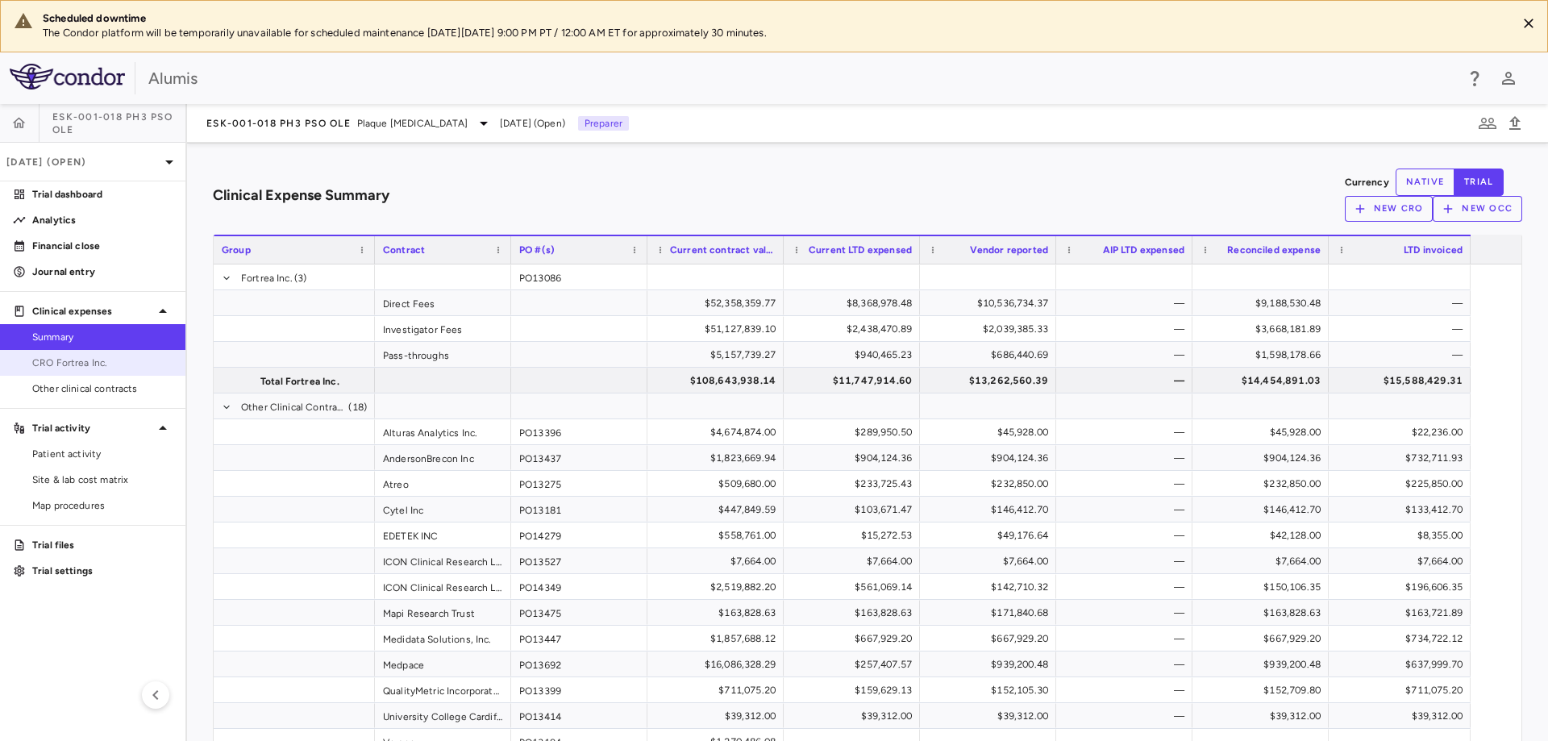
drag, startPoint x: 99, startPoint y: 352, endPoint x: 73, endPoint y: 368, distance: 30.7
click at [73, 368] on span "CRO Fortrea Inc." at bounding box center [102, 363] width 140 height 15
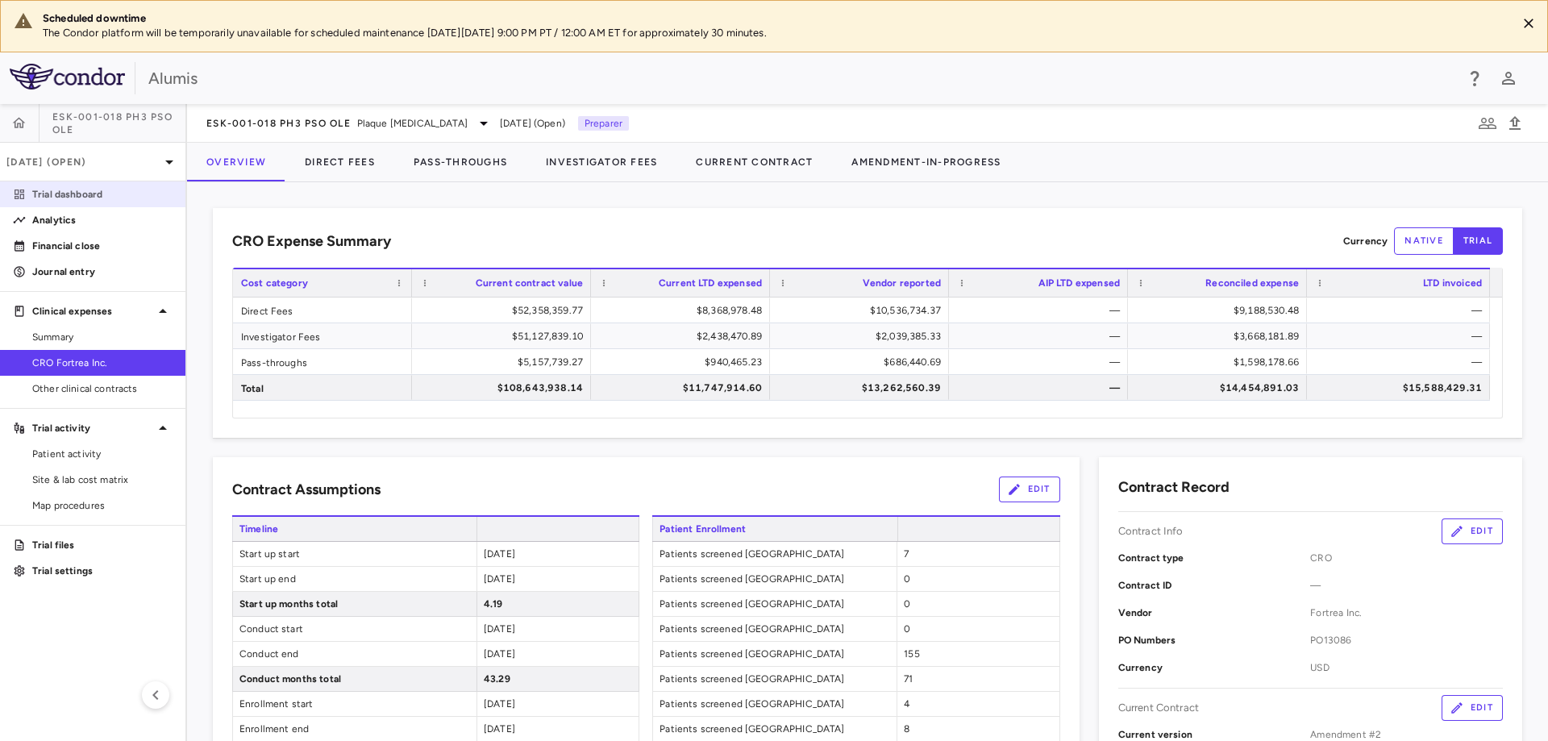
click at [104, 199] on p "Trial dashboard" at bounding box center [102, 194] width 140 height 15
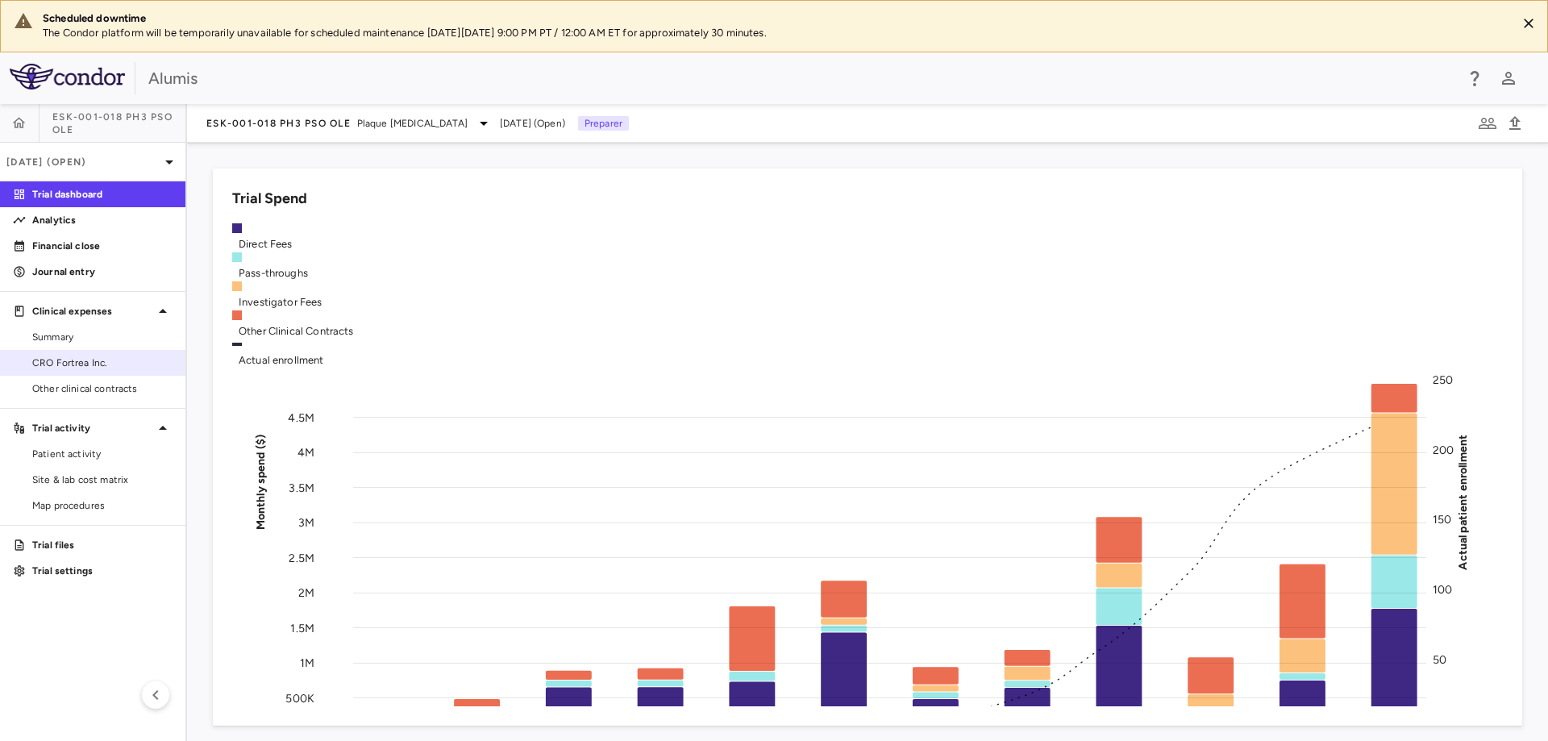
click at [106, 360] on span "CRO Fortrea Inc." at bounding box center [102, 363] width 140 height 15
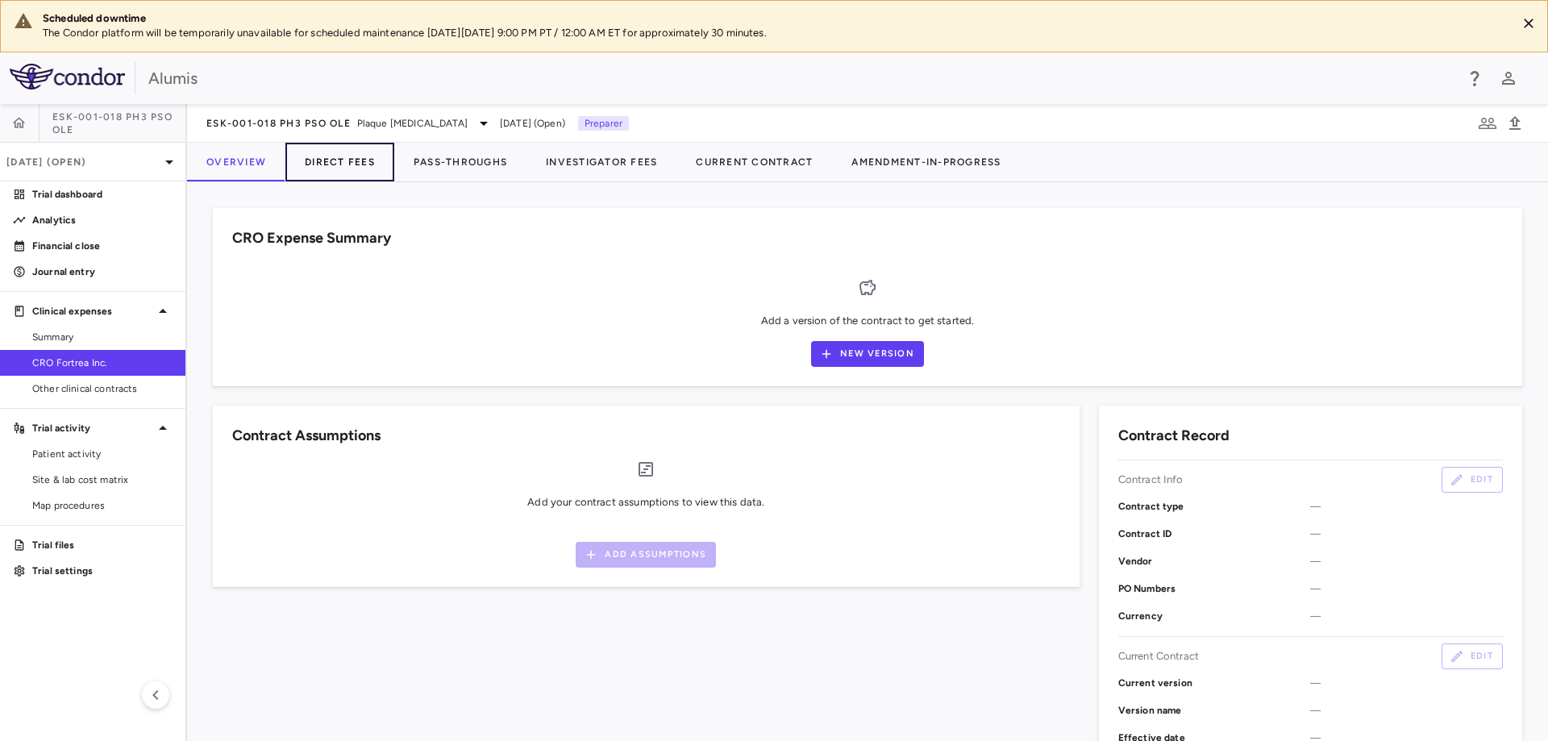
click at [352, 171] on button "Direct Fees" at bounding box center [339, 162] width 109 height 39
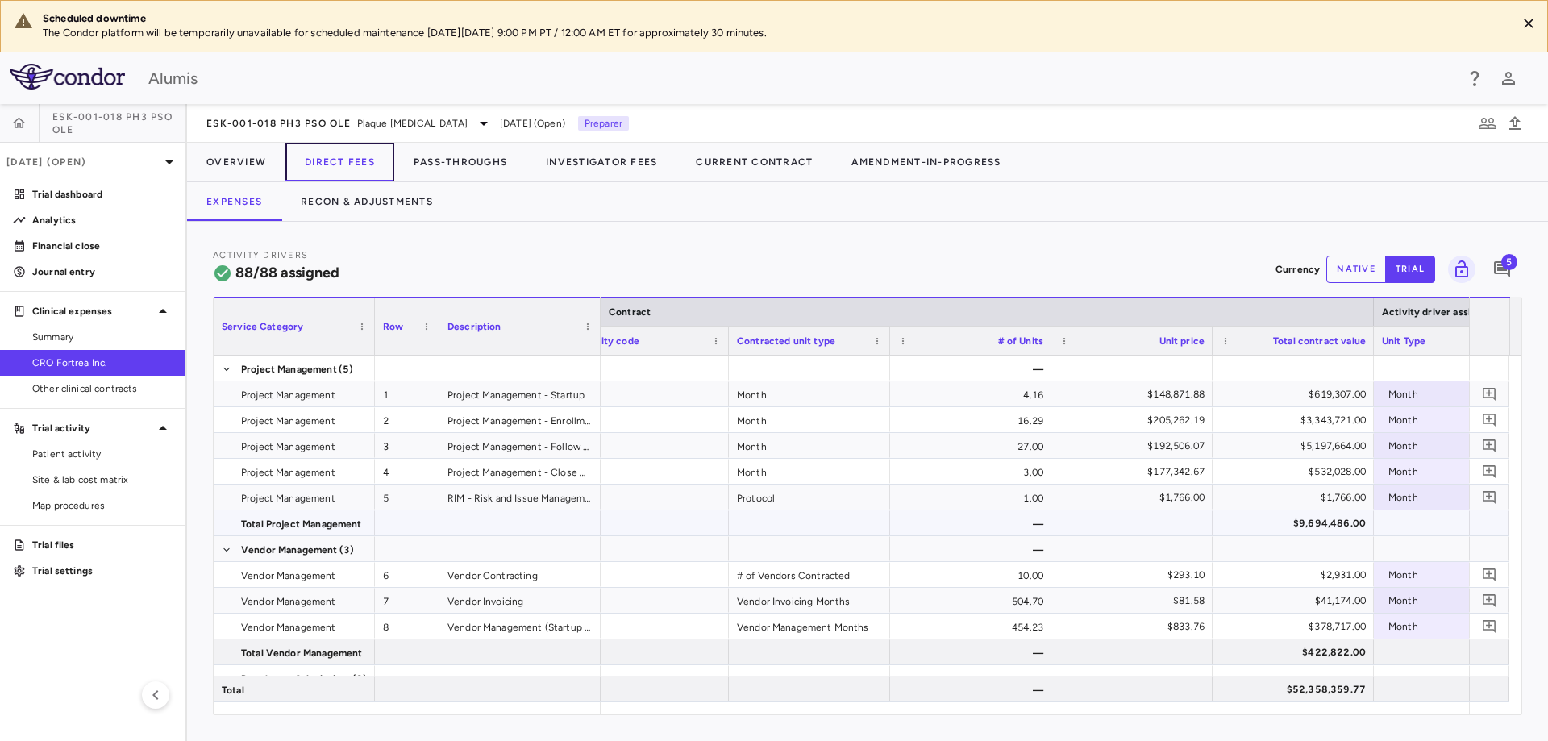
scroll to position [0, 248]
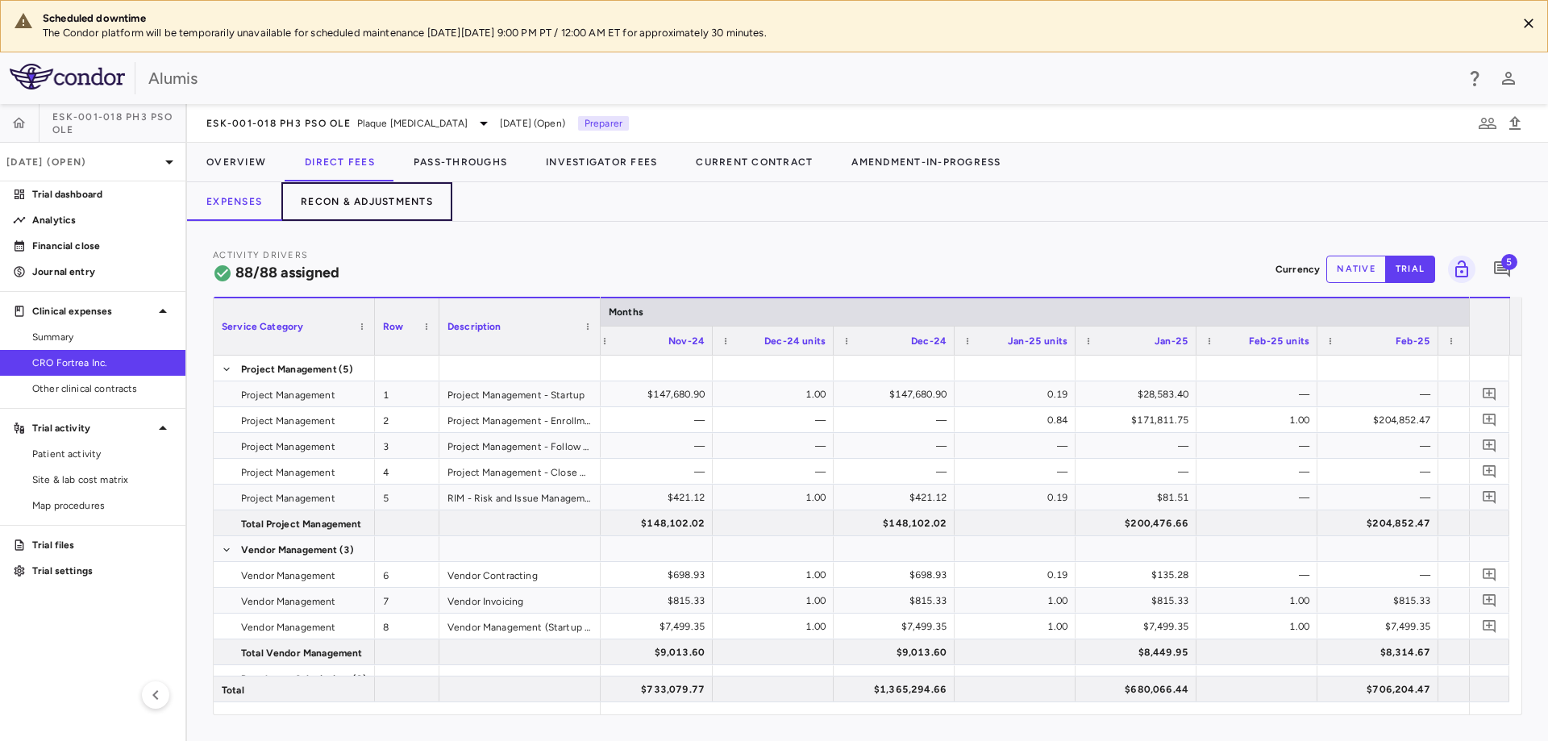
click at [402, 206] on button "Recon & Adjustments" at bounding box center [366, 201] width 171 height 39
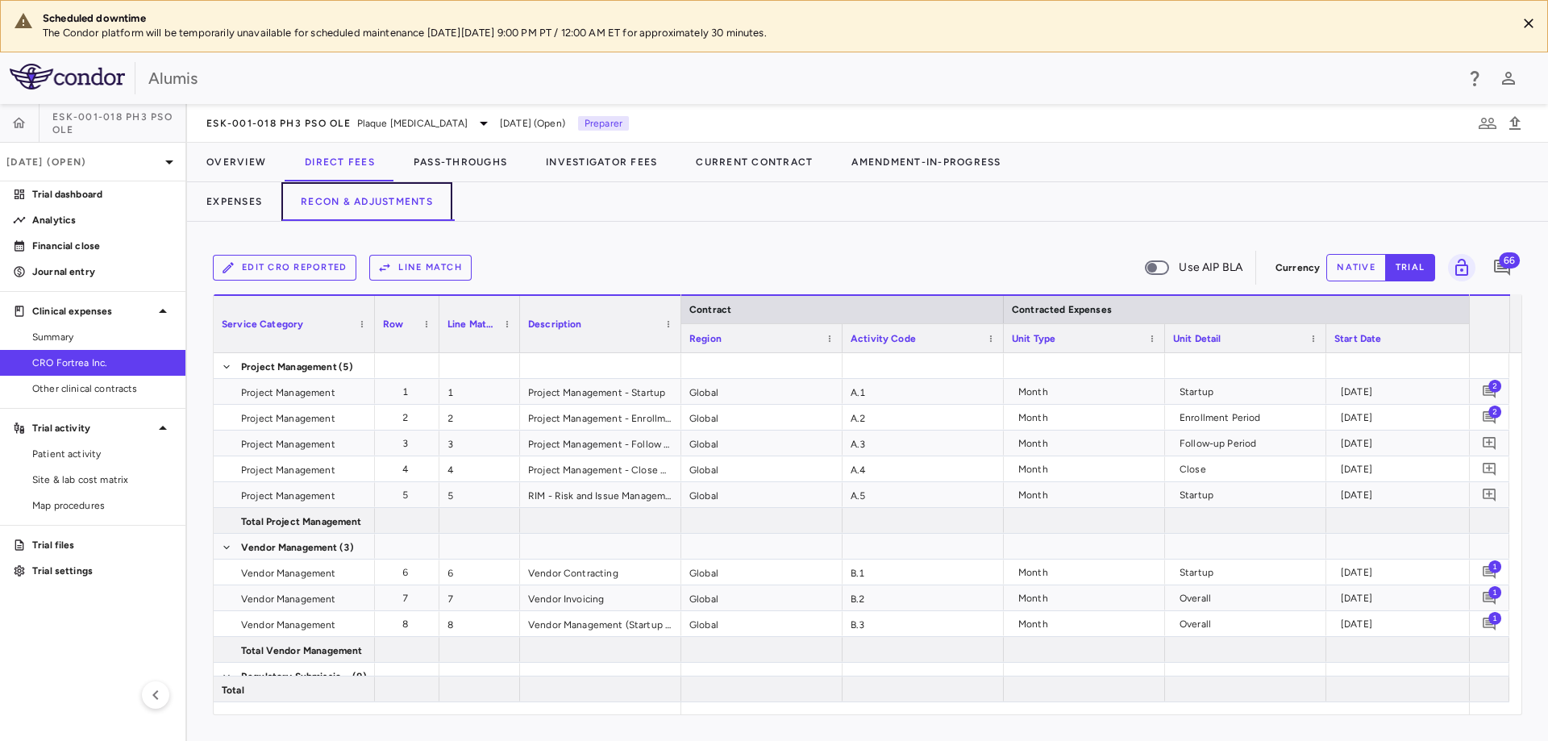
drag, startPoint x: 402, startPoint y: 206, endPoint x: 654, endPoint y: 231, distance: 253.6
click at [654, 231] on div "ESK-001-018 Ph3 PsO OLE Plaque [MEDICAL_DATA] [DATE] (Open) Preparer Overview D…" at bounding box center [867, 422] width 1361 height 637
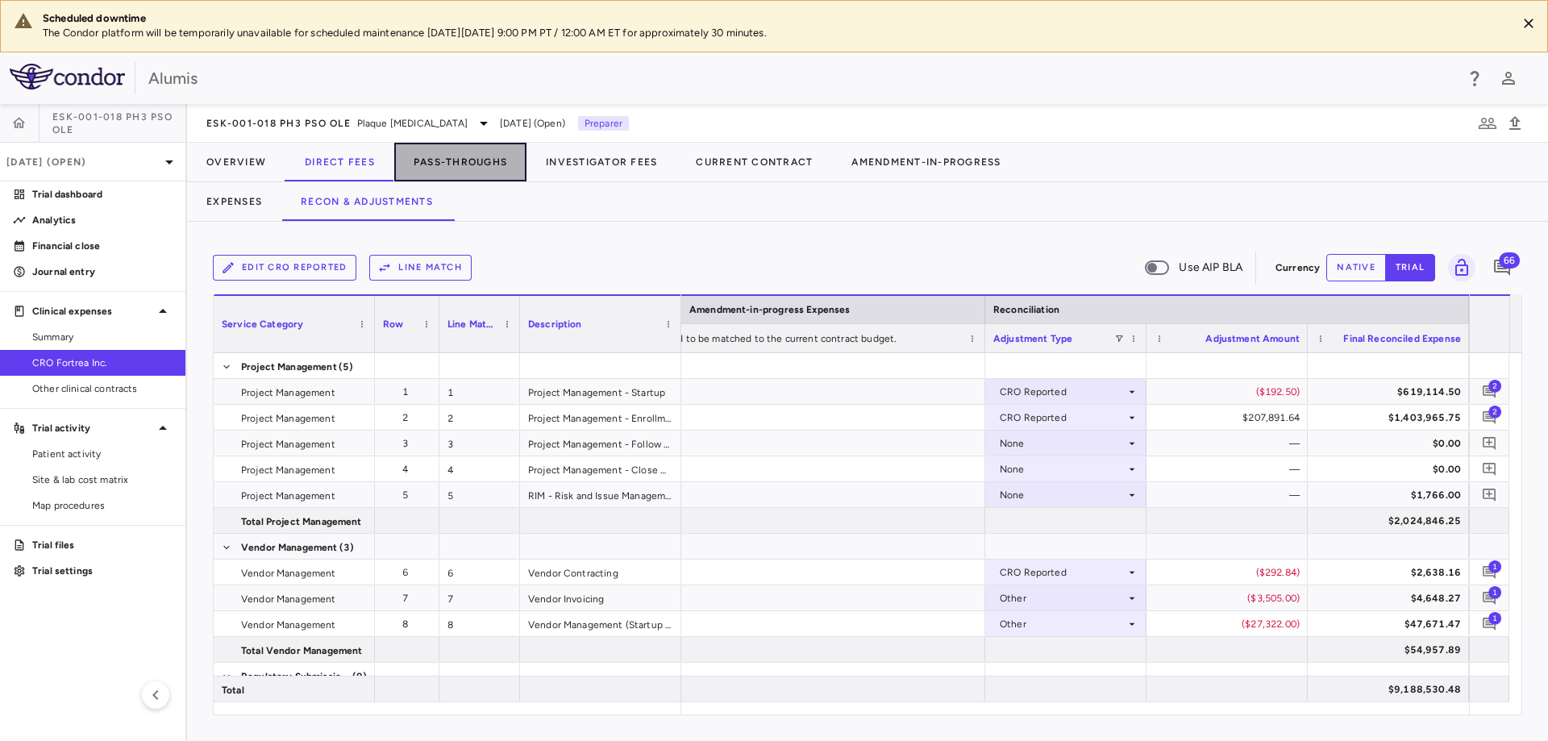
click at [461, 172] on button "Pass-Throughs" at bounding box center [460, 162] width 132 height 39
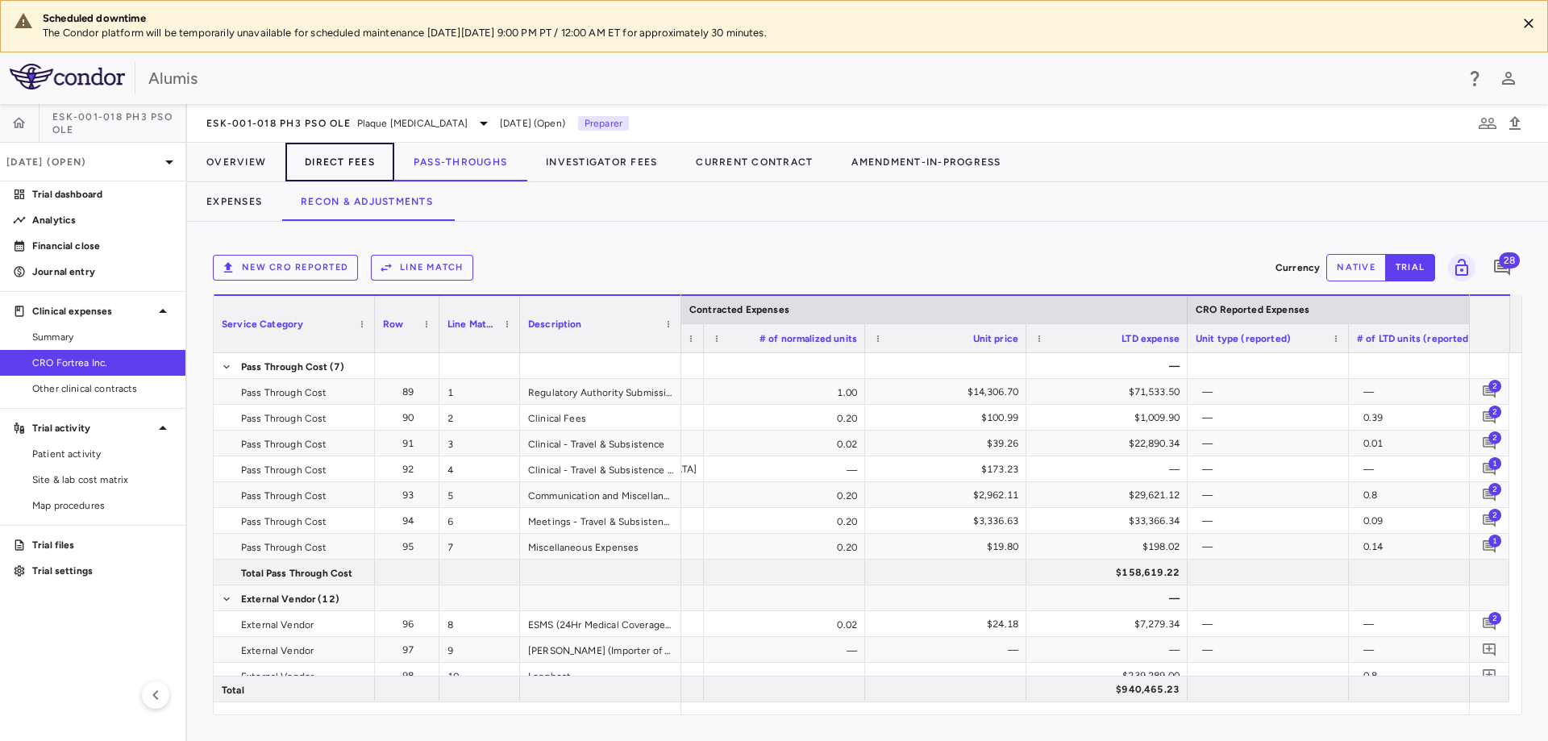
click at [329, 173] on button "Direct Fees" at bounding box center [339, 162] width 109 height 39
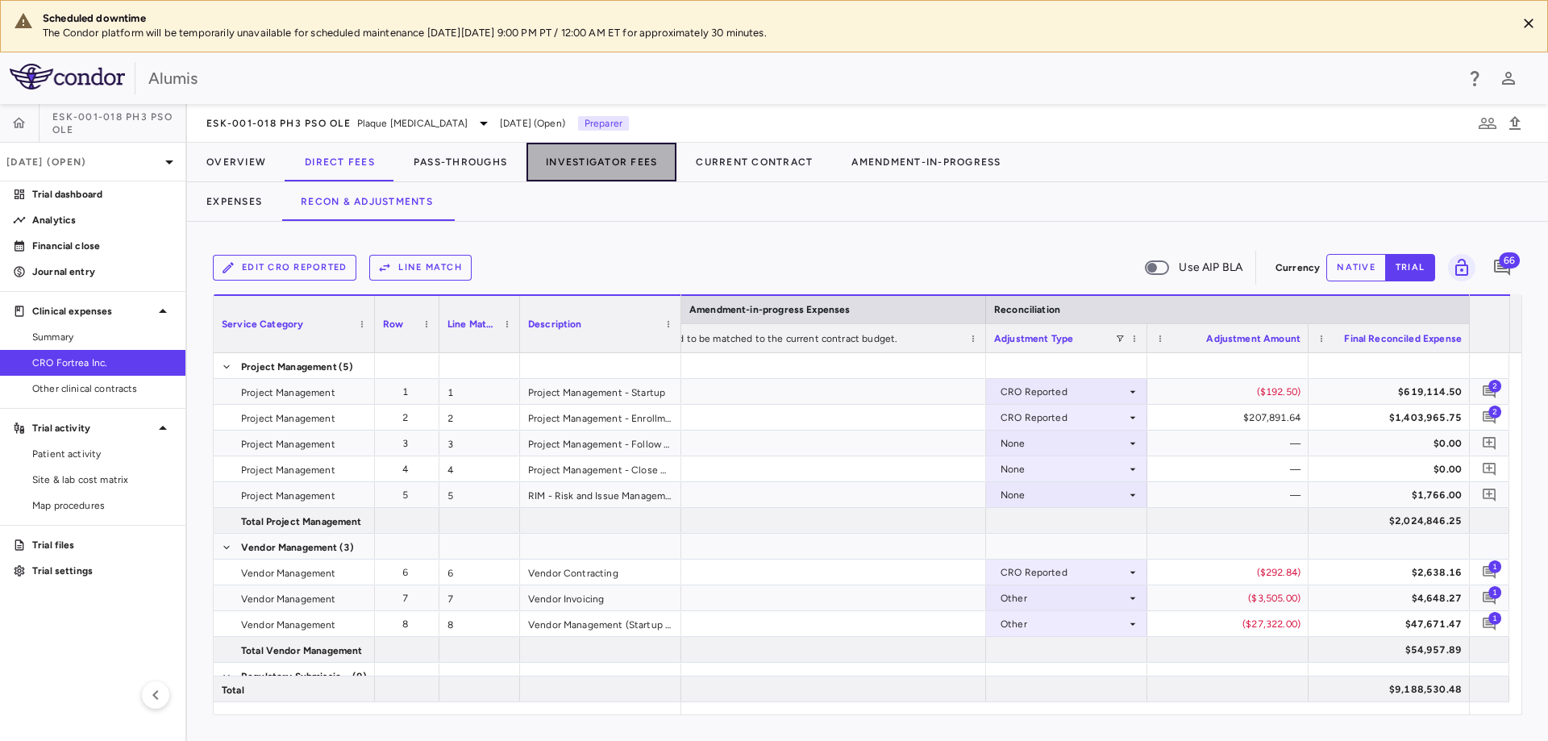
click at [630, 170] on button "Investigator Fees" at bounding box center [602, 162] width 150 height 39
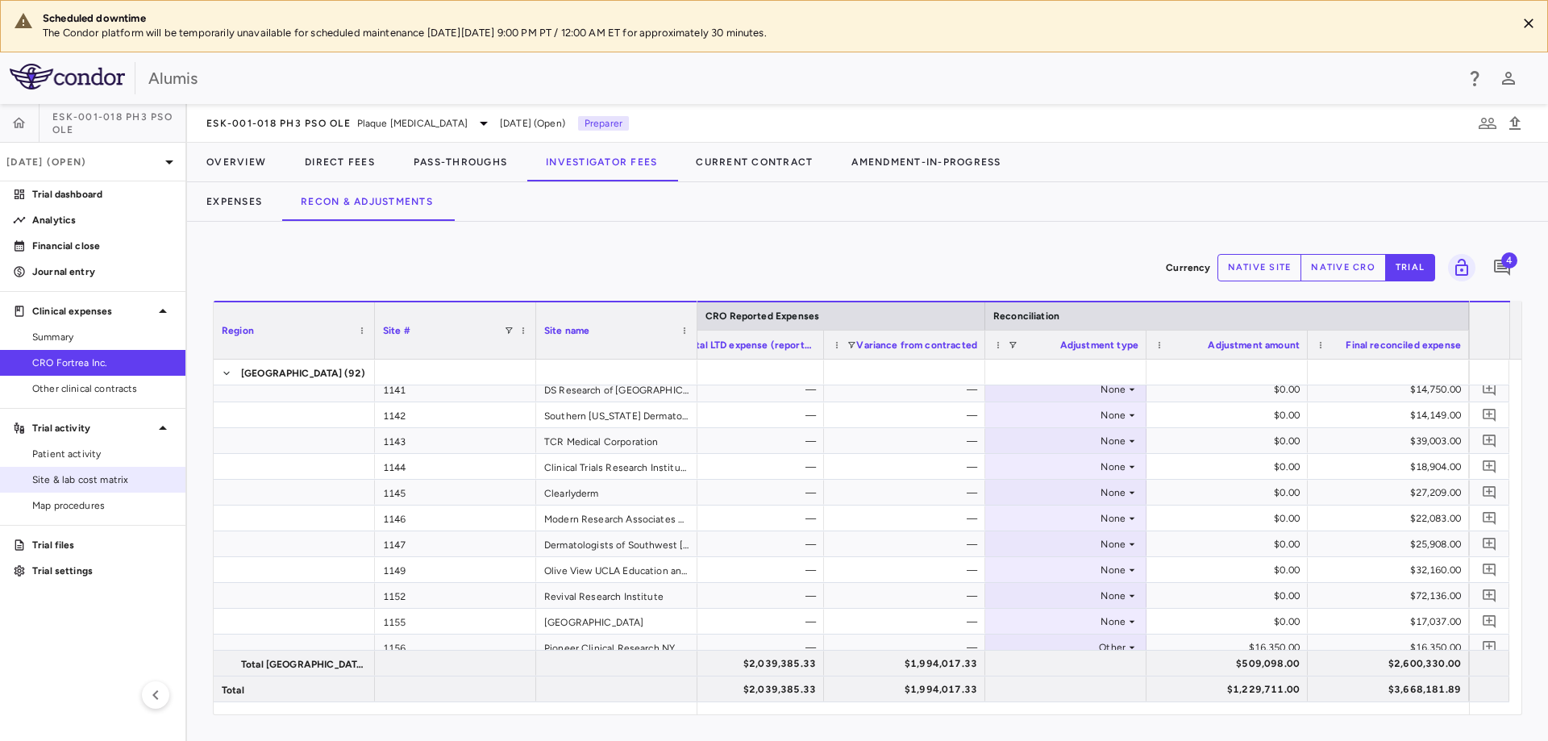
click at [125, 487] on link "Site & lab cost matrix" at bounding box center [92, 480] width 185 height 24
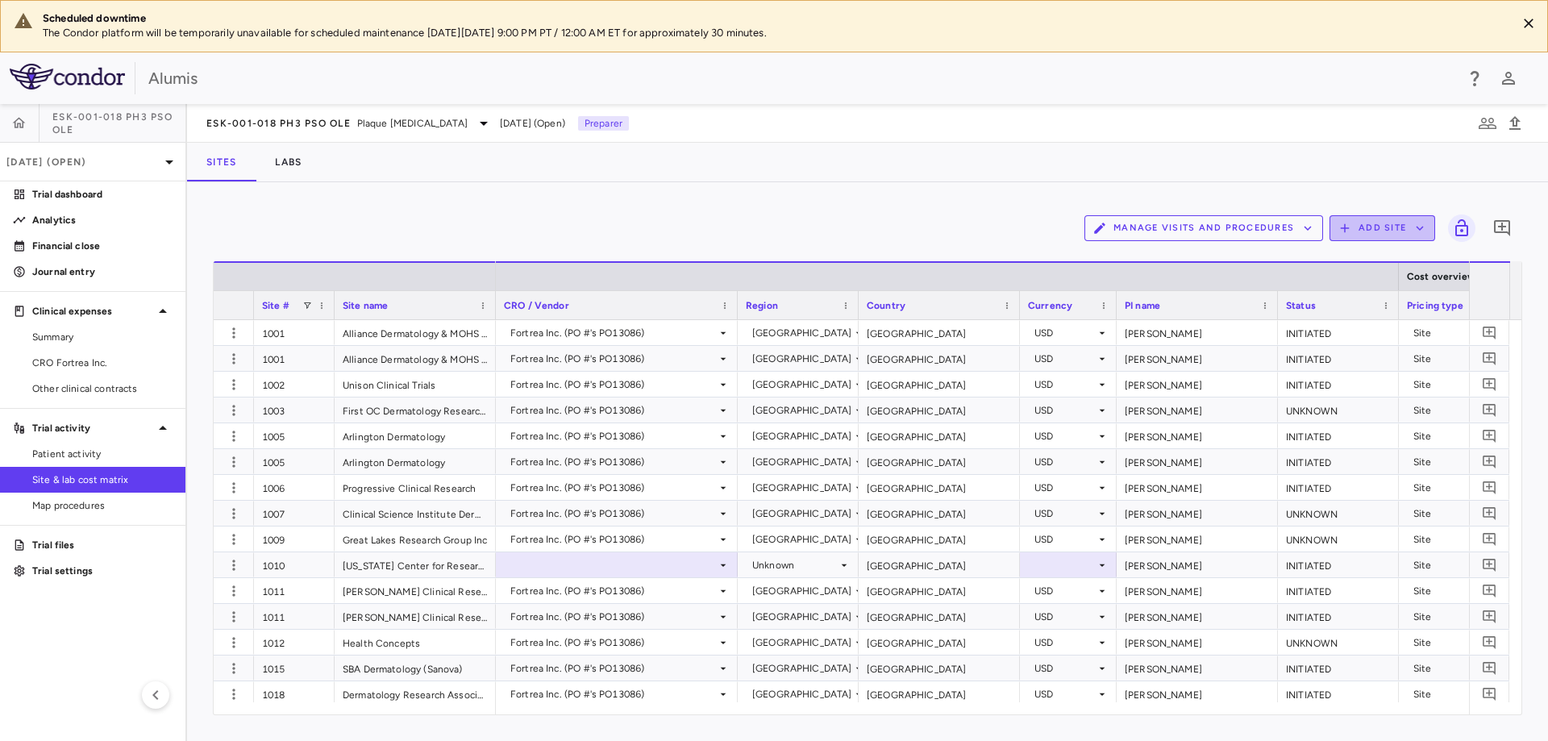
click at [1374, 239] on button "Add Site" at bounding box center [1383, 228] width 106 height 26
click at [1372, 266] on li "Upload site listing" at bounding box center [1406, 259] width 87 height 15
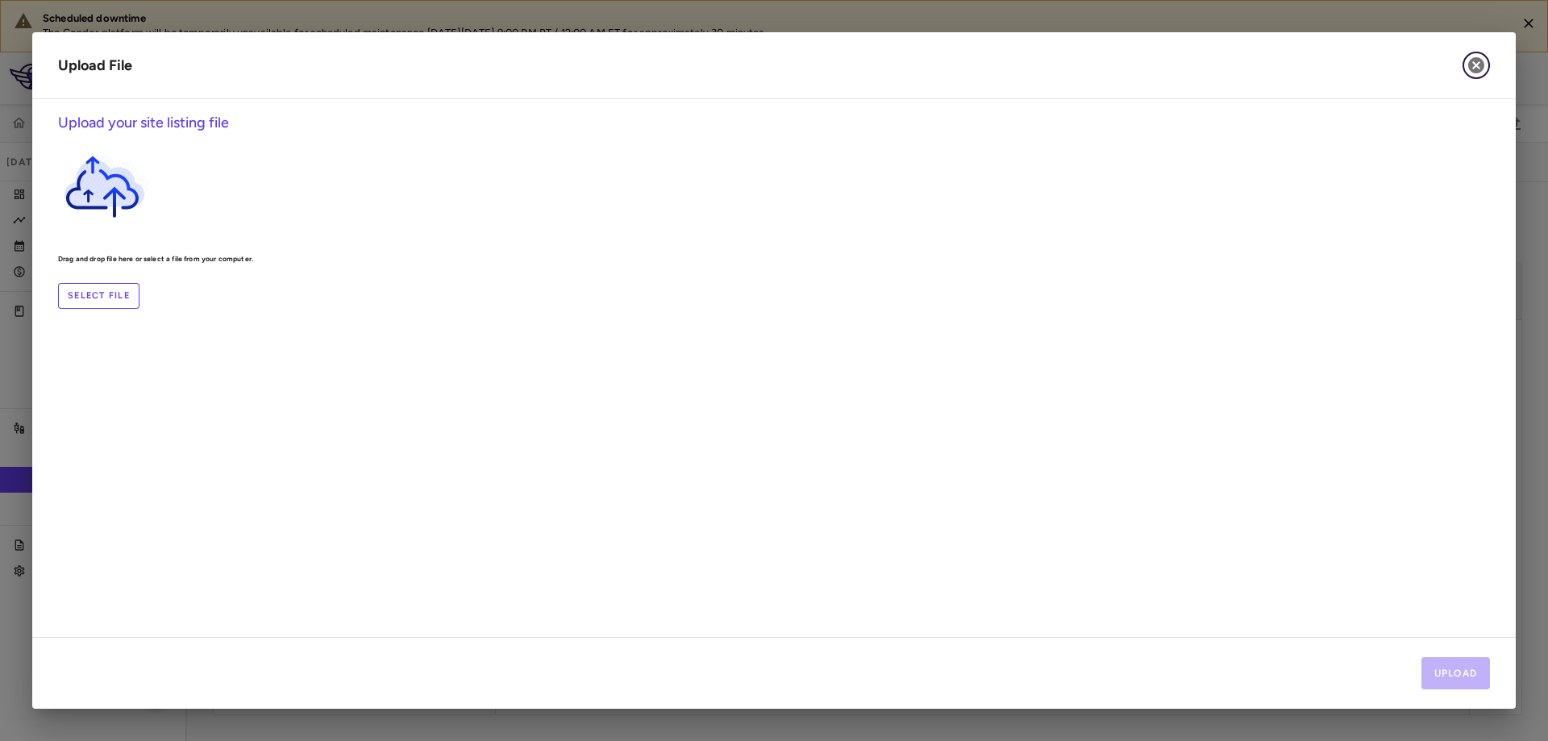
click at [1483, 60] on icon "button" at bounding box center [1476, 65] width 19 height 19
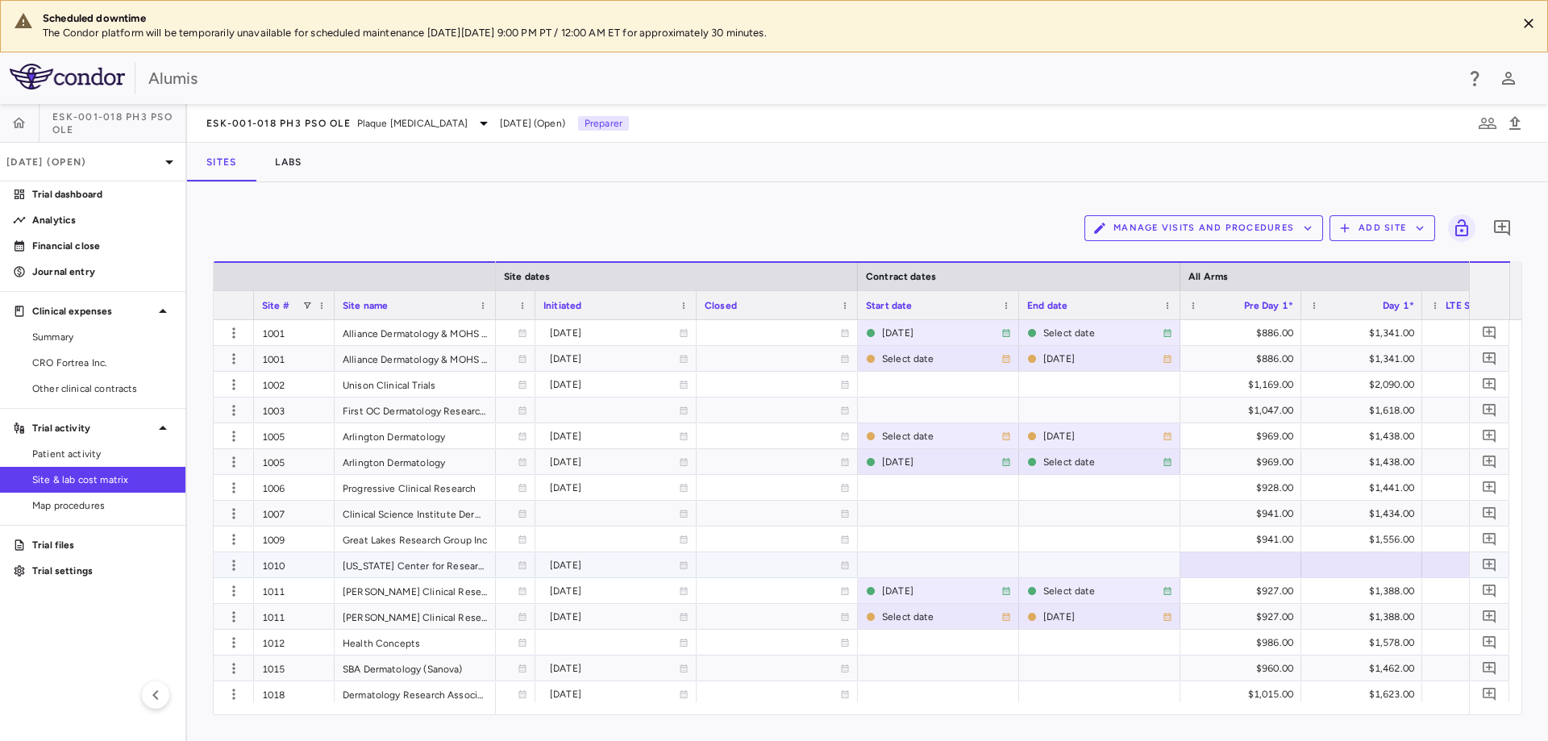
click at [1269, 568] on div at bounding box center [1241, 564] width 105 height 23
click at [1267, 539] on div "$941.00" at bounding box center [1244, 540] width 98 height 26
click at [1240, 577] on div at bounding box center [1241, 564] width 121 height 25
click at [907, 190] on div "Manage Visits and Procedures Add Site 0 Drag here to set row groups Drag here t…" at bounding box center [867, 461] width 1361 height 559
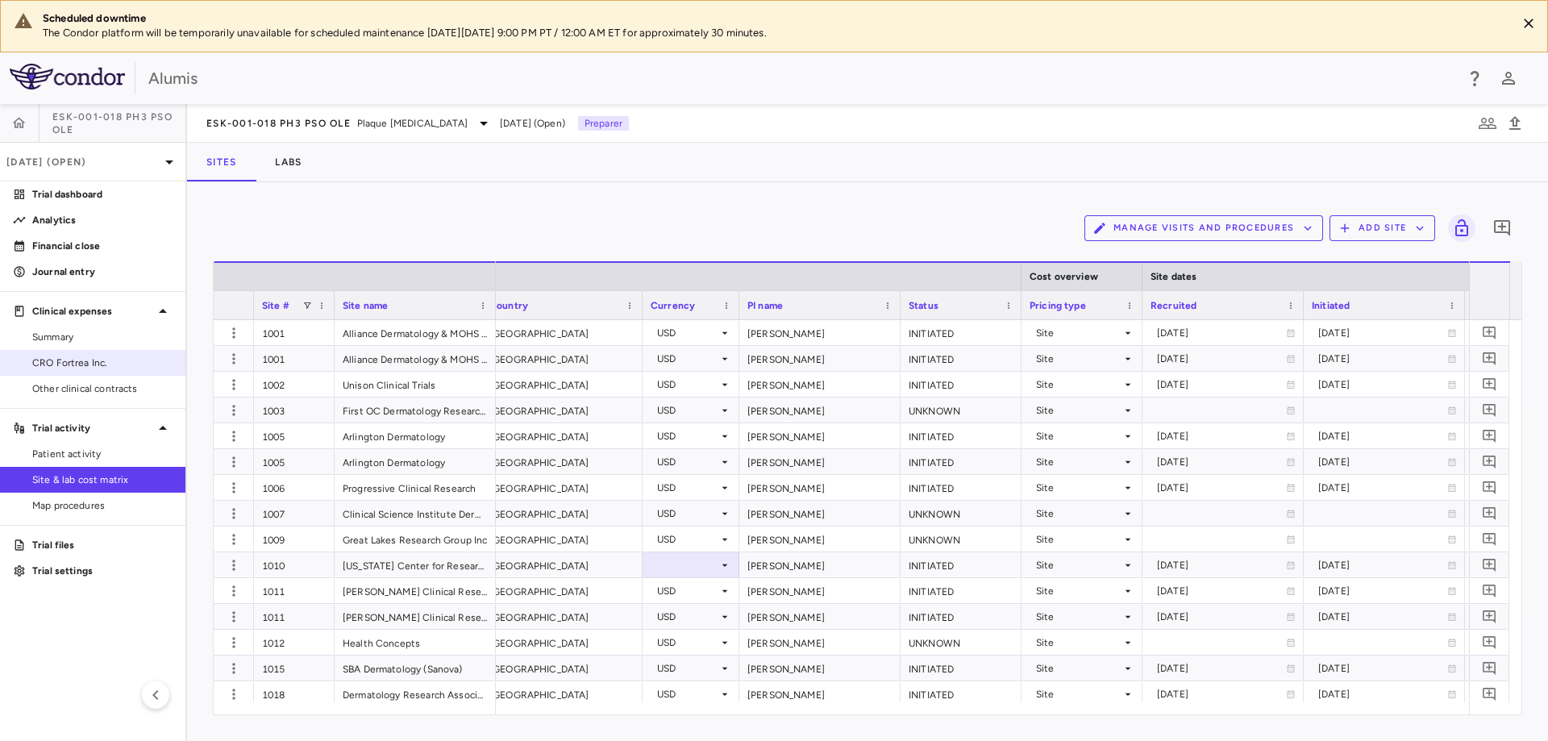
click at [110, 373] on link "CRO Fortrea Inc." at bounding box center [92, 363] width 185 height 24
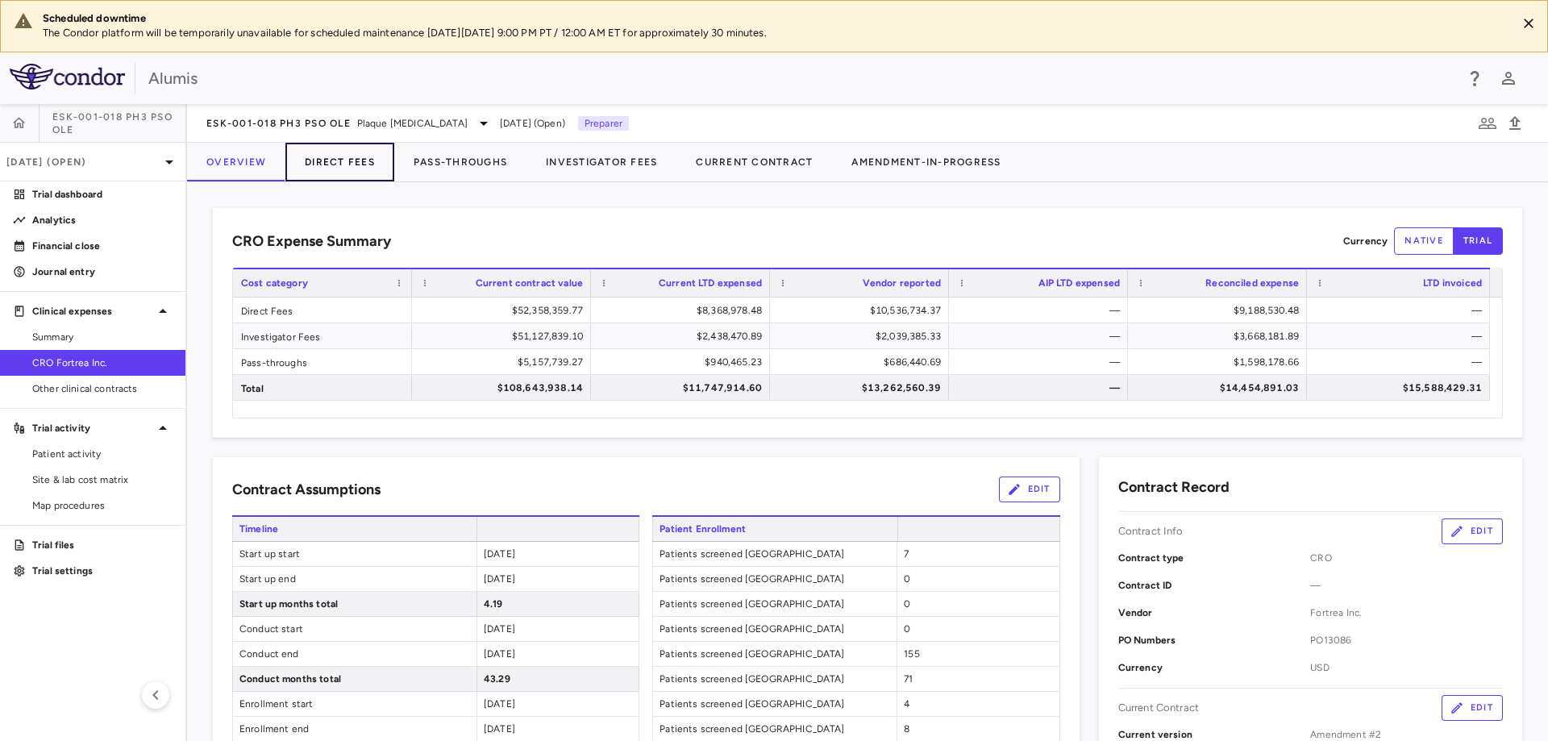
click at [375, 171] on button "Direct Fees" at bounding box center [339, 162] width 109 height 39
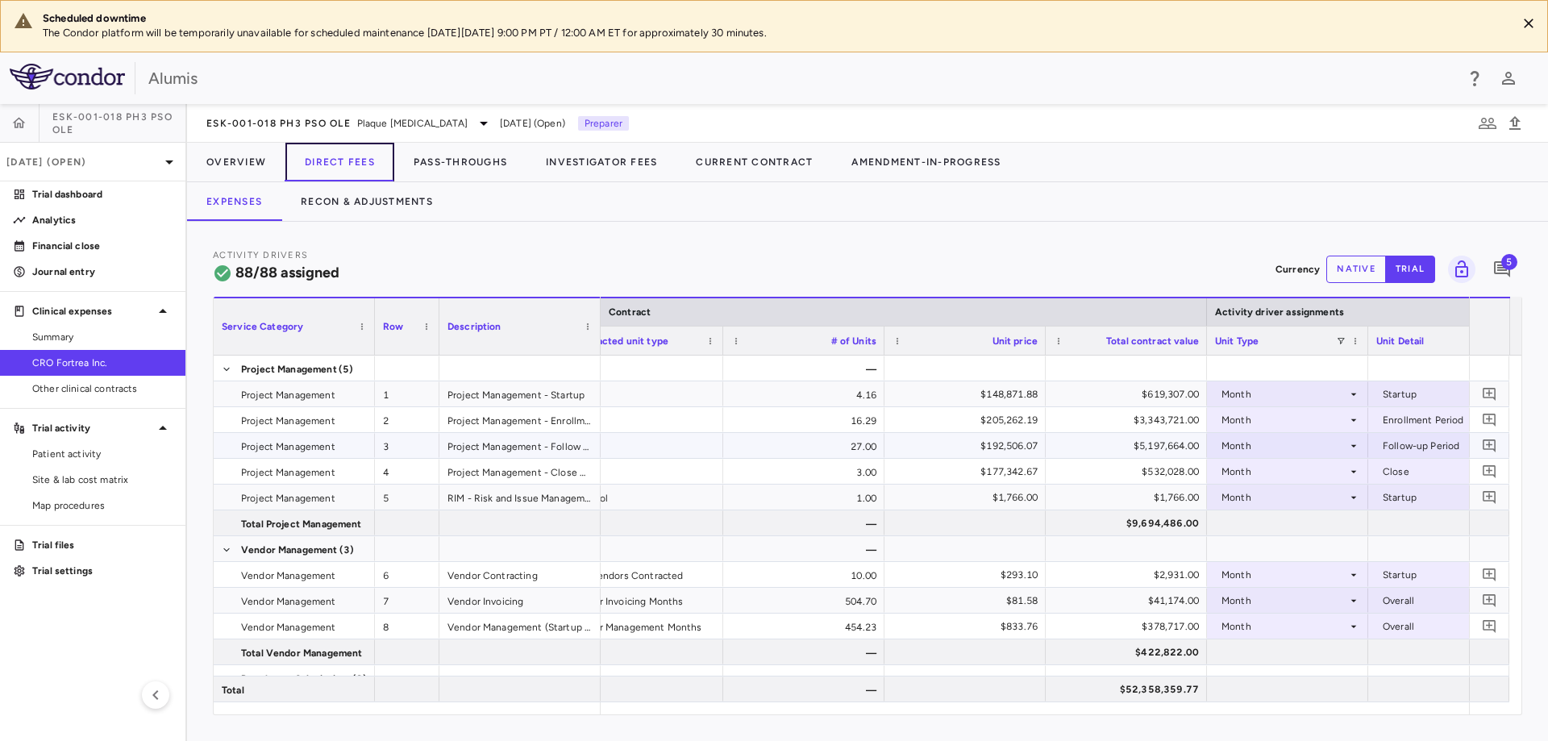
scroll to position [0, 366]
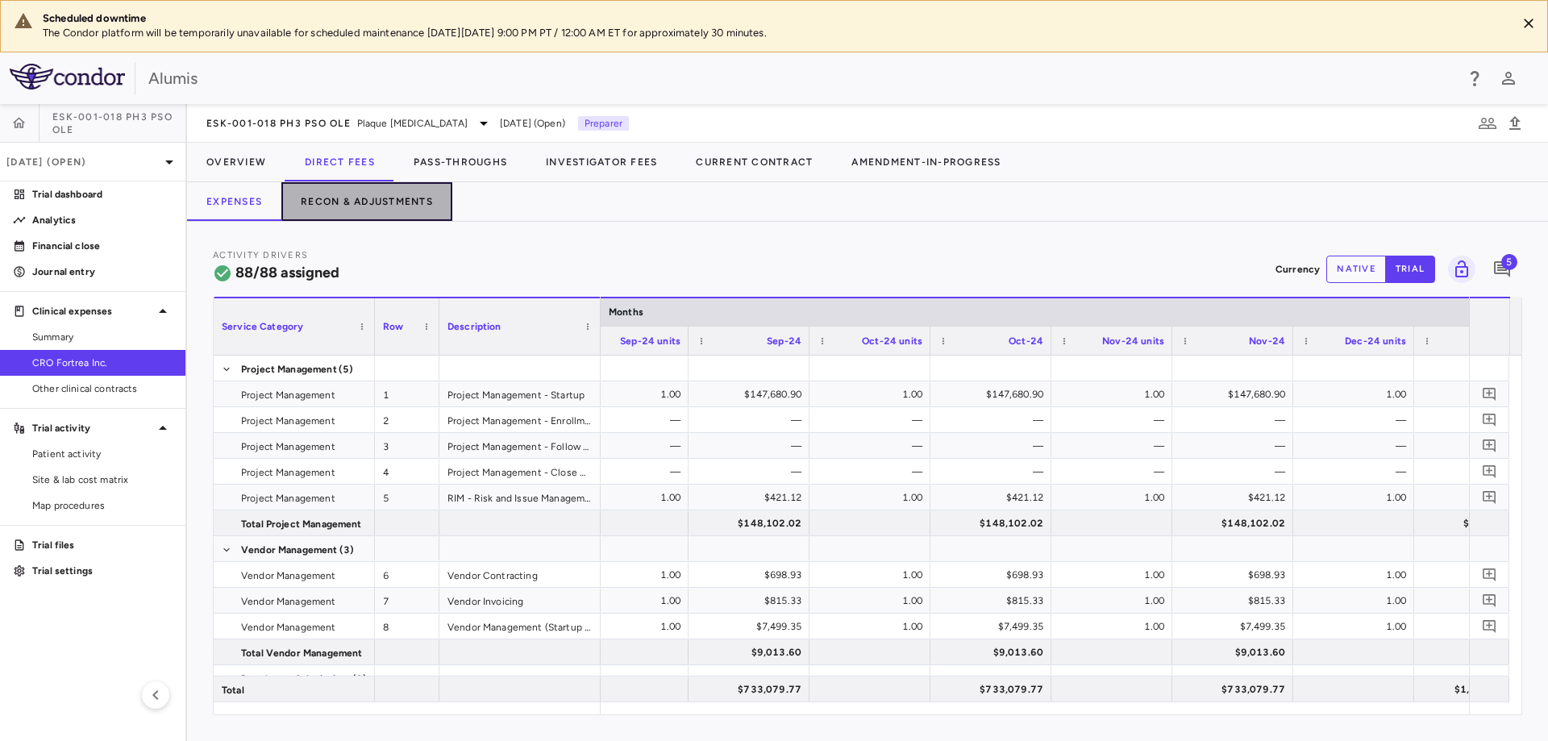
click at [403, 210] on button "Recon & Adjustments" at bounding box center [366, 201] width 171 height 39
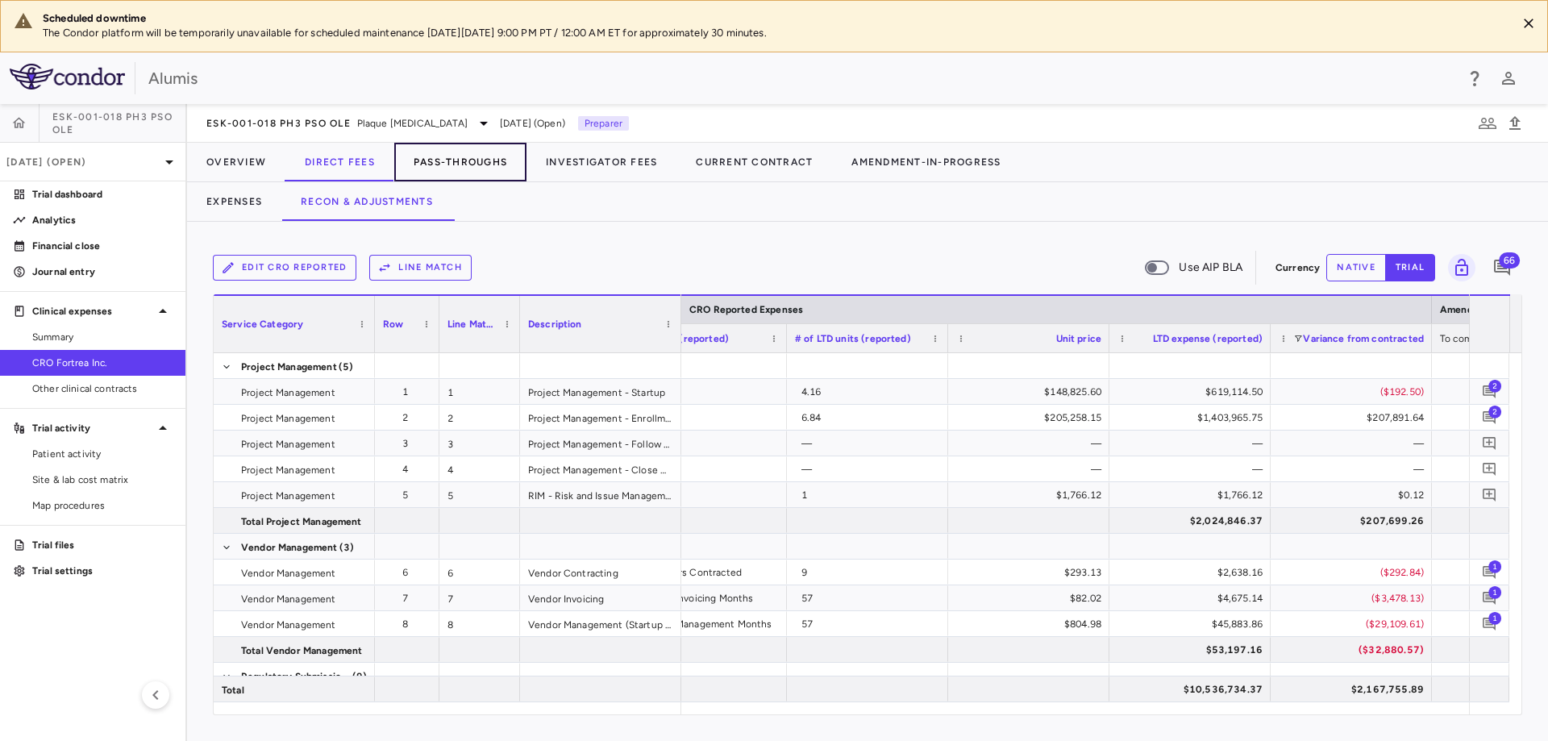
click at [502, 162] on button "Pass-Throughs" at bounding box center [460, 162] width 132 height 39
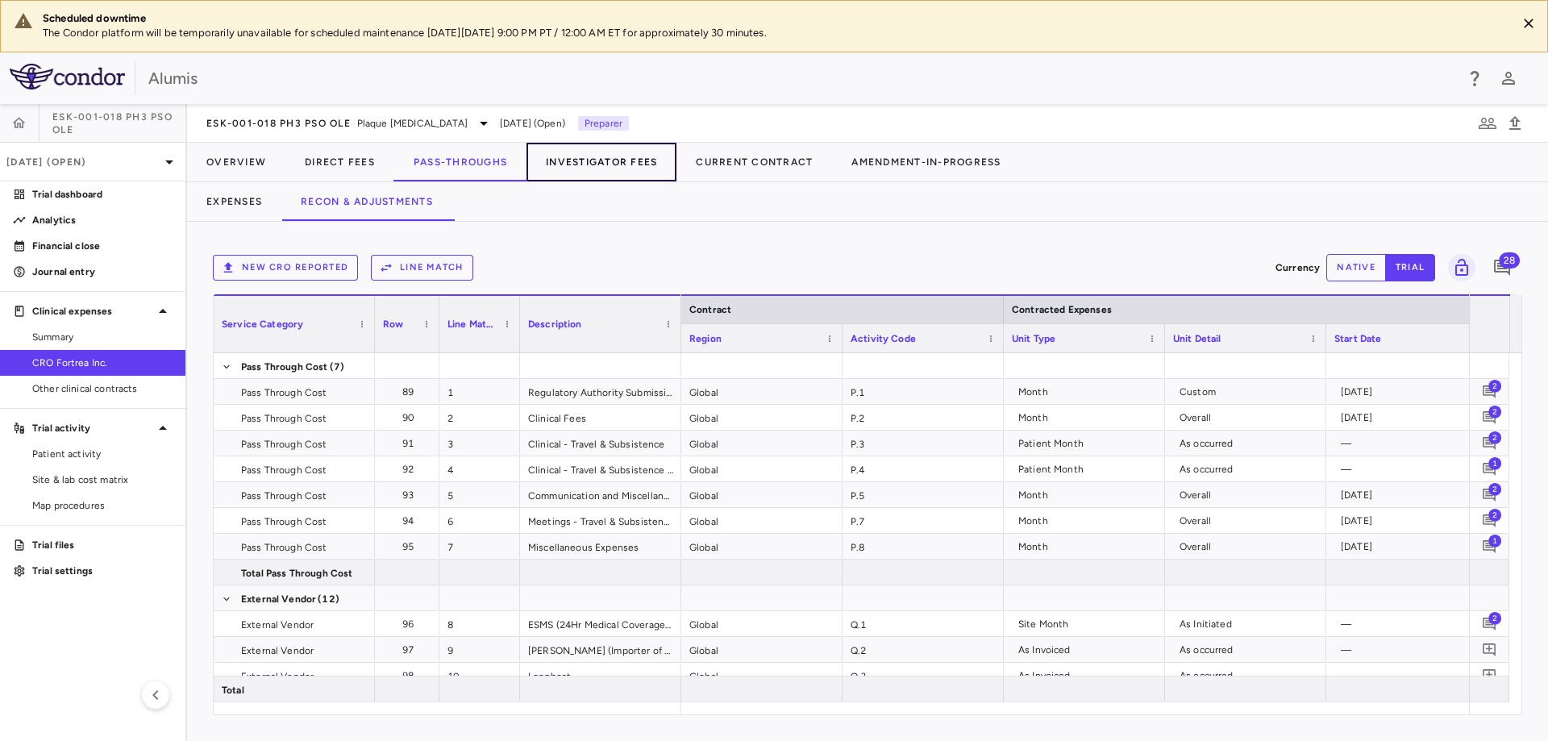
click at [625, 155] on button "Investigator Fees" at bounding box center [602, 162] width 150 height 39
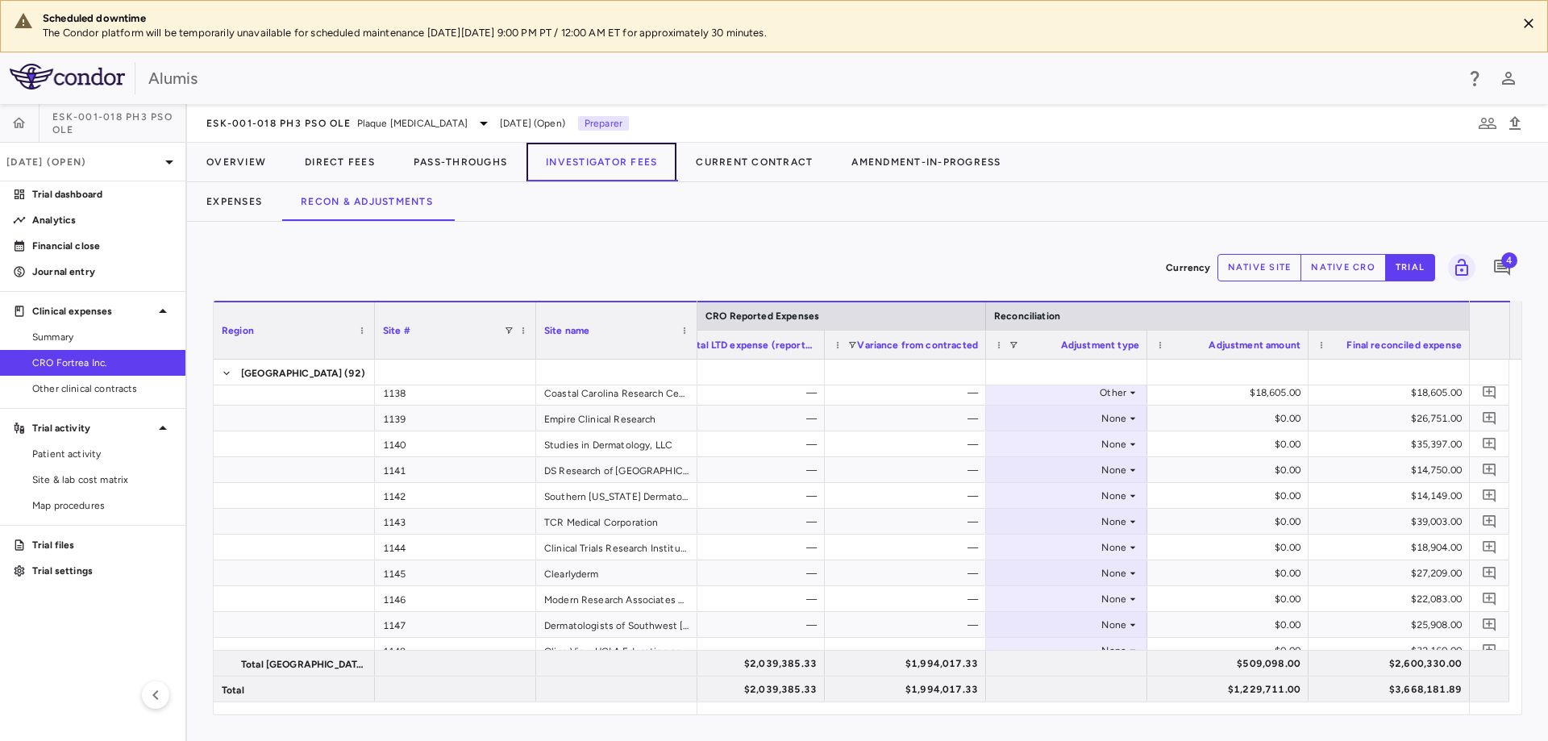
scroll to position [1403, 0]
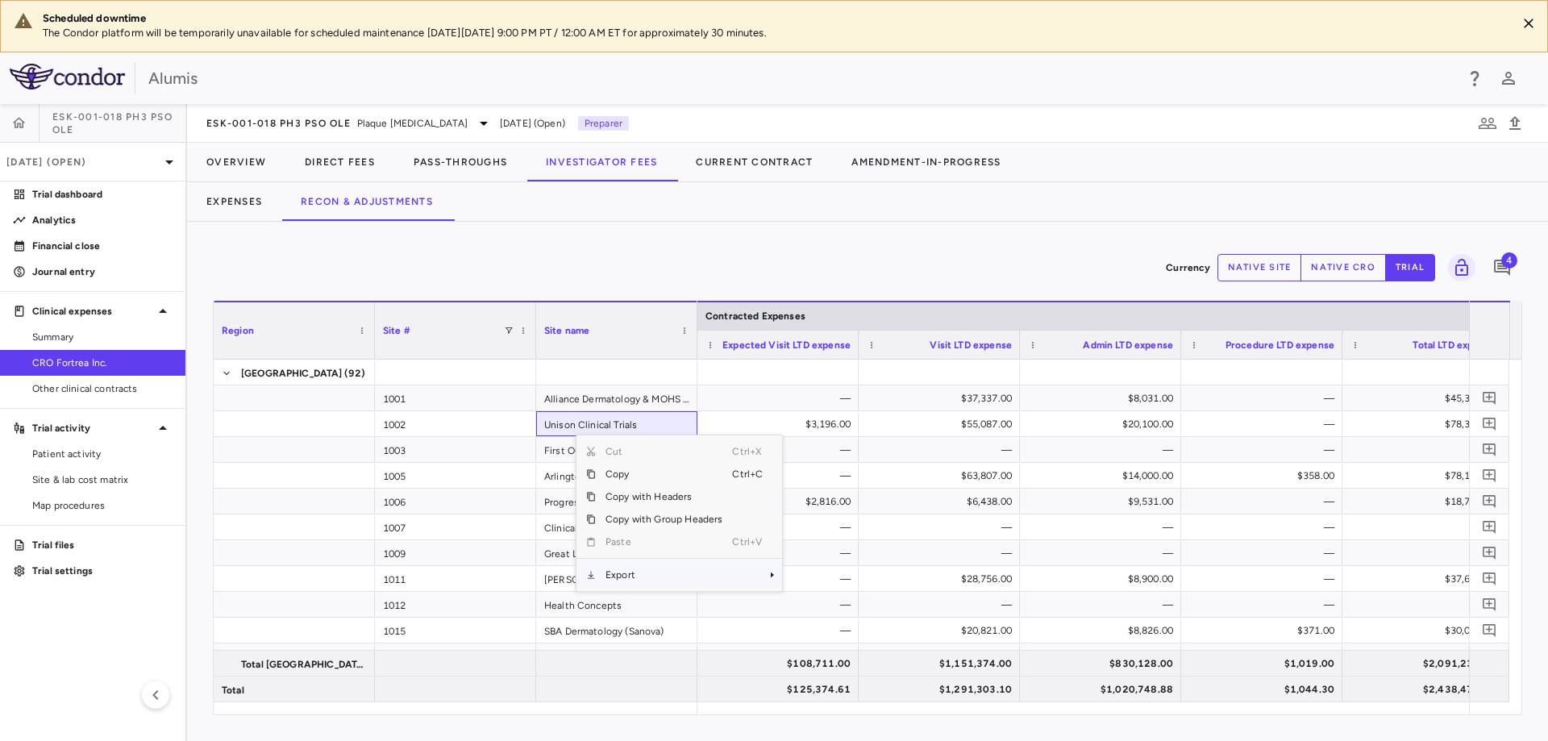
click at [638, 572] on span "Export" at bounding box center [664, 575] width 136 height 23
click at [831, 600] on span "Excel Export" at bounding box center [836, 603] width 76 height 23
click at [252, 201] on button "Expenses" at bounding box center [234, 201] width 94 height 39
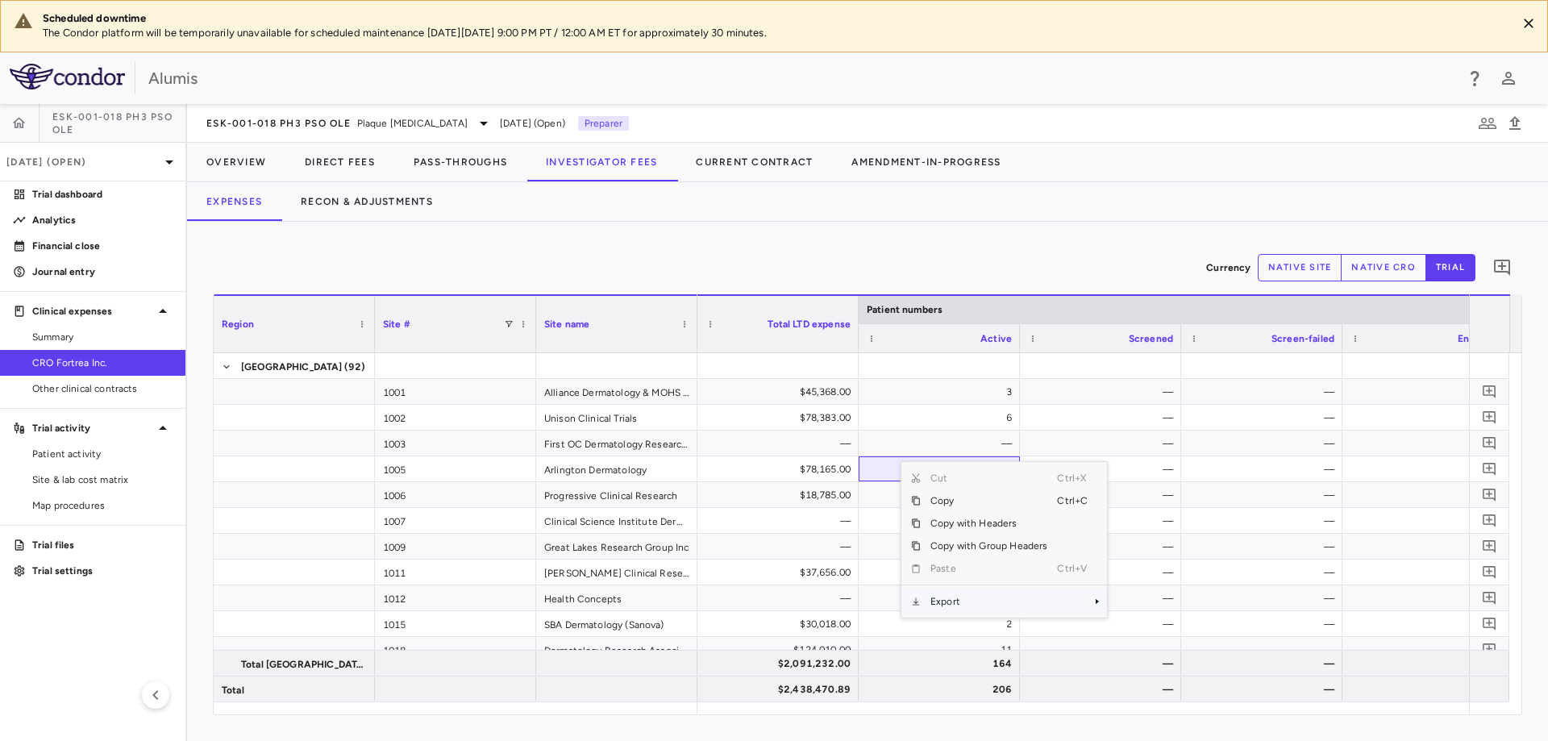
click at [989, 602] on span "Export" at bounding box center [989, 601] width 136 height 23
click at [1159, 628] on span "Excel Export" at bounding box center [1161, 629] width 76 height 23
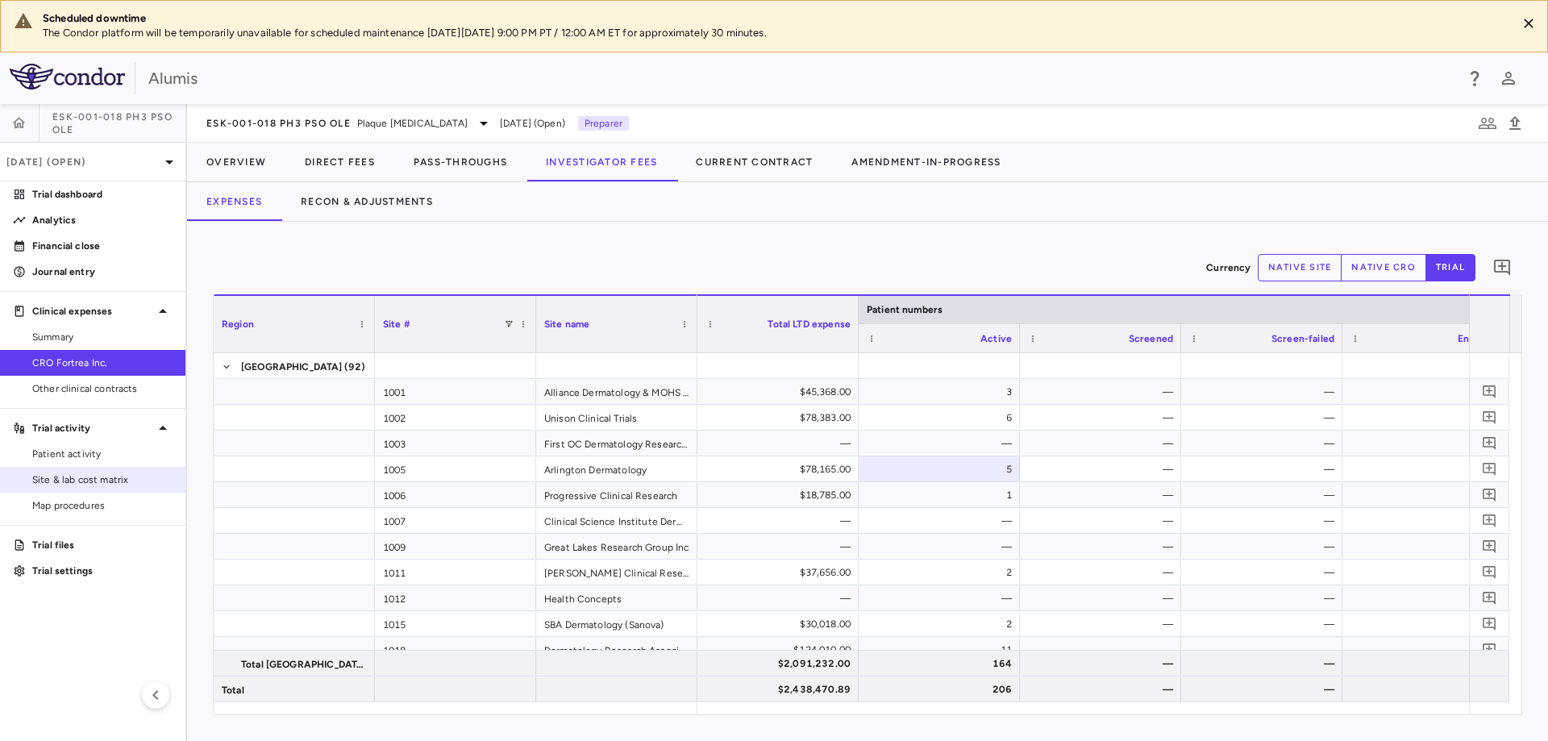
click at [85, 480] on span "Site & lab cost matrix" at bounding box center [102, 480] width 140 height 15
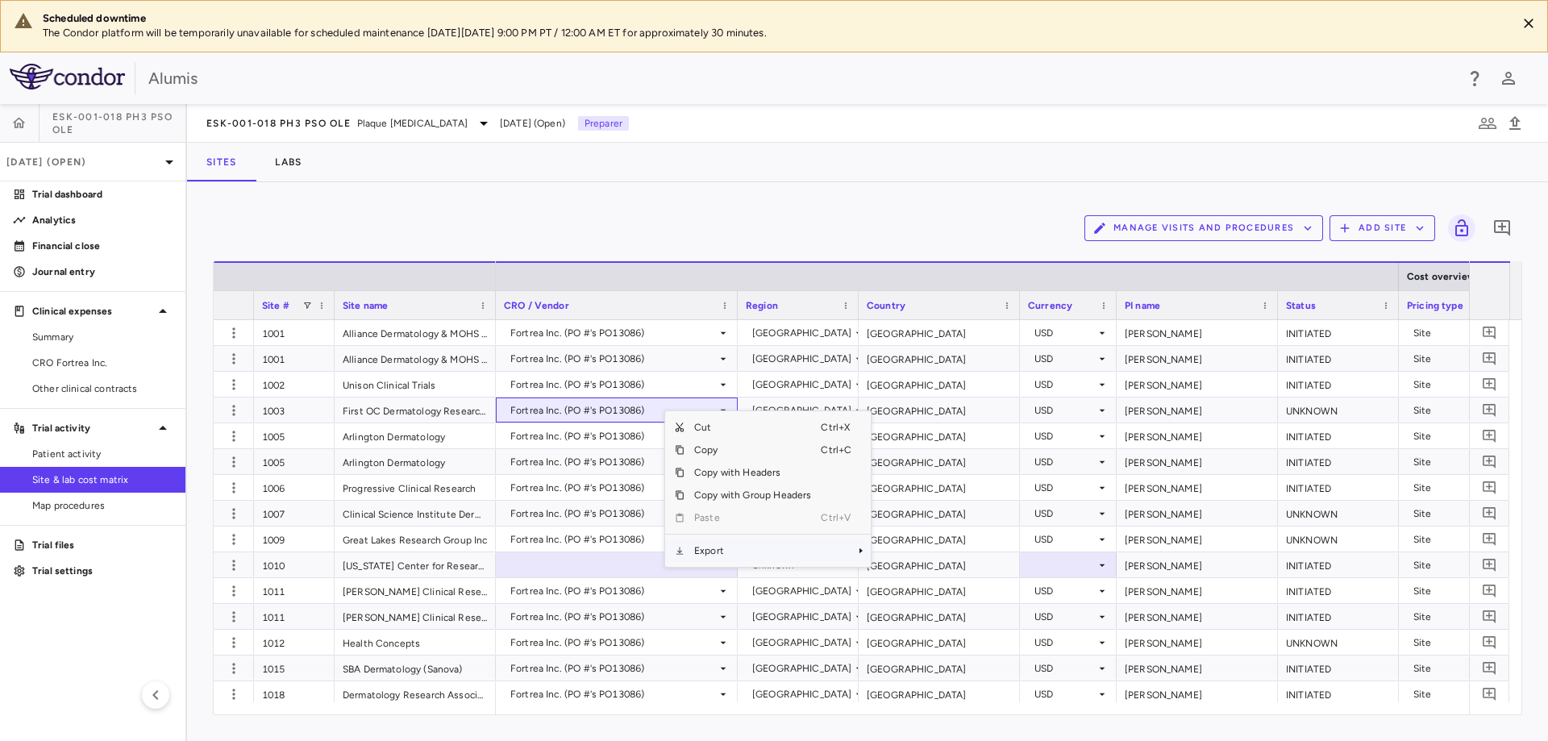
click at [735, 549] on span "Export" at bounding box center [753, 550] width 136 height 23
click at [939, 578] on span "Excel Export" at bounding box center [925, 579] width 76 height 23
